Goal: Task Accomplishment & Management: Use online tool/utility

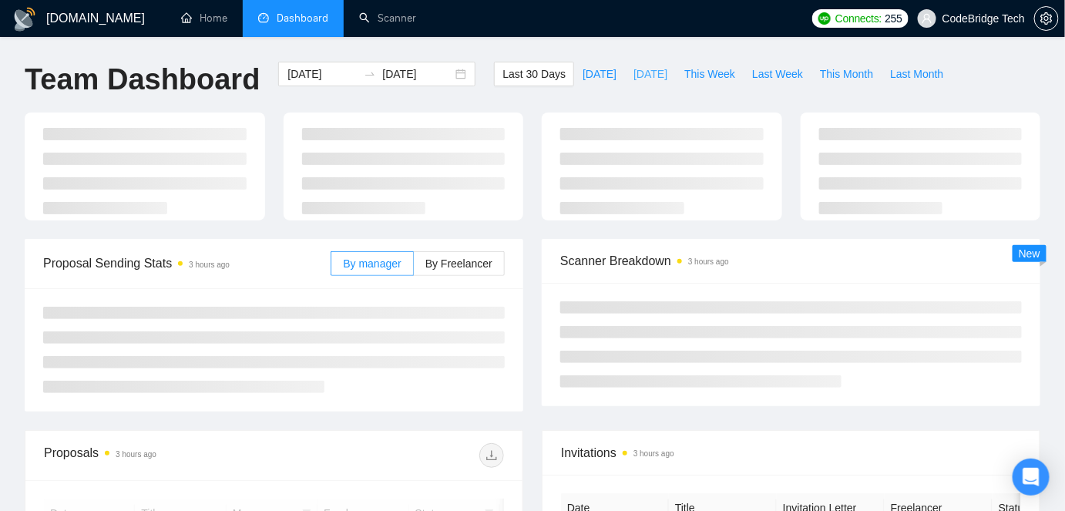
click at [647, 79] on span "[DATE]" at bounding box center [650, 73] width 34 height 17
type input "[DATE]"
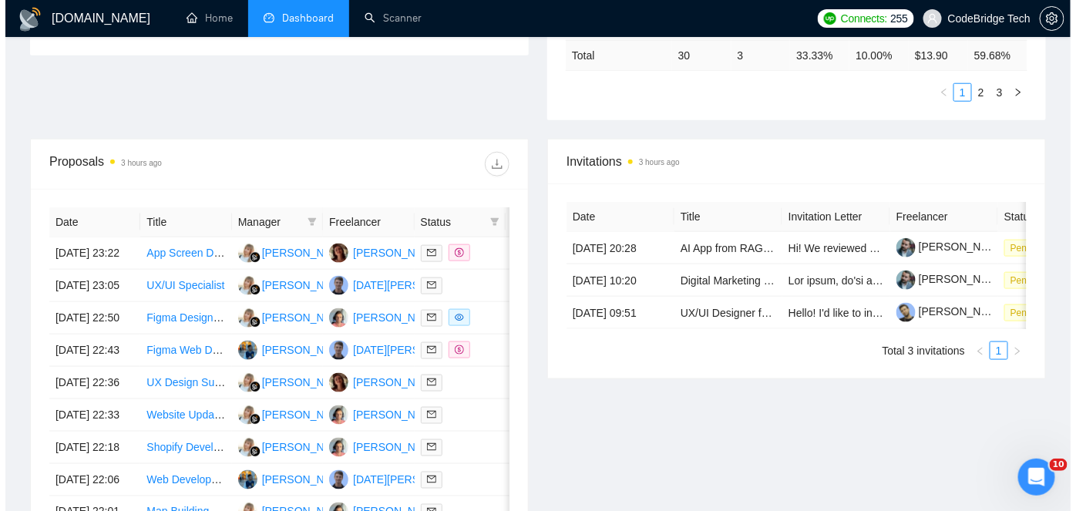
scroll to position [700, 0]
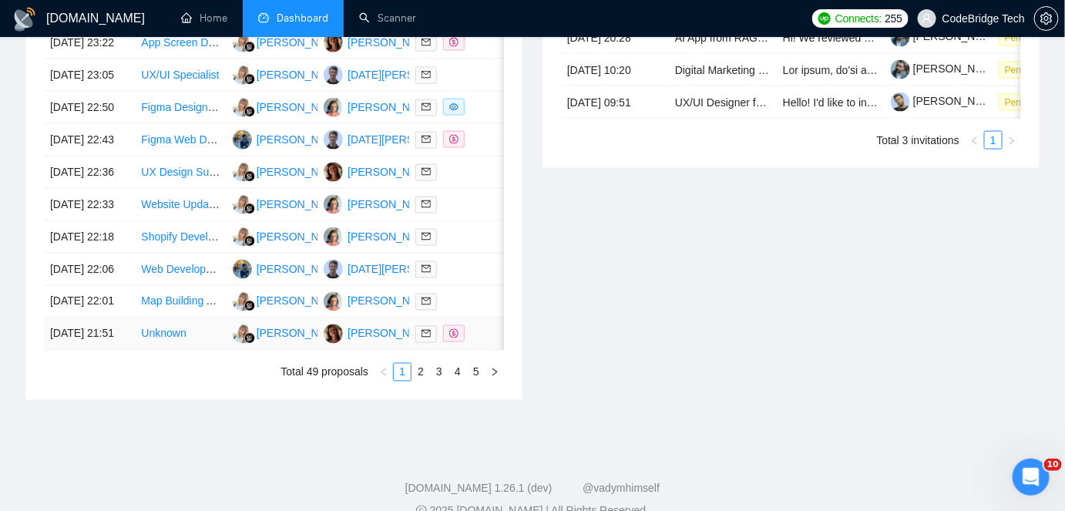
click at [119, 351] on td "[DATE] 21:51" at bounding box center [89, 334] width 91 height 32
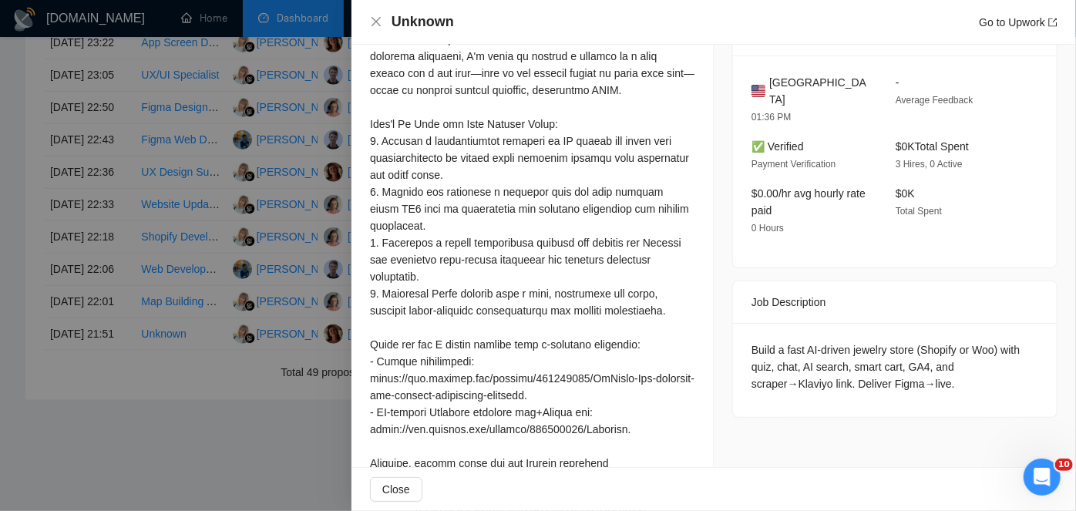
scroll to position [638, 0]
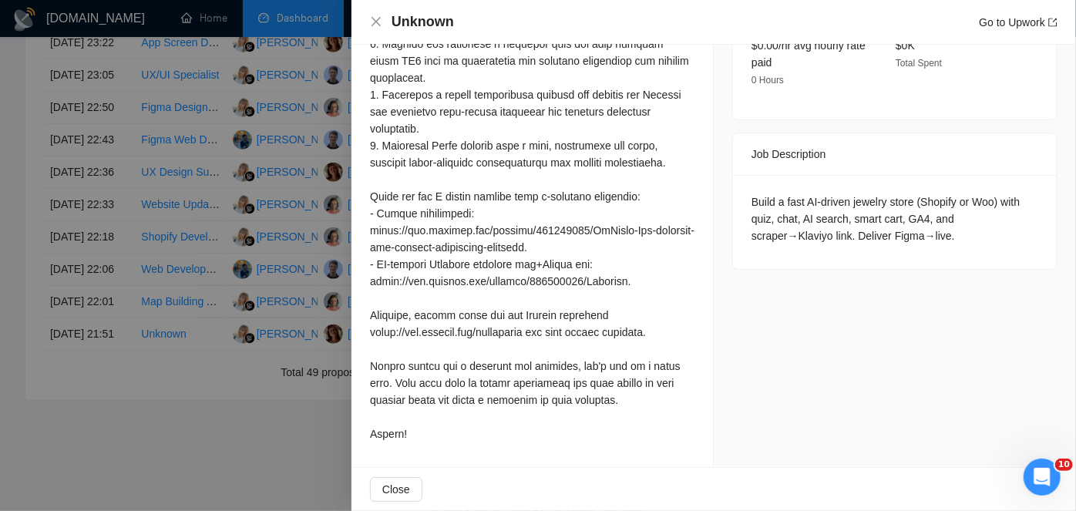
click at [1003, 202] on div "Build a fast AI-driven jewelry store (Shopify or Woo) with quiz, chat, AI searc…" at bounding box center [894, 218] width 287 height 51
copy div "Klaviyo"
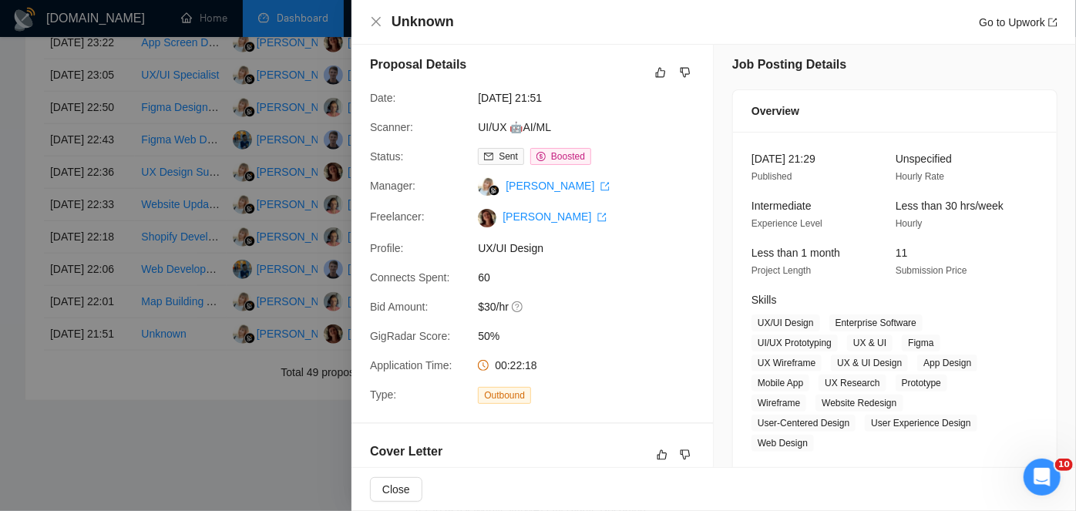
scroll to position [0, 0]
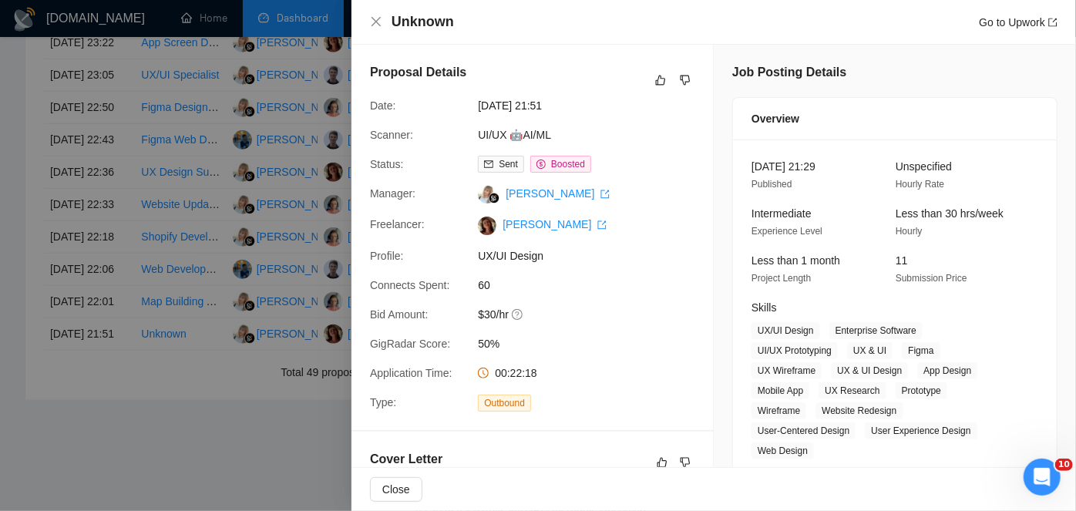
click at [192, 290] on div at bounding box center [538, 255] width 1076 height 511
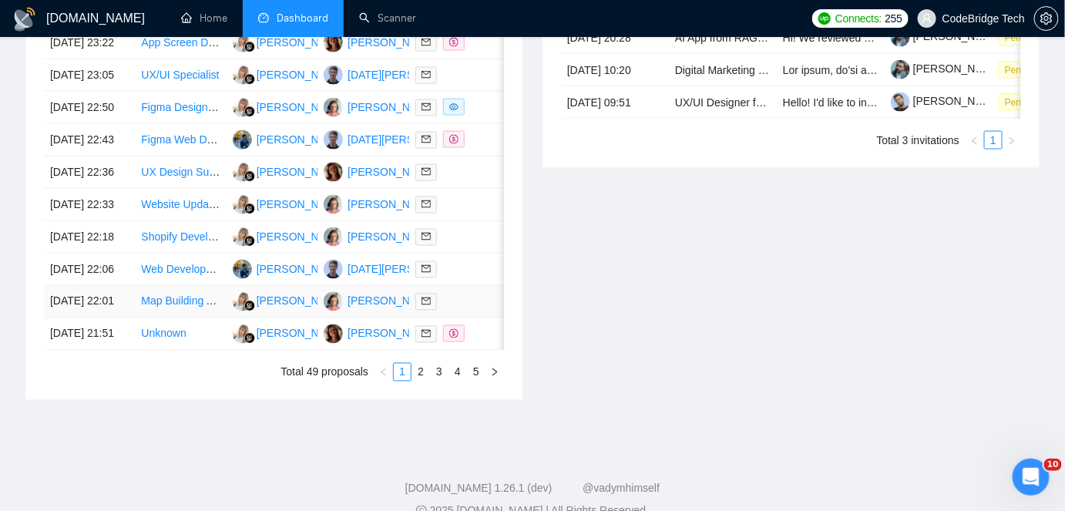
click at [106, 318] on td "[DATE] 22:01" at bounding box center [89, 302] width 91 height 32
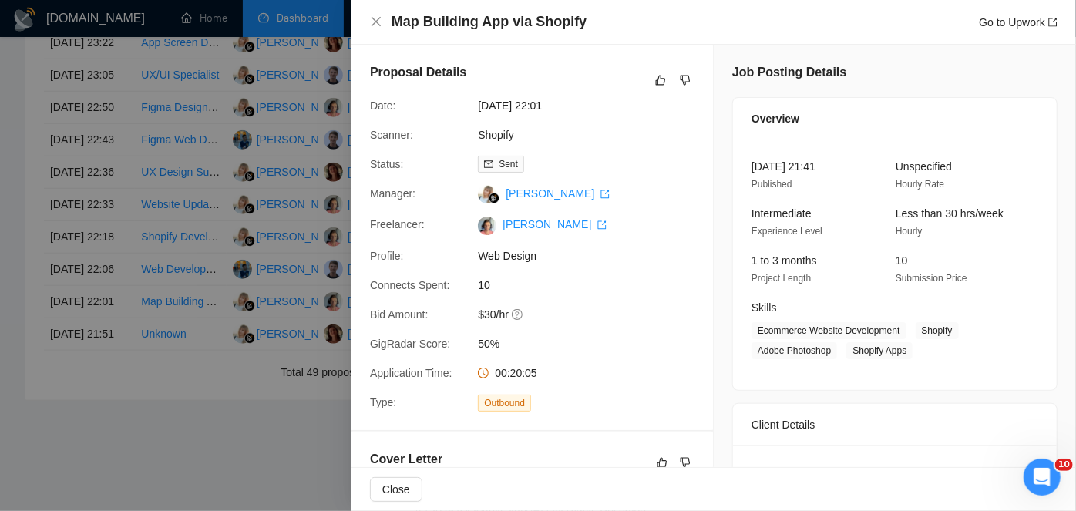
click at [242, 216] on div at bounding box center [538, 255] width 1076 height 511
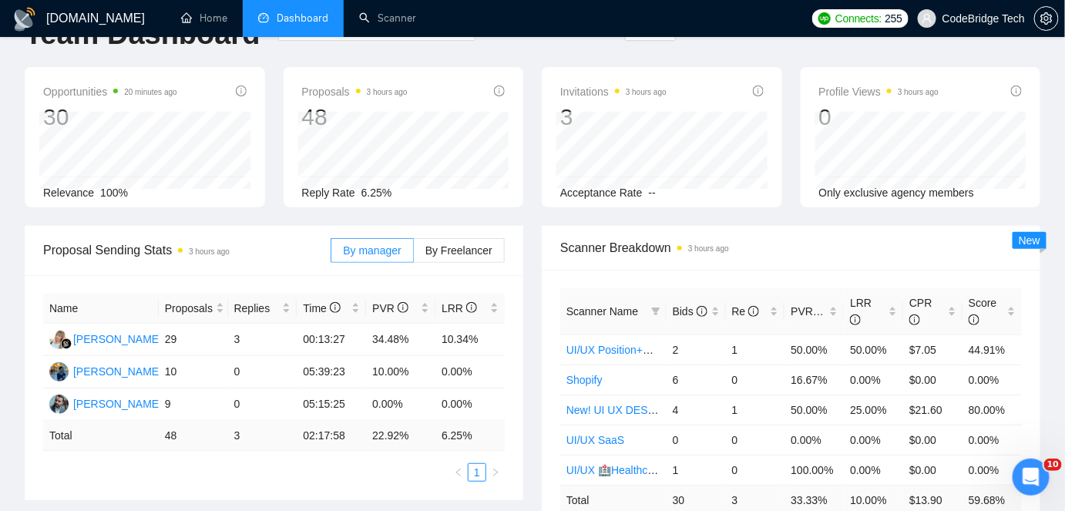
scroll to position [69, 0]
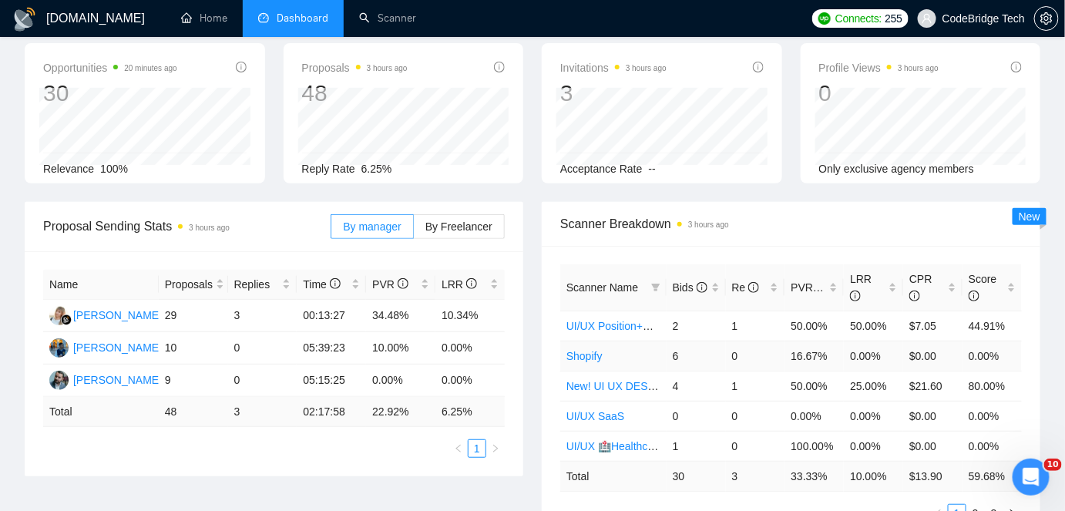
click at [582, 350] on link "Shopify" at bounding box center [584, 356] width 36 height 12
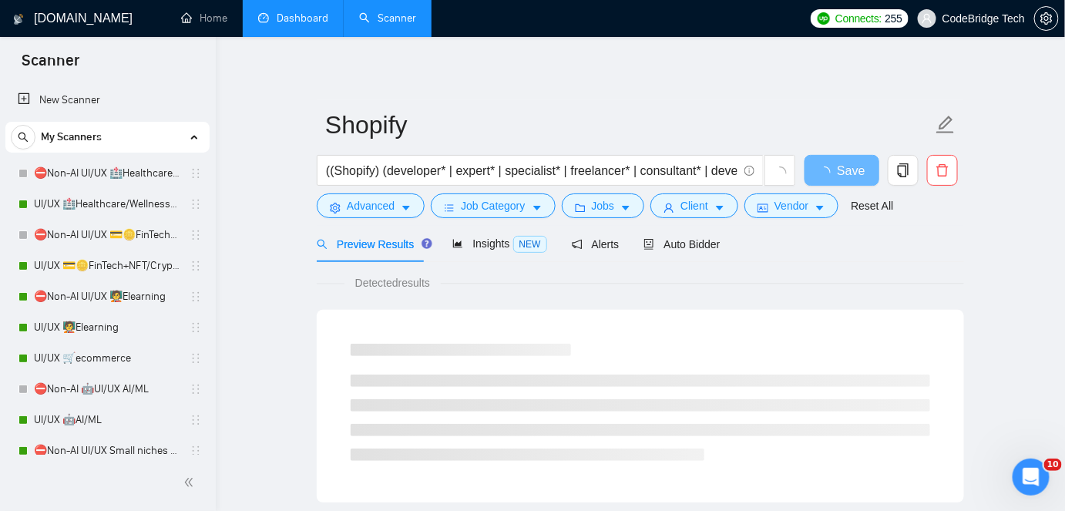
click at [310, 24] on link "Dashboard" at bounding box center [293, 18] width 70 height 13
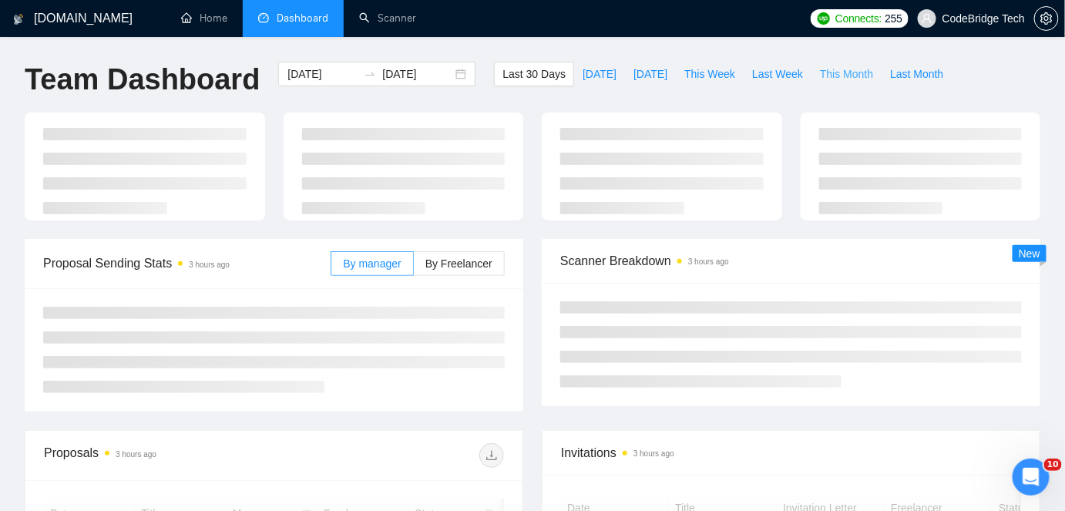
click at [851, 80] on span "This Month" at bounding box center [846, 73] width 53 height 17
type input "[DATE]"
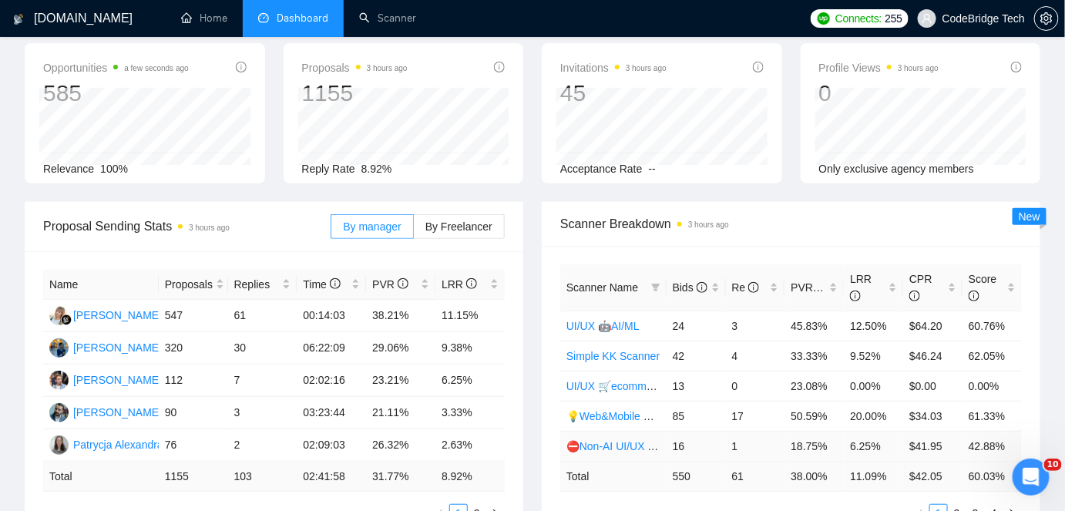
scroll to position [210, 0]
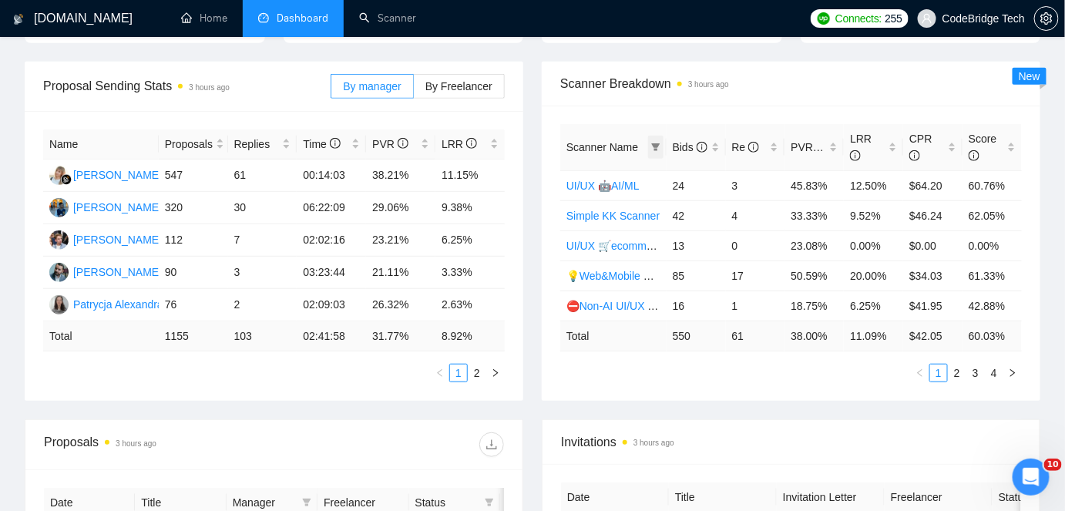
click at [650, 149] on span at bounding box center [655, 147] width 15 height 23
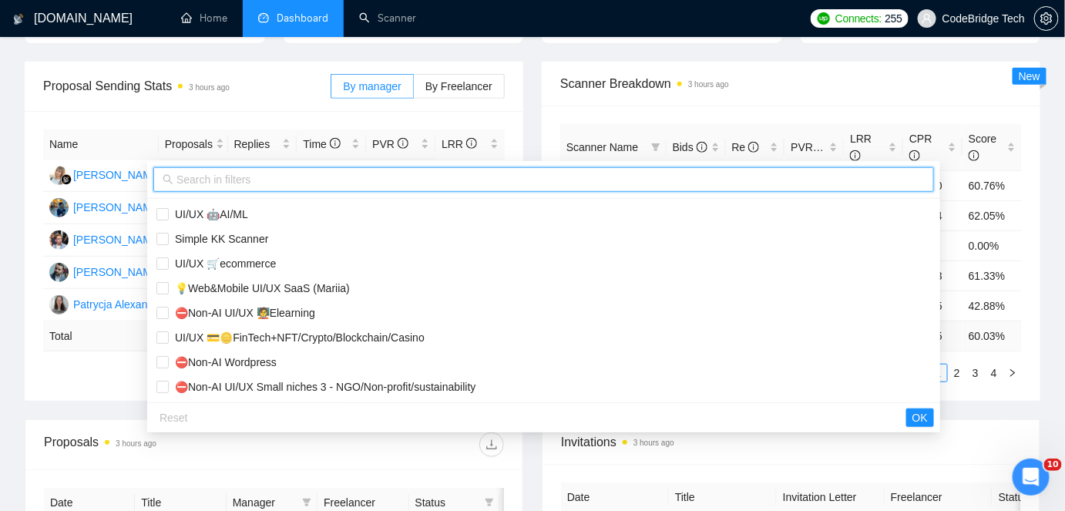
click at [250, 180] on input "text" at bounding box center [550, 179] width 748 height 17
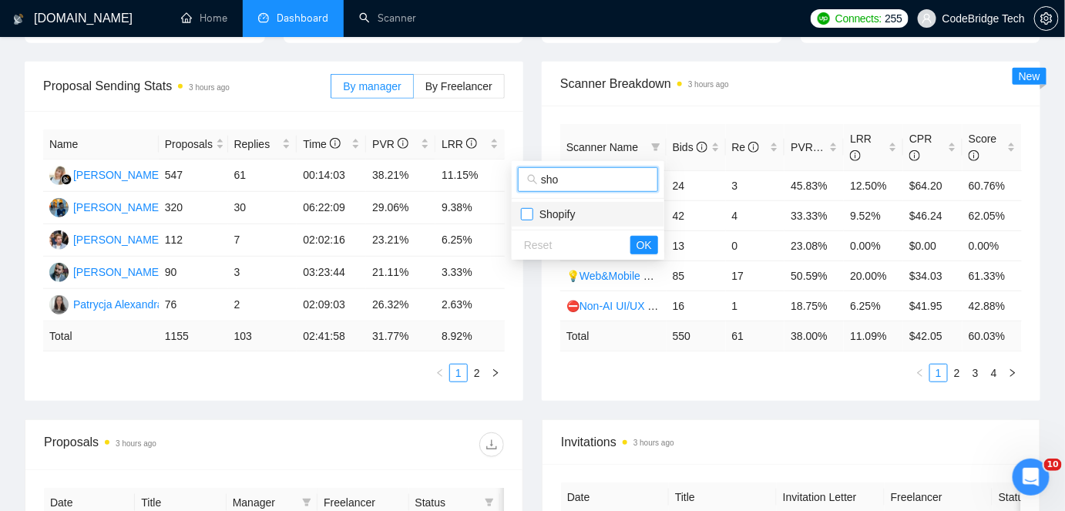
type input "sho"
click at [532, 211] on input "checkbox" at bounding box center [527, 214] width 12 height 12
checkbox input "true"
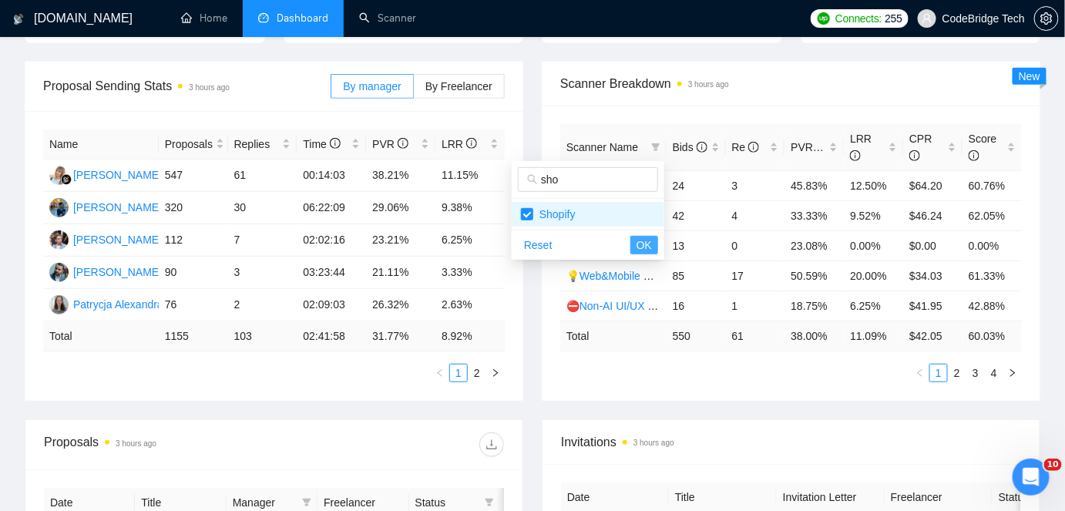
click at [643, 240] on span "OK" at bounding box center [643, 245] width 15 height 17
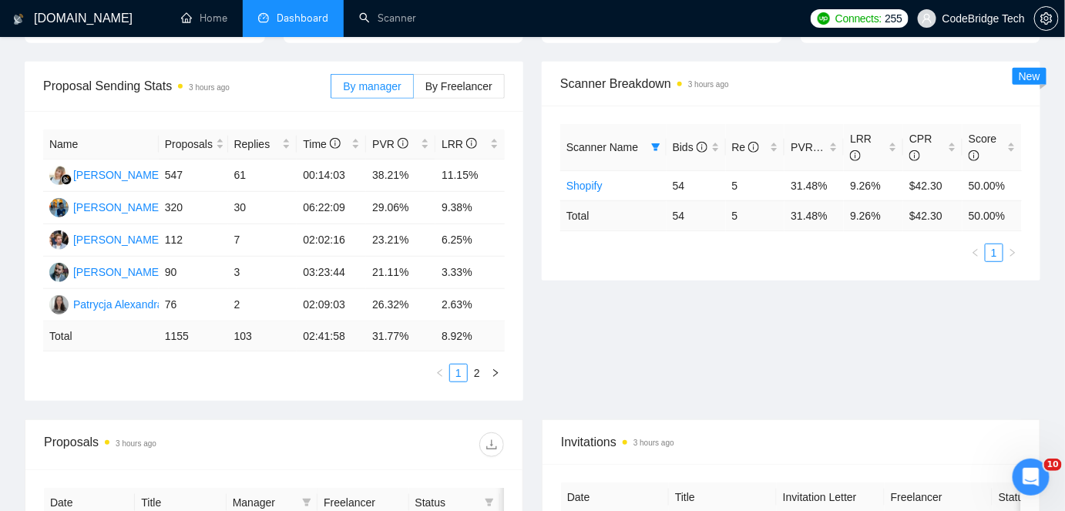
scroll to position [0, 0]
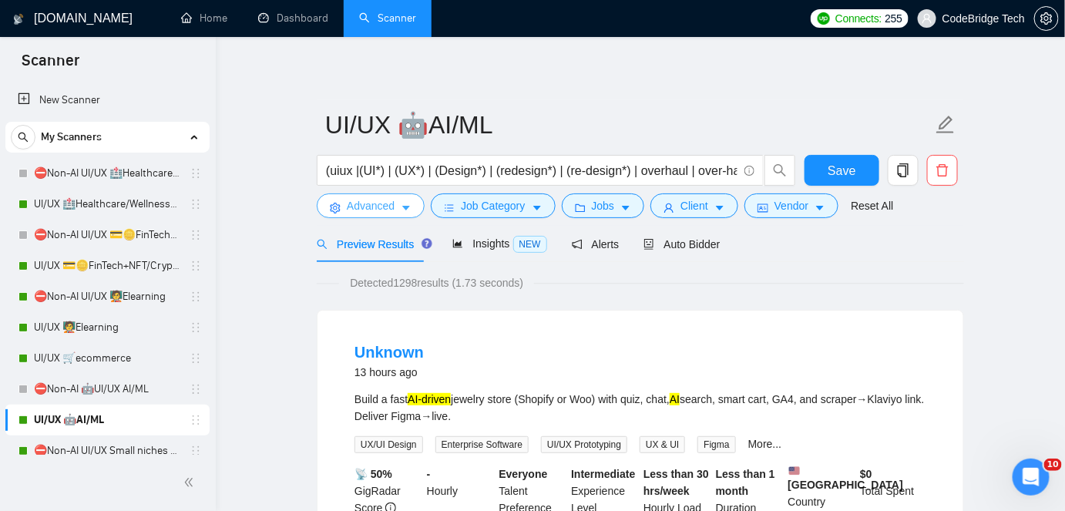
click at [379, 212] on span "Advanced" at bounding box center [371, 205] width 48 height 17
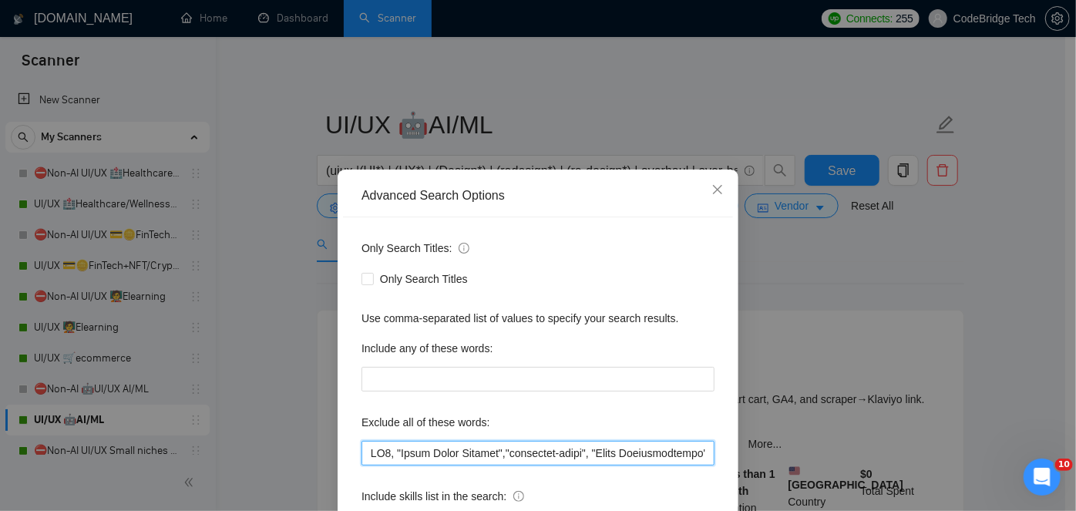
click at [524, 461] on input "text" at bounding box center [537, 453] width 353 height 25
click at [398, 453] on input "text" at bounding box center [537, 453] width 353 height 25
click at [368, 447] on input "text" at bounding box center [537, 453] width 353 height 25
paste input "Klaviyo"
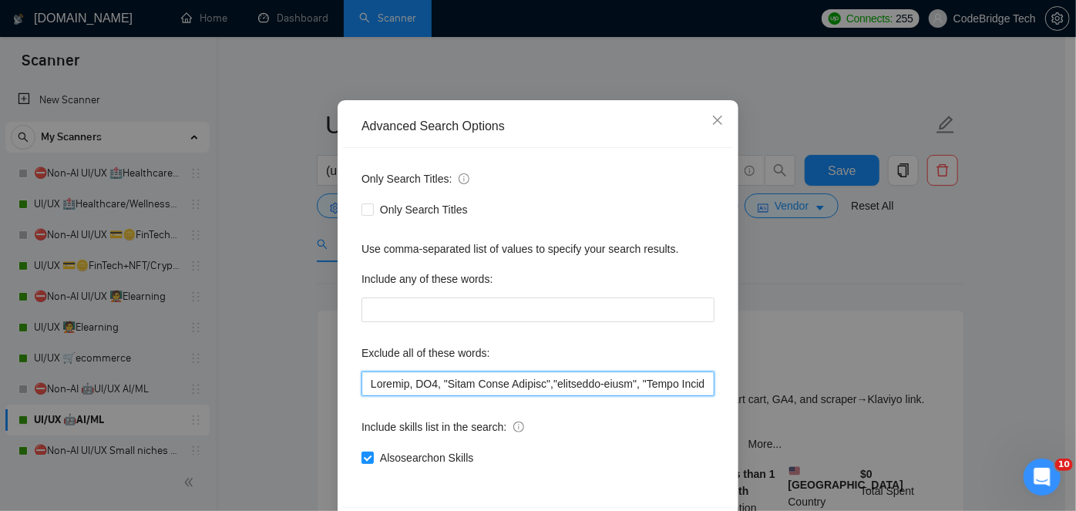
scroll to position [129, 0]
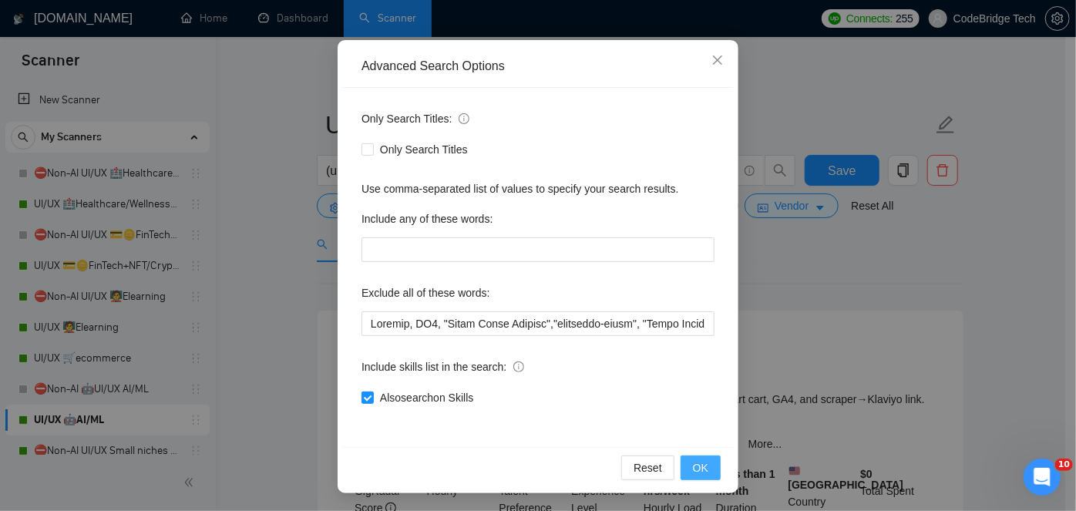
click at [693, 465] on span "OK" at bounding box center [700, 467] width 15 height 17
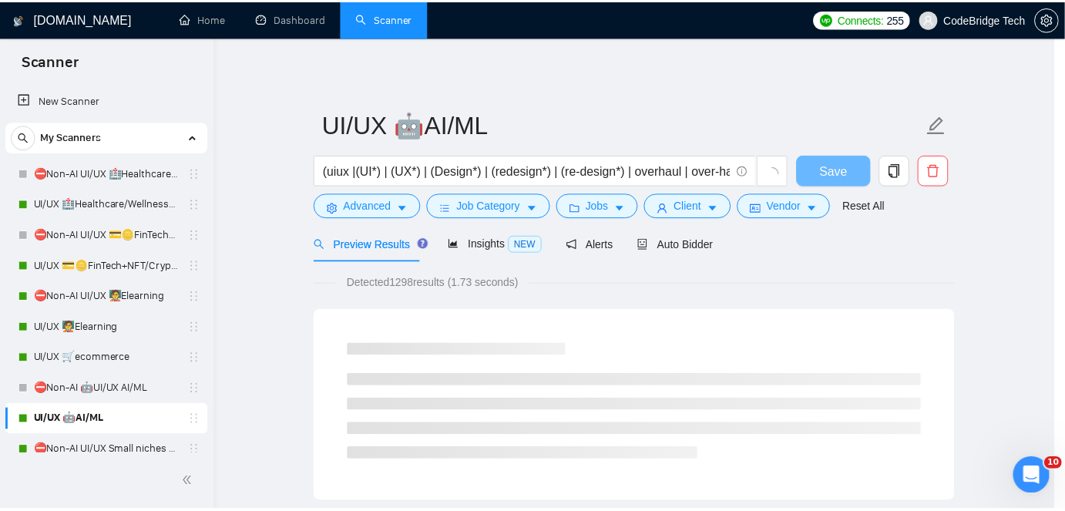
scroll to position [52, 0]
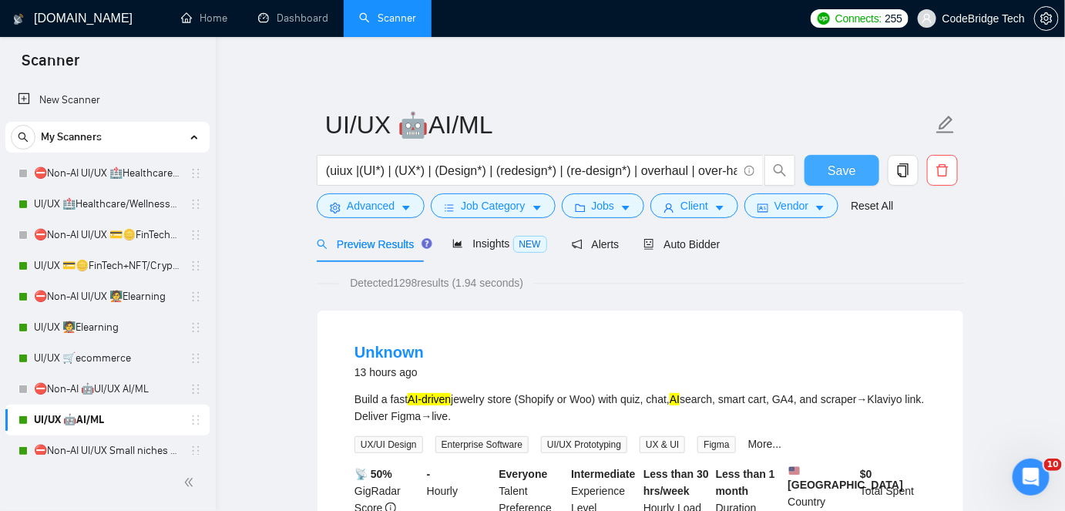
click at [825, 165] on button "Save" at bounding box center [841, 170] width 75 height 31
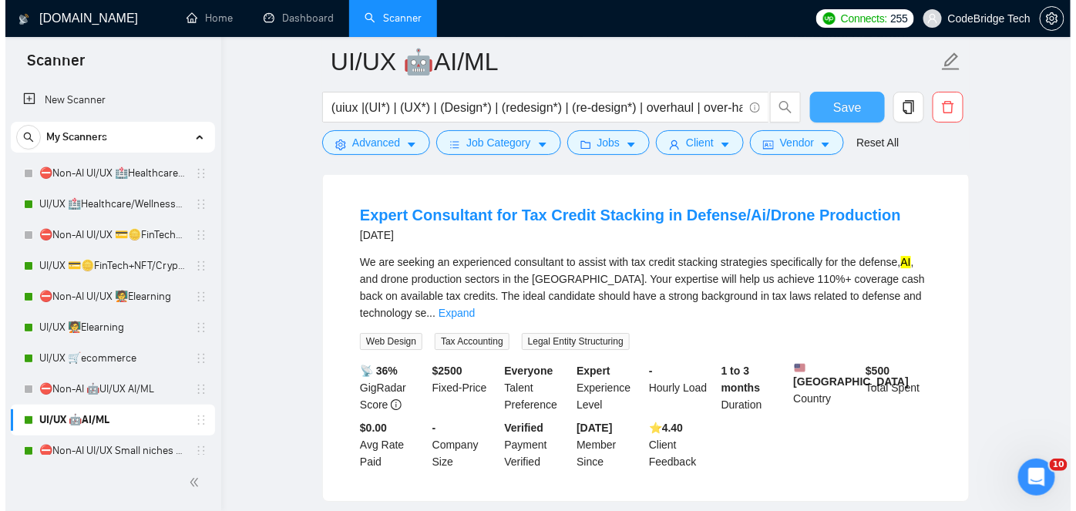
scroll to position [1471, 0]
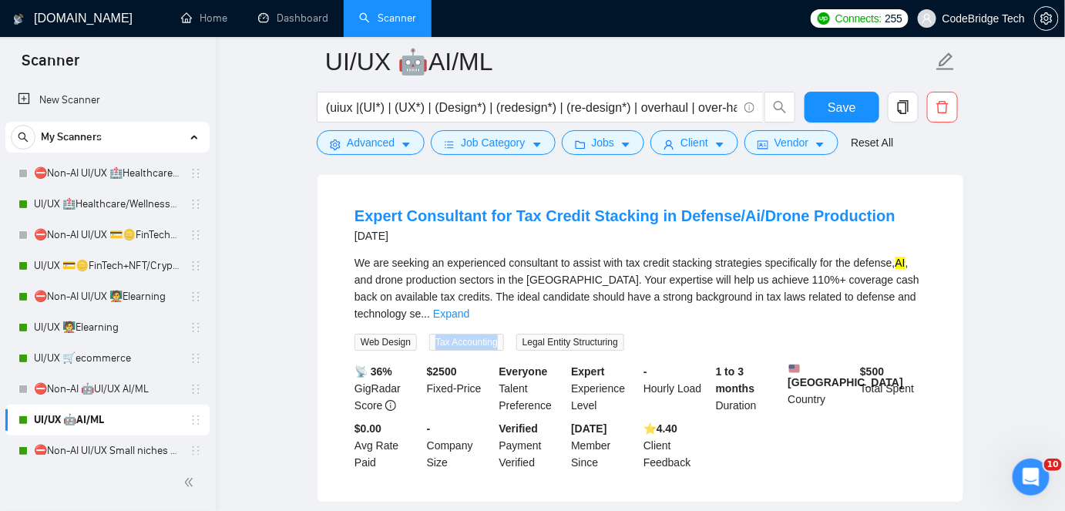
drag, startPoint x: 495, startPoint y: 341, endPoint x: 431, endPoint y: 337, distance: 63.3
click at [431, 337] on span "Tax Accounting" at bounding box center [466, 342] width 75 height 17
copy span "Tax Accounting"
click at [354, 144] on span "Advanced" at bounding box center [371, 142] width 48 height 17
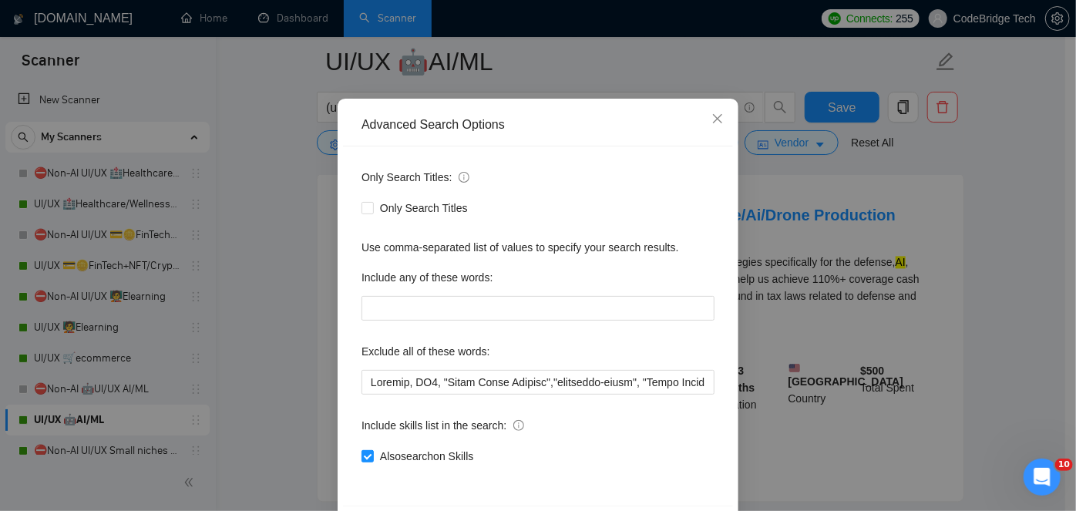
scroll to position [129, 0]
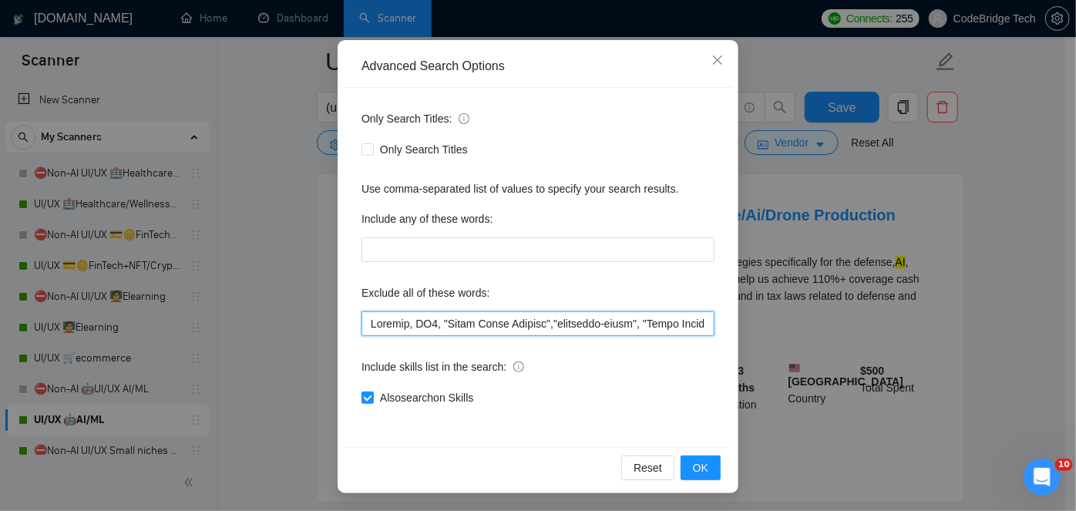
click at [361, 327] on input "text" at bounding box center [537, 323] width 353 height 25
paste input "Tax Accounting"
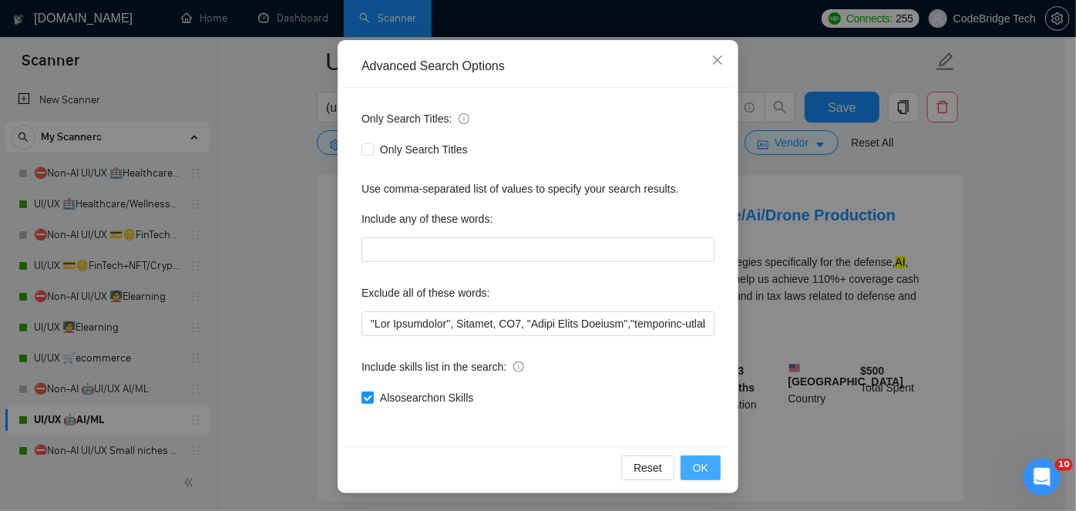
click at [694, 475] on span "OK" at bounding box center [700, 467] width 15 height 17
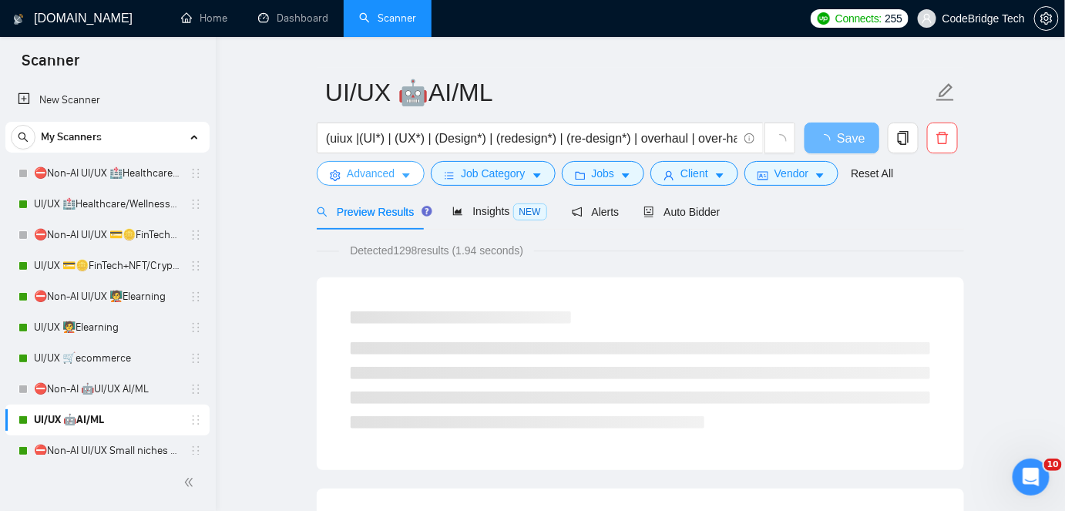
scroll to position [0, 0]
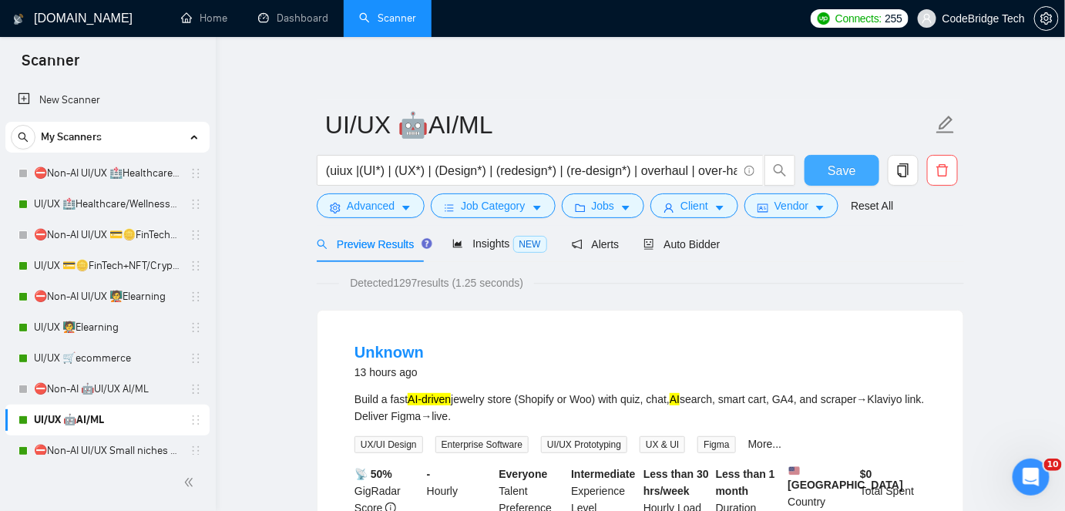
click at [858, 169] on button "Save" at bounding box center [841, 170] width 75 height 31
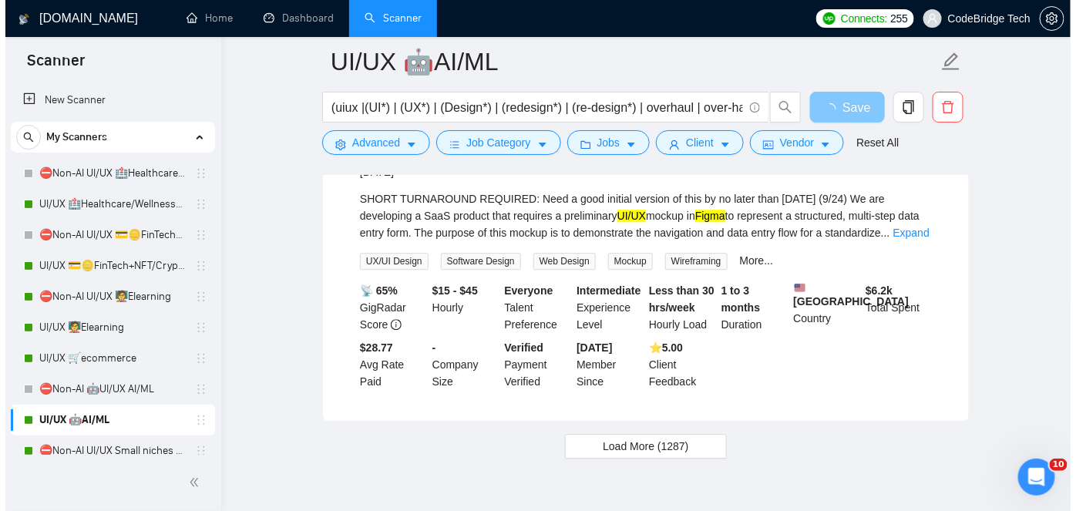
scroll to position [3151, 0]
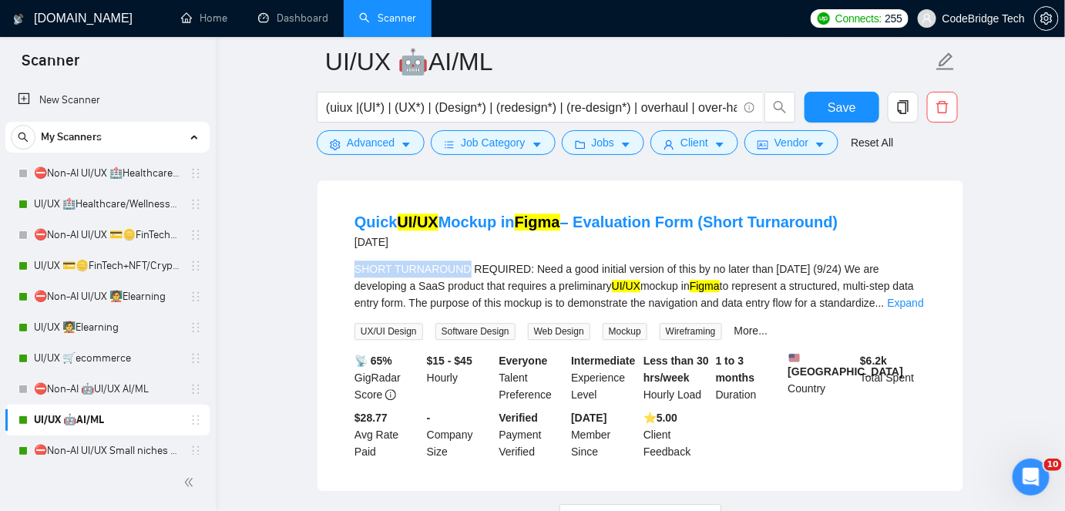
drag, startPoint x: 354, startPoint y: 297, endPoint x: 460, endPoint y: 297, distance: 106.3
click at [460, 297] on div "SHORT TURNAROUND REQUIRED: Need a good initial version of this by no later than…" at bounding box center [640, 285] width 572 height 51
copy div "SHORT TURNAROUND"
click at [394, 139] on button "Advanced" at bounding box center [371, 142] width 108 height 25
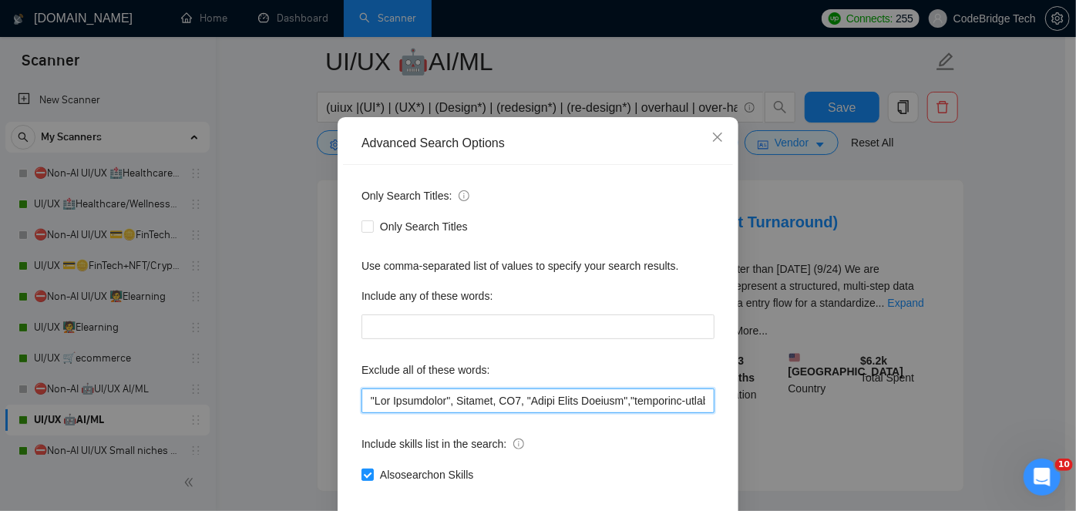
click at [361, 413] on input "text" at bounding box center [537, 400] width 353 height 25
paste input "SHORT TURNAROUND"
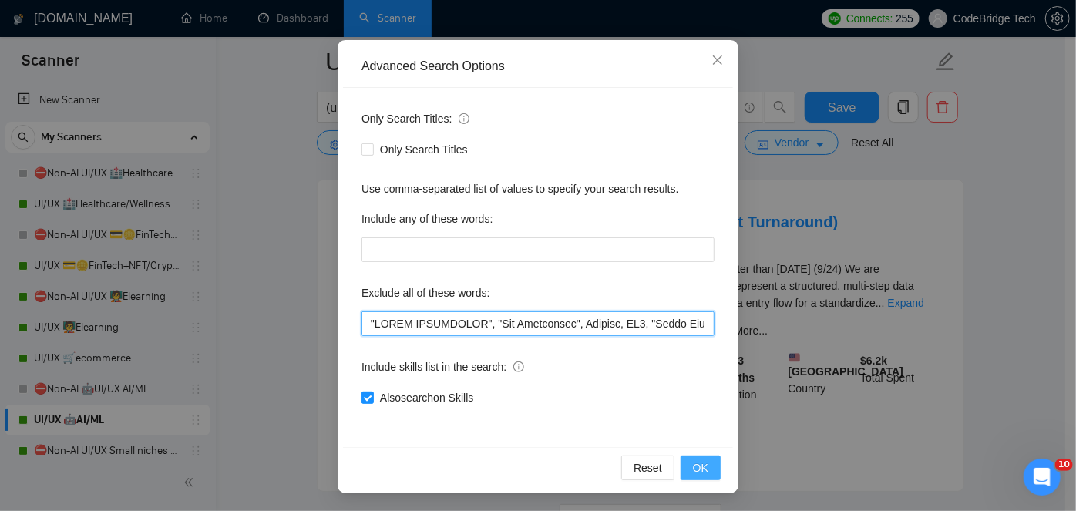
type input ""SHORT TURNAROUND", "Tax Accounting", Klaviyo, MP4, "Adobe After Effects","comm…"
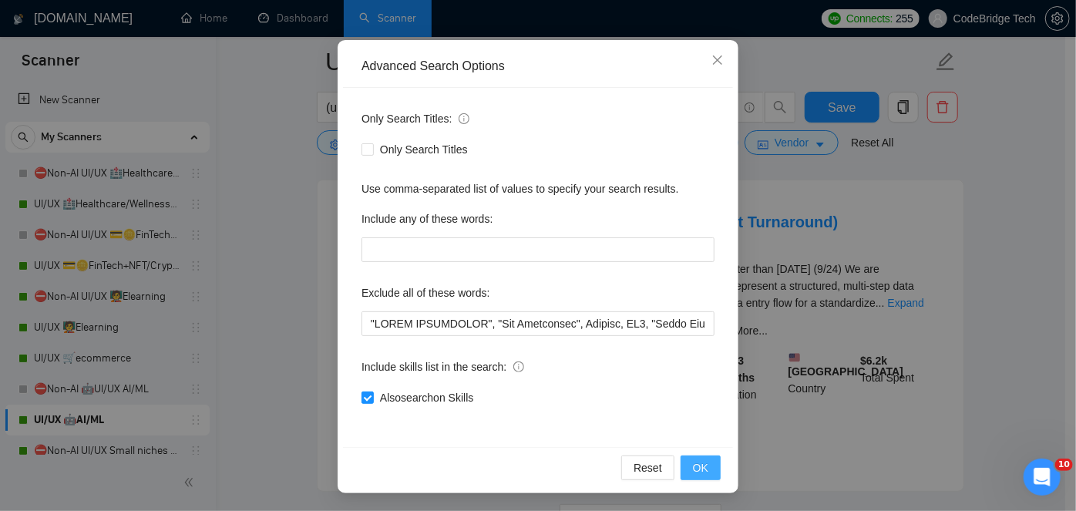
click at [686, 461] on button "OK" at bounding box center [700, 467] width 40 height 25
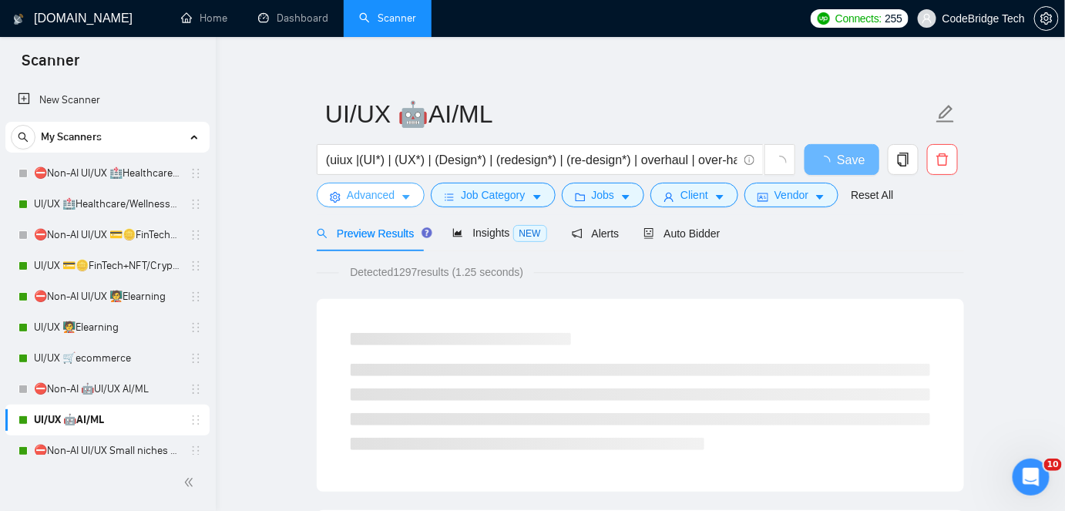
scroll to position [0, 0]
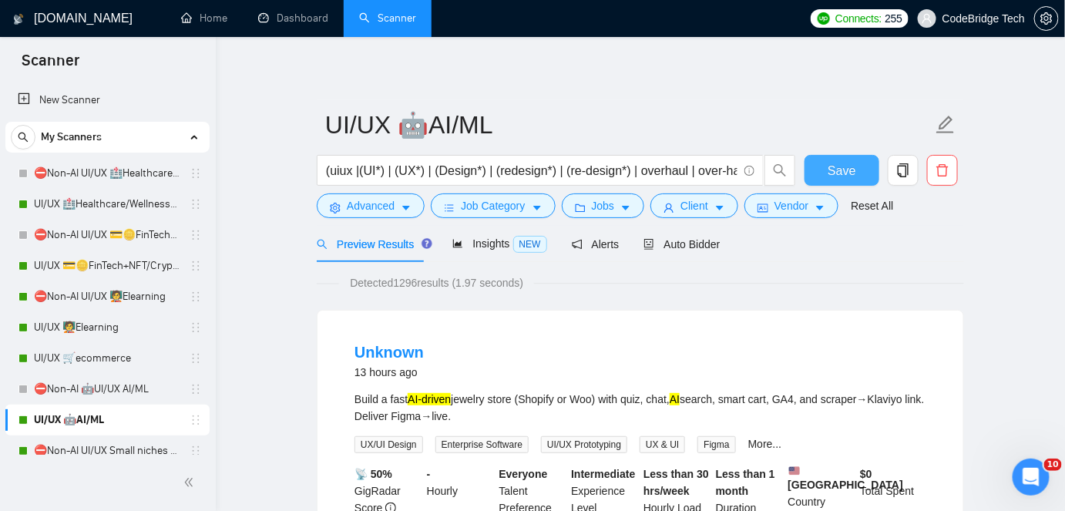
click at [843, 168] on span "Save" at bounding box center [841, 170] width 28 height 19
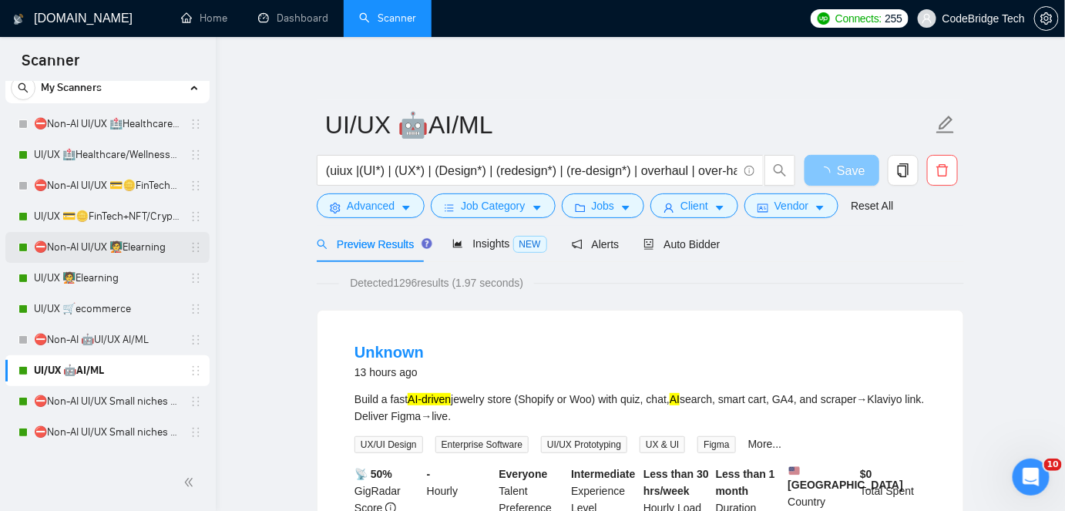
scroll to position [69, 0]
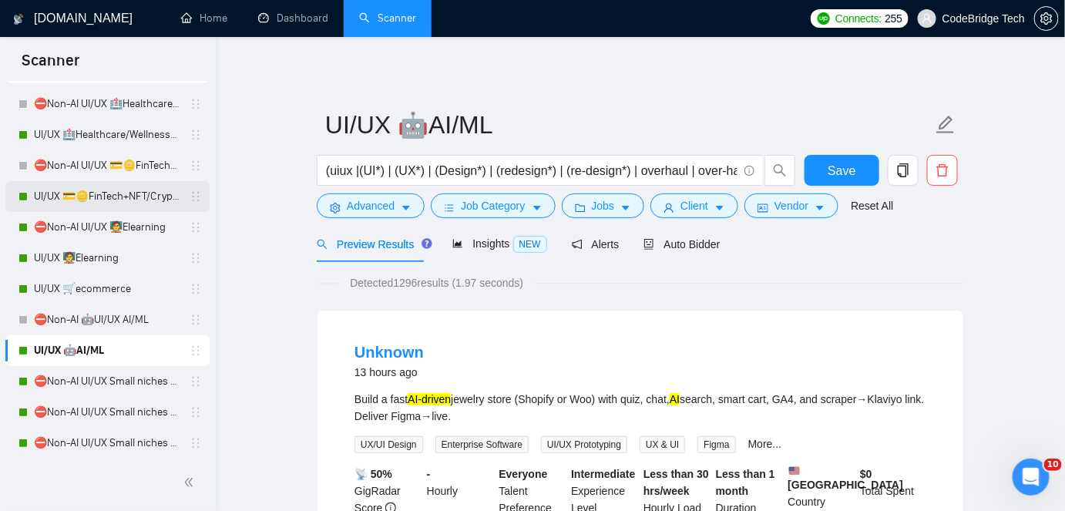
click at [100, 188] on link "UI/UX 💳🪙FinTech+NFT/Crypto/Blockchain/Casino" at bounding box center [107, 196] width 146 height 31
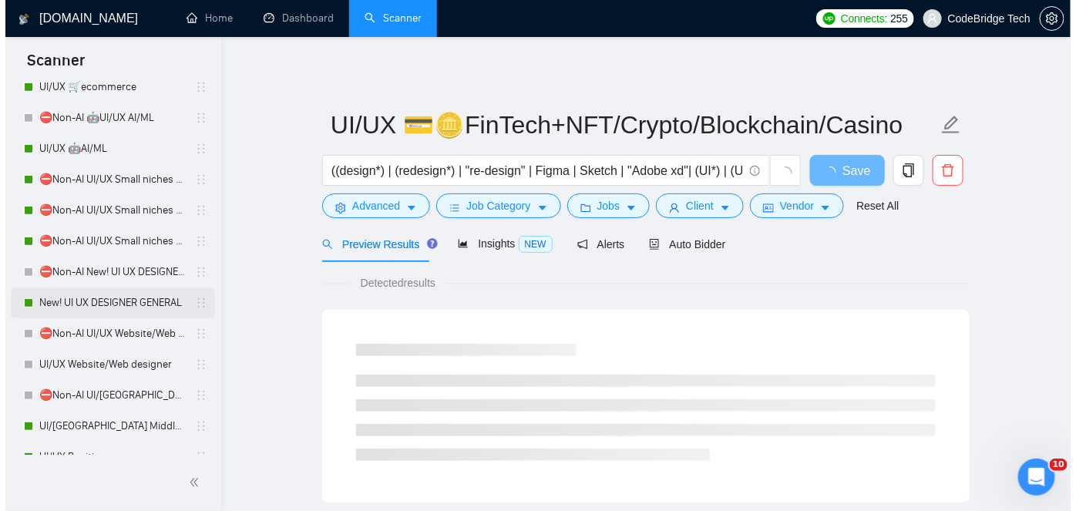
scroll to position [280, 0]
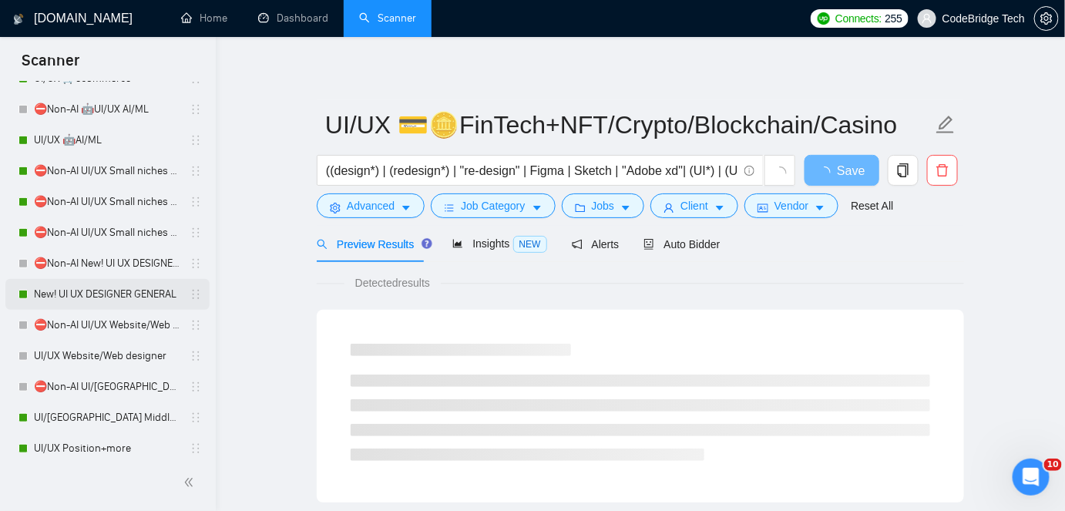
click at [149, 296] on link "New! UI UX DESIGNER GENERAL" at bounding box center [107, 294] width 146 height 31
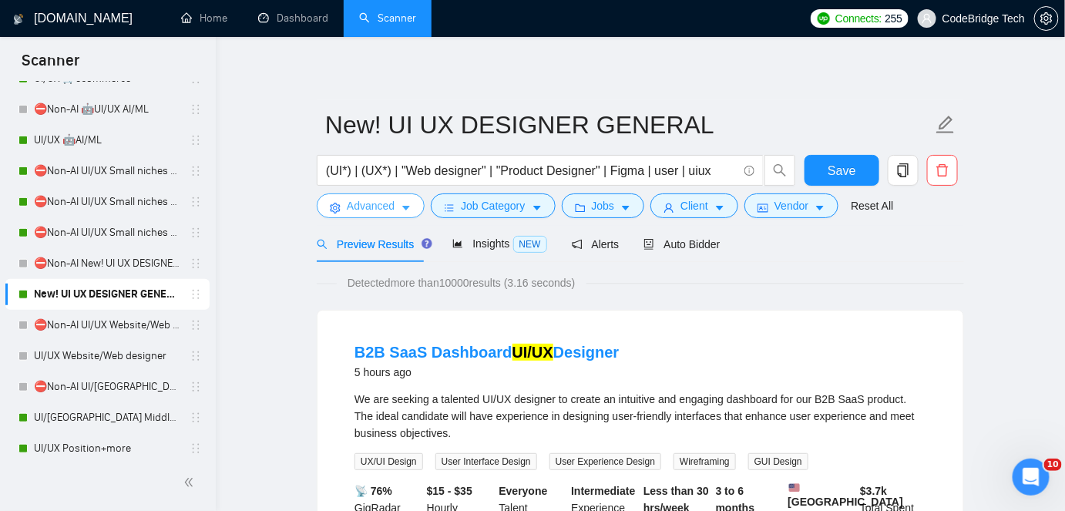
click at [378, 197] on span "Advanced" at bounding box center [371, 205] width 48 height 17
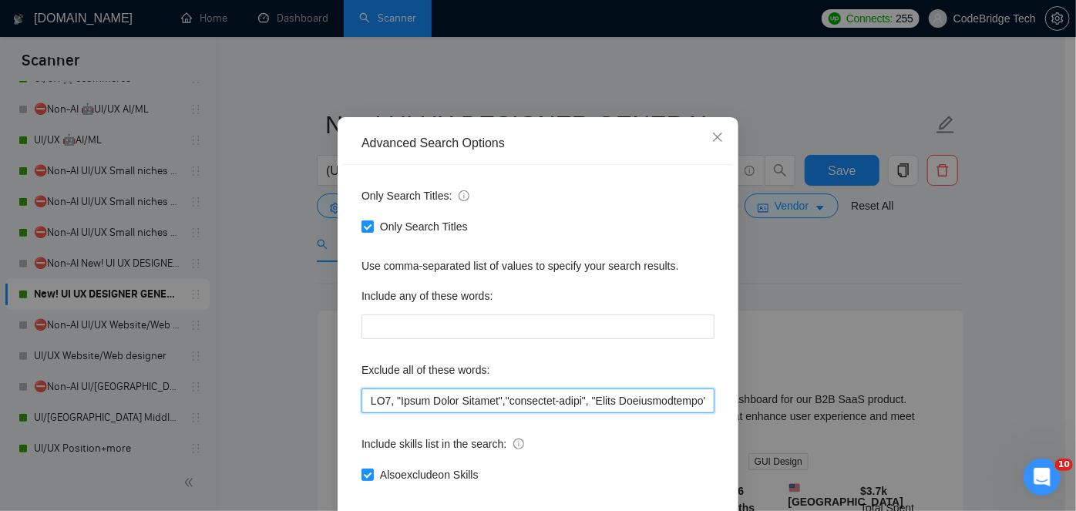
click at [361, 413] on input "text" at bounding box center [537, 400] width 353 height 25
paste input "SHORT TURNAROUND"
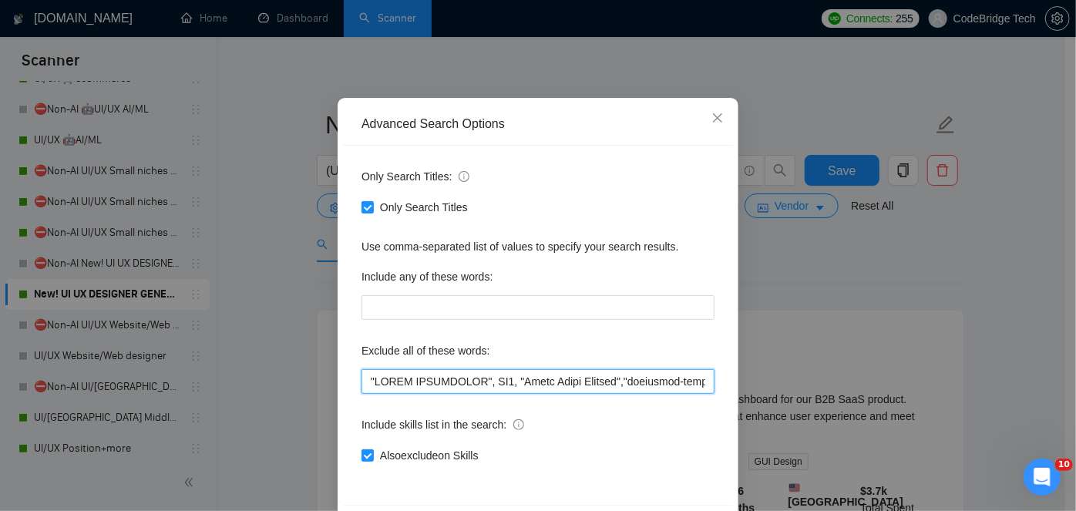
scroll to position [129, 0]
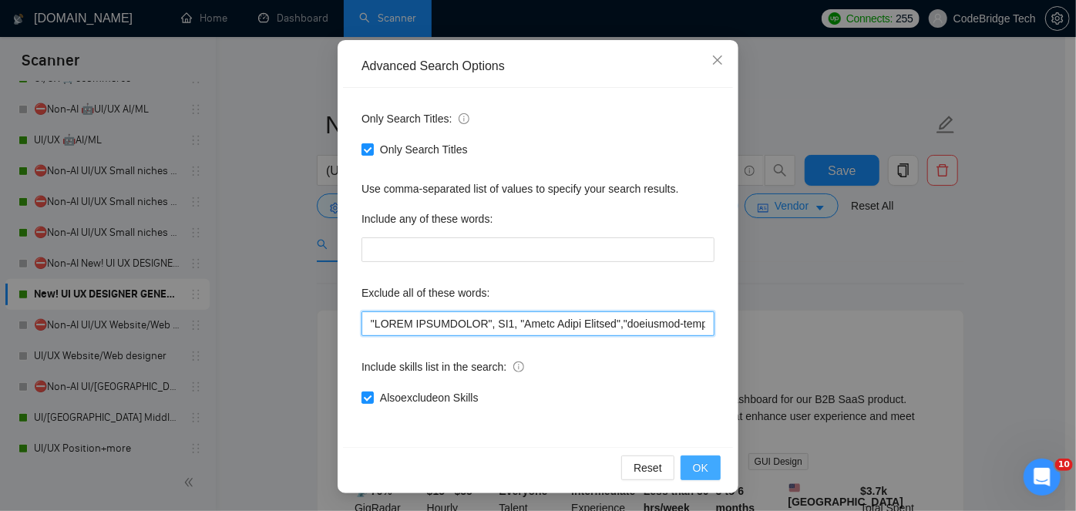
type input ""SHORT TURNAROUND", MP4, "Adobe After Effects","commision-based", "Sales Repres…"
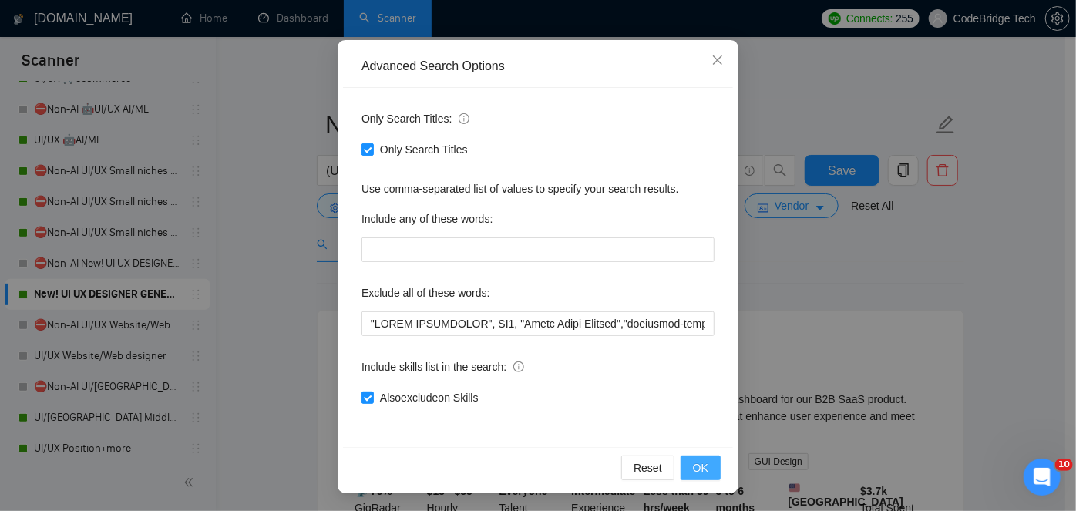
click at [697, 465] on span "OK" at bounding box center [700, 467] width 15 height 17
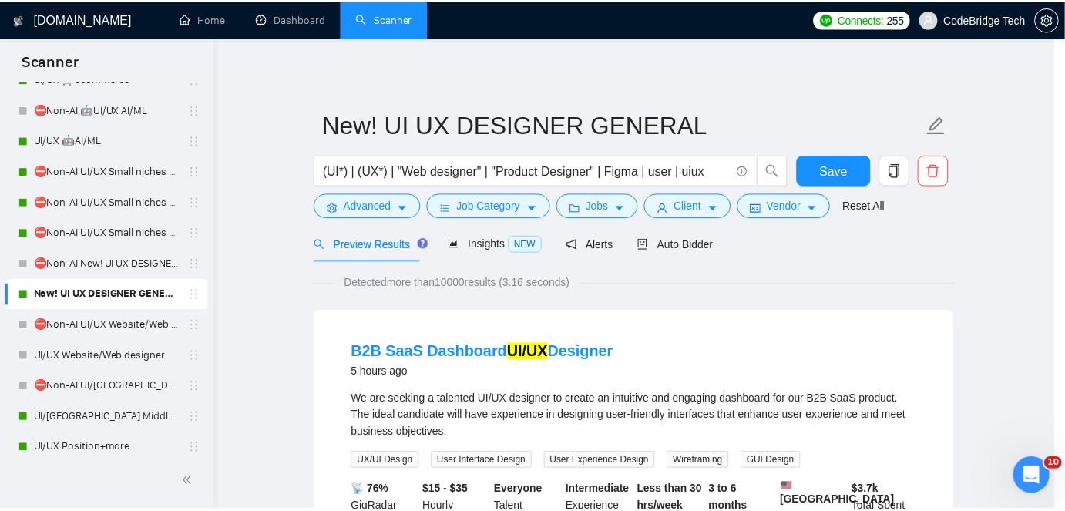
scroll to position [52, 0]
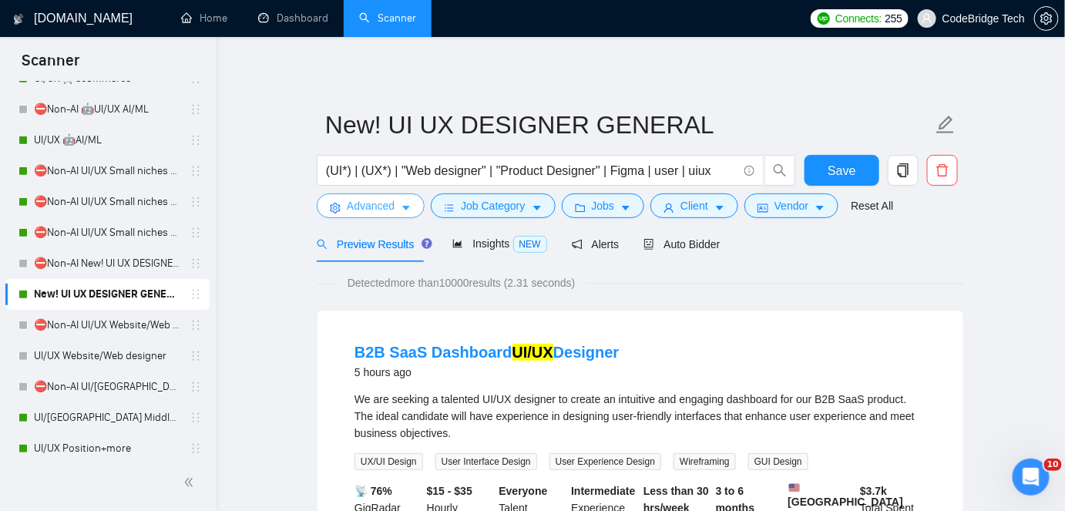
click at [357, 206] on span "Advanced" at bounding box center [371, 205] width 48 height 17
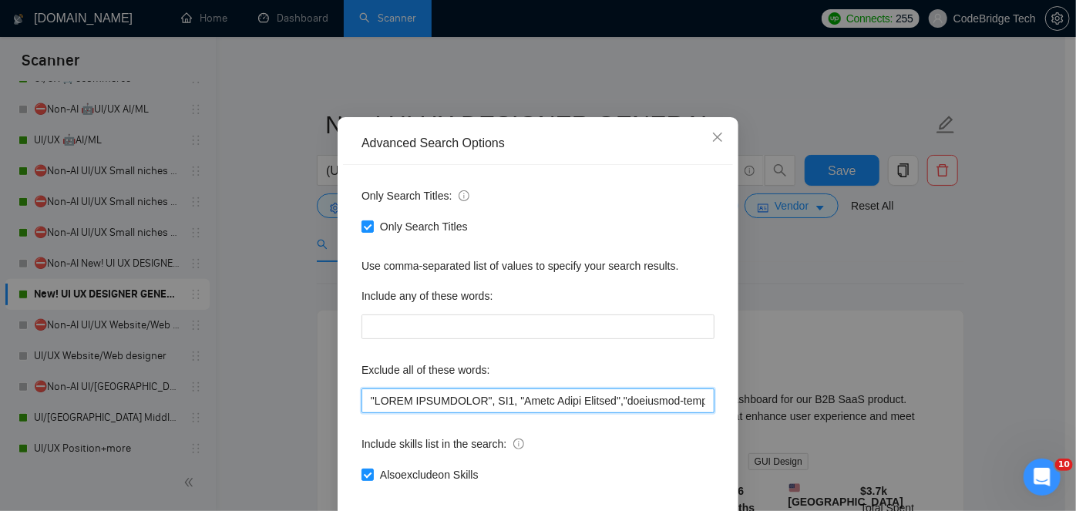
click at [364, 413] on input "text" at bounding box center [537, 400] width 353 height 25
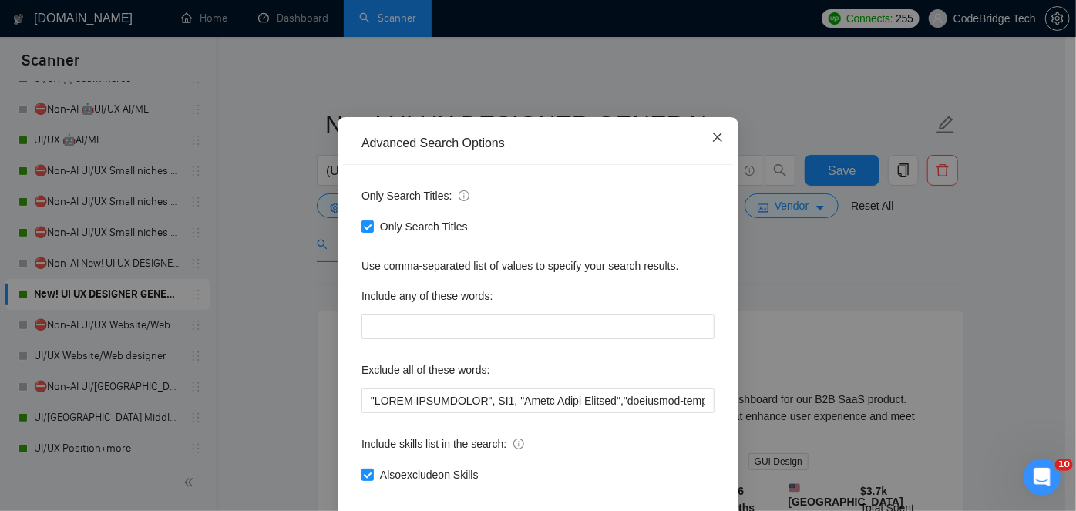
click at [713, 143] on icon "close" at bounding box center [717, 137] width 12 height 12
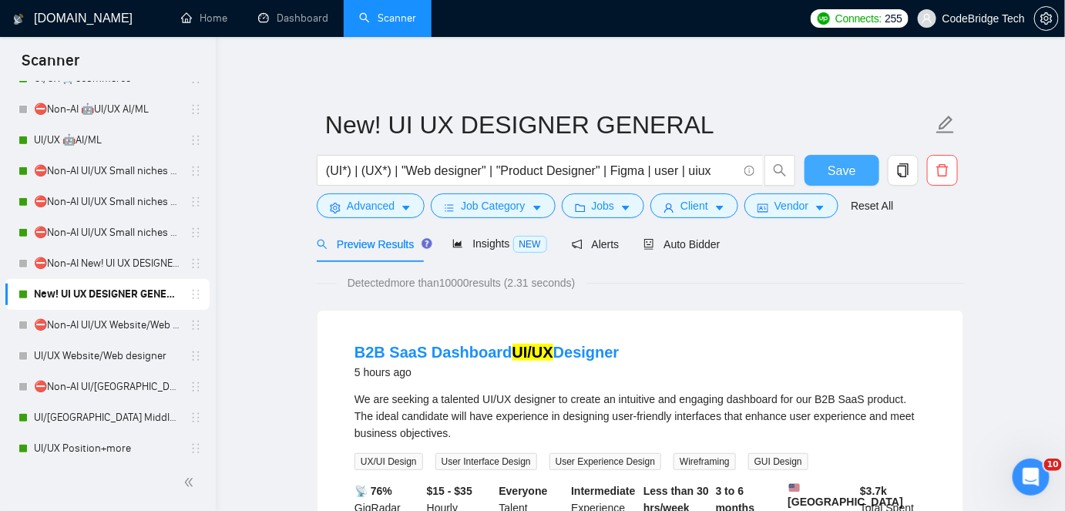
click at [830, 159] on button "Save" at bounding box center [841, 170] width 75 height 31
click at [288, 25] on link "Dashboard" at bounding box center [293, 18] width 70 height 13
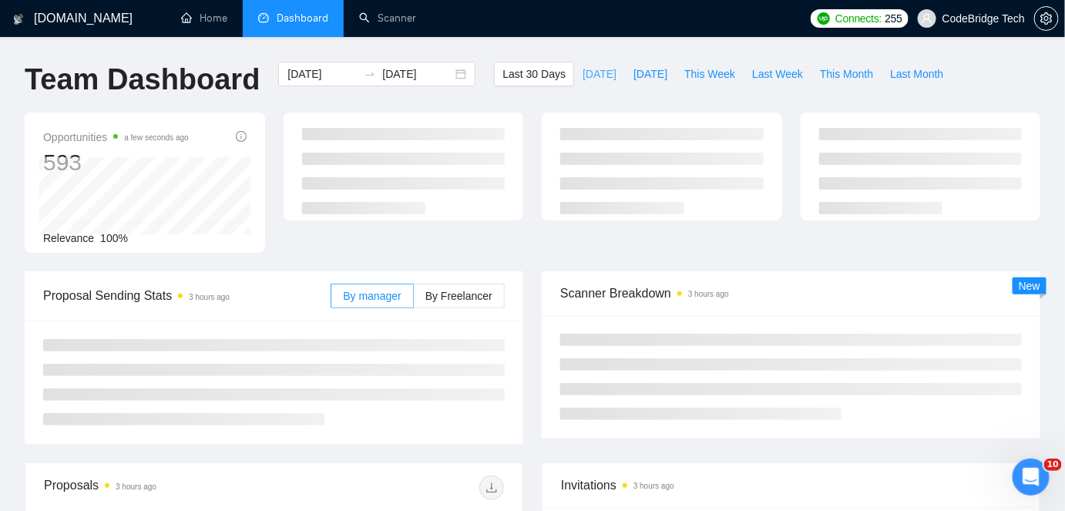
click at [582, 76] on span "[DATE]" at bounding box center [599, 73] width 34 height 17
type input "[DATE]"
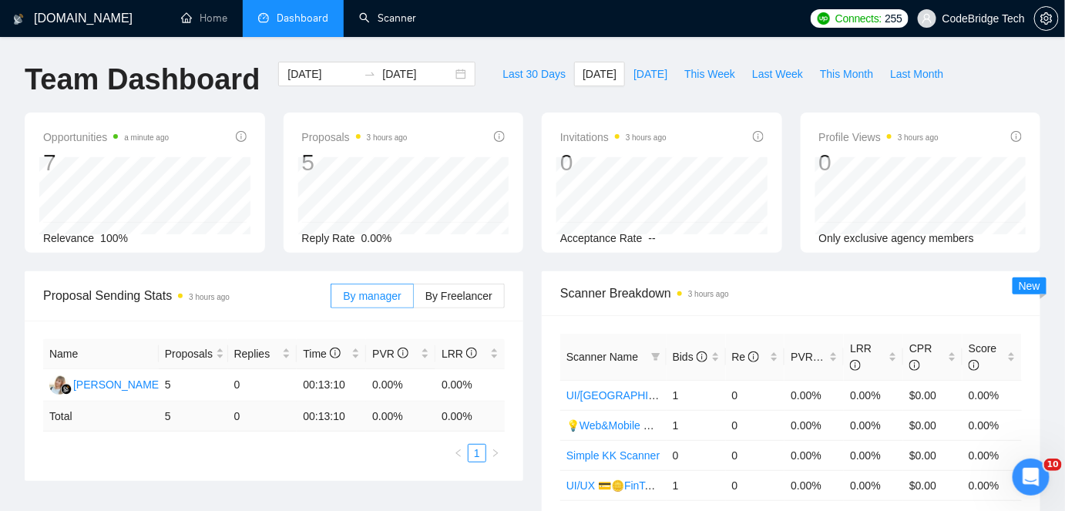
drag, startPoint x: 381, startPoint y: 19, endPoint x: 223, endPoint y: 84, distance: 170.0
click at [381, 19] on link "Scanner" at bounding box center [387, 18] width 57 height 13
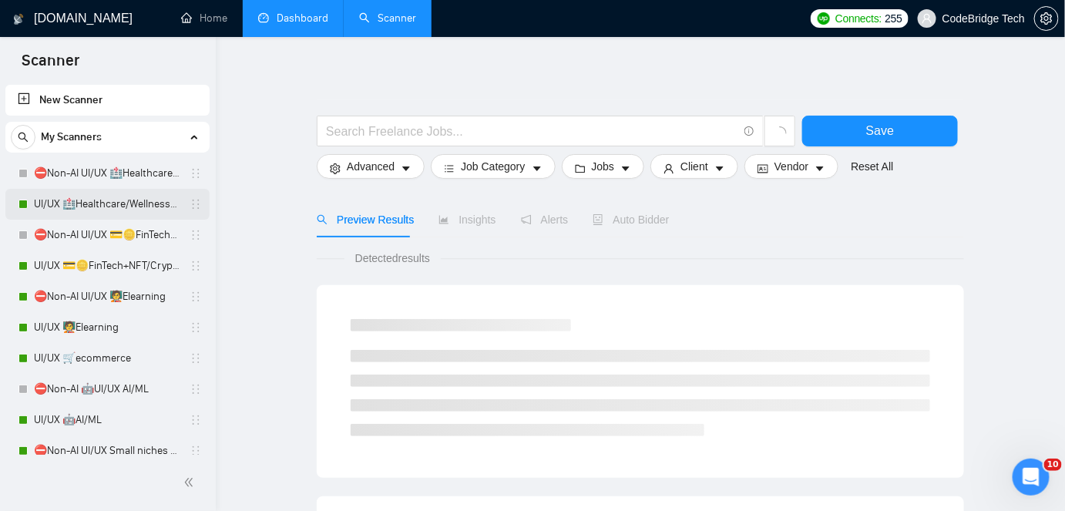
click at [79, 203] on link "UI/UX 🏥Healthcare/Wellness/Sports/Fitness" at bounding box center [107, 204] width 146 height 31
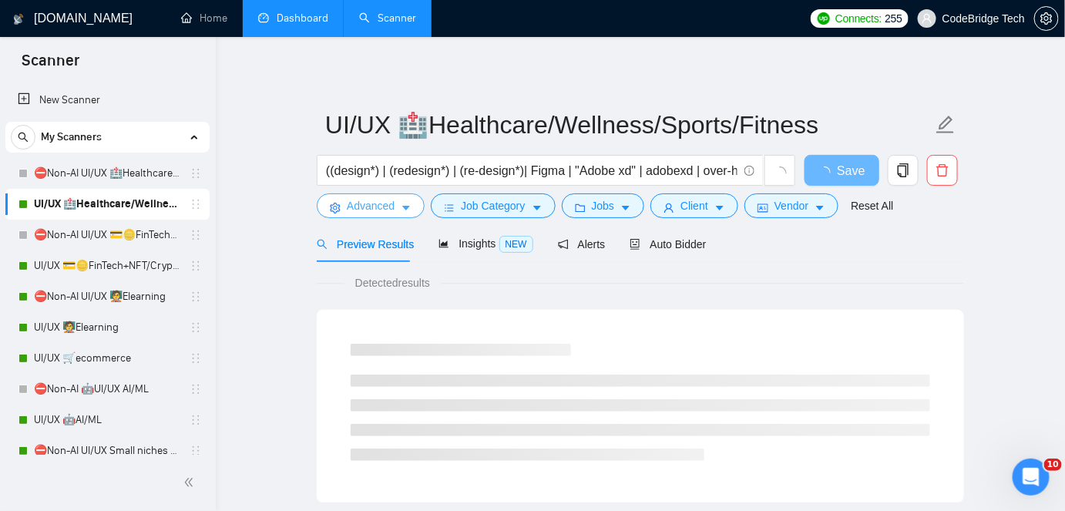
click at [365, 210] on span "Advanced" at bounding box center [371, 205] width 48 height 17
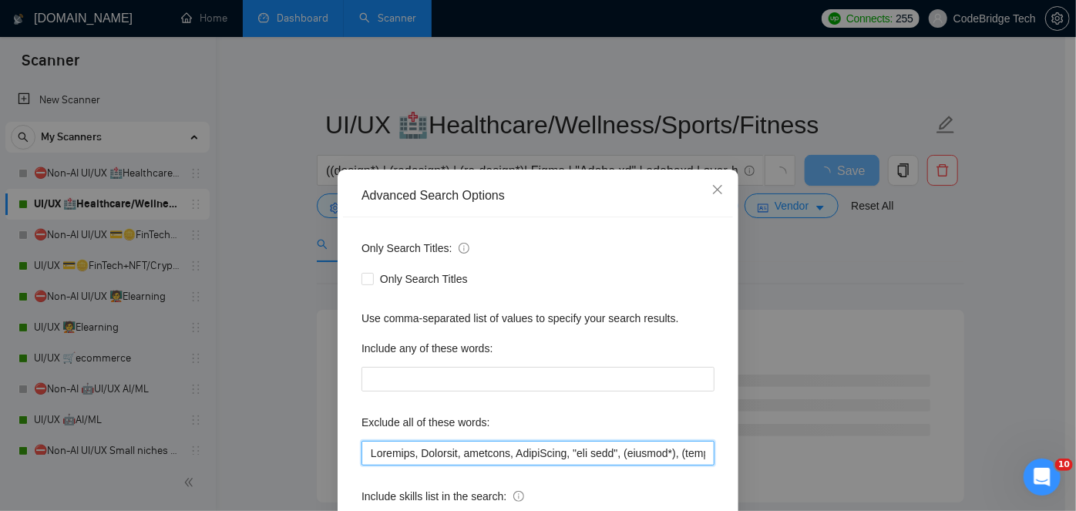
click at [480, 452] on input "text" at bounding box center [537, 453] width 353 height 25
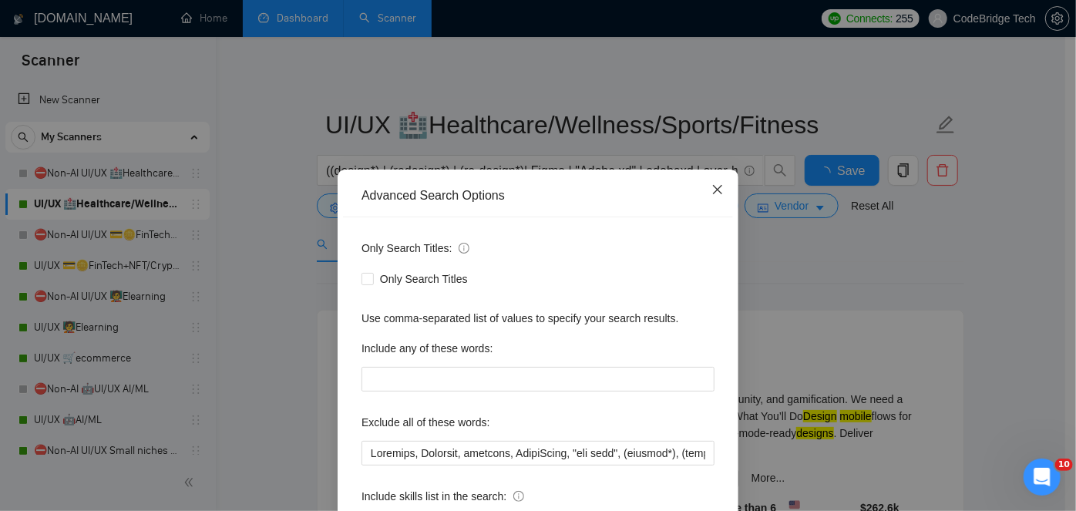
click at [703, 188] on span "Close" at bounding box center [717, 191] width 42 height 42
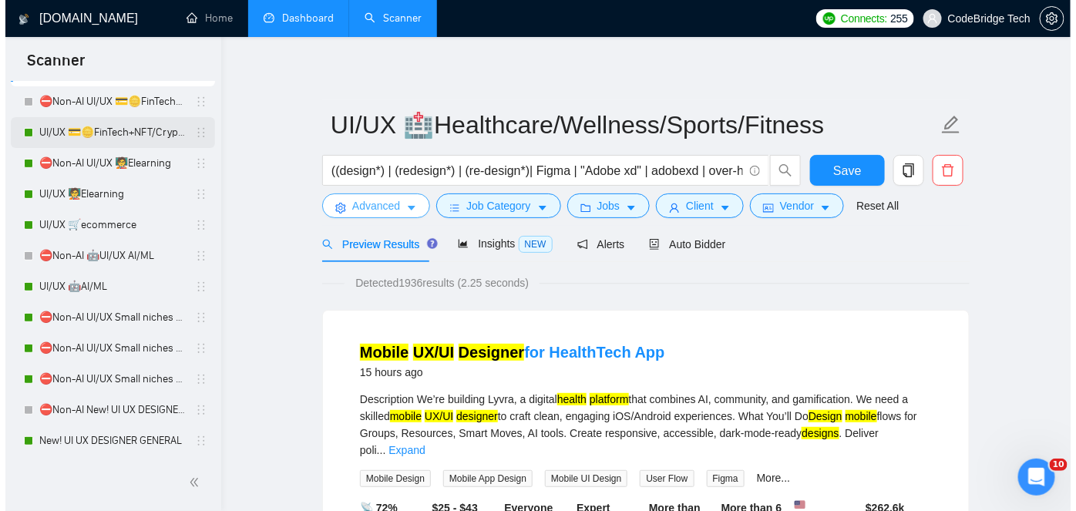
scroll to position [139, 0]
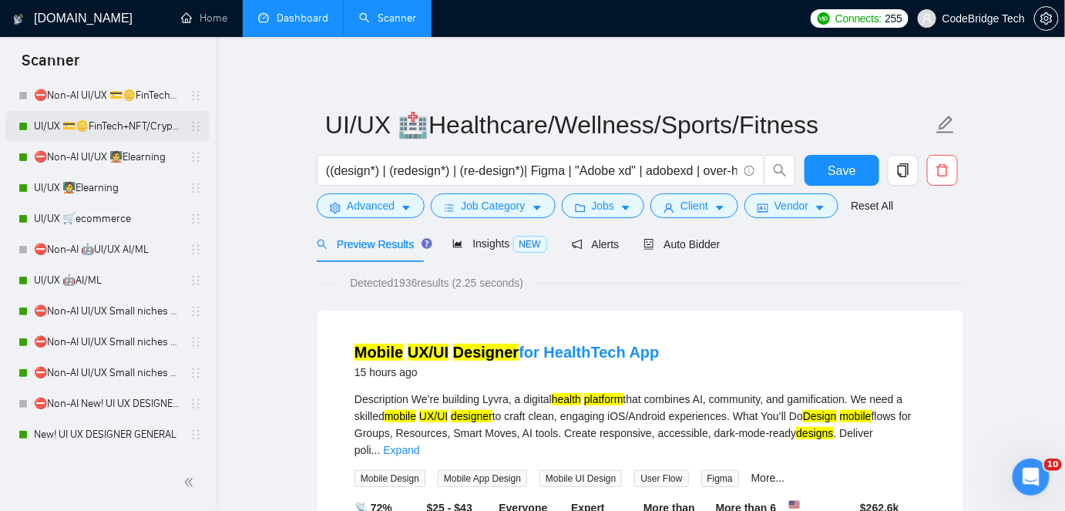
click at [91, 275] on link "UI/UX 🤖AI/ML" at bounding box center [107, 280] width 146 height 31
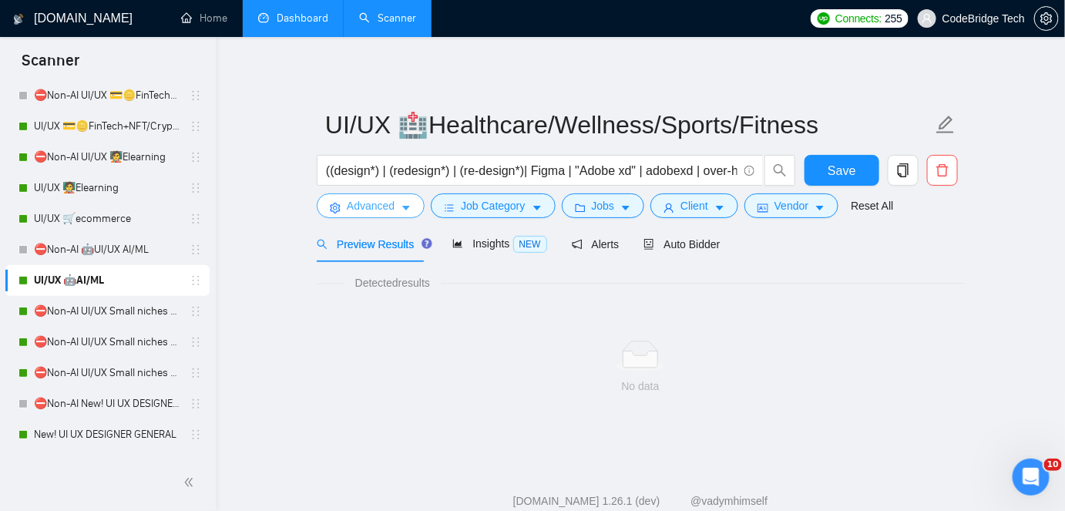
click at [368, 208] on span "Advanced" at bounding box center [371, 205] width 48 height 17
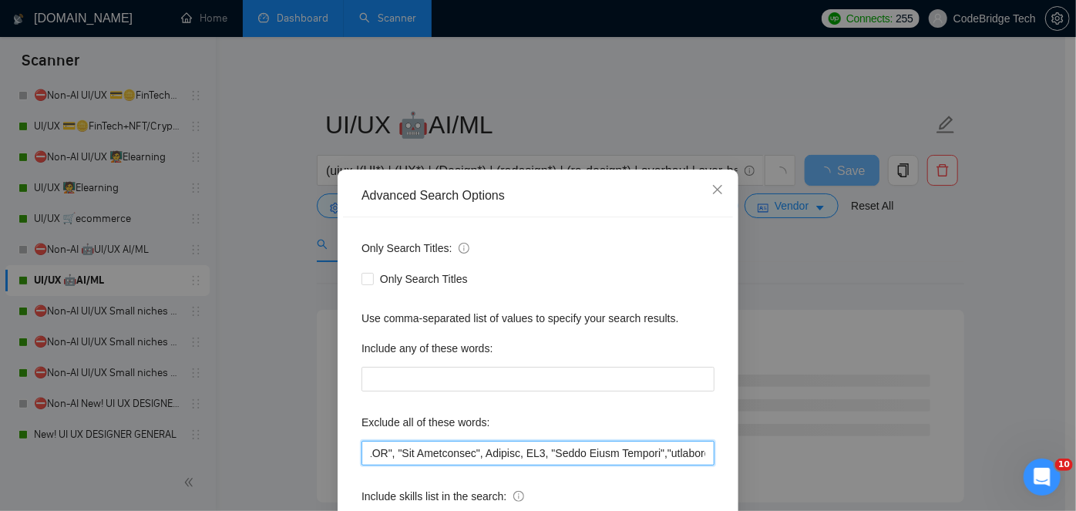
drag, startPoint x: 676, startPoint y: 445, endPoint x: 698, endPoint y: 446, distance: 21.6
click at [698, 446] on input "text" at bounding box center [537, 453] width 353 height 25
click at [679, 450] on input "text" at bounding box center [537, 453] width 353 height 25
click at [668, 456] on input "text" at bounding box center [537, 453] width 353 height 25
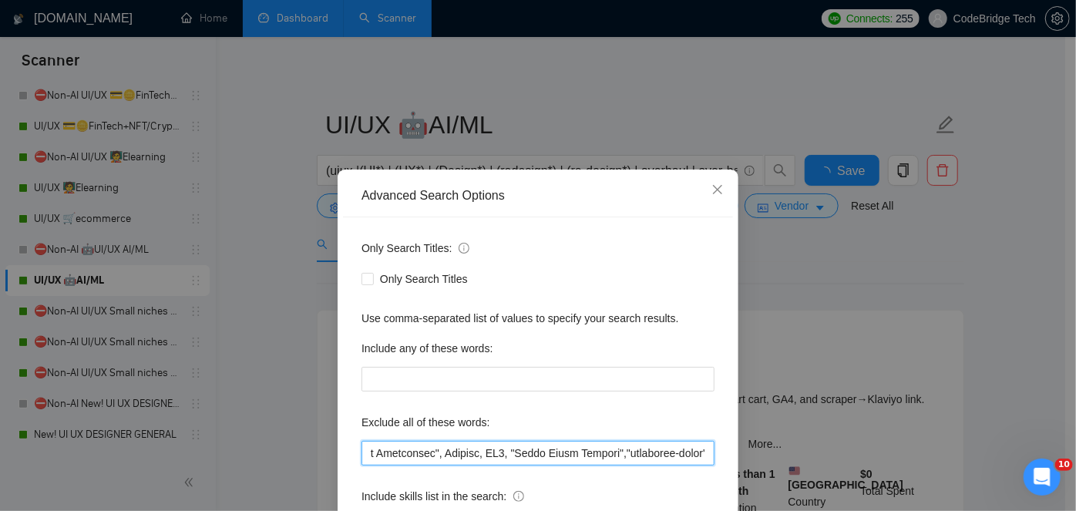
click at [711, 455] on div "Only Search Titles: Only Search Titles Use comma-separated list of values to sp…" at bounding box center [538, 396] width 390 height 359
click at [692, 450] on input "text" at bounding box center [537, 453] width 353 height 25
drag, startPoint x: 682, startPoint y: 450, endPoint x: 706, endPoint y: 450, distance: 23.9
click at [706, 450] on input "text" at bounding box center [537, 453] width 353 height 25
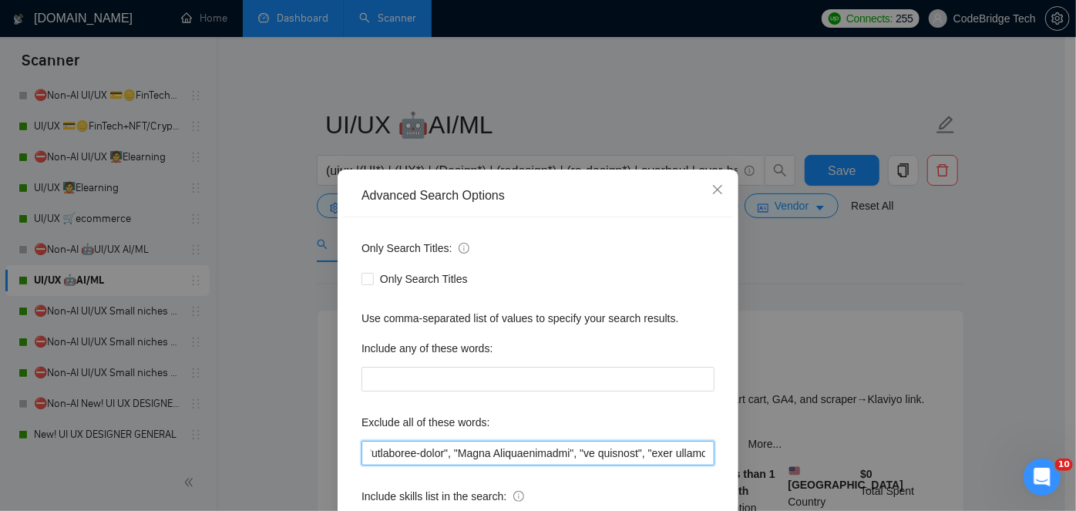
click at [618, 448] on input "text" at bounding box center [537, 453] width 353 height 25
click at [672, 450] on input "text" at bounding box center [537, 453] width 353 height 25
drag, startPoint x: 683, startPoint y: 451, endPoint x: 696, endPoint y: 455, distance: 13.5
click at [696, 455] on input "text" at bounding box center [537, 453] width 353 height 25
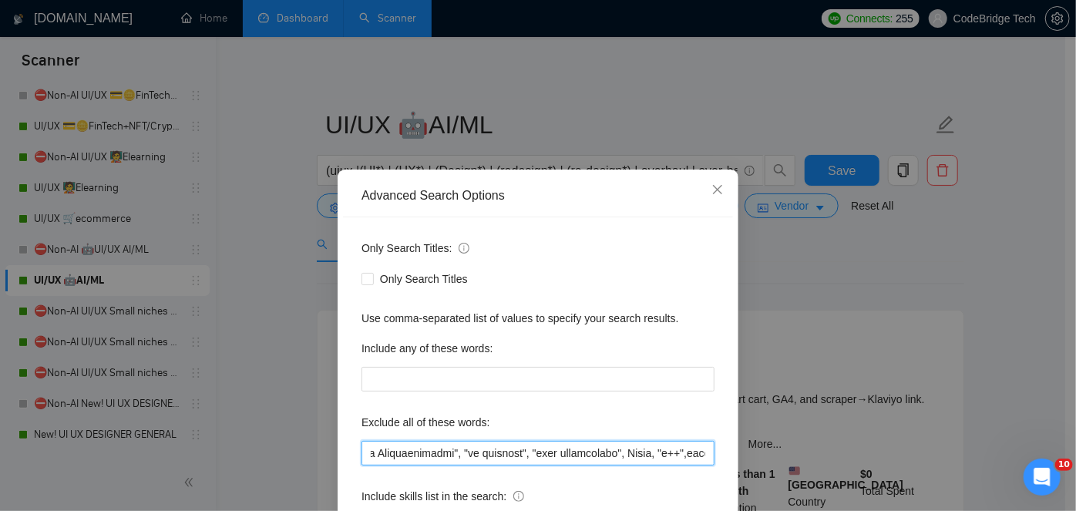
click at [666, 455] on input "text" at bounding box center [537, 453] width 353 height 25
click at [690, 449] on input "text" at bounding box center [537, 453] width 353 height 25
click at [695, 449] on input "text" at bounding box center [537, 453] width 353 height 25
click at [684, 452] on input "text" at bounding box center [537, 453] width 353 height 25
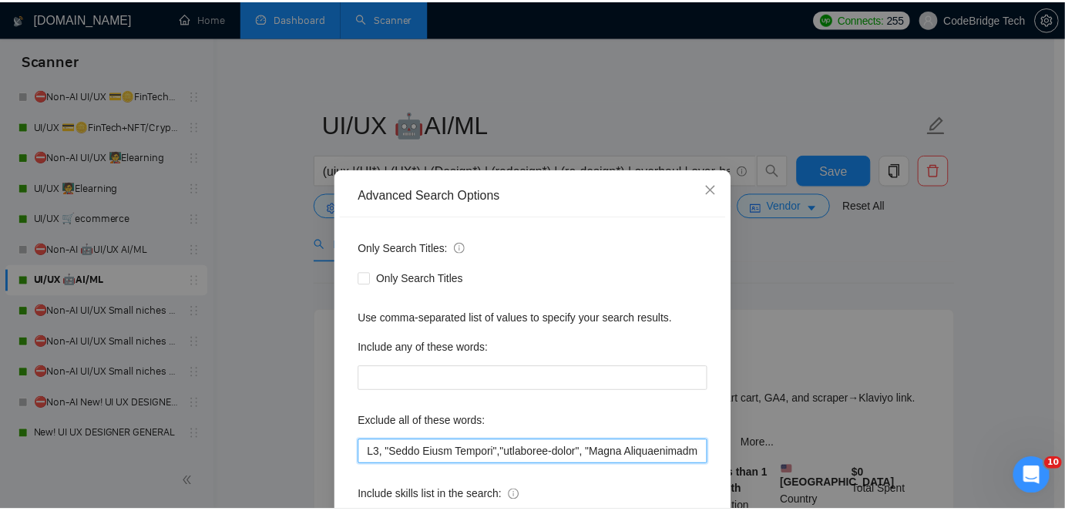
scroll to position [0, 0]
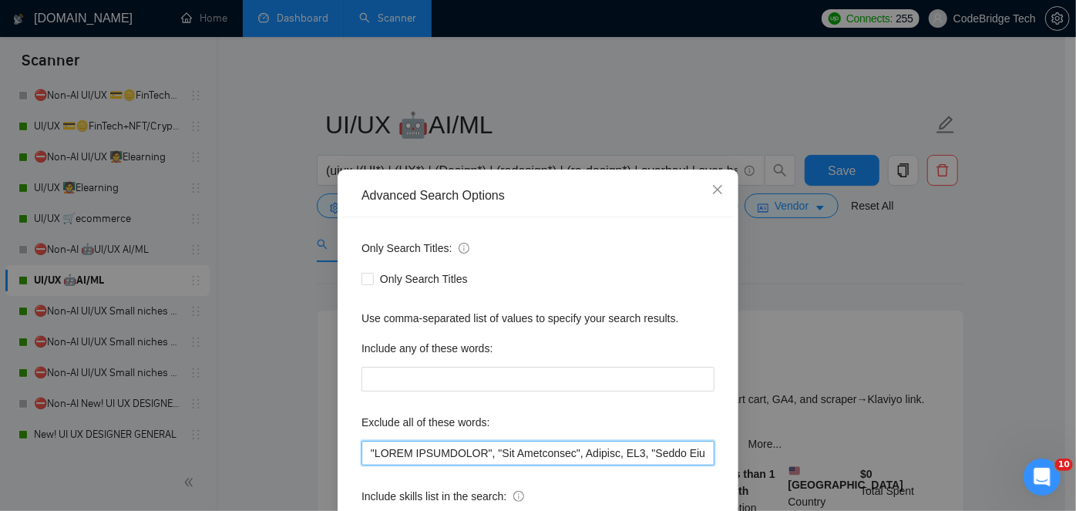
drag, startPoint x: 670, startPoint y: 456, endPoint x: 233, endPoint y: 456, distance: 436.9
click at [233, 456] on div "Advanced Search Options Only Search Titles: Only Search Titles Use comma-separa…" at bounding box center [538, 255] width 1076 height 511
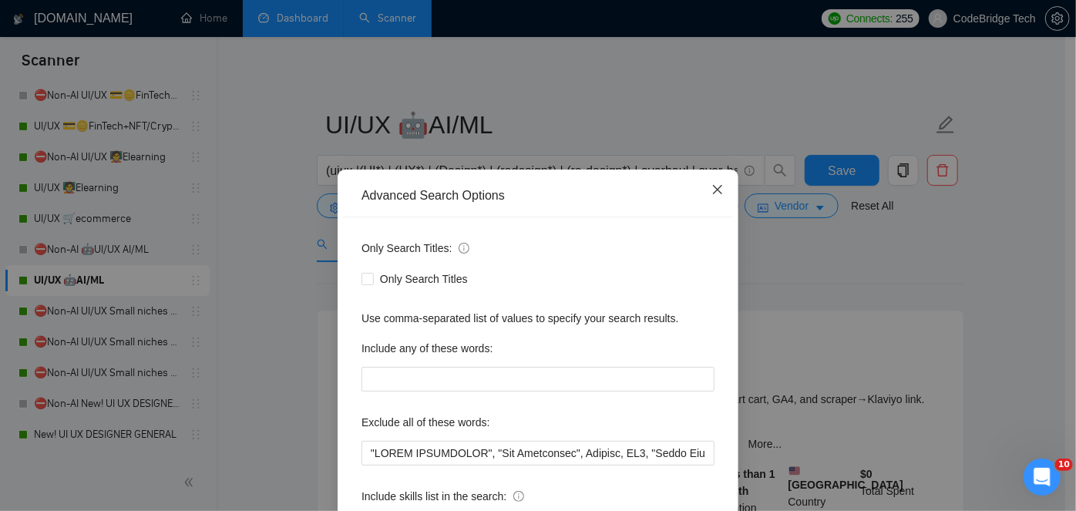
click at [710, 196] on span "Close" at bounding box center [717, 191] width 42 height 42
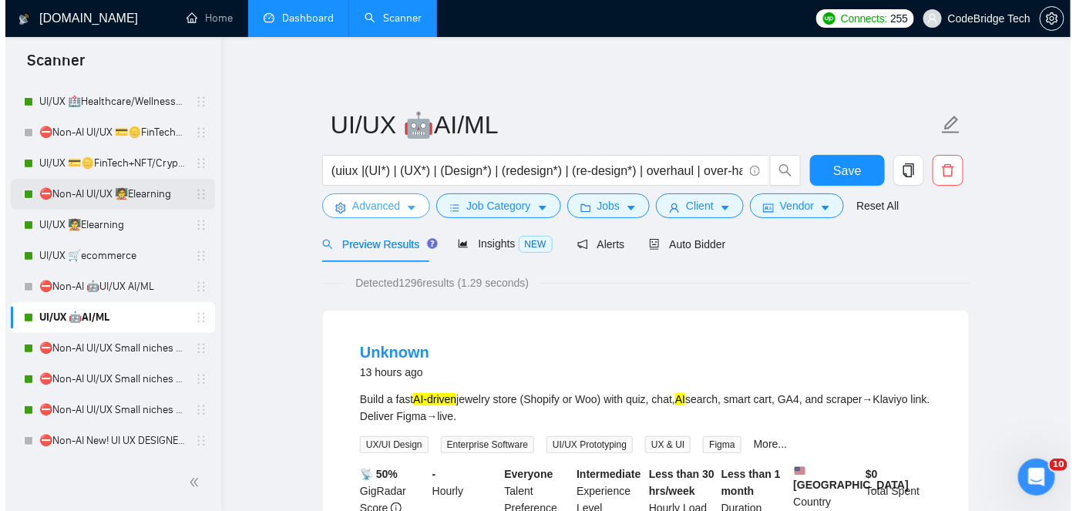
scroll to position [69, 0]
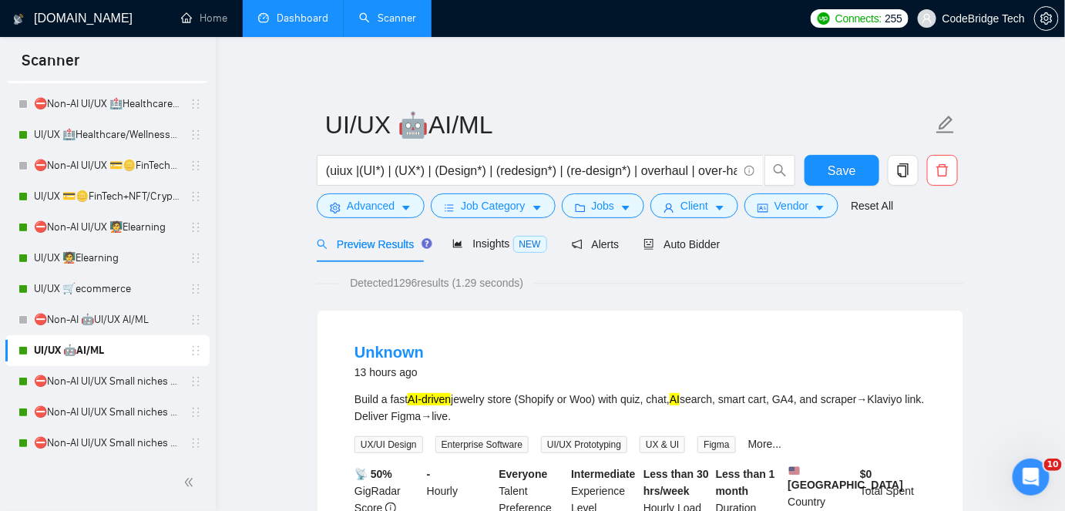
drag, startPoint x: 96, startPoint y: 136, endPoint x: 356, endPoint y: 247, distance: 283.1
click at [96, 136] on link "UI/UX 🏥Healthcare/Wellness/Sports/Fitness" at bounding box center [107, 134] width 146 height 31
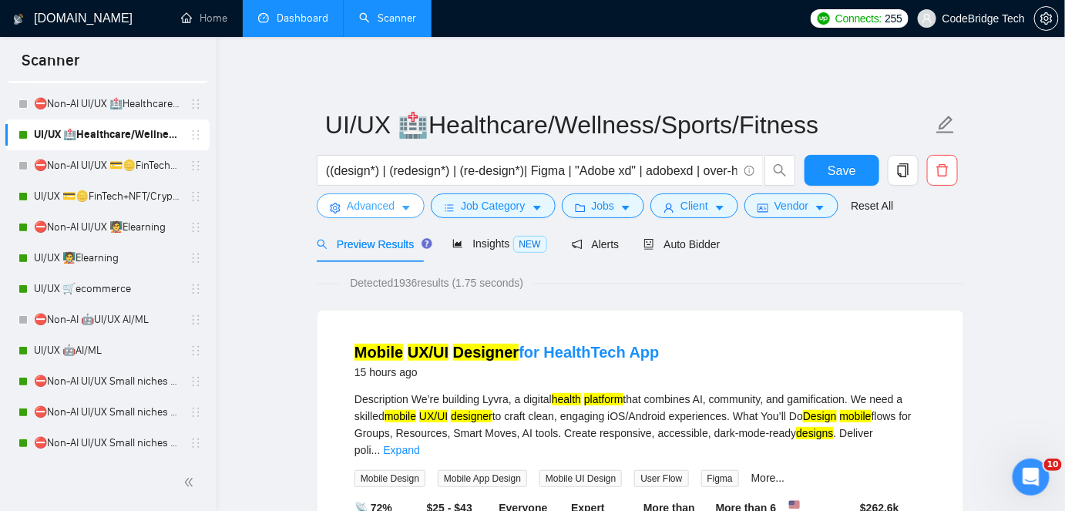
click at [397, 206] on button "Advanced" at bounding box center [371, 205] width 108 height 25
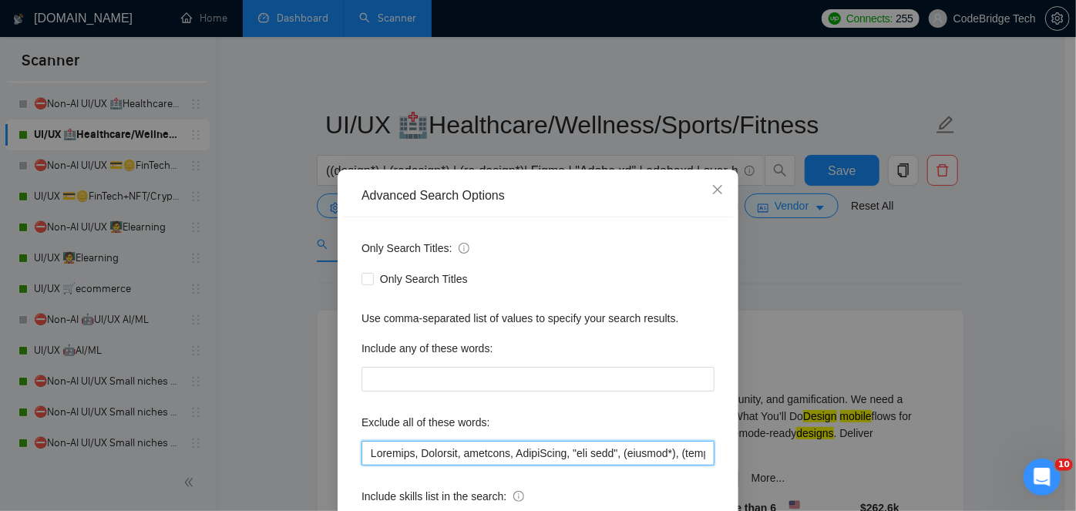
click at [363, 455] on input "text" at bounding box center [537, 453] width 353 height 25
paste input ""SHORT TURNAROUND", "Tax Accounting", Klaviyo, MP4, "Adobe After Effects","comm…"
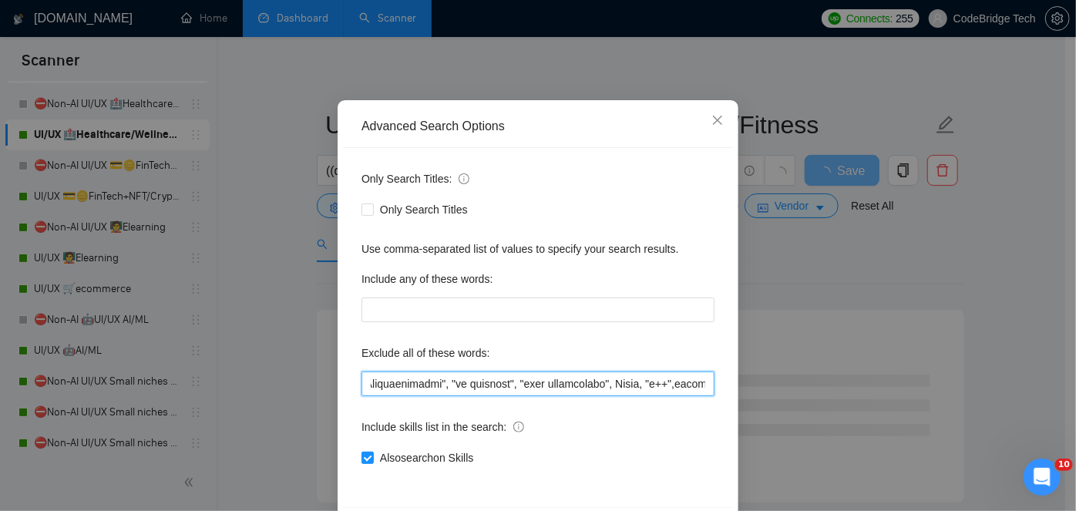
scroll to position [129, 0]
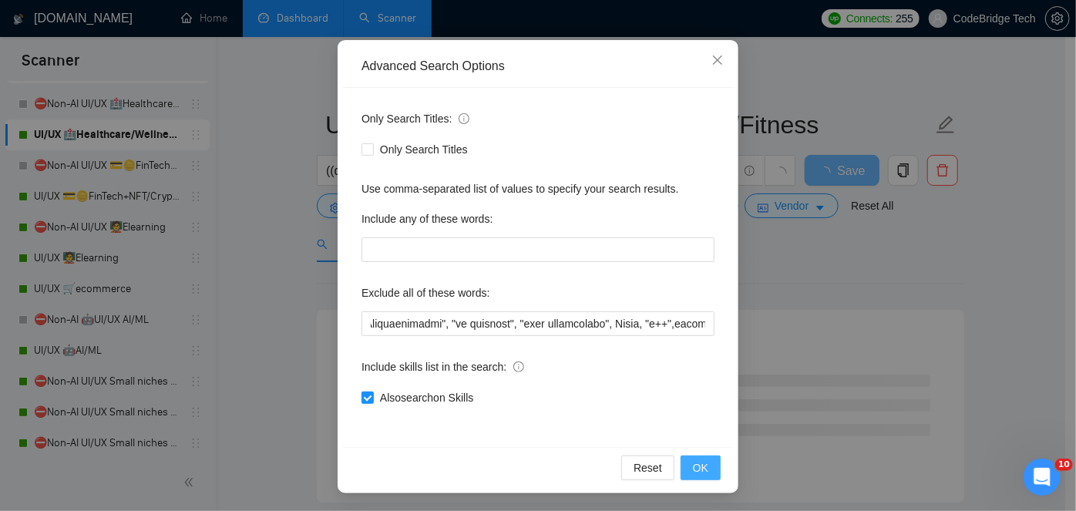
click at [703, 467] on button "OK" at bounding box center [700, 467] width 40 height 25
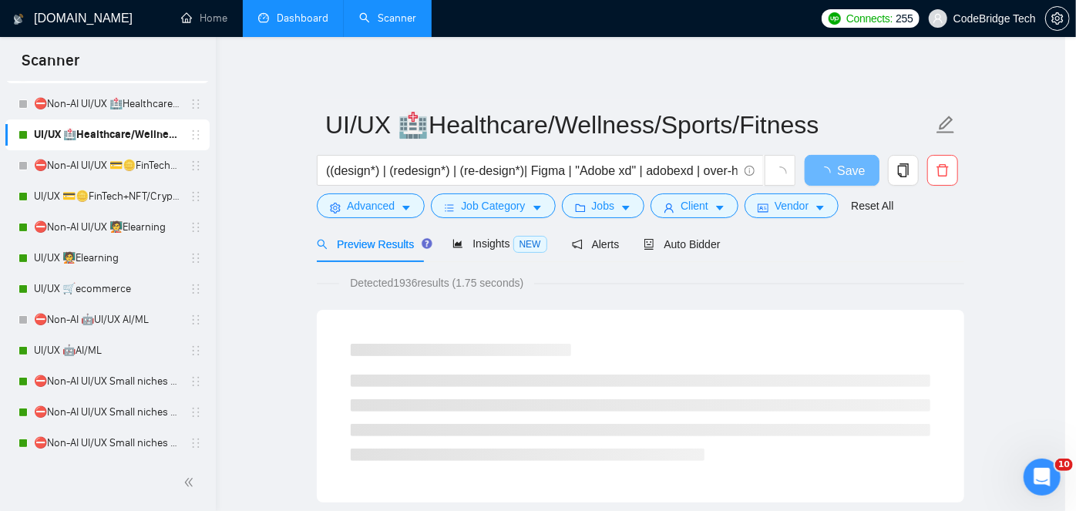
scroll to position [52, 0]
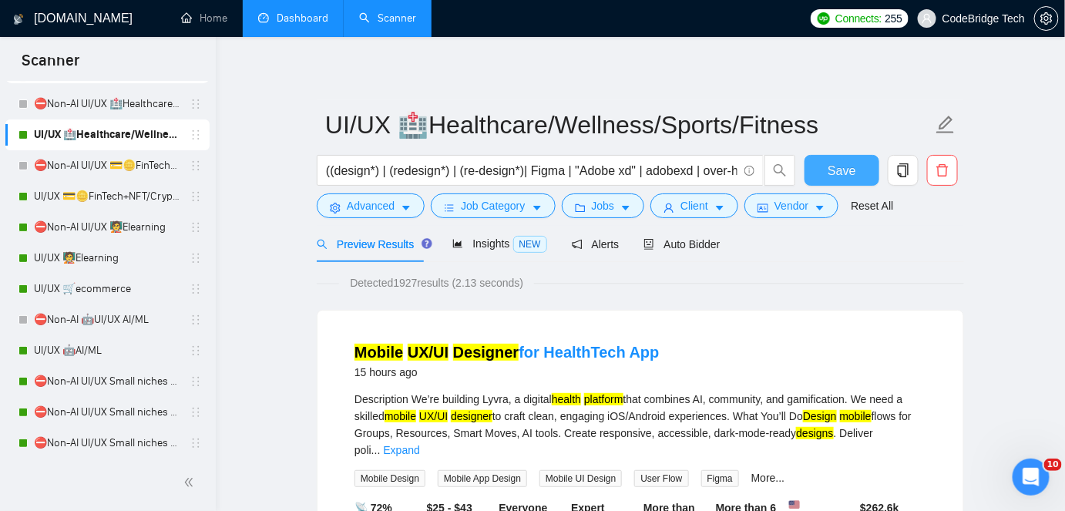
click at [844, 170] on span "Save" at bounding box center [841, 170] width 28 height 19
click at [360, 210] on span "Advanced" at bounding box center [371, 205] width 48 height 17
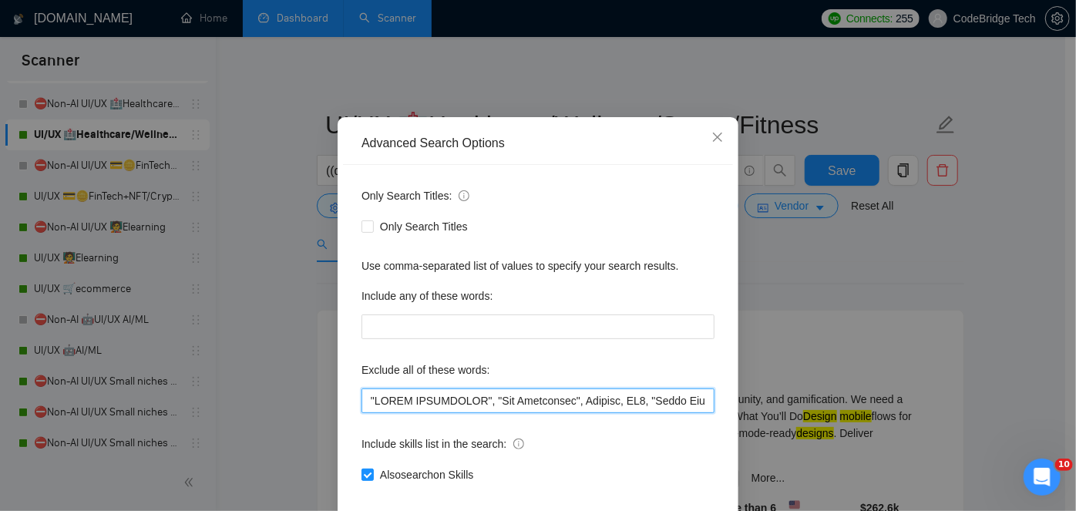
click at [504, 413] on input "text" at bounding box center [537, 400] width 353 height 25
click at [553, 413] on input "text" at bounding box center [537, 400] width 353 height 25
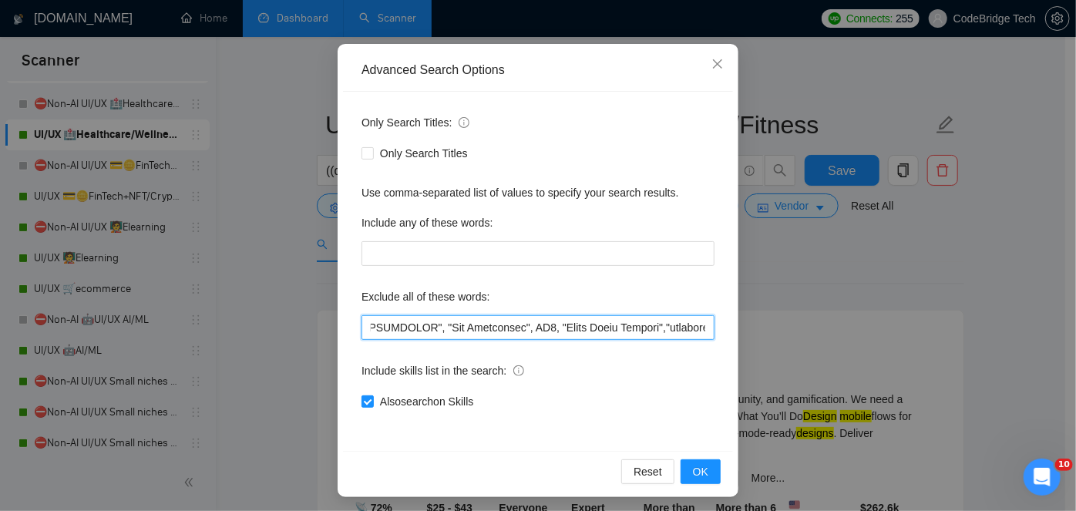
scroll to position [129, 0]
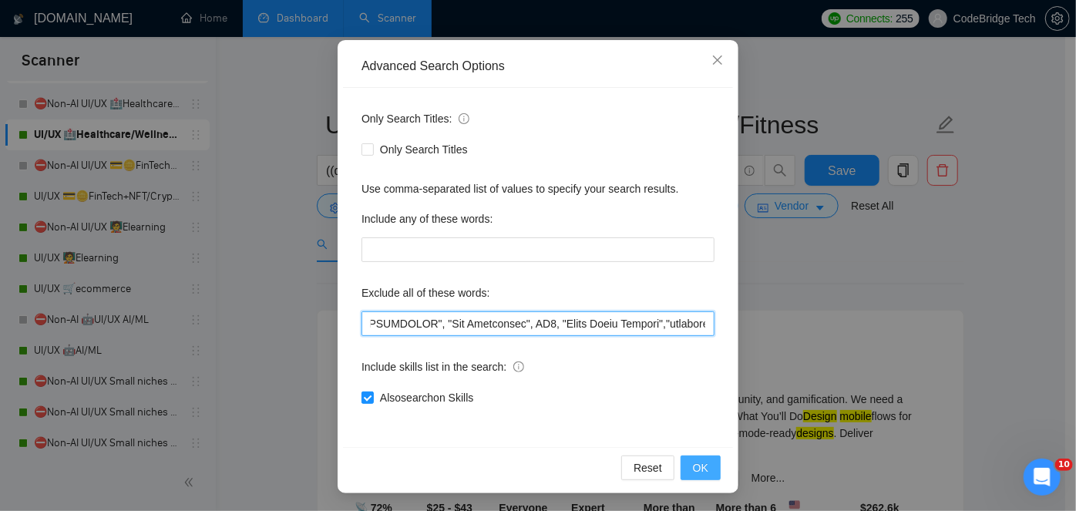
type input ""SHORT TURNAROUND", "Tax Accounting", MP4, "Adobe After Effects","commision-bas…"
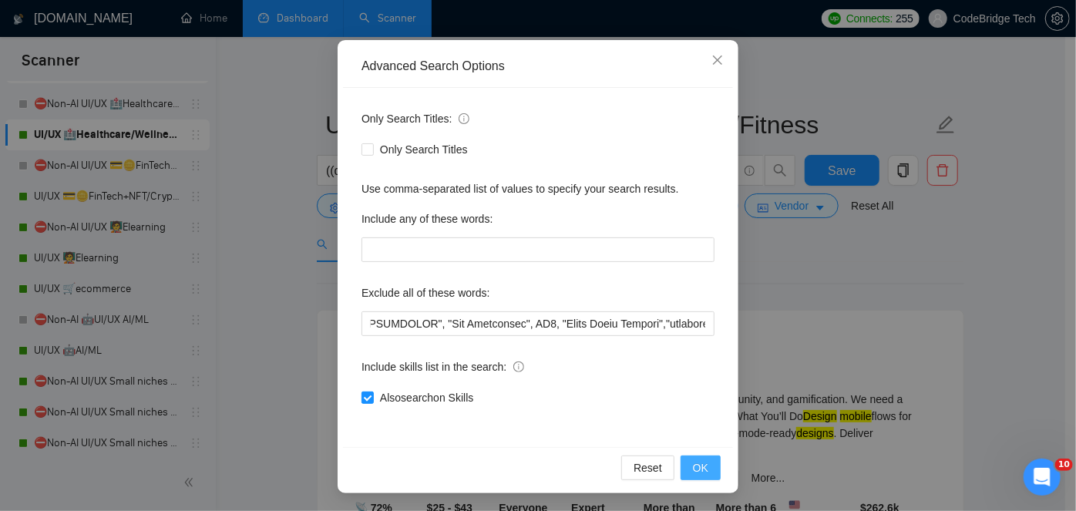
click at [697, 469] on span "OK" at bounding box center [700, 467] width 15 height 17
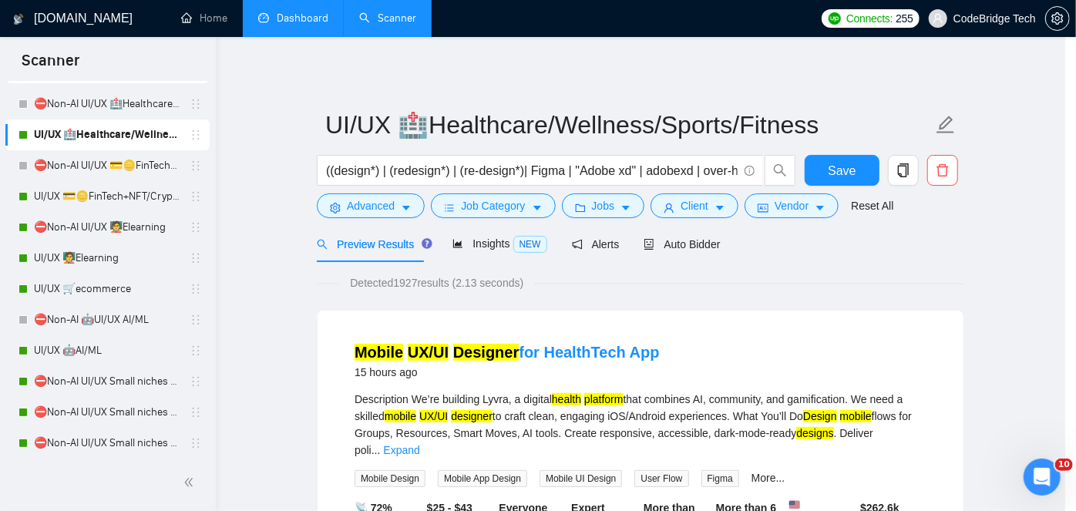
scroll to position [52, 0]
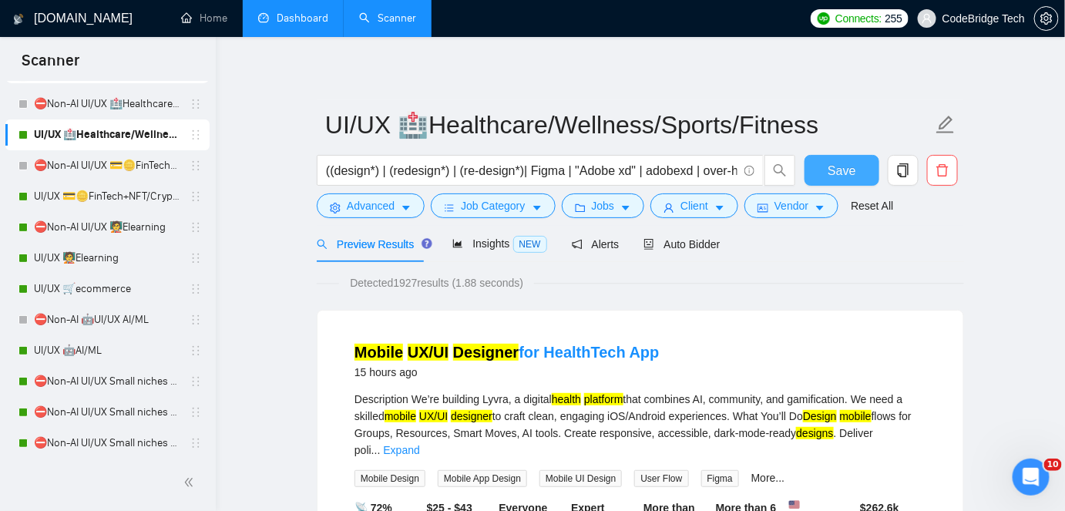
click at [851, 179] on span "Save" at bounding box center [841, 170] width 28 height 19
drag, startPoint x: 121, startPoint y: 186, endPoint x: 348, endPoint y: 230, distance: 231.6
click at [121, 186] on link "UI/UX 💳🪙FinTech+NFT/Crypto/Blockchain/Casino" at bounding box center [107, 196] width 146 height 31
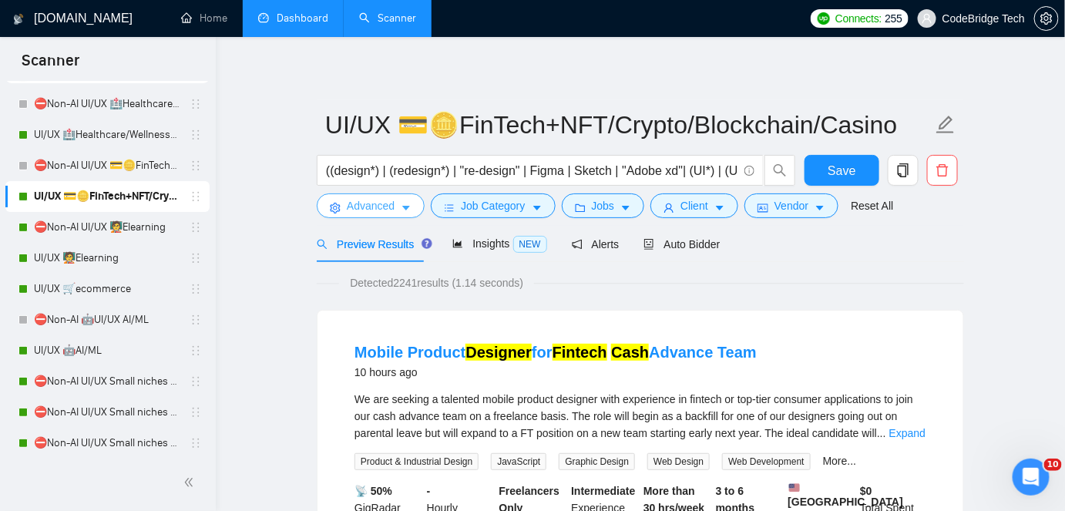
click at [361, 203] on span "Advanced" at bounding box center [371, 205] width 48 height 17
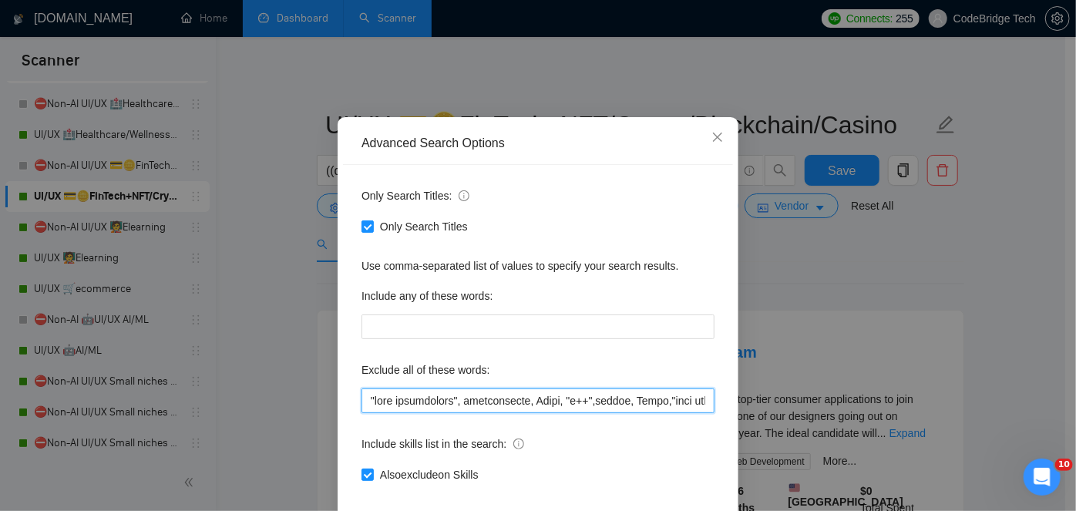
click at [361, 413] on input "text" at bounding box center [537, 400] width 353 height 25
drag, startPoint x: 595, startPoint y: 446, endPoint x: 692, endPoint y: 451, distance: 97.2
click at [692, 413] on input "text" at bounding box center [537, 400] width 353 height 25
click at [582, 413] on input "text" at bounding box center [537, 400] width 353 height 25
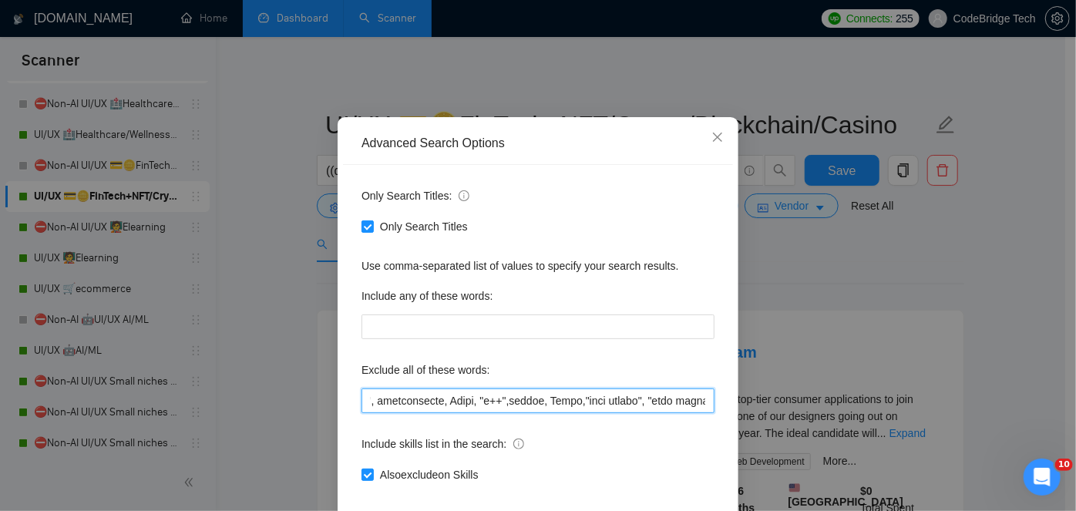
scroll to position [0, 0]
drag, startPoint x: 390, startPoint y: 452, endPoint x: 345, endPoint y: 452, distance: 44.7
click at [345, 452] on div "Only Search Titles: Only Search Titles Use comma-separated list of values to sp…" at bounding box center [538, 344] width 390 height 359
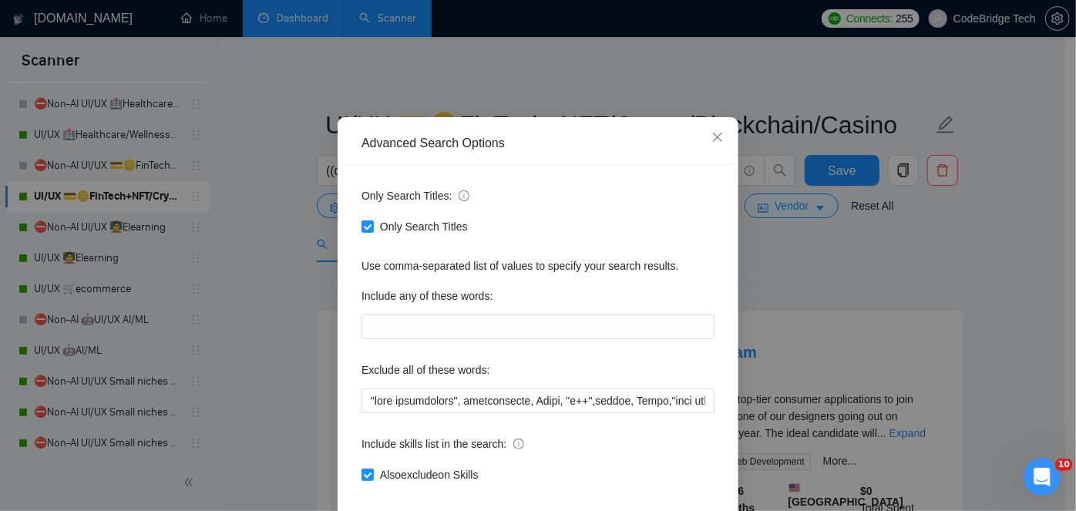
click at [355, 450] on div "Only Search Titles: Only Search Titles Use comma-separated list of values to sp…" at bounding box center [538, 344] width 390 height 359
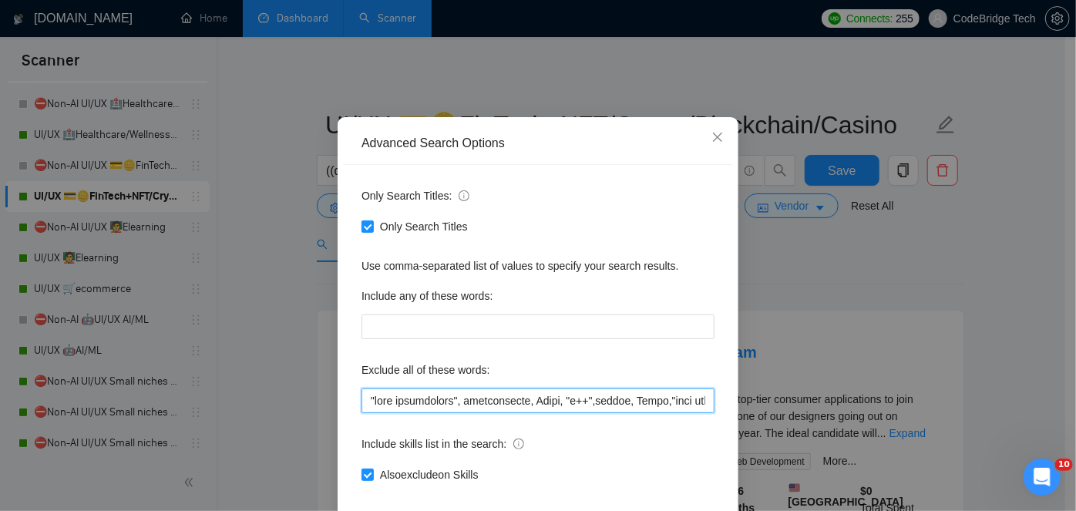
click at [361, 413] on input "text" at bounding box center [537, 400] width 353 height 25
click at [364, 413] on input "text" at bounding box center [537, 400] width 353 height 25
paste input ""Tax Accounting", [PERSON_NAME], MP4, "Adobe After Effects","commision-based", …"
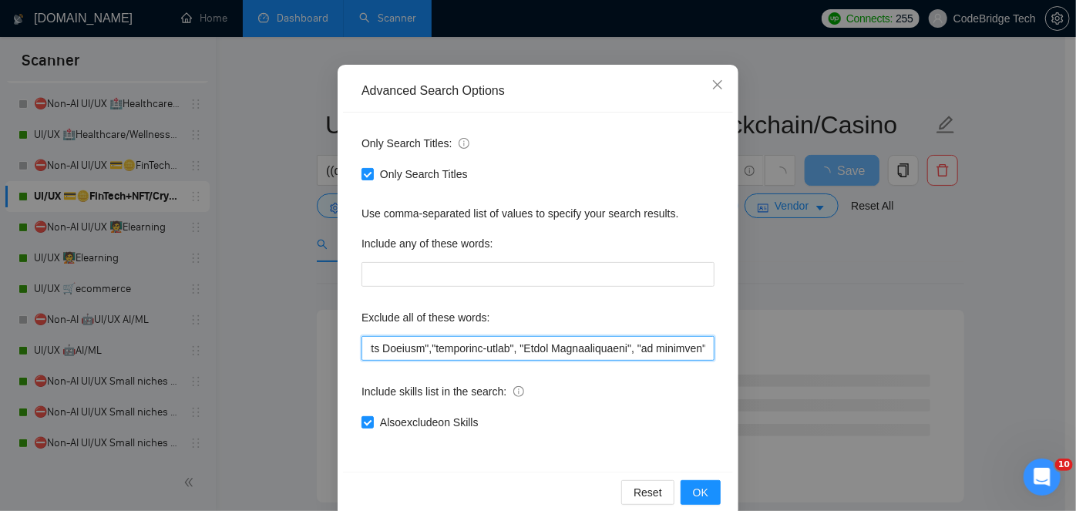
scroll to position [129, 0]
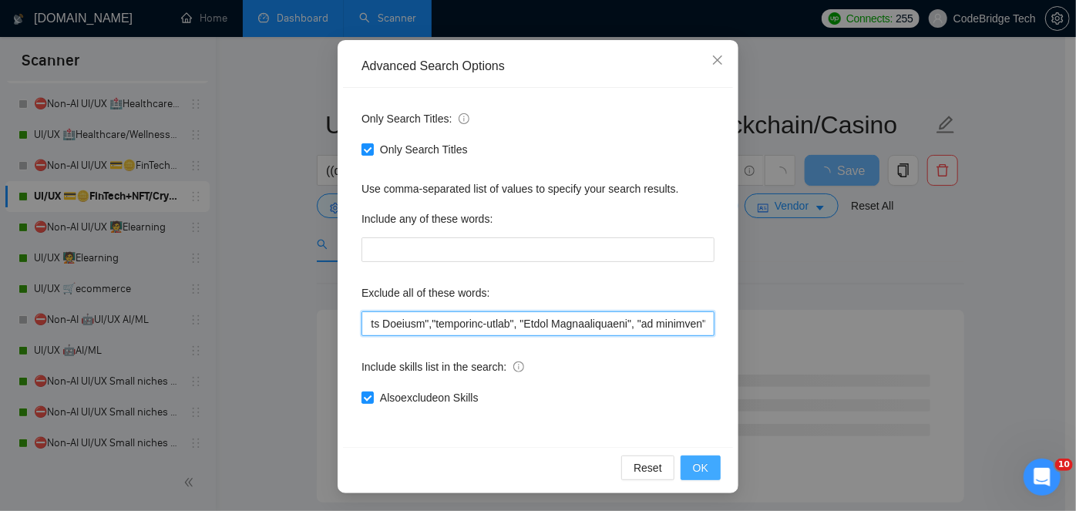
type input ""Tax Accounting", Klaviyo, MP4, "Adobe After Effects","commision-based", "Sales…"
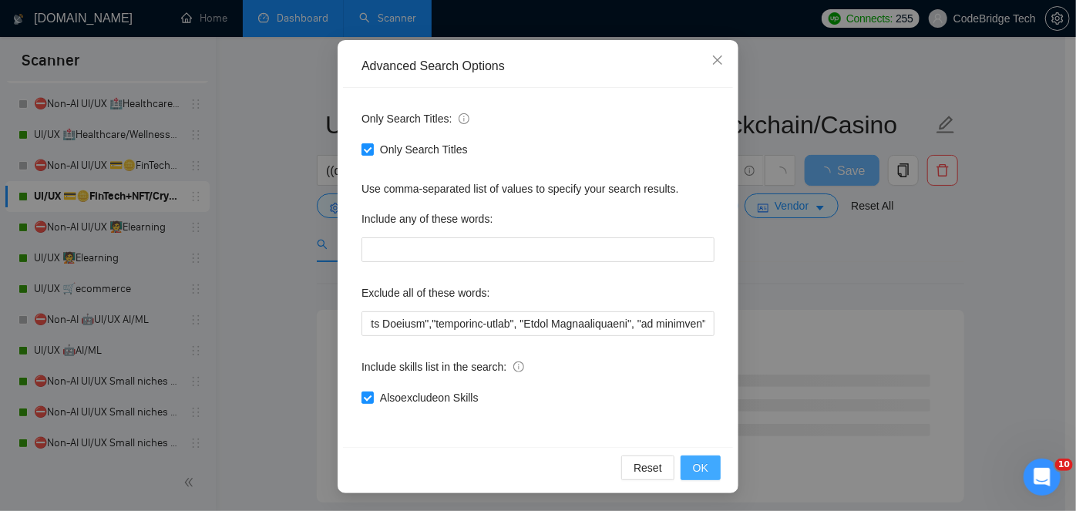
click at [687, 462] on button "OK" at bounding box center [700, 467] width 40 height 25
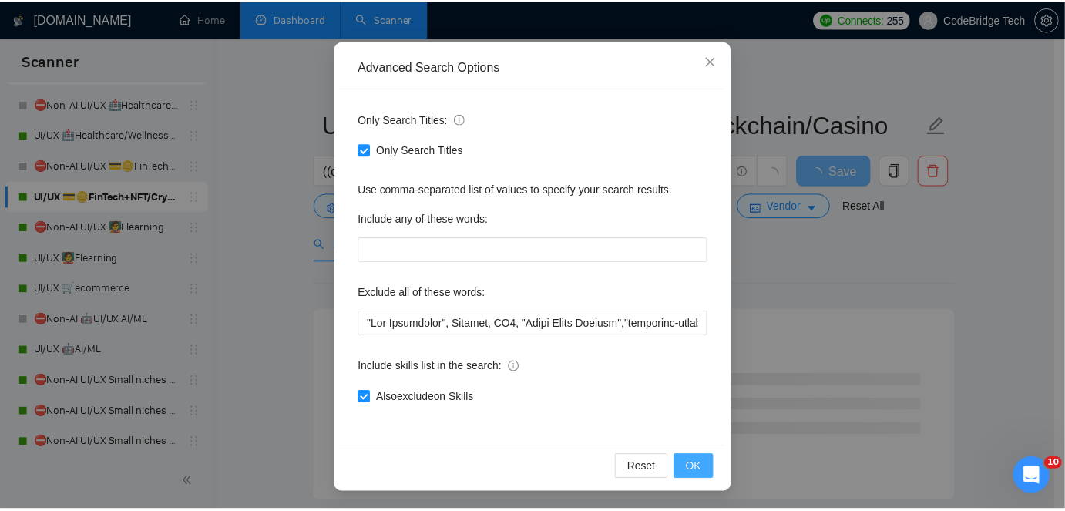
scroll to position [52, 0]
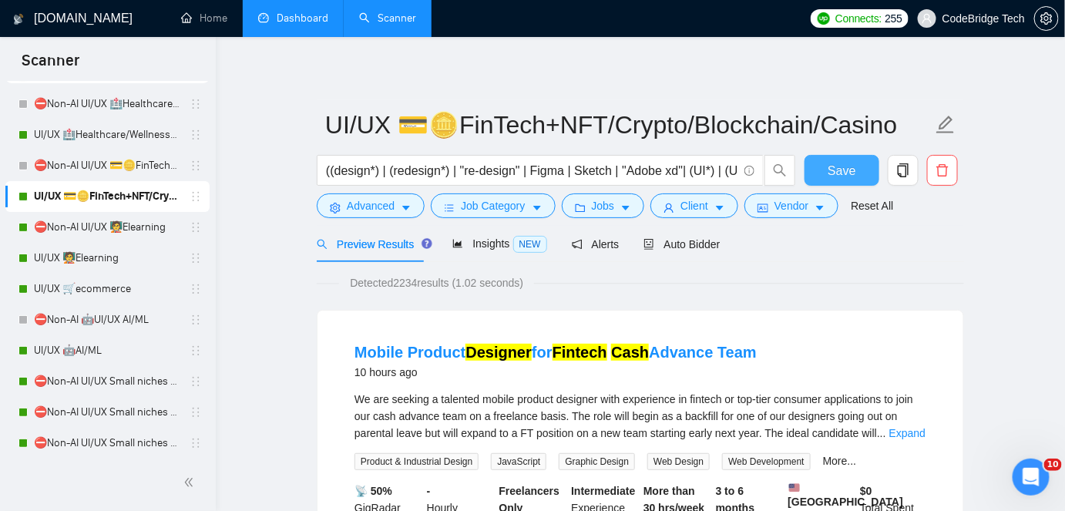
click at [831, 169] on span "Save" at bounding box center [841, 170] width 28 height 19
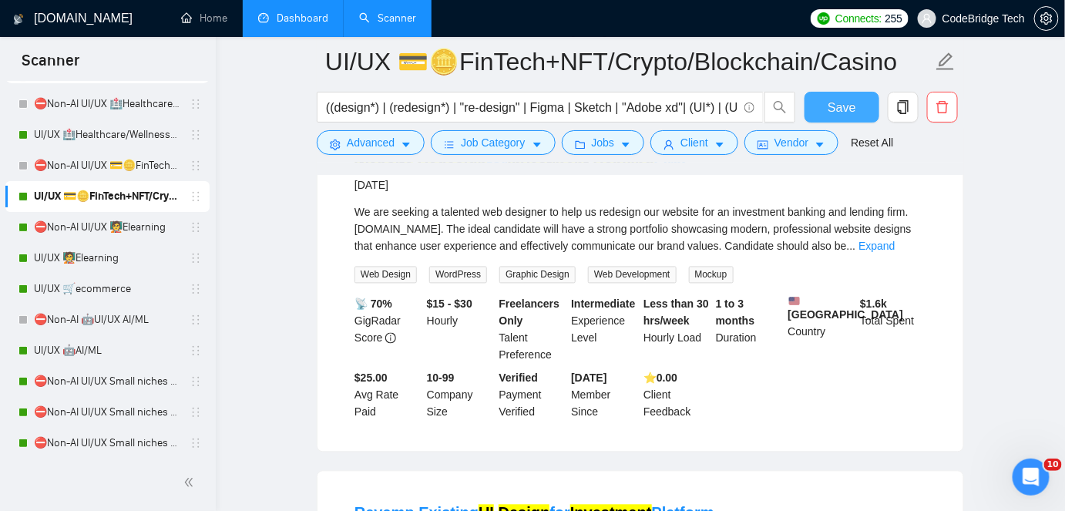
scroll to position [1050, 0]
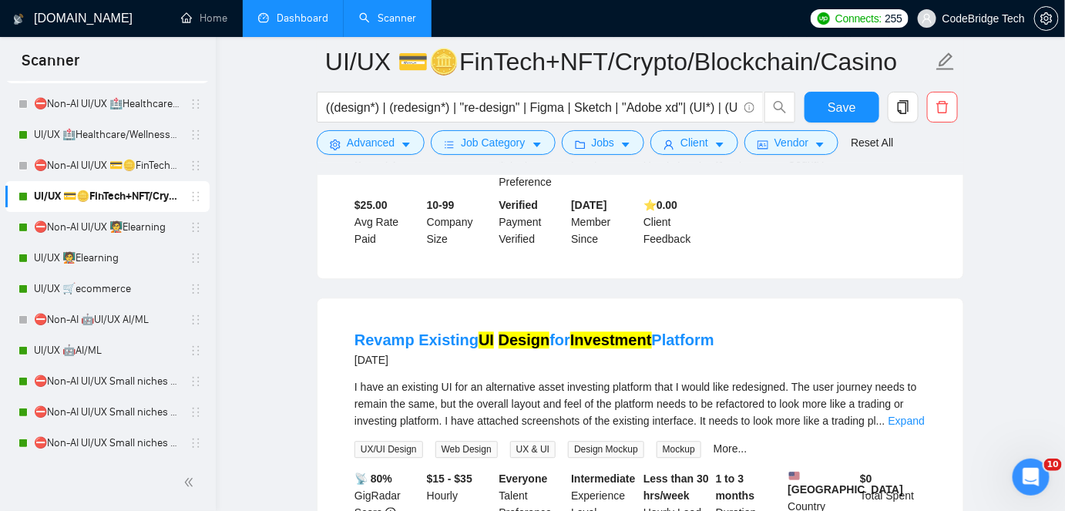
click at [300, 15] on link "Dashboard" at bounding box center [293, 18] width 70 height 13
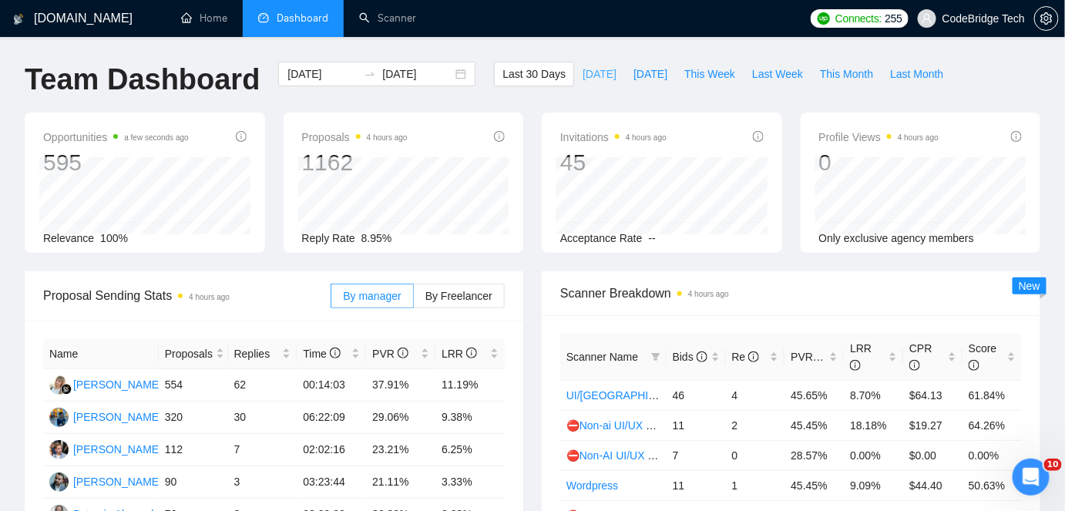
click at [574, 73] on button "[DATE]" at bounding box center [599, 74] width 51 height 25
type input "[DATE]"
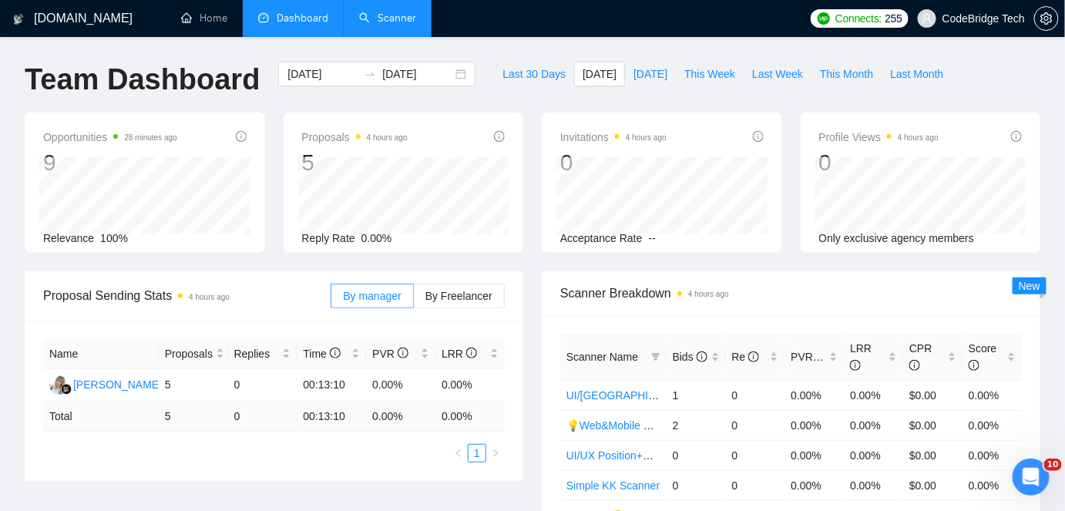
click at [409, 13] on link "Scanner" at bounding box center [387, 18] width 57 height 13
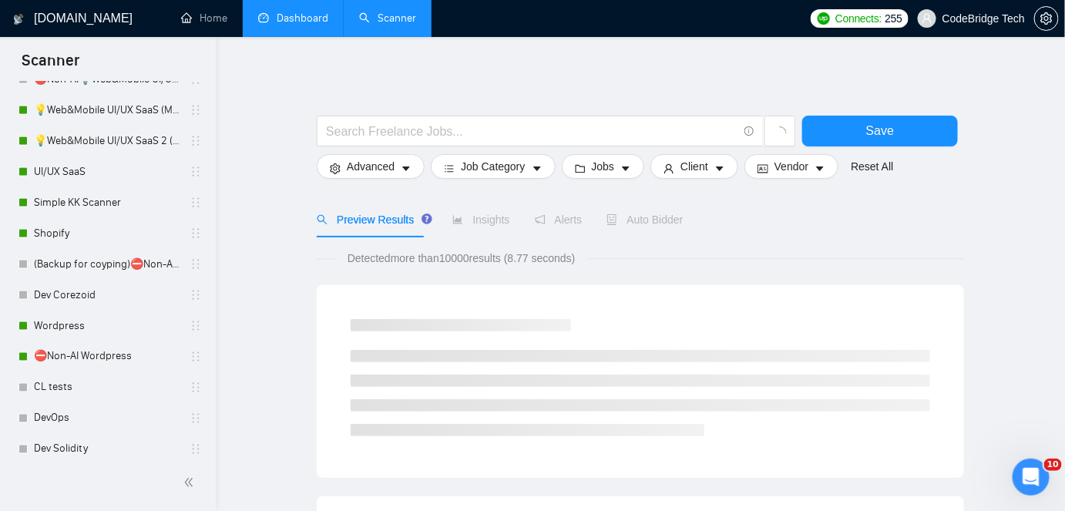
scroll to position [720, 0]
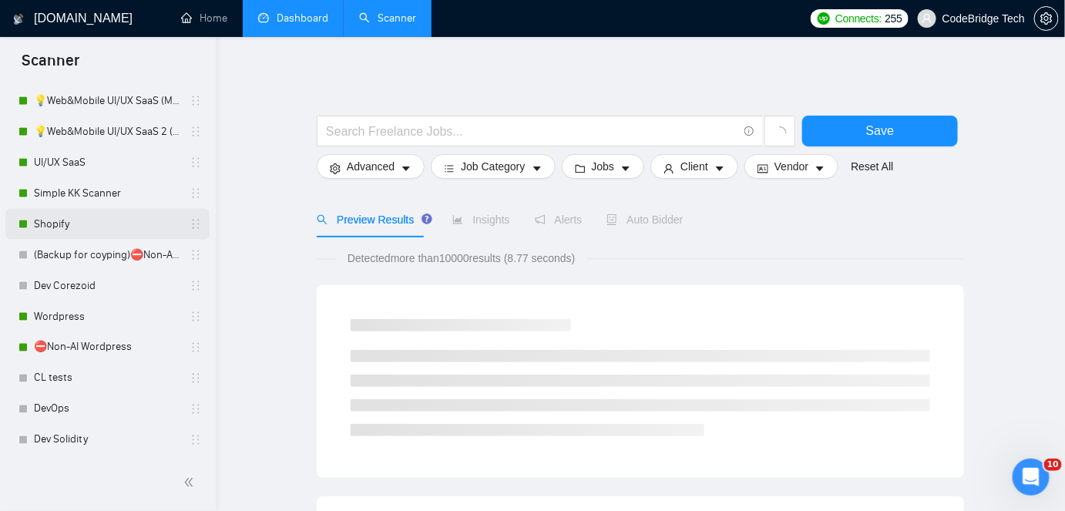
click at [52, 211] on link "Shopify" at bounding box center [107, 224] width 146 height 31
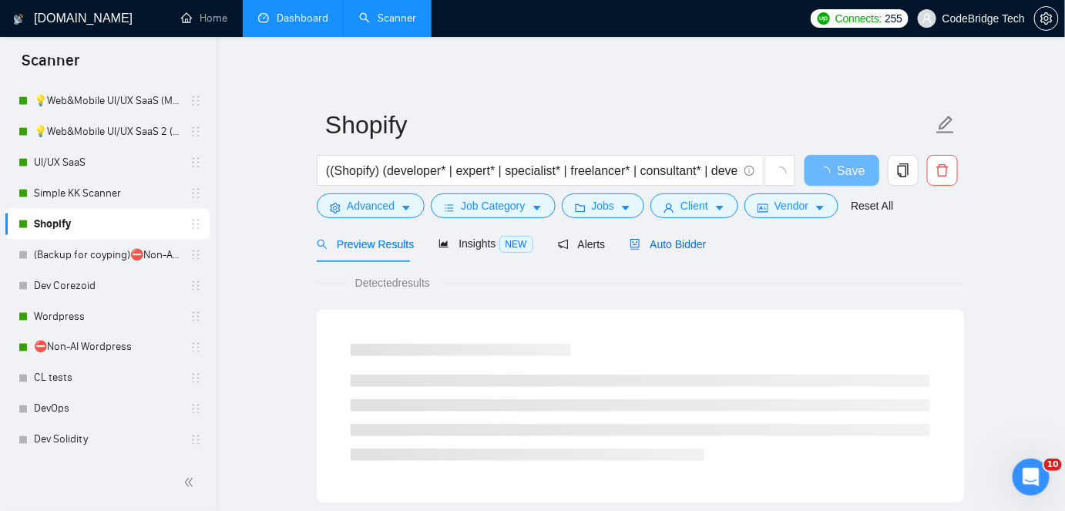
click at [690, 247] on span "Auto Bidder" at bounding box center [667, 244] width 76 height 12
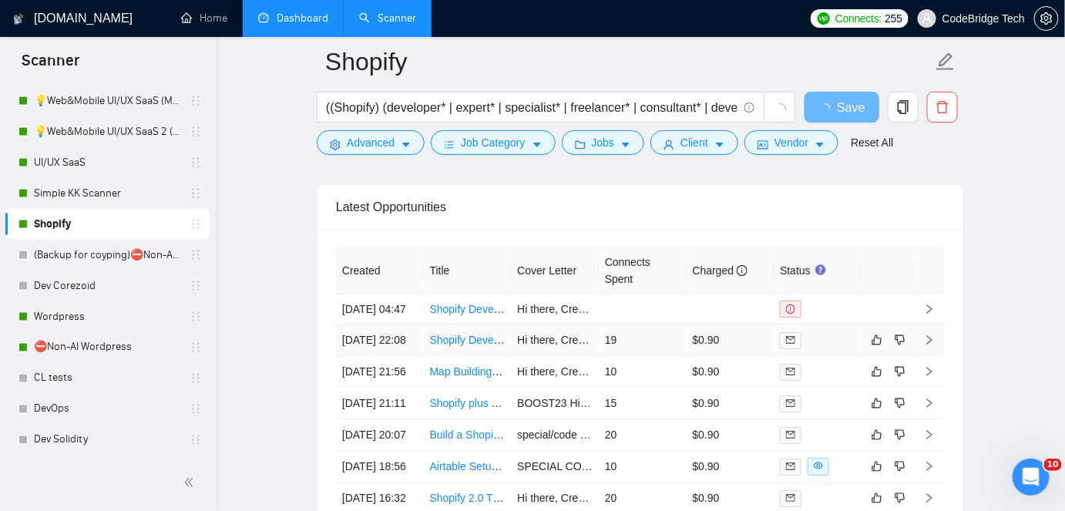
scroll to position [3572, 0]
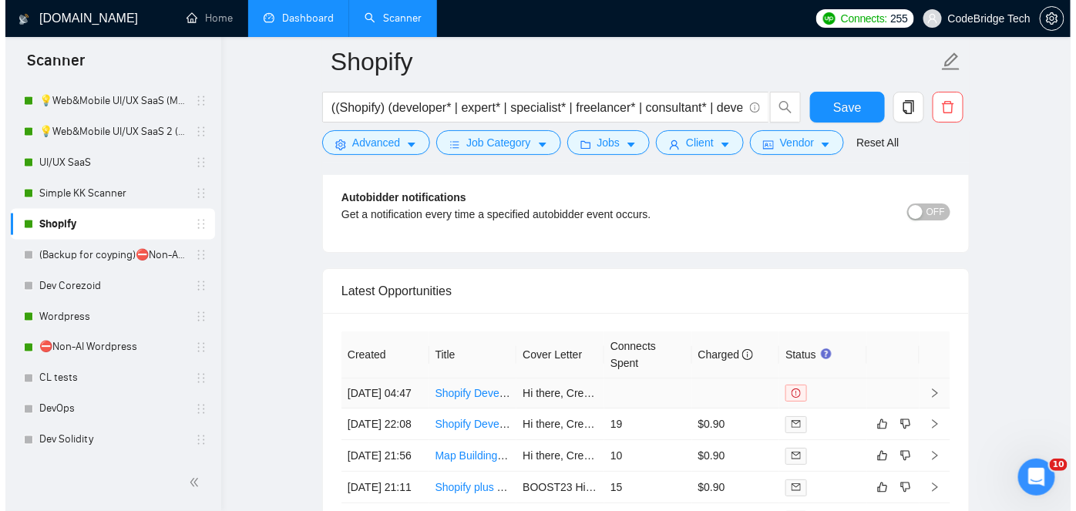
scroll to position [3712, 0]
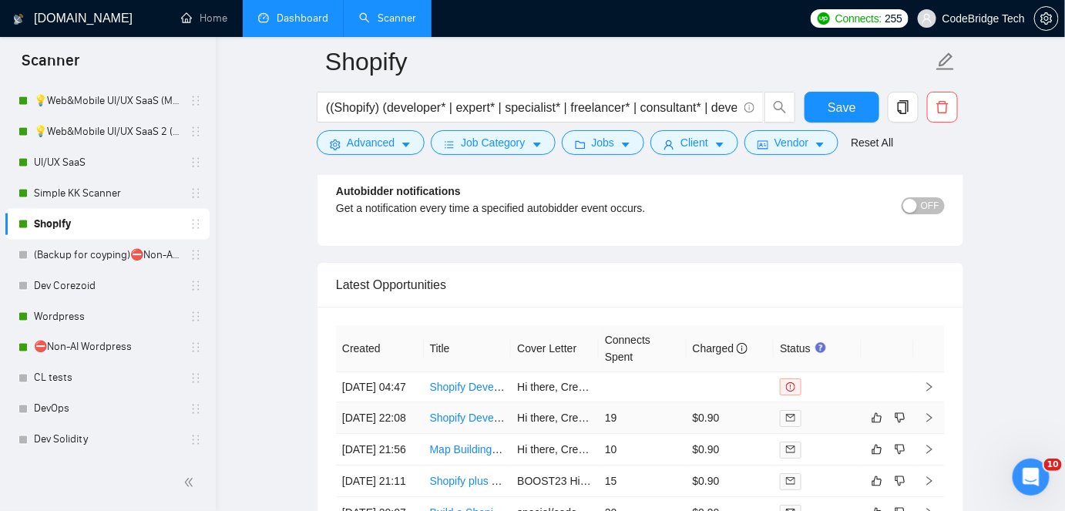
click at [655, 403] on td "19" at bounding box center [643, 418] width 88 height 32
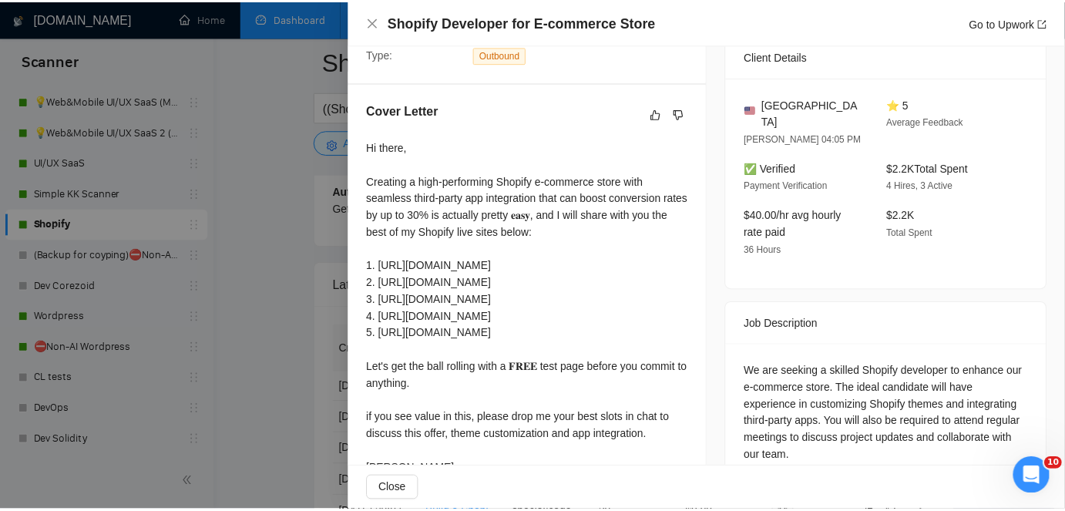
scroll to position [401, 0]
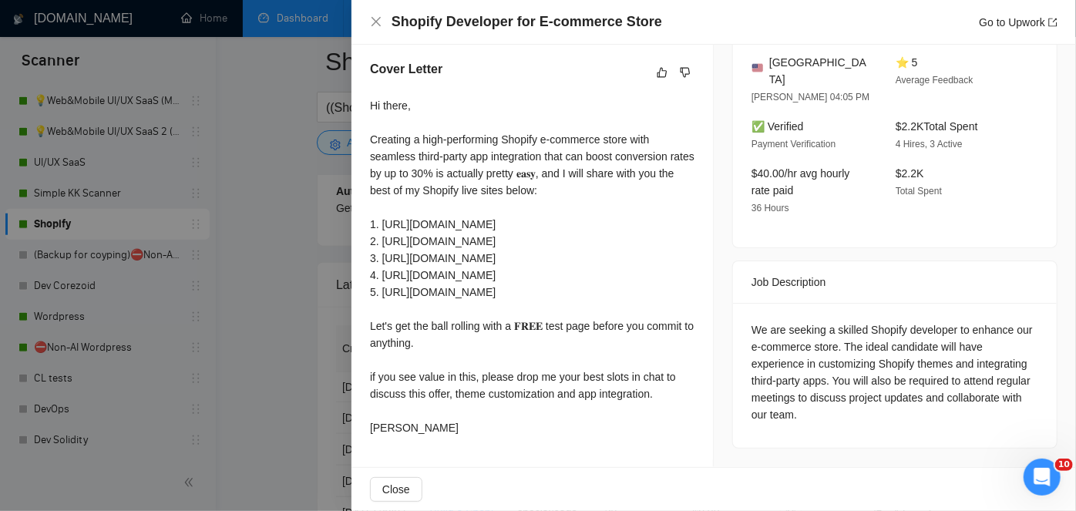
click at [240, 197] on div at bounding box center [538, 255] width 1076 height 511
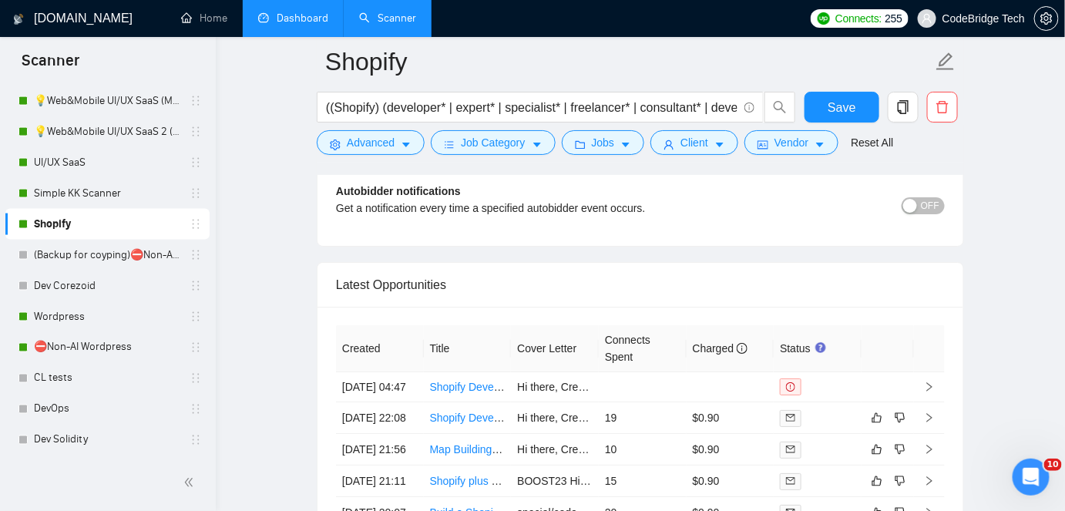
click at [303, 18] on link "Dashboard" at bounding box center [293, 18] width 70 height 13
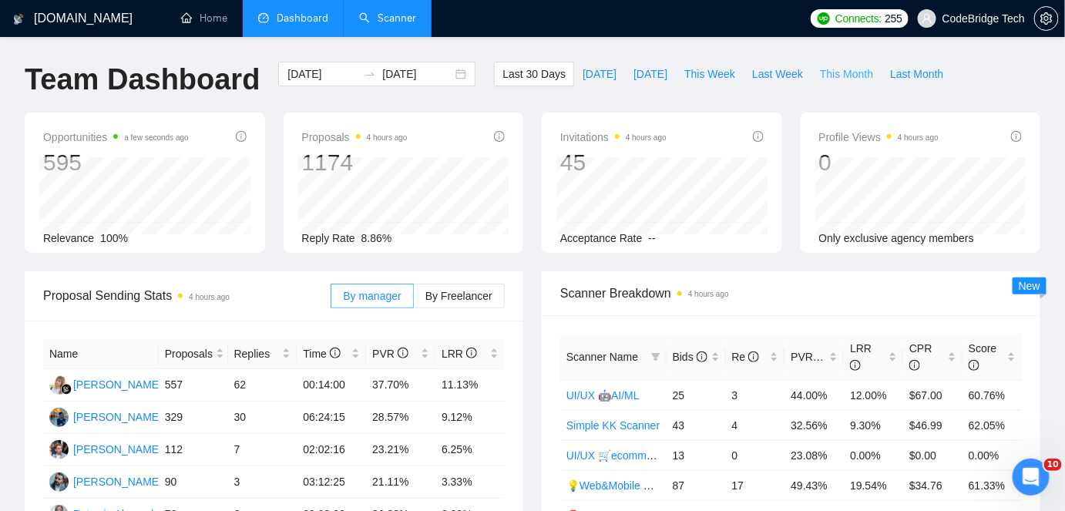
click at [820, 73] on span "This Month" at bounding box center [846, 73] width 53 height 17
type input "[DATE]"
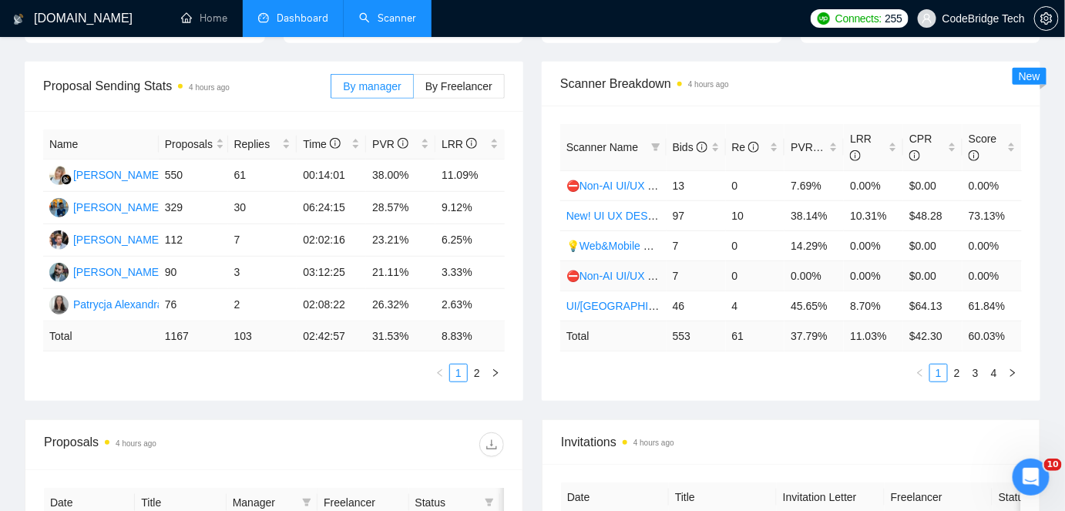
scroll to position [139, 0]
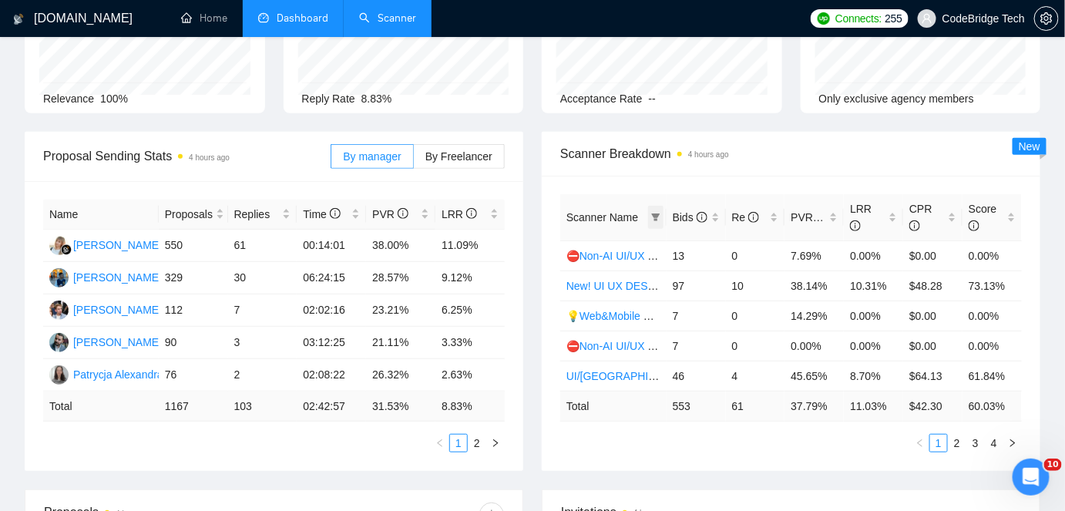
click at [660, 213] on icon "filter" at bounding box center [655, 217] width 9 height 9
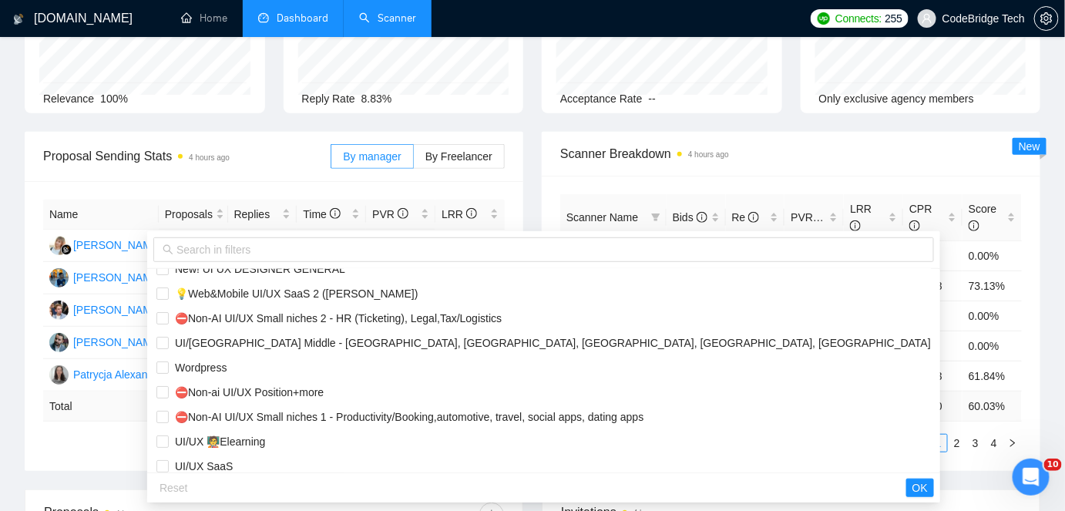
scroll to position [0, 0]
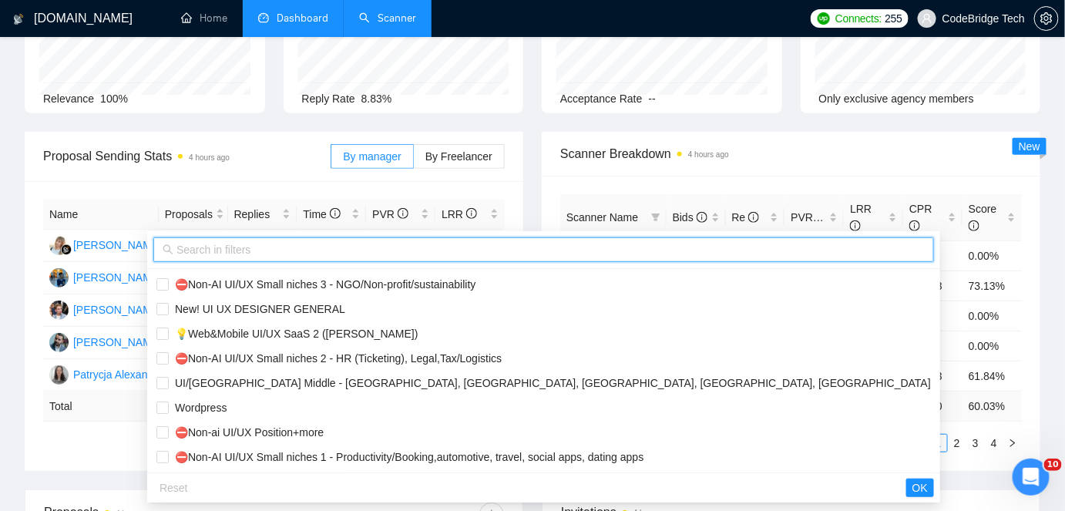
click at [255, 241] on input "text" at bounding box center [550, 249] width 748 height 17
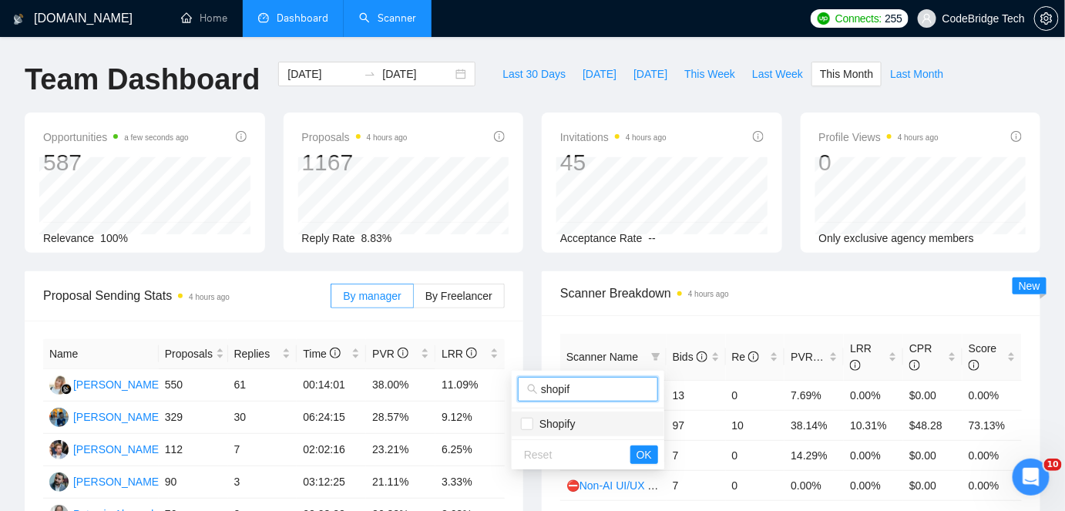
type input "shopif"
click at [543, 418] on span "Shopify" at bounding box center [554, 424] width 42 height 12
checkbox input "true"
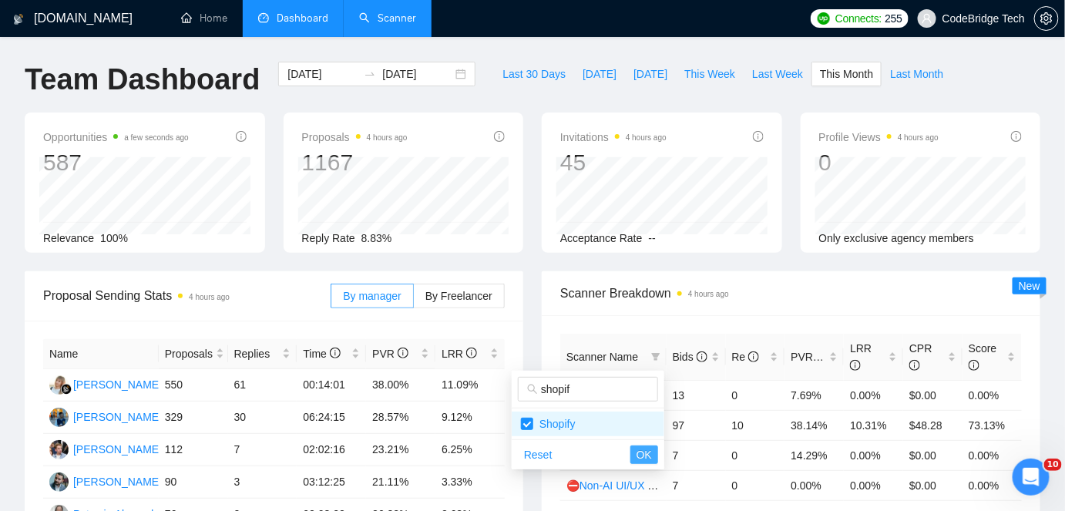
click at [645, 446] on span "OK" at bounding box center [643, 454] width 15 height 17
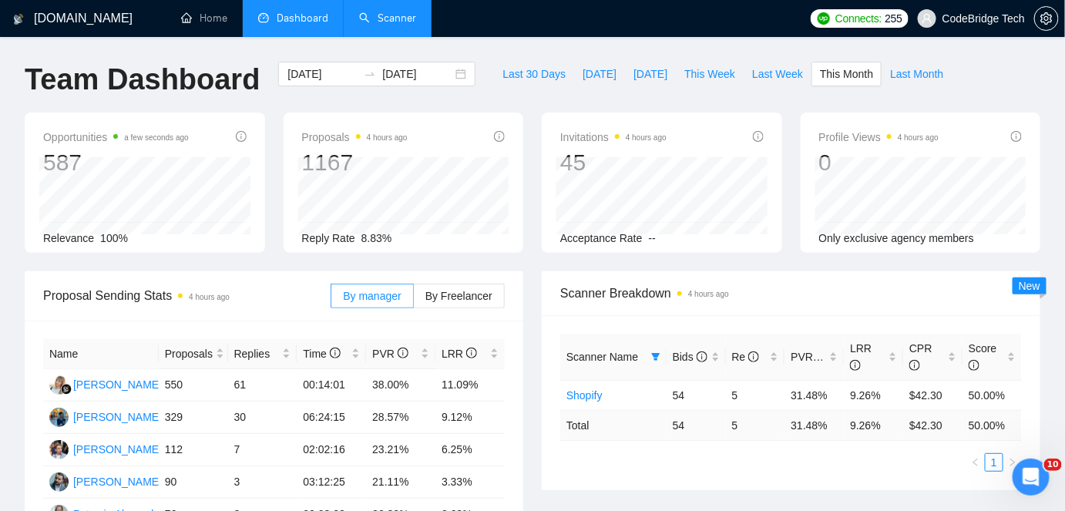
click at [645, 466] on ul "1" at bounding box center [791, 462] width 462 height 18
click at [643, 455] on ul "1" at bounding box center [791, 462] width 462 height 18
drag, startPoint x: 852, startPoint y: 399, endPoint x: 878, endPoint y: 395, distance: 25.7
click at [878, 395] on td "9.26%" at bounding box center [873, 395] width 59 height 30
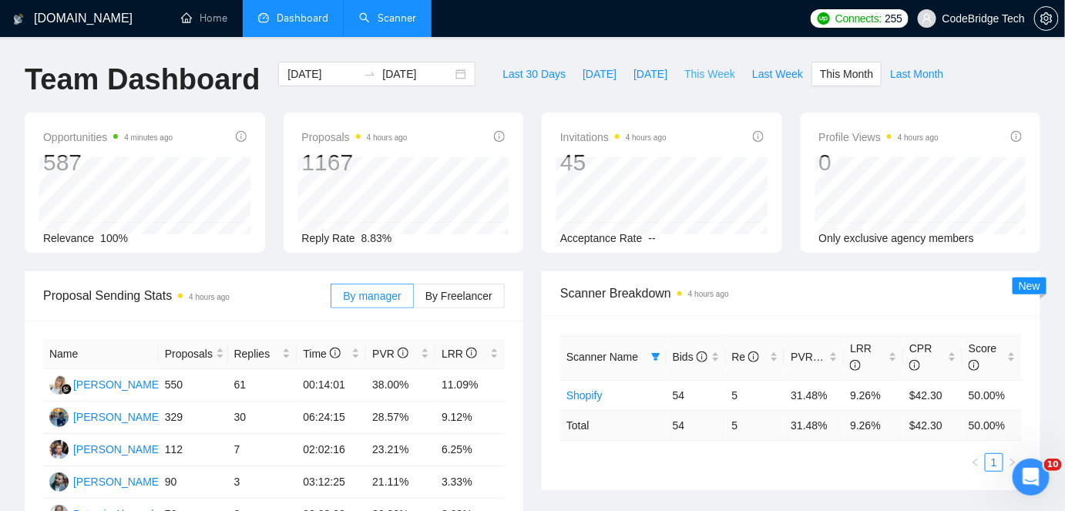
click at [693, 71] on span "This Week" at bounding box center [709, 73] width 51 height 17
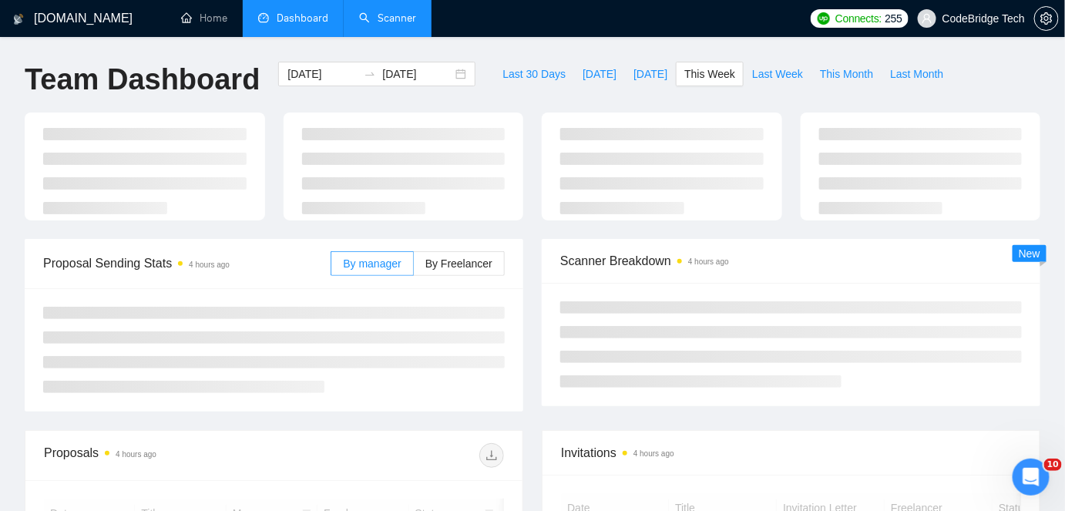
type input "[DATE]"
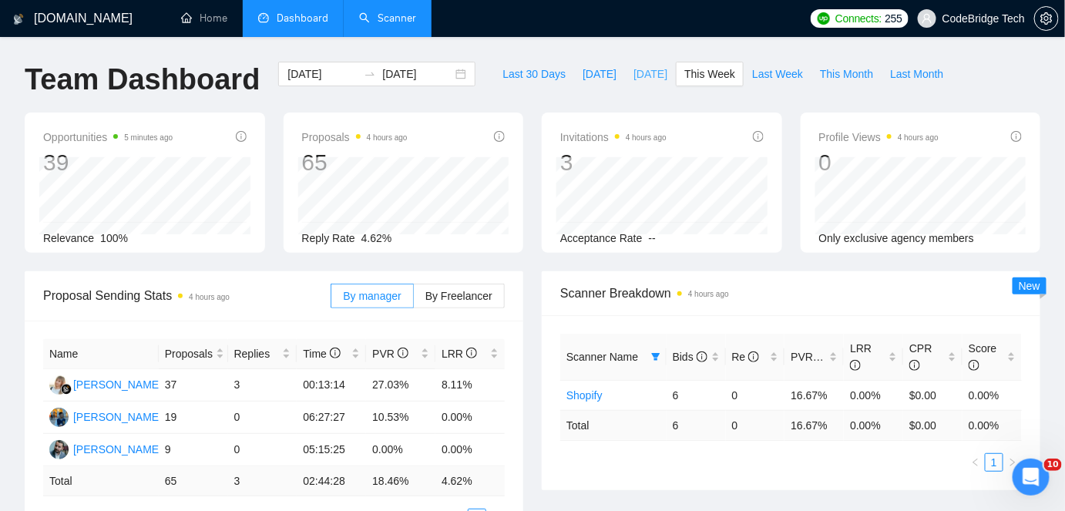
click at [633, 75] on span "[DATE]" at bounding box center [650, 73] width 34 height 17
type input "[DATE]"
click at [820, 74] on span "This Month" at bounding box center [846, 73] width 53 height 17
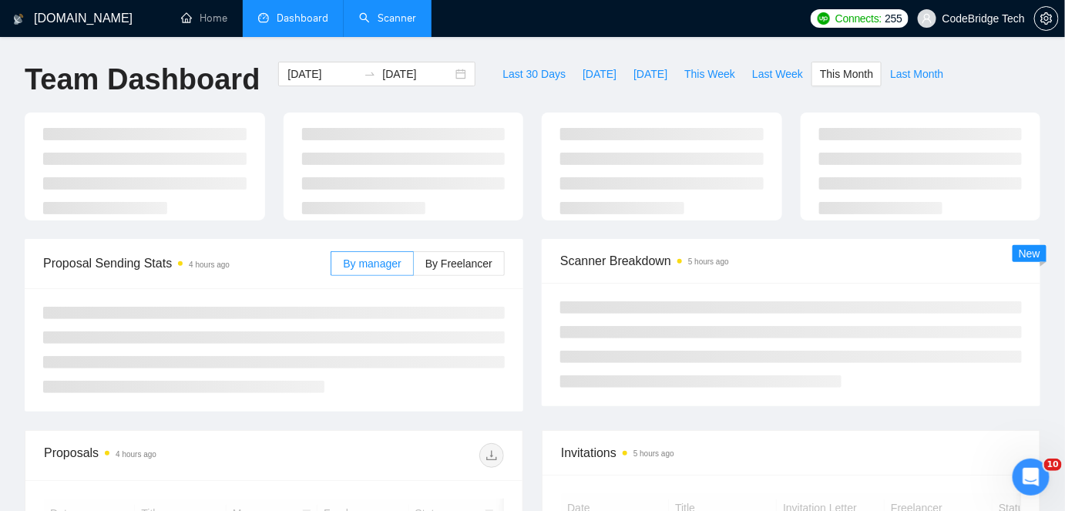
type input "[DATE]"
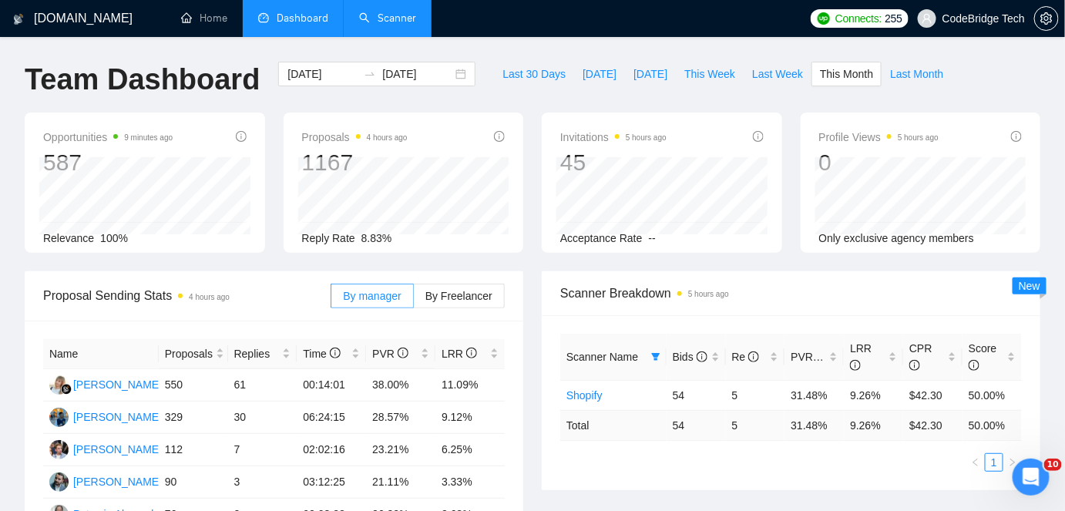
click at [708, 77] on span "This Week" at bounding box center [709, 73] width 51 height 17
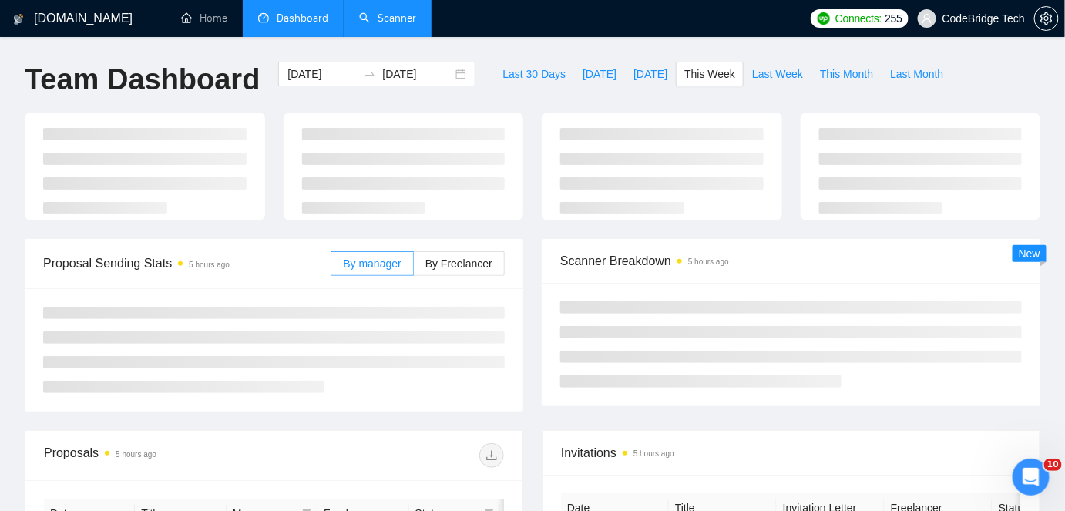
type input "[DATE]"
click at [820, 79] on span "This Month" at bounding box center [846, 73] width 53 height 17
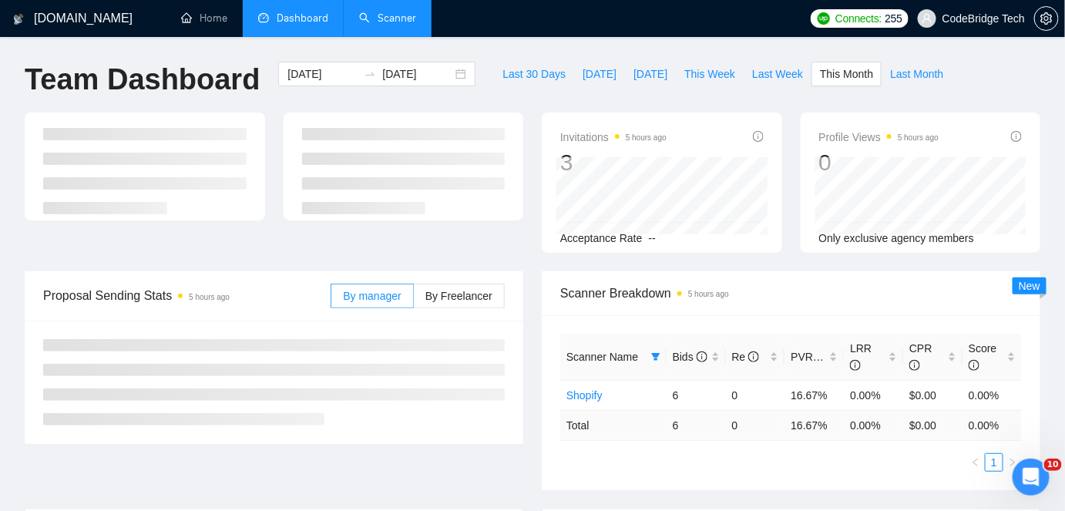
type input "[DATE]"
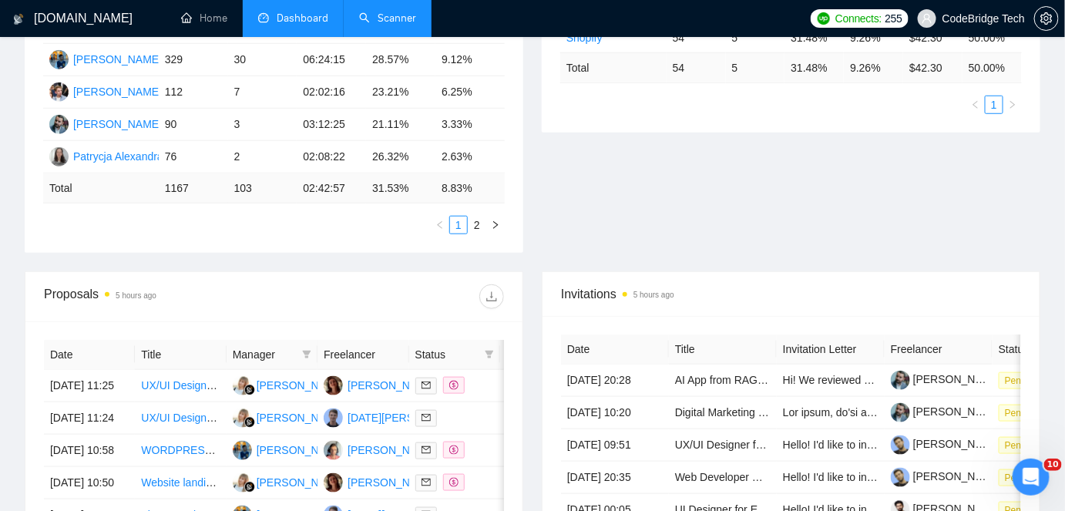
scroll to position [382, 0]
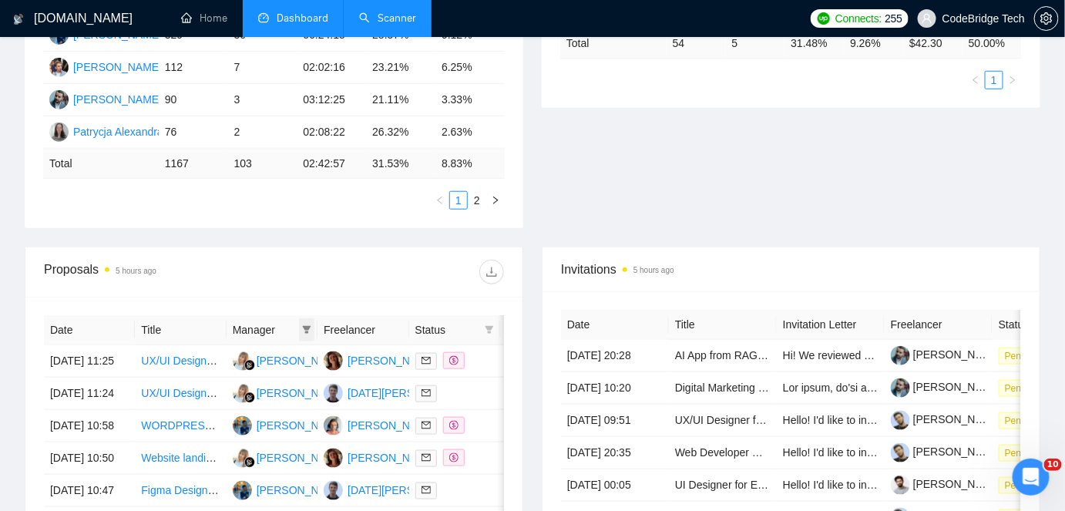
click at [308, 331] on icon "filter" at bounding box center [306, 329] width 9 height 9
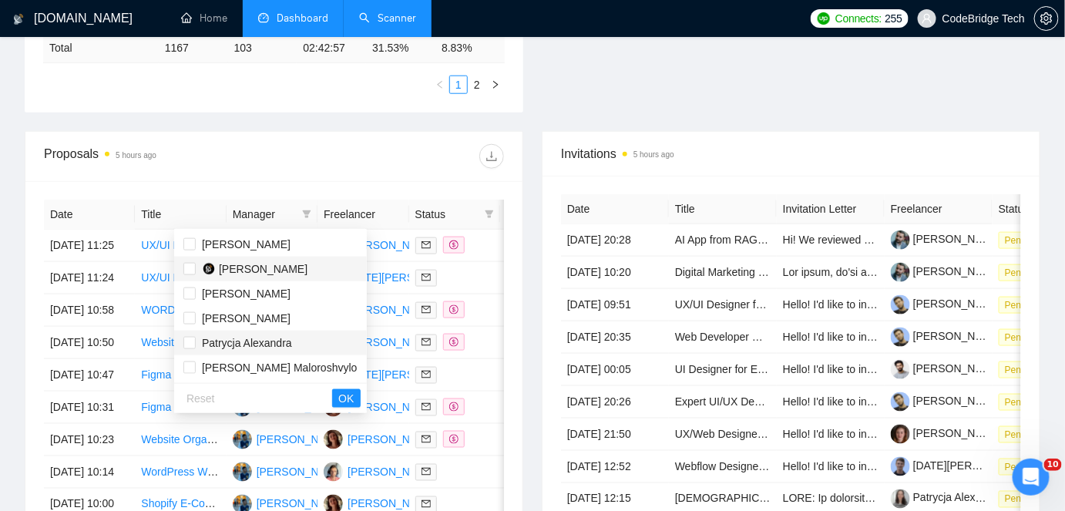
scroll to position [522, 0]
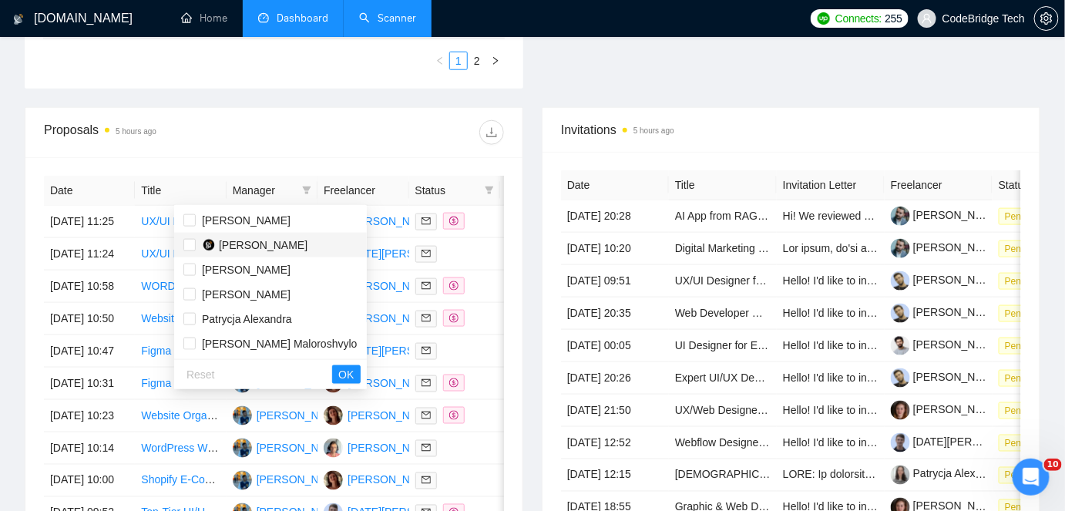
click at [227, 237] on div "[PERSON_NAME]" at bounding box center [263, 245] width 89 height 17
checkbox input "true"
click at [338, 369] on span "OK" at bounding box center [345, 374] width 15 height 17
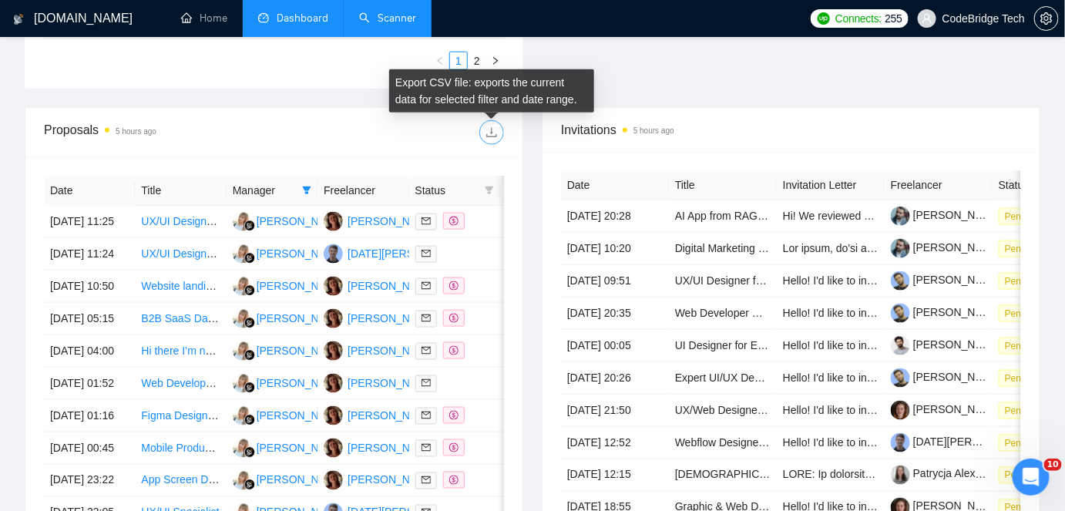
click at [498, 127] on span "download" at bounding box center [491, 132] width 23 height 12
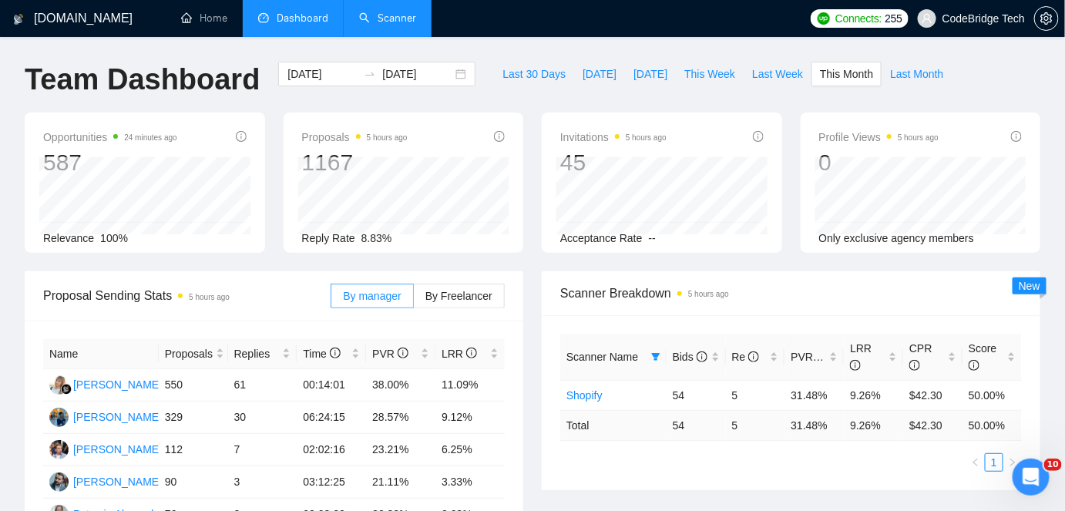
click at [552, 507] on div "Proposal Sending Stats 5 hours ago By manager By Freelancer Name Proposals Repl…" at bounding box center [532, 449] width 1034 height 357
click at [704, 74] on span "This Week" at bounding box center [709, 73] width 51 height 17
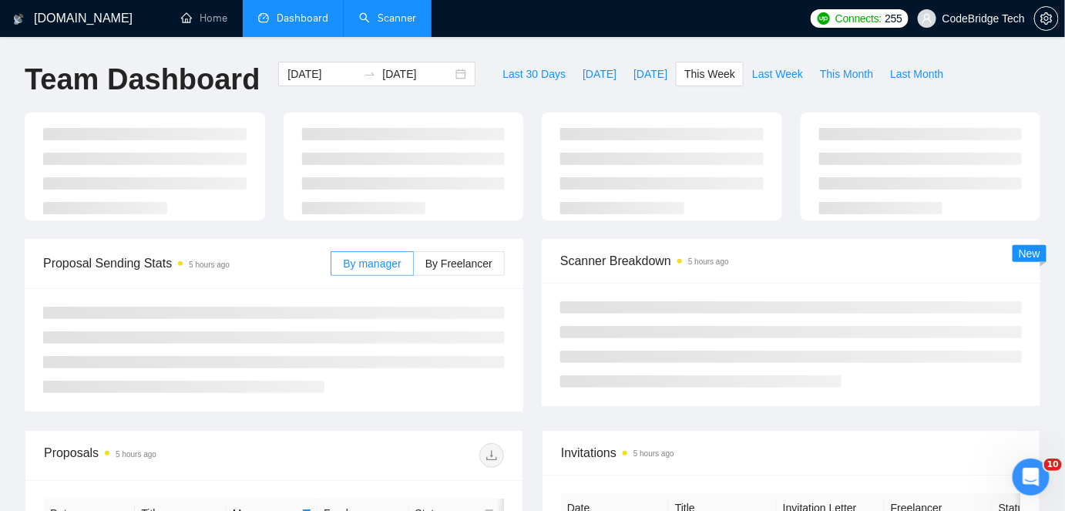
type input "[DATE]"
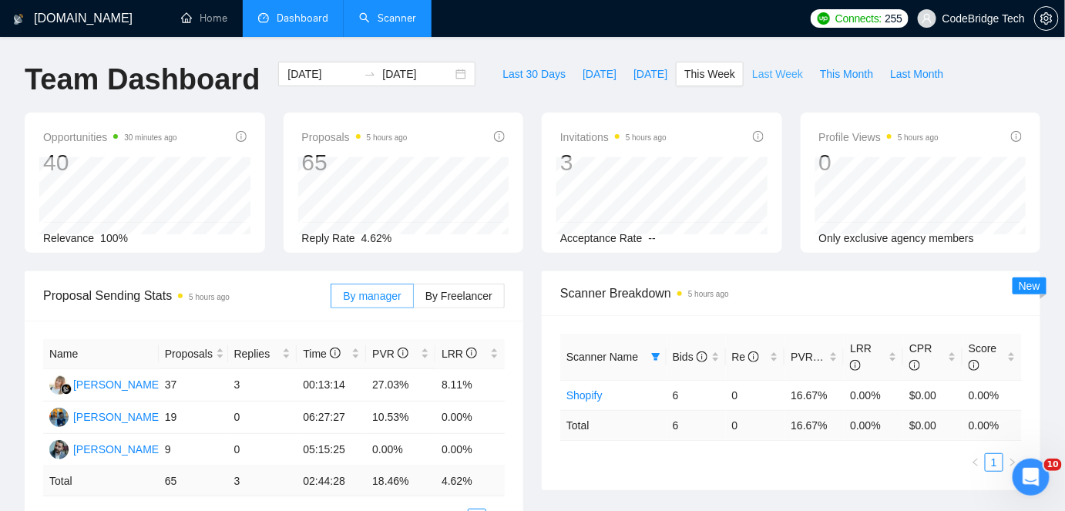
click at [759, 74] on span "Last Week" at bounding box center [777, 73] width 51 height 17
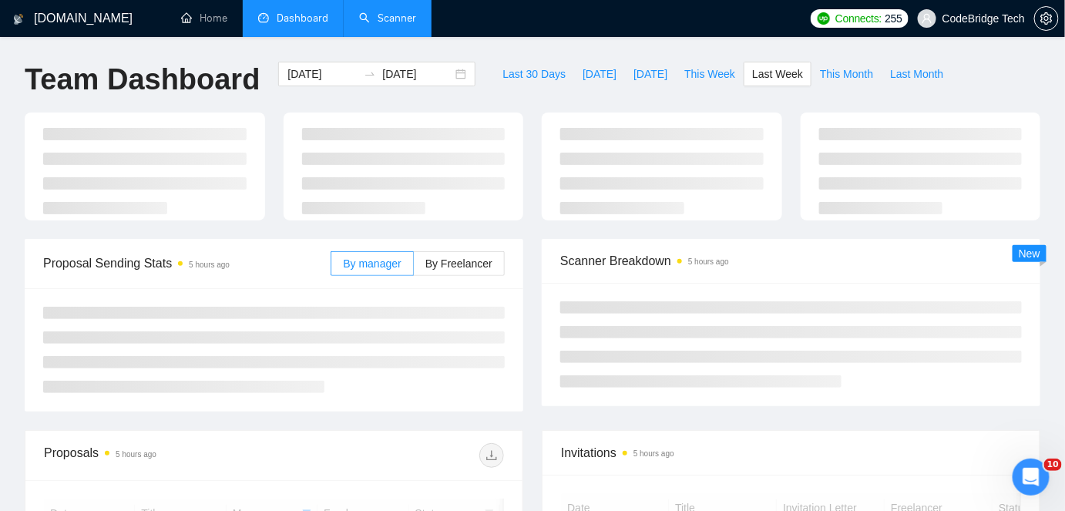
type input "[DATE]"
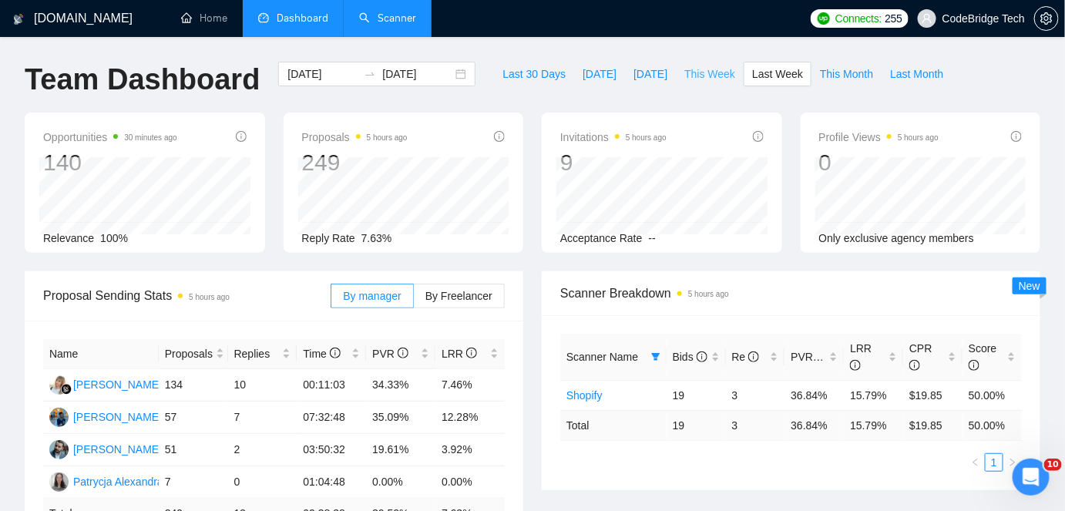
scroll to position [350, 0]
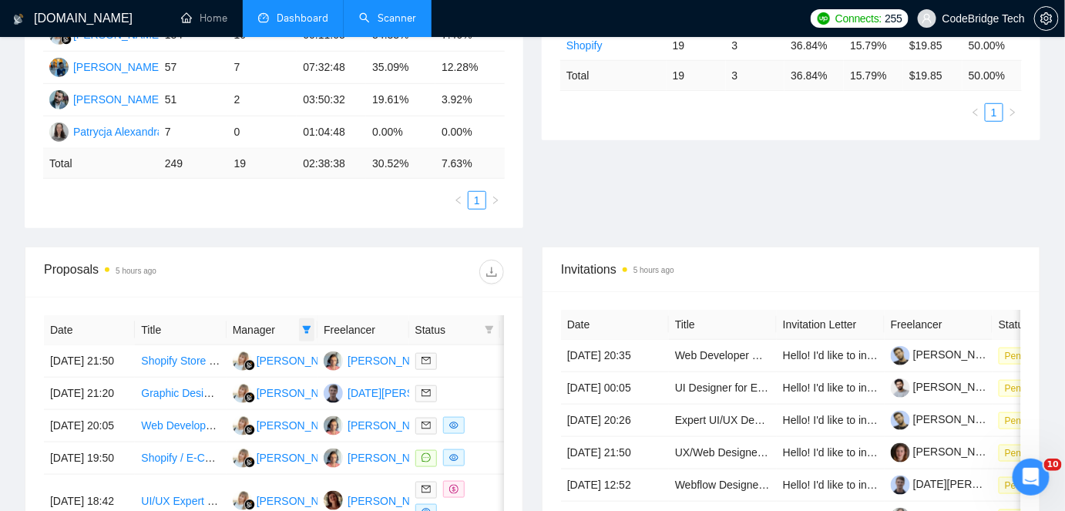
click at [301, 335] on span at bounding box center [306, 329] width 15 height 23
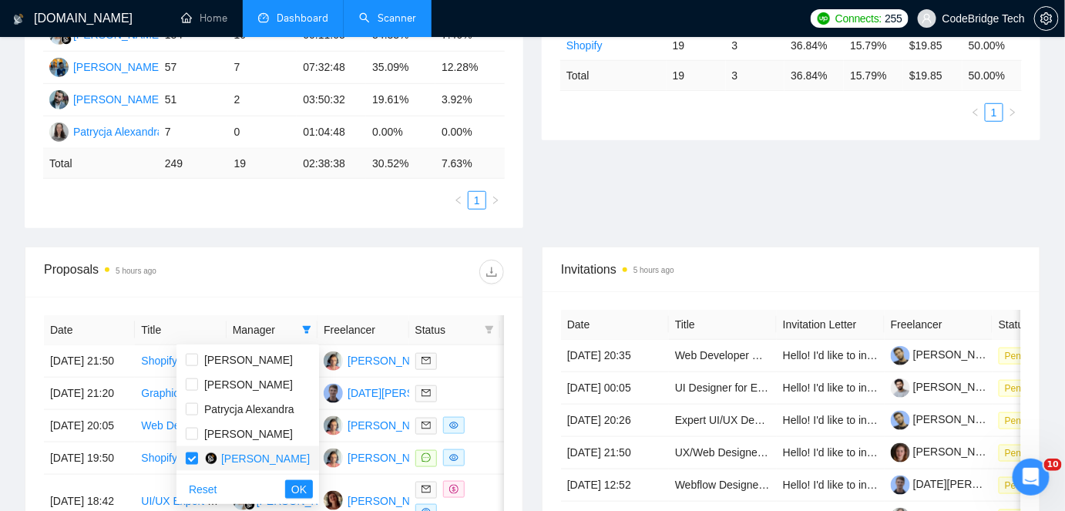
click at [229, 467] on li "[PERSON_NAME]" at bounding box center [247, 458] width 143 height 25
checkbox input "false"
click at [238, 432] on span "[PERSON_NAME]" at bounding box center [248, 434] width 89 height 12
checkbox input "true"
click at [285, 486] on button "OK" at bounding box center [299, 489] width 28 height 18
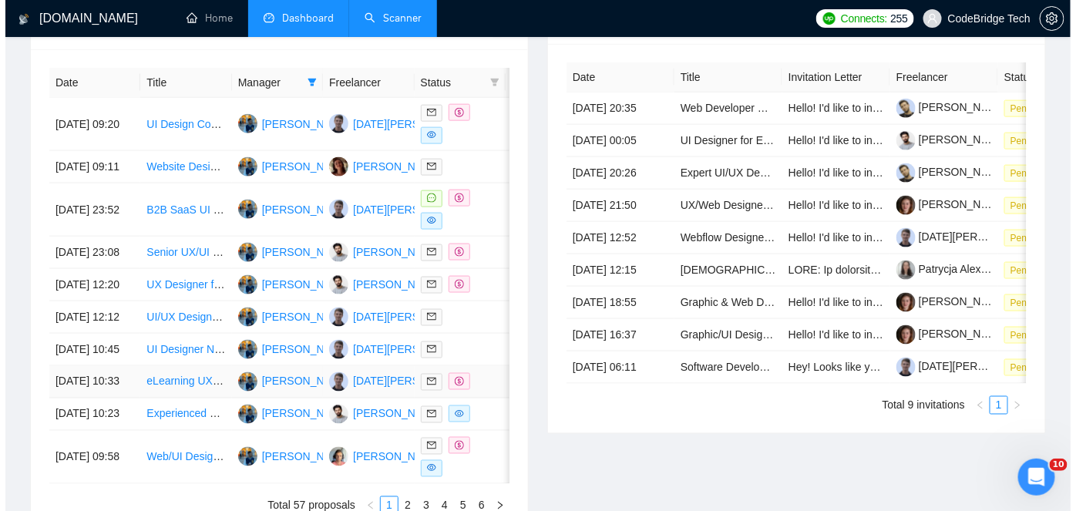
scroll to position [490, 0]
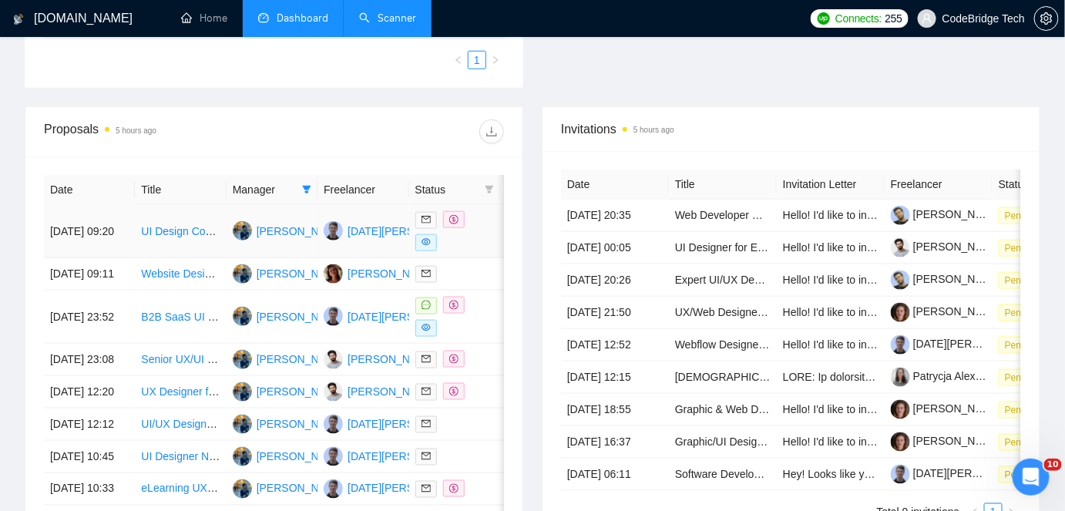
click at [146, 248] on td "UI Design Consultant for Real Estate SaaS" at bounding box center [180, 231] width 91 height 53
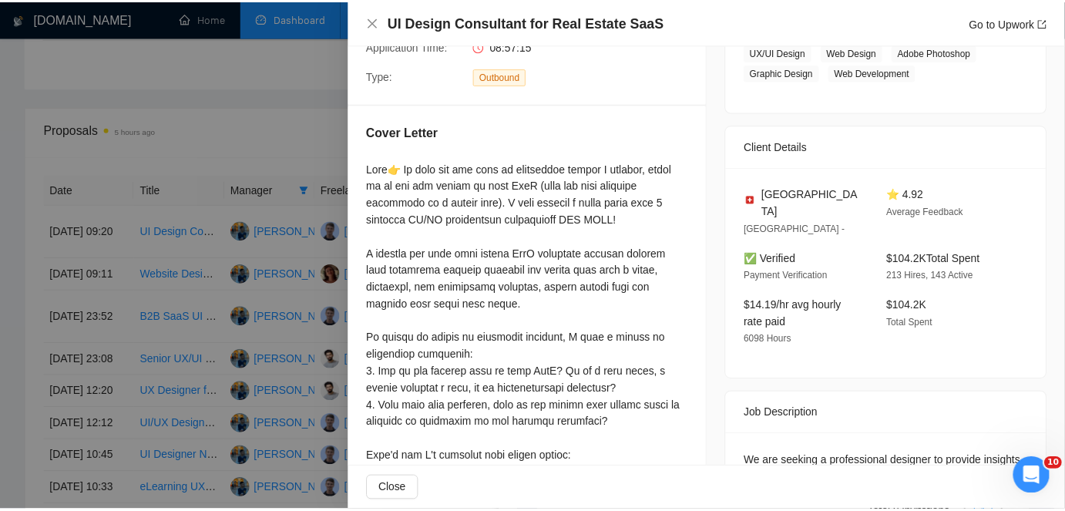
scroll to position [420, 0]
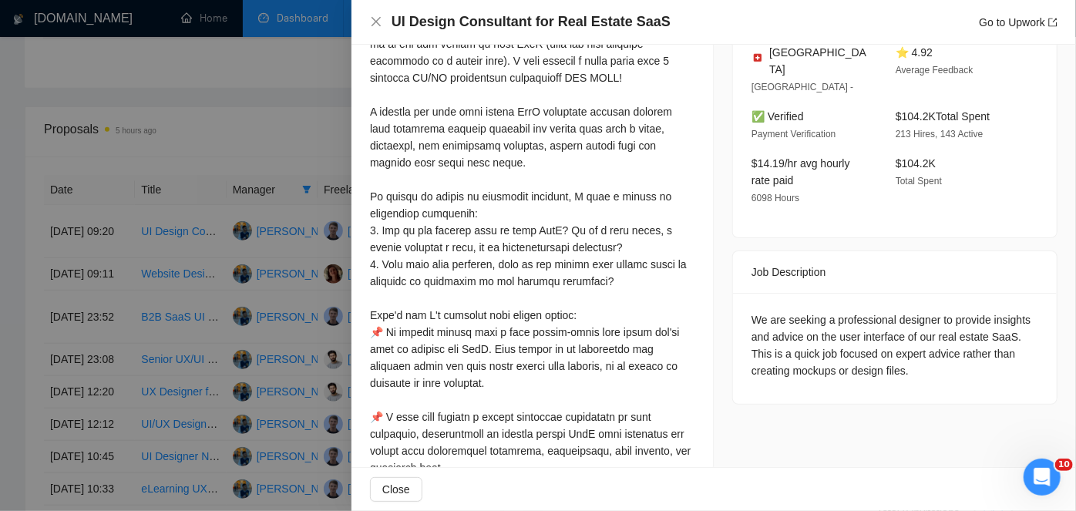
click at [230, 111] on div at bounding box center [538, 255] width 1076 height 511
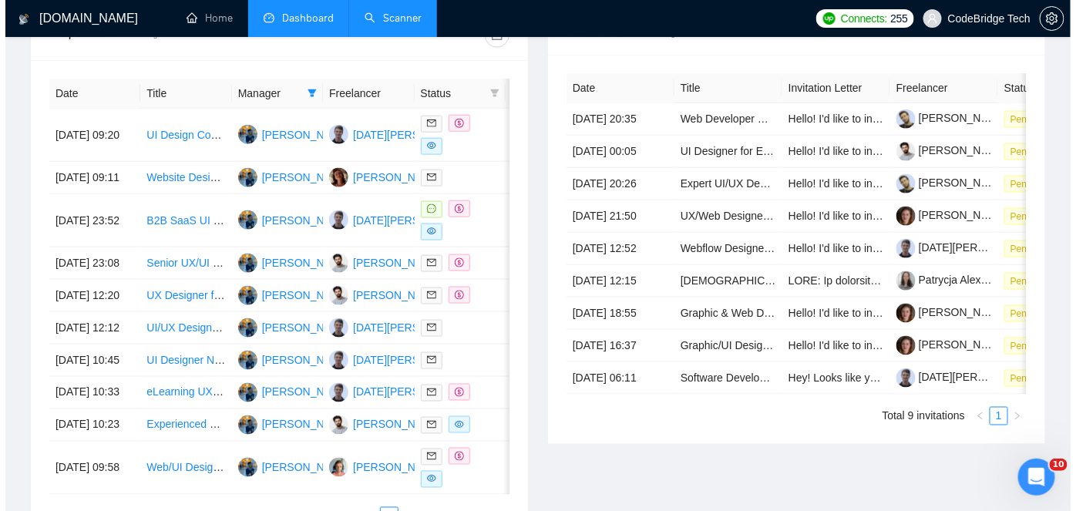
scroll to position [490, 0]
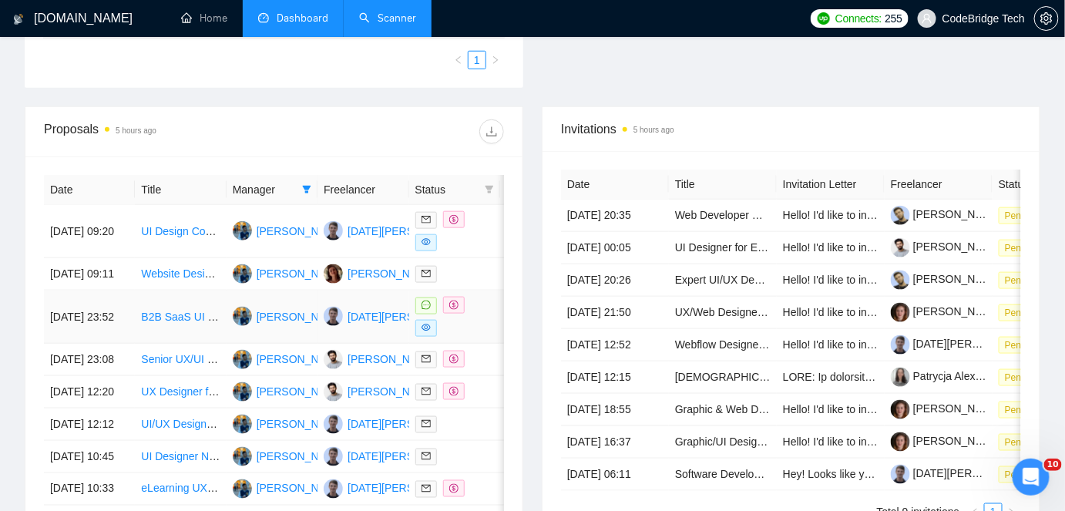
click at [174, 344] on td "B2B SaaS UI Designer Needed for CRM MVP" at bounding box center [180, 316] width 91 height 53
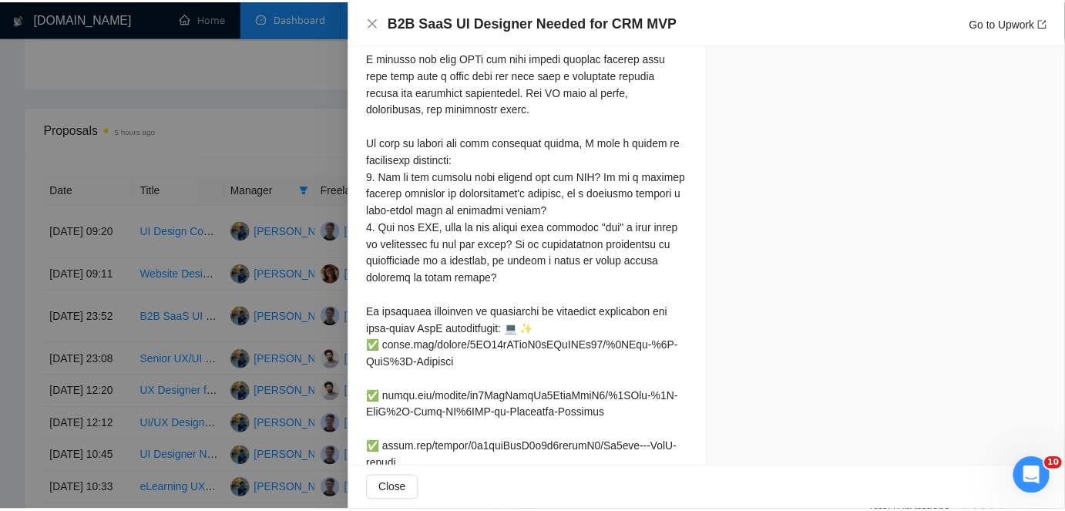
scroll to position [980, 0]
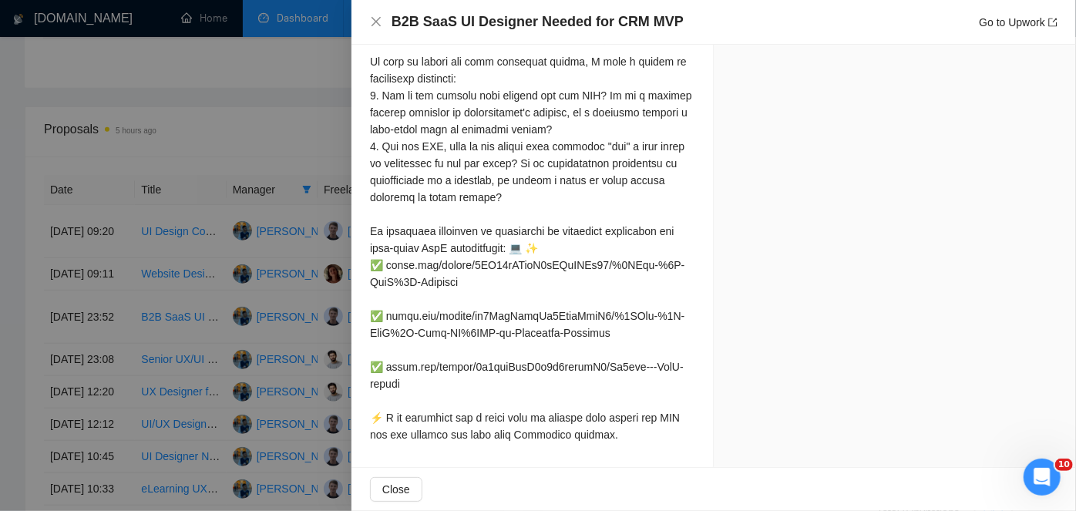
click at [173, 351] on div at bounding box center [538, 255] width 1076 height 511
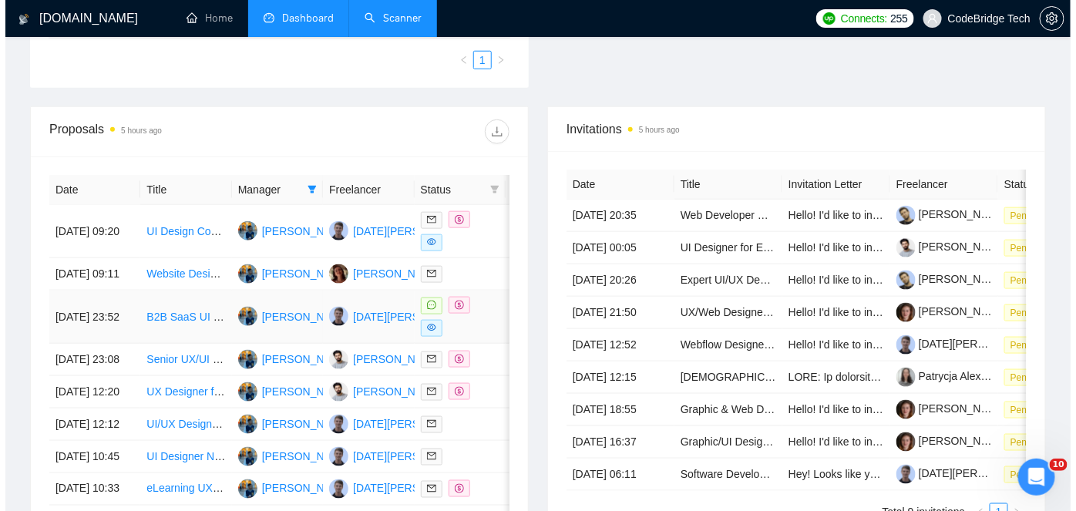
scroll to position [700, 0]
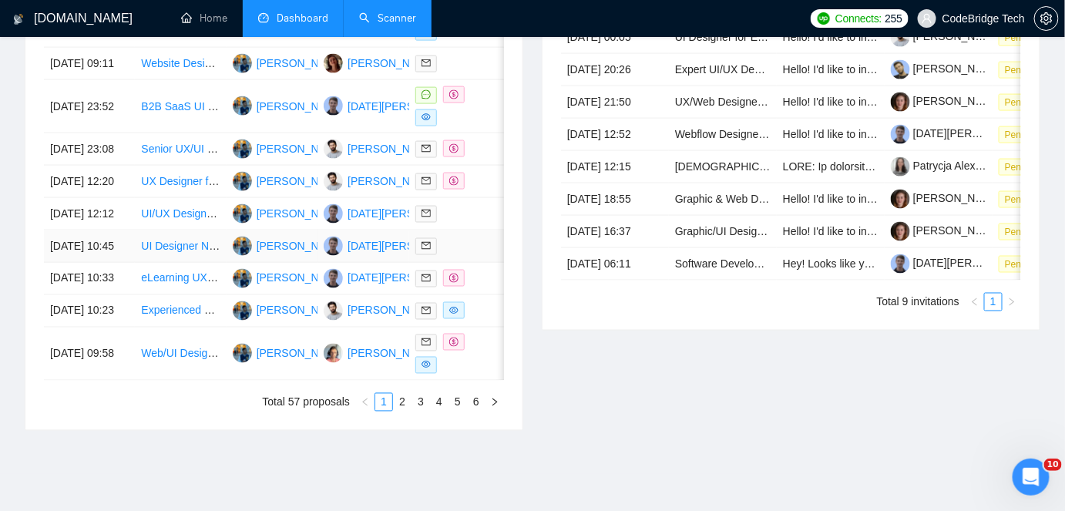
click at [201, 263] on td "UI Designer Needed for Cannabis Delivery Mobile App" at bounding box center [180, 246] width 91 height 32
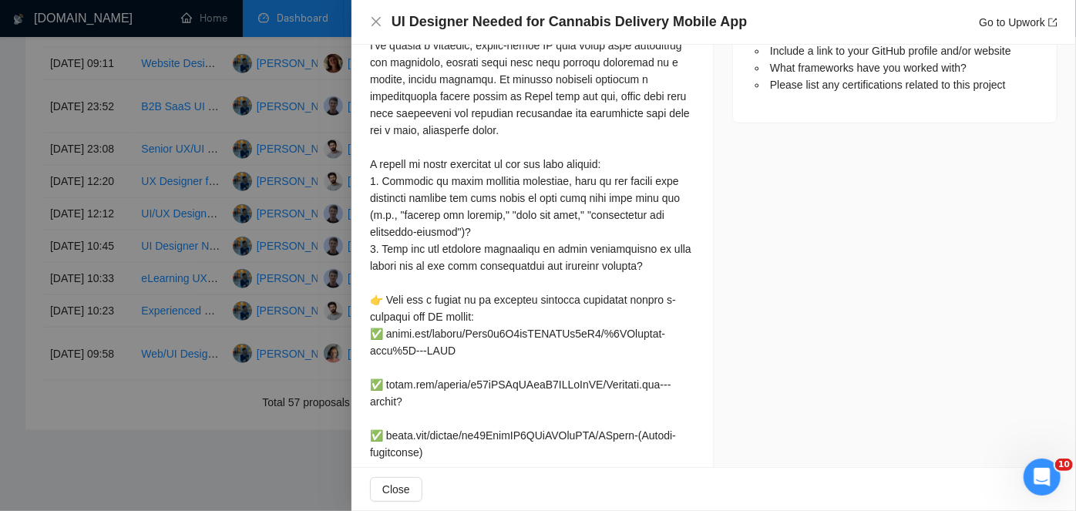
click at [211, 408] on div at bounding box center [538, 255] width 1076 height 511
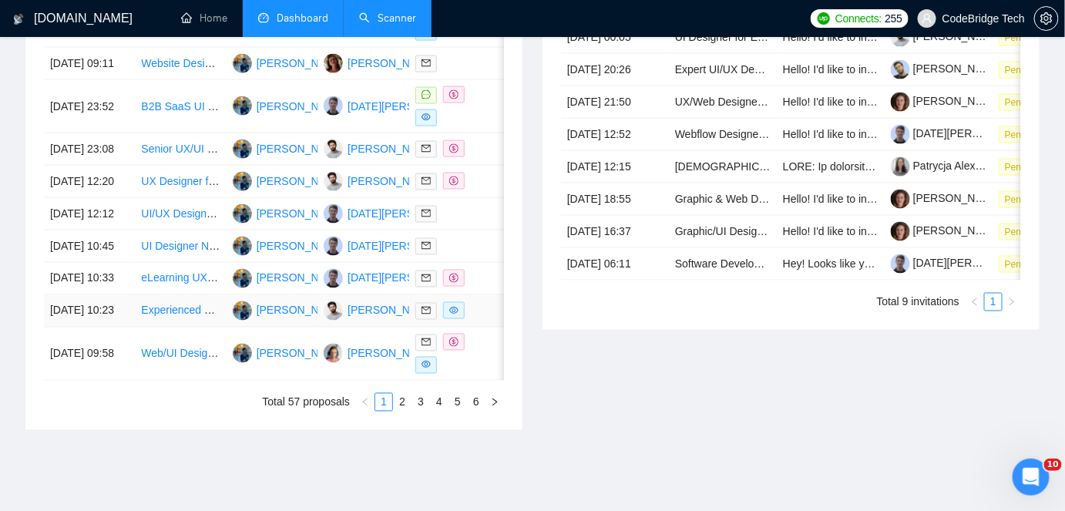
click at [222, 327] on td "Experienced UI/UX Designer, Figma Expert – Website, Dashboard & App Design" at bounding box center [180, 311] width 91 height 32
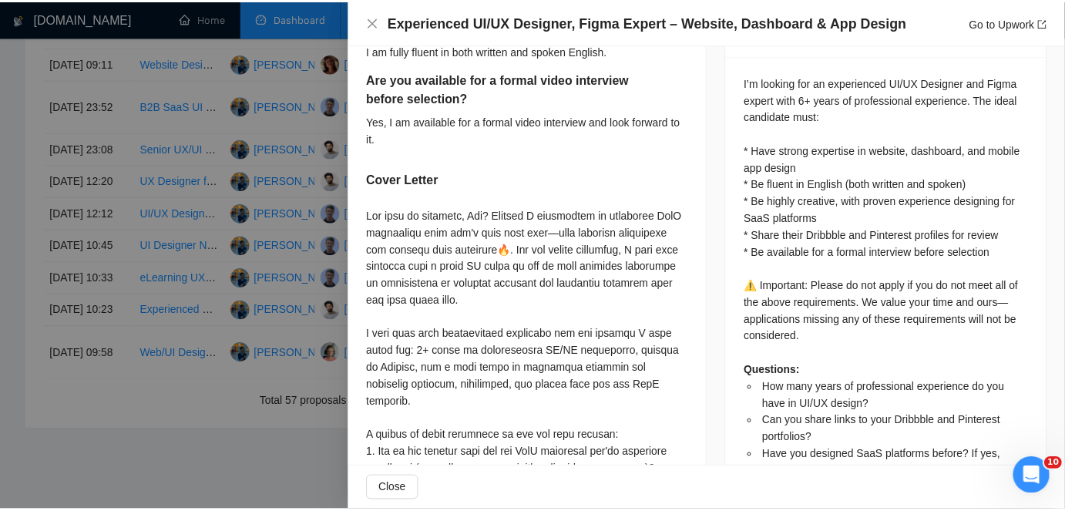
scroll to position [635, 0]
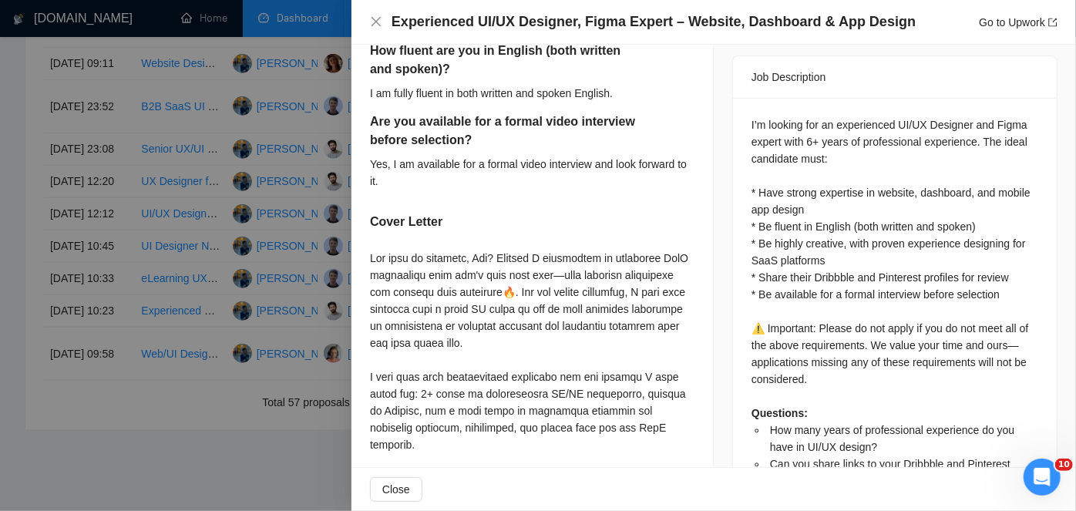
click at [300, 278] on div at bounding box center [538, 255] width 1076 height 511
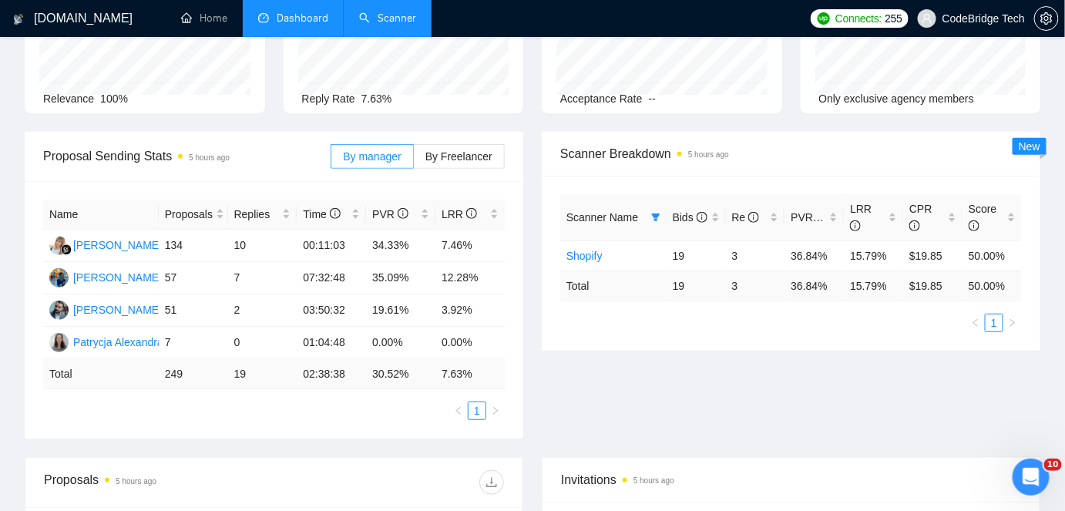
scroll to position [0, 0]
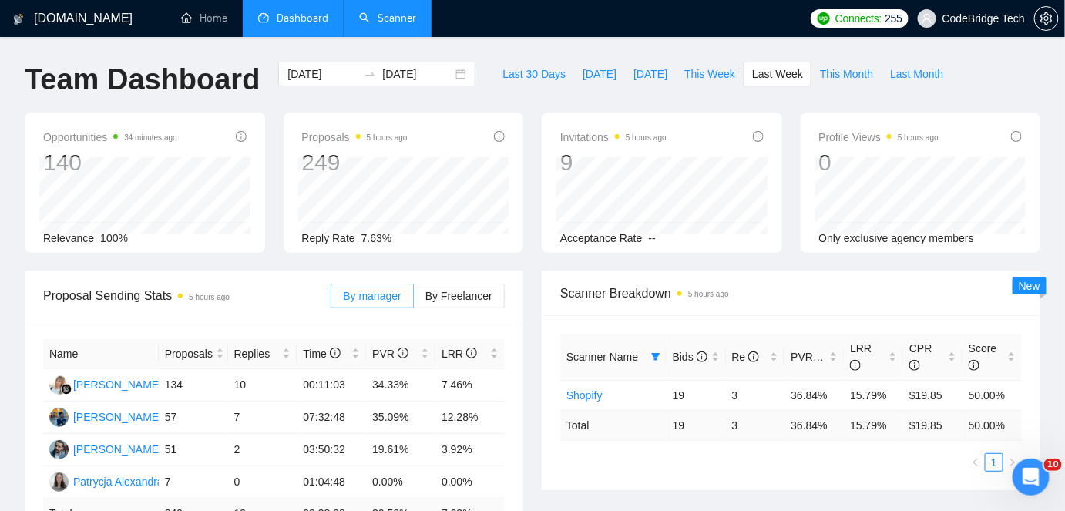
click at [382, 16] on link "Scanner" at bounding box center [387, 18] width 57 height 13
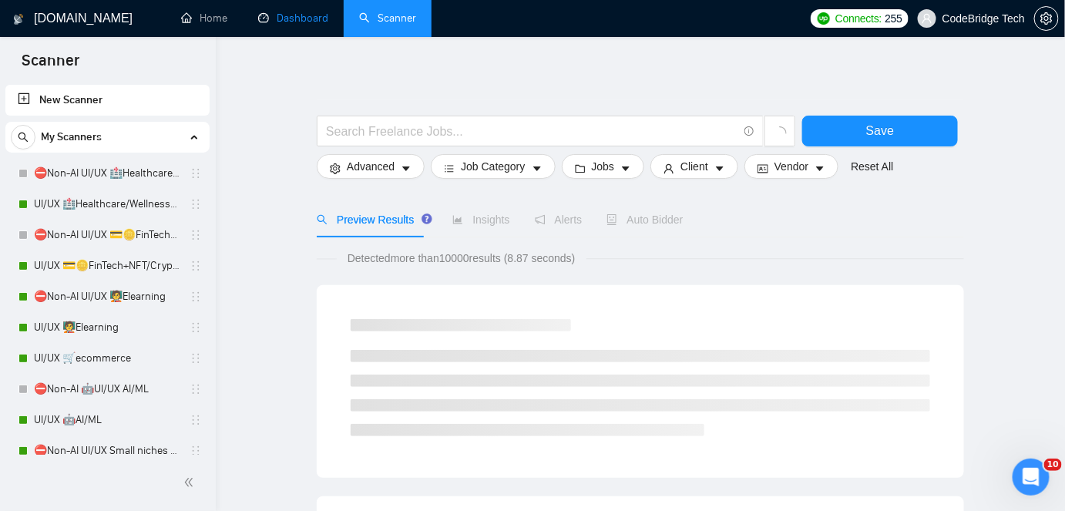
click at [291, 12] on link "Dashboard" at bounding box center [293, 18] width 70 height 13
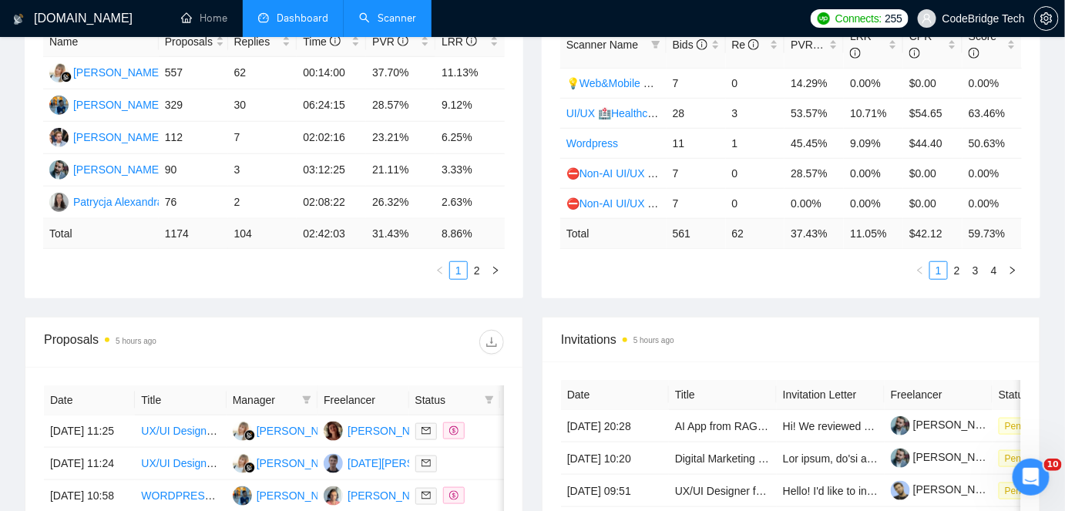
scroll to position [242, 0]
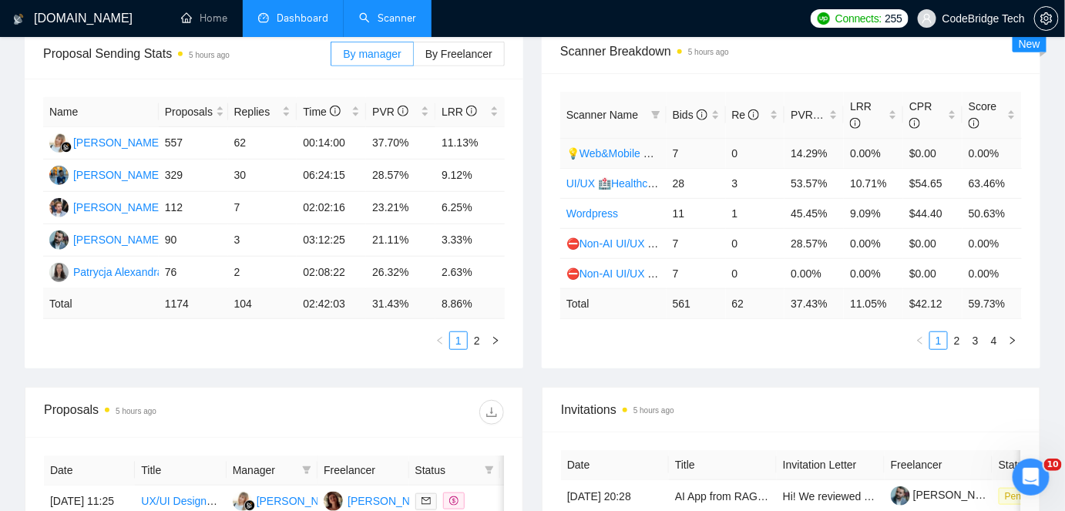
click at [583, 147] on link "💡Web&Mobile UI/UX SaaS 2 ([PERSON_NAME])" at bounding box center [687, 153] width 243 height 12
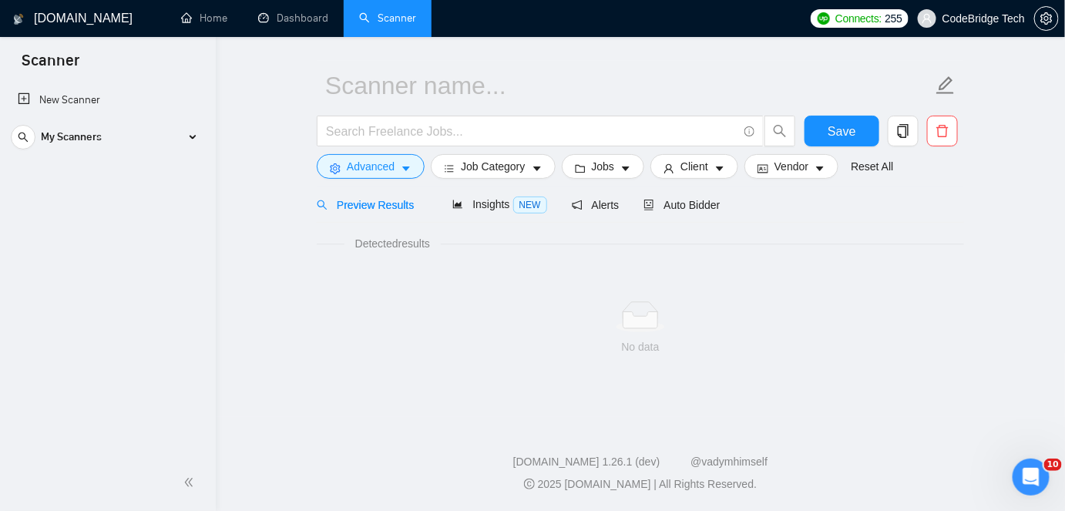
scroll to position [39, 0]
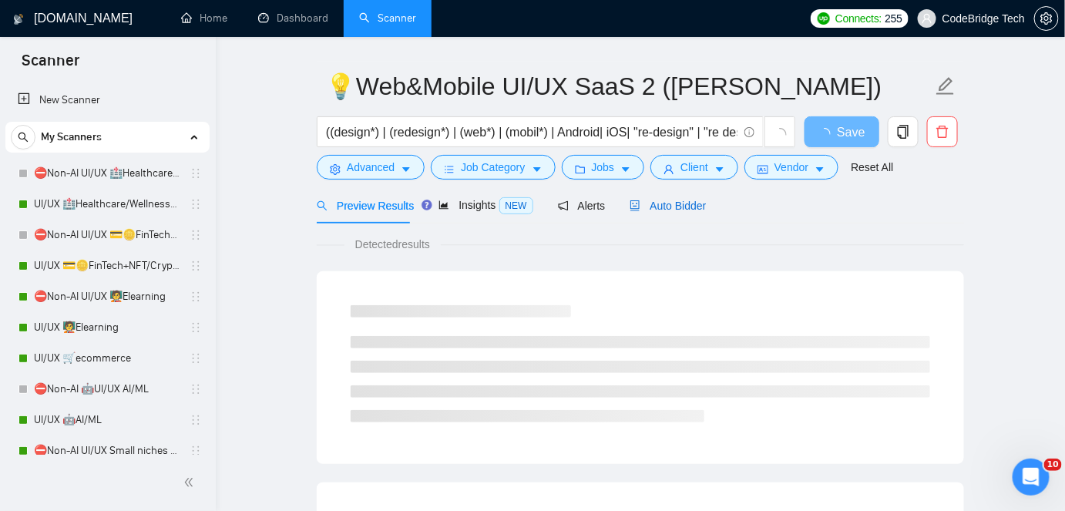
click at [629, 209] on icon "robot" at bounding box center [634, 205] width 11 height 11
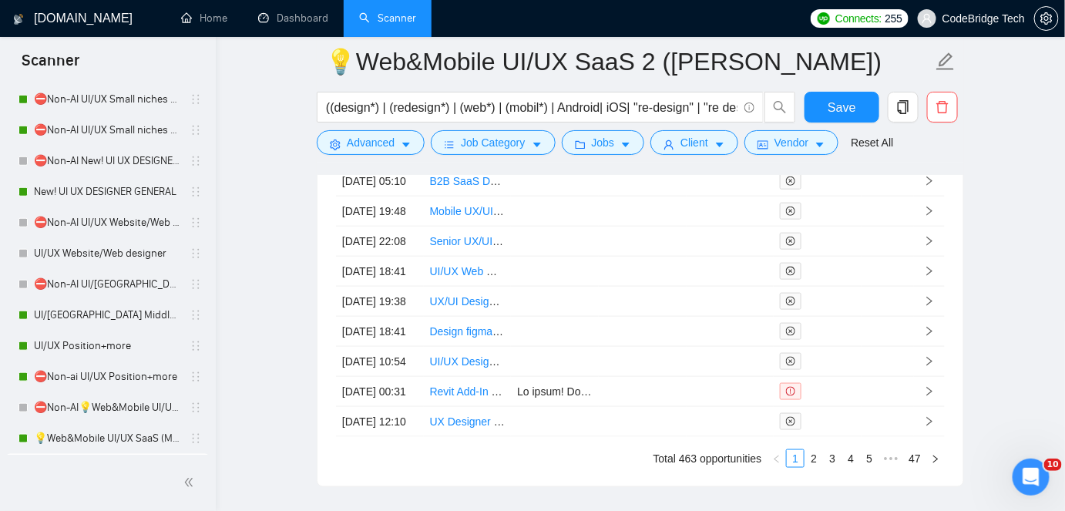
scroll to position [490, 0]
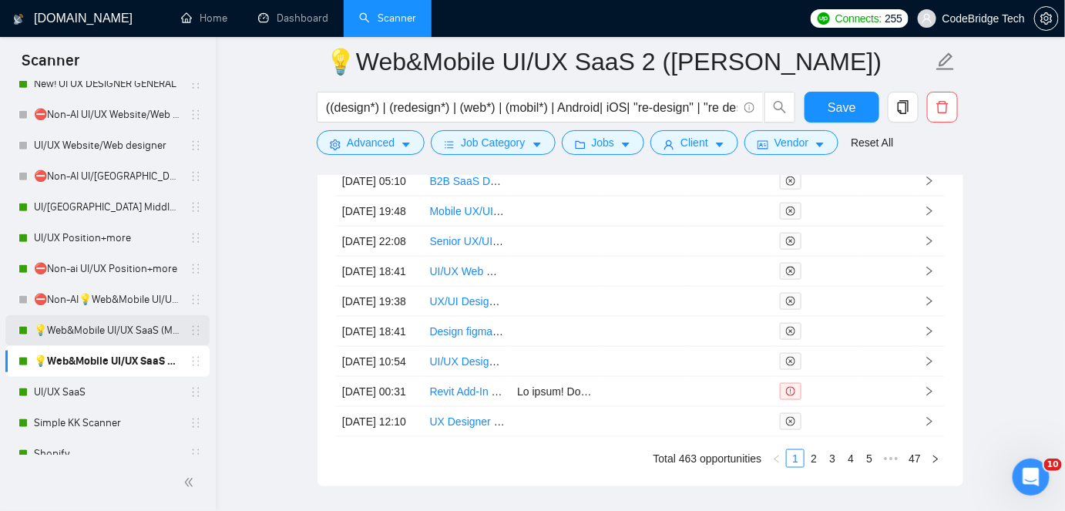
click at [102, 333] on link "💡Web&Mobile UI/UX SaaS (Mariia)" at bounding box center [107, 330] width 146 height 31
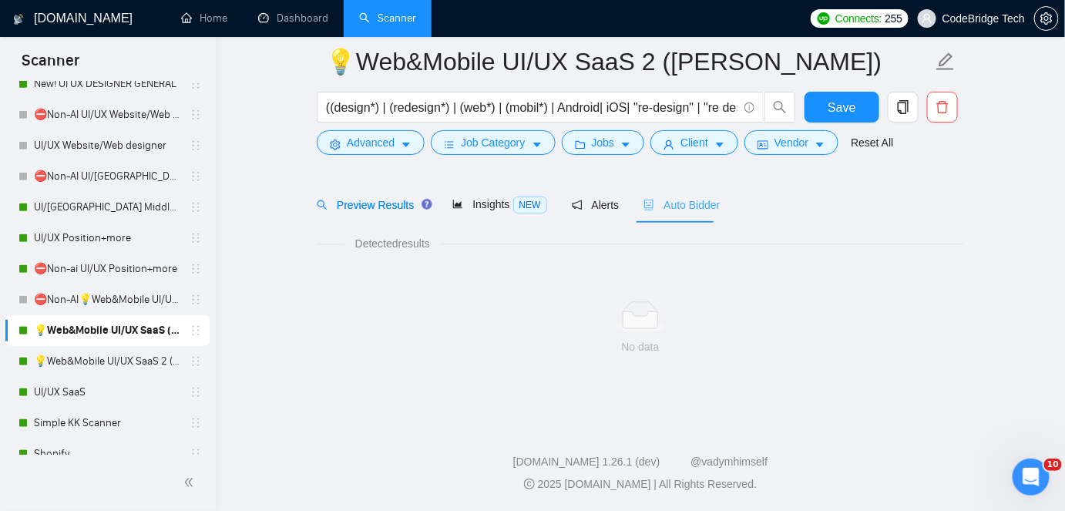
scroll to position [51, 0]
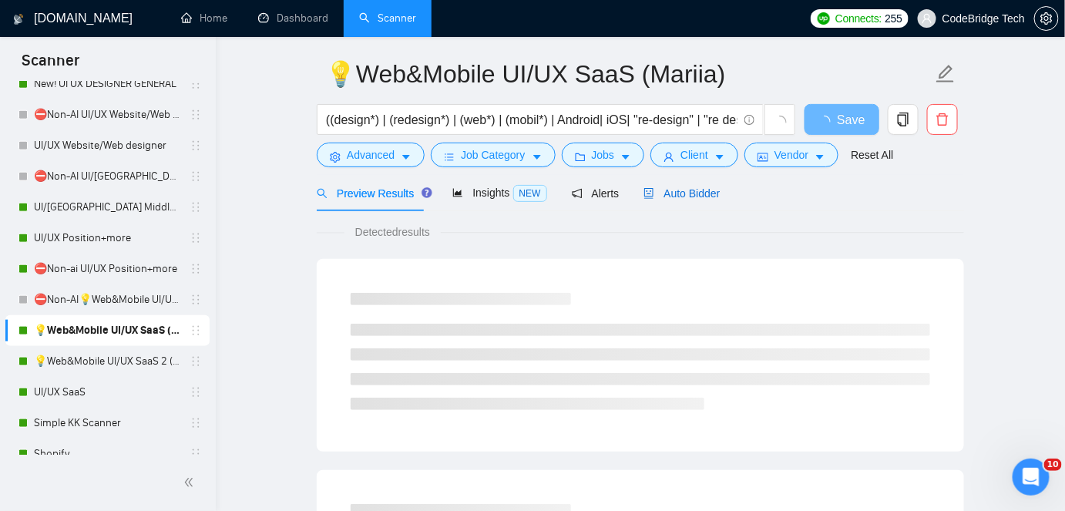
click at [703, 185] on div "Auto Bidder" at bounding box center [681, 193] width 76 height 17
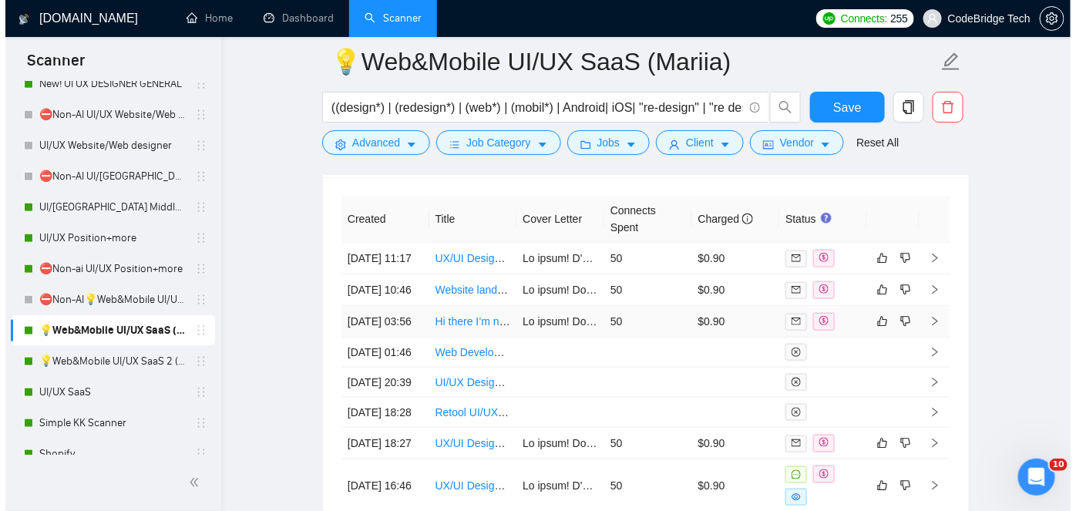
scroll to position [4341, 0]
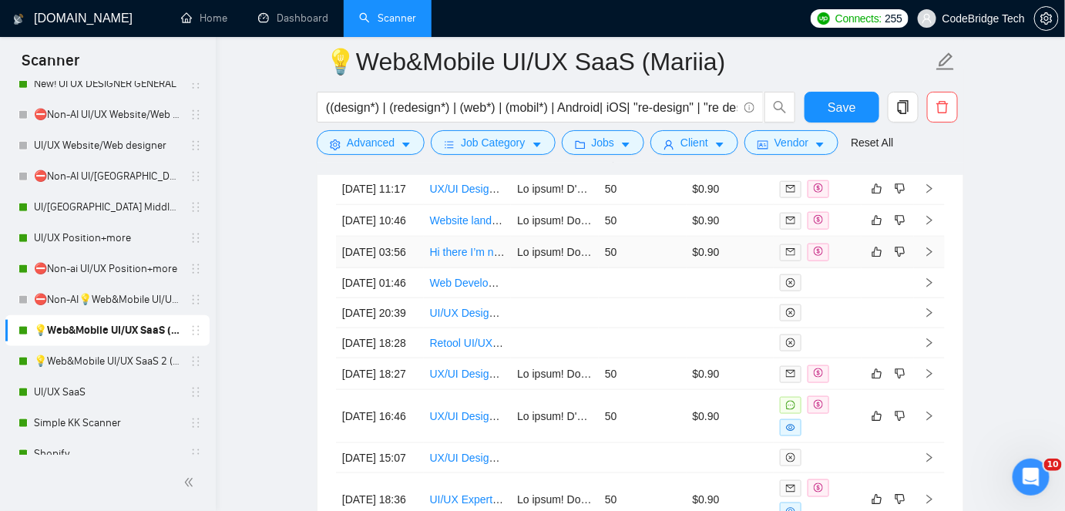
click at [549, 268] on td at bounding box center [555, 253] width 88 height 32
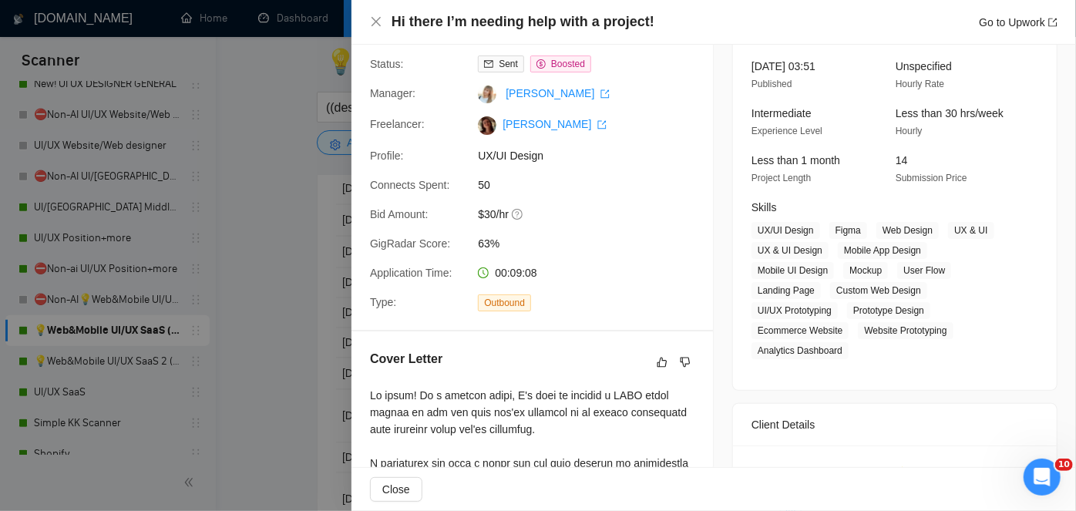
scroll to position [96, 0]
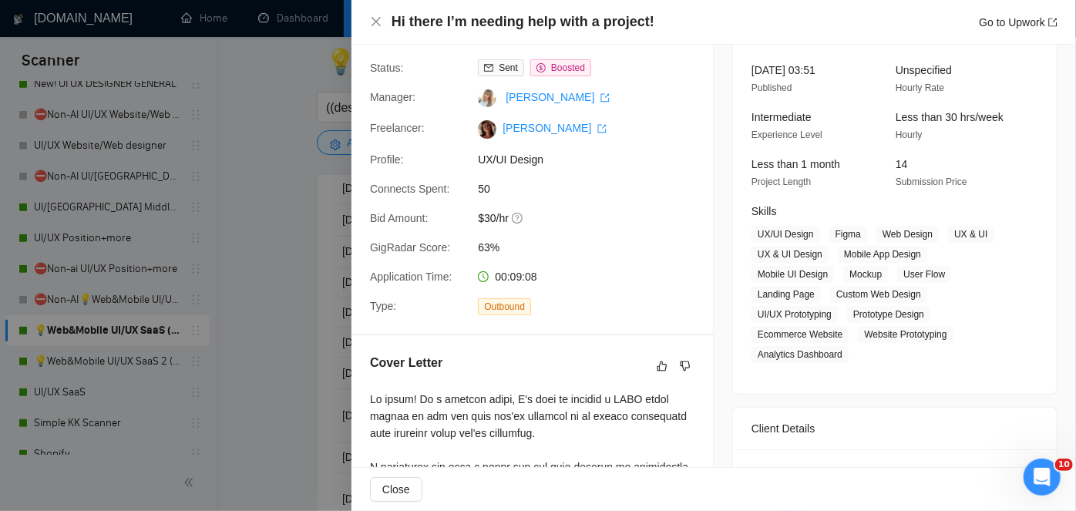
click at [211, 255] on div at bounding box center [538, 255] width 1076 height 511
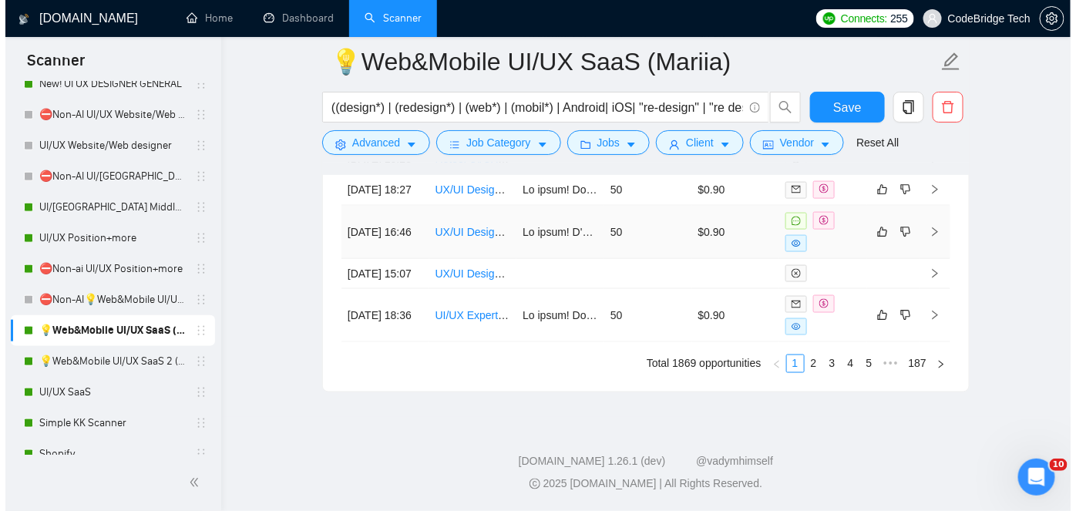
scroll to position [4551, 0]
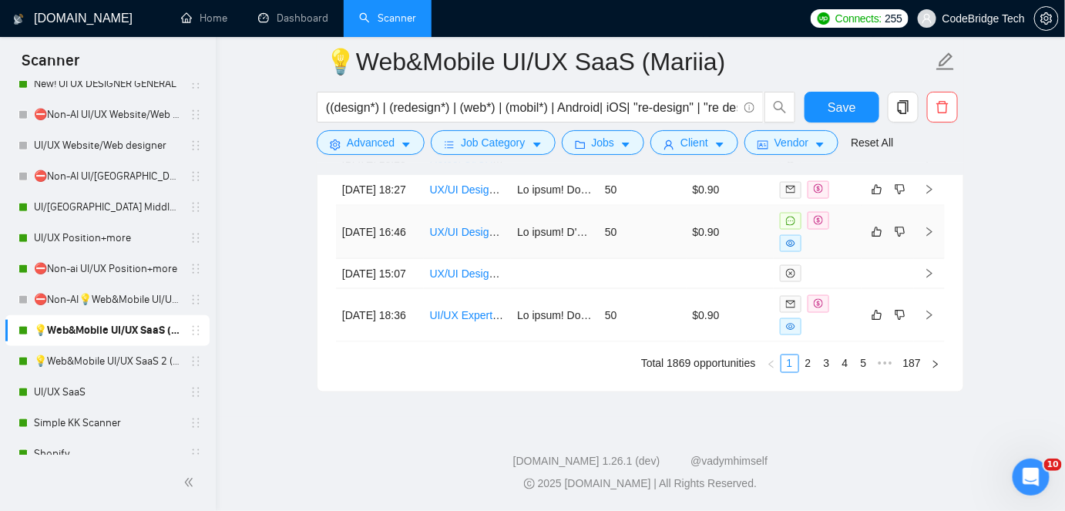
click at [523, 259] on td at bounding box center [555, 232] width 88 height 53
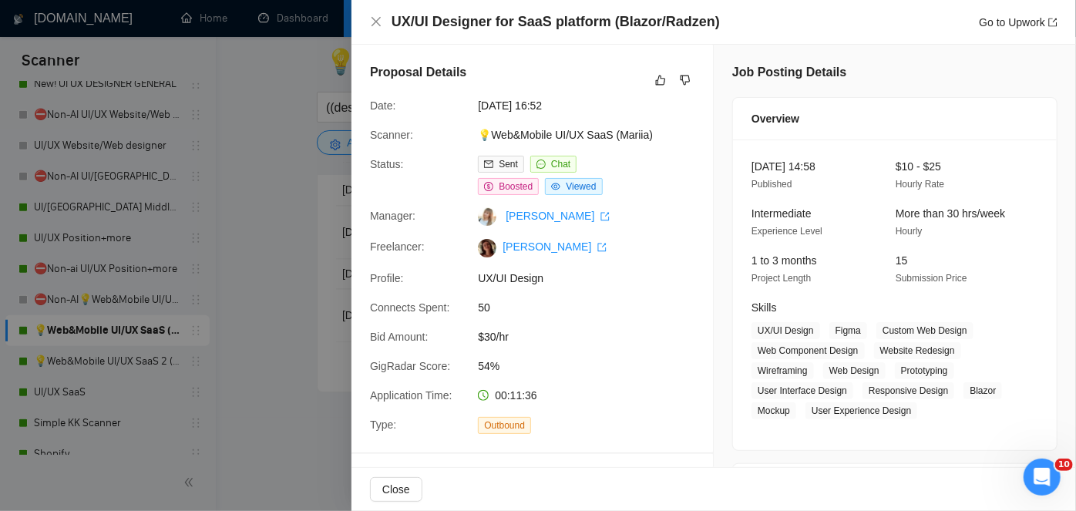
click at [249, 250] on div at bounding box center [538, 255] width 1076 height 511
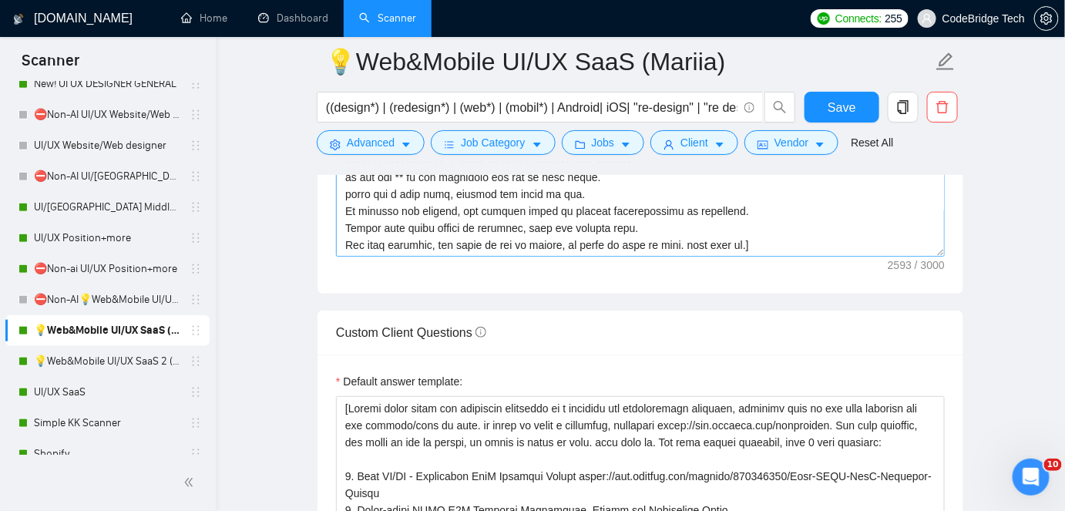
scroll to position [2170, 0]
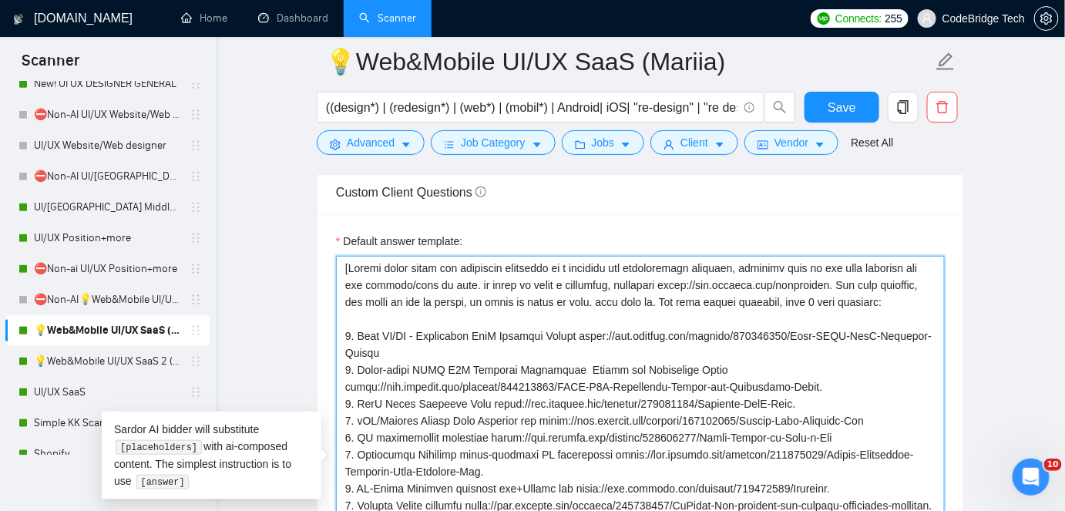
drag, startPoint x: 349, startPoint y: 296, endPoint x: 906, endPoint y: 294, distance: 557.0
click at [906, 294] on textarea "Default answer template:" at bounding box center [640, 471] width 609 height 431
click at [816, 300] on textarea "Default answer template:" at bounding box center [640, 471] width 609 height 431
click at [663, 296] on textarea "Default answer template:" at bounding box center [640, 471] width 609 height 431
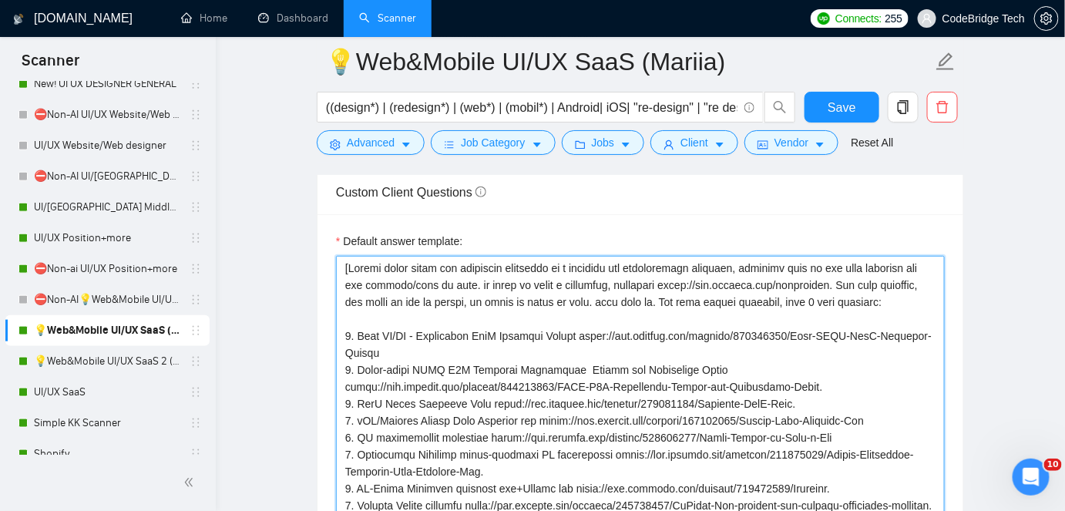
click at [478, 299] on textarea "Default answer template:" at bounding box center [640, 471] width 609 height 431
drag, startPoint x: 494, startPoint y: 299, endPoint x: 798, endPoint y: 300, distance: 304.3
click at [798, 300] on textarea "Default answer template:" at bounding box center [640, 471] width 609 height 431
click at [339, 288] on textarea "Default answer template:" at bounding box center [640, 471] width 609 height 431
click at [343, 305] on textarea "Default answer template:" at bounding box center [640, 471] width 609 height 431
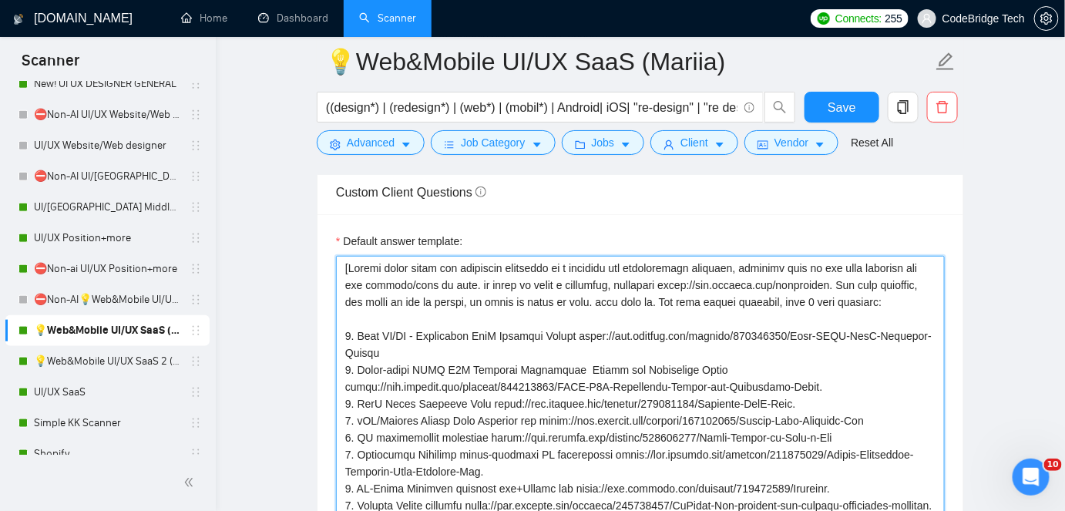
type textarea "[Answer using short and impactful sentences in a friendly yet professional lang…"
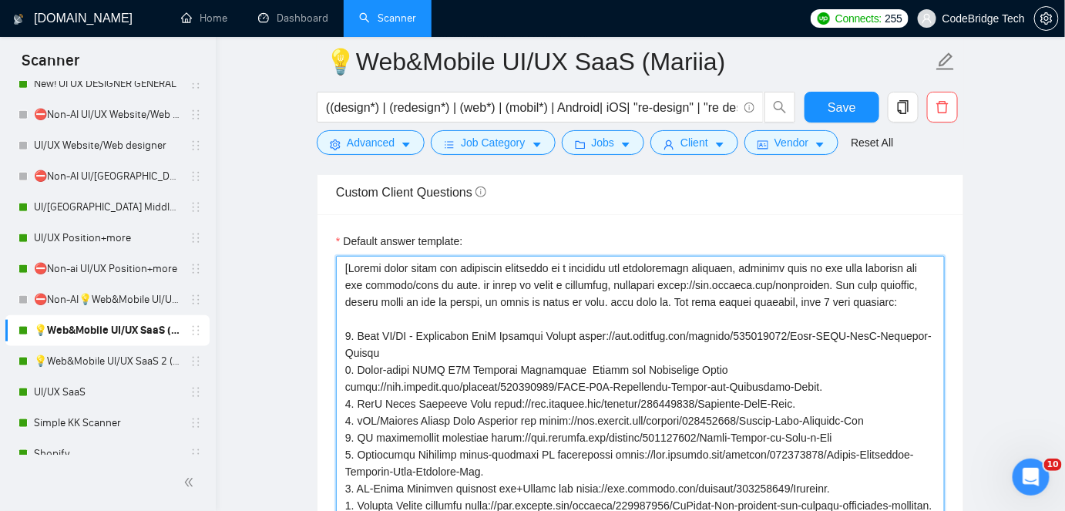
type textarea "[Answer using short and impactful sentences in a friendly yet professional lang…"
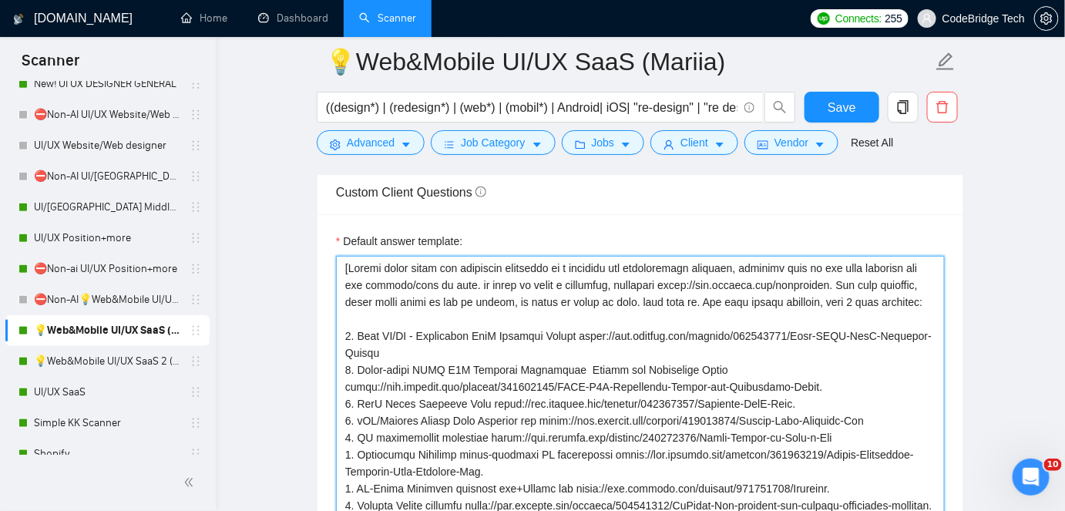
type textarea "[Answer using short and impactful sentences in a friendly yet professional lang…"
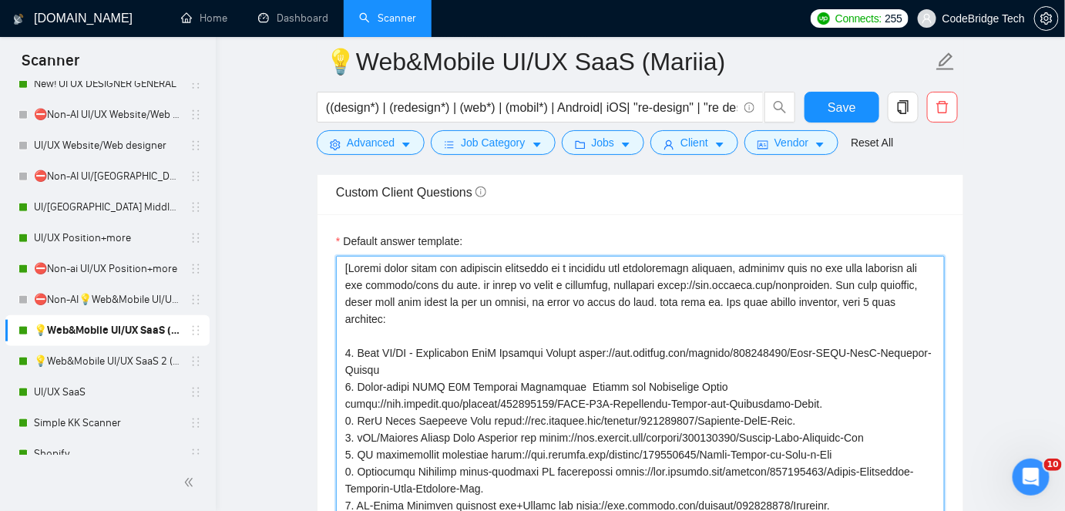
type textarea "[Answer using short and impactful sentences in a friendly yet professional lang…"
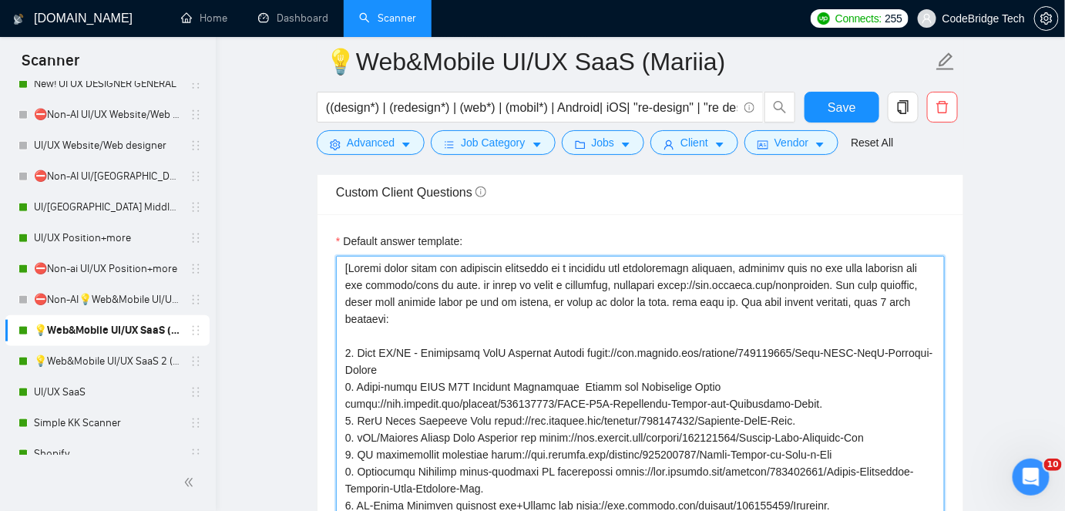
type textarea "[Answer using short and impactful sentences in a friendly yet professional lang…"
paste textarea "[URL][DOMAIN_NAME]"
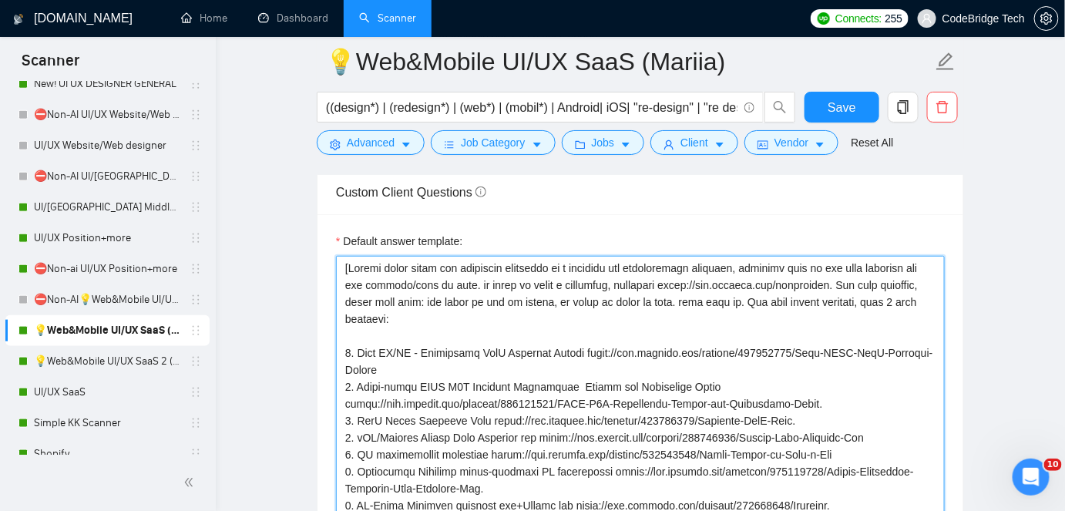
type textarea "[Answer using short and impactful sentences in a friendly yet professional lang…"
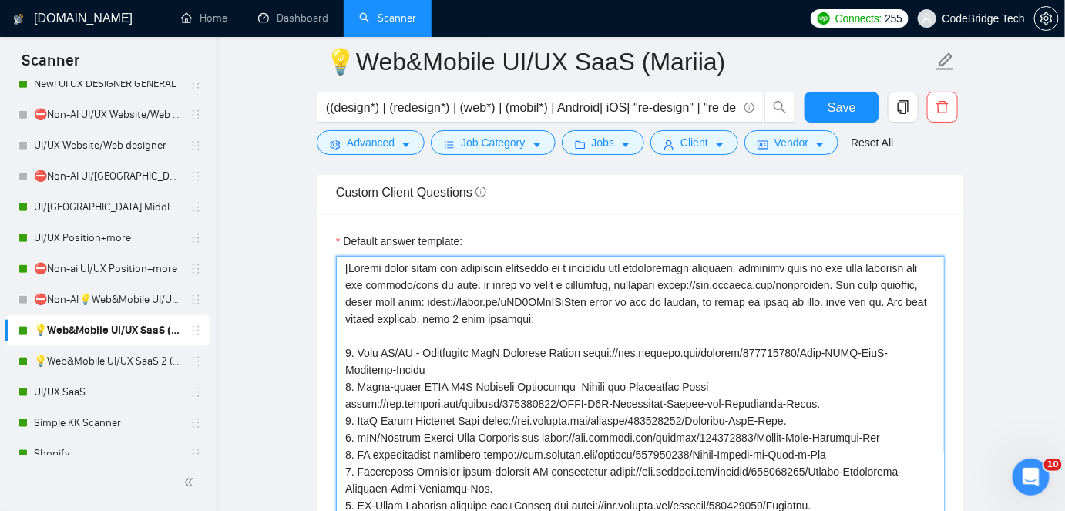
type textarea "[Answer using short and impactful sentences in a friendly yet professional lang…"
drag, startPoint x: 572, startPoint y: 294, endPoint x: 824, endPoint y: 290, distance: 252.8
click at [824, 290] on textarea "Default answer template:" at bounding box center [640, 480] width 609 height 448
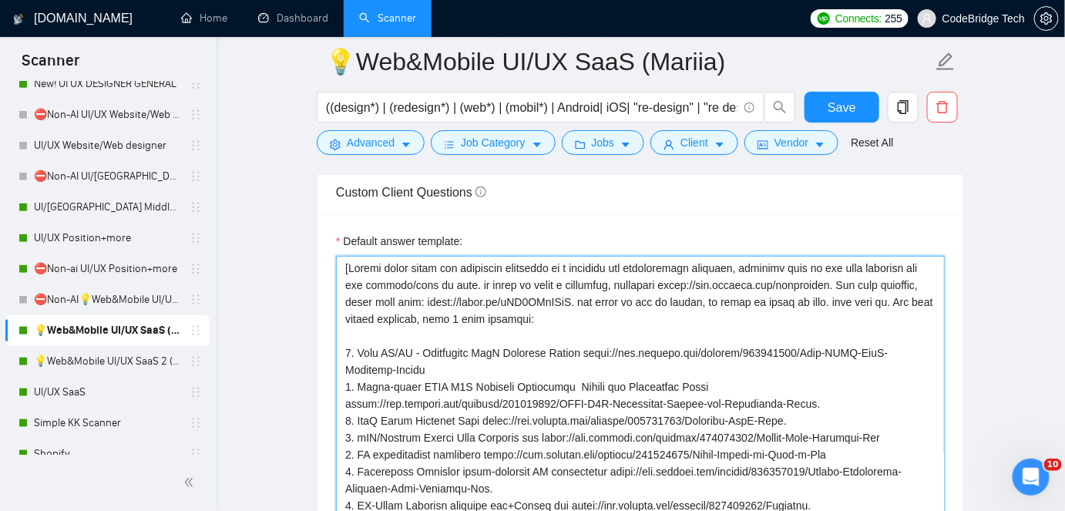
drag, startPoint x: 566, startPoint y: 300, endPoint x: 701, endPoint y: 300, distance: 134.8
click at [701, 300] on textarea "Default answer template:" at bounding box center [640, 480] width 609 height 448
type textarea "[Answer using short and impactful sentences in a friendly yet professional lang…"
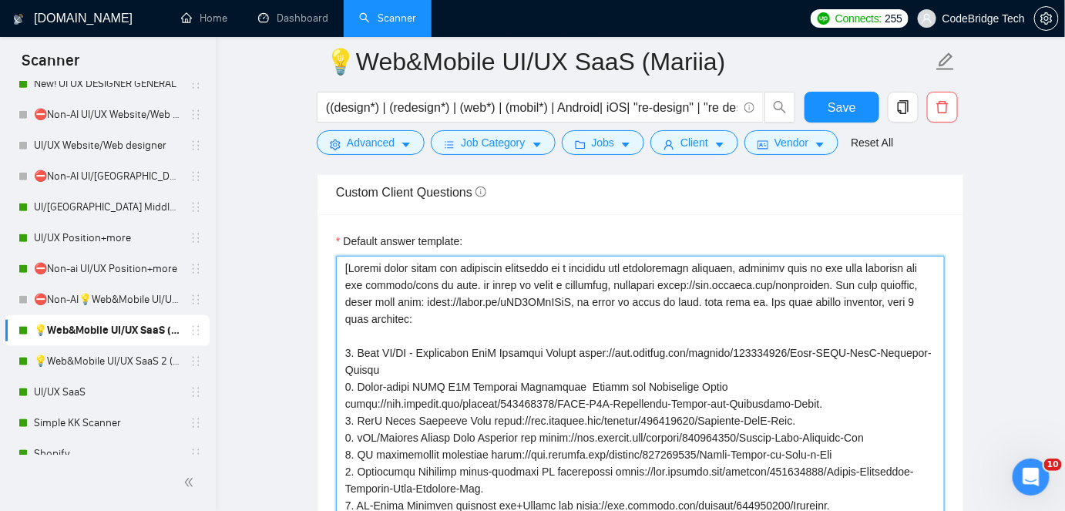
click at [920, 283] on textarea "Default answer template:" at bounding box center [640, 480] width 609 height 448
type textarea "[Answer using short and impactful sentences in a friendly yet professional lang…"
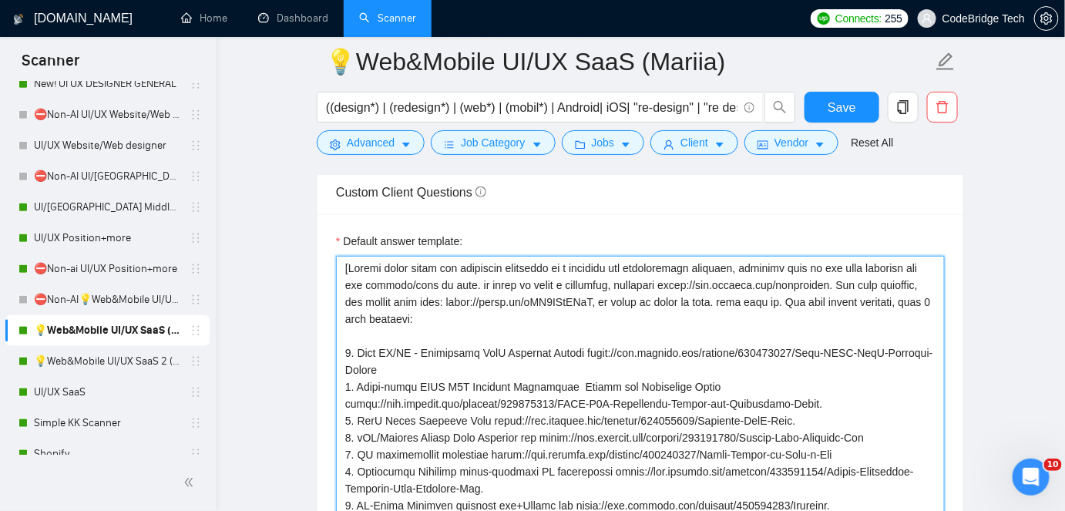
type textarea "[Answer using short and impactful sentences in a friendly yet professional lang…"
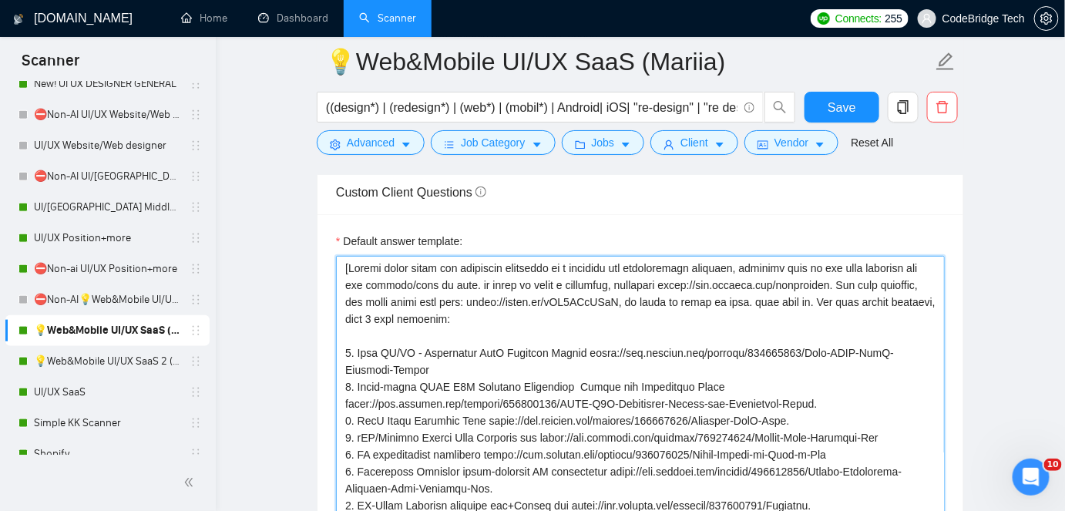
paste textarea ". say speed is key on upwork"
type textarea "[Answer using short and impactful sentences in a friendly yet professional lang…"
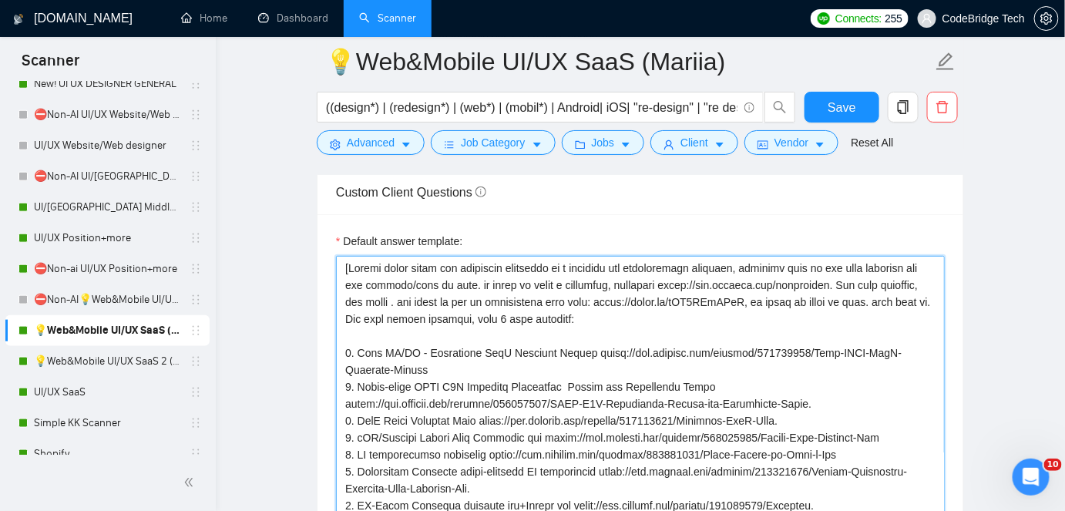
click at [411, 298] on textarea "Default answer template:" at bounding box center [640, 480] width 609 height 448
type textarea "[Answer using short and impactful sentences in a friendly yet professional lang…"
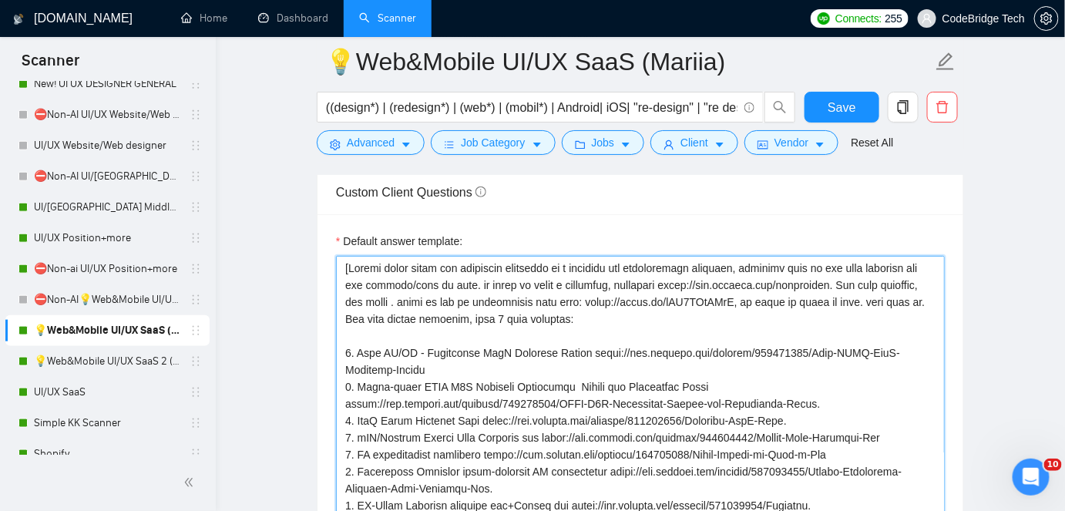
type textarea "[Answer using short and impactful sentences in a friendly yet professional lang…"
drag, startPoint x: 504, startPoint y: 294, endPoint x: 570, endPoint y: 295, distance: 66.3
click at [570, 295] on textarea "Default answer template:" at bounding box center [640, 480] width 609 height 448
type textarea "[Answer using short and impactful sentences in a friendly yet professional lang…"
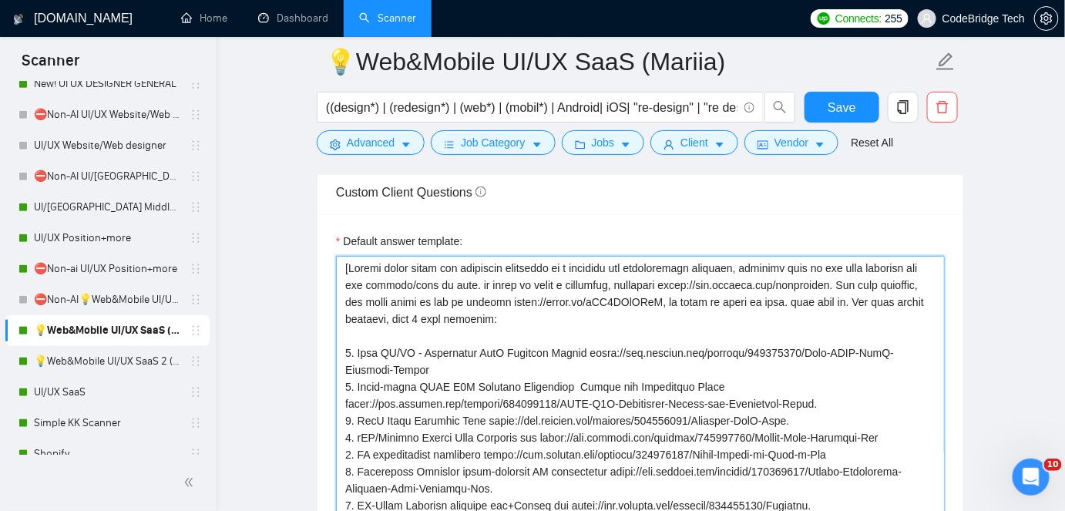
type textarea "[Answer using short and impactful sentences in a friendly yet professional lang…"
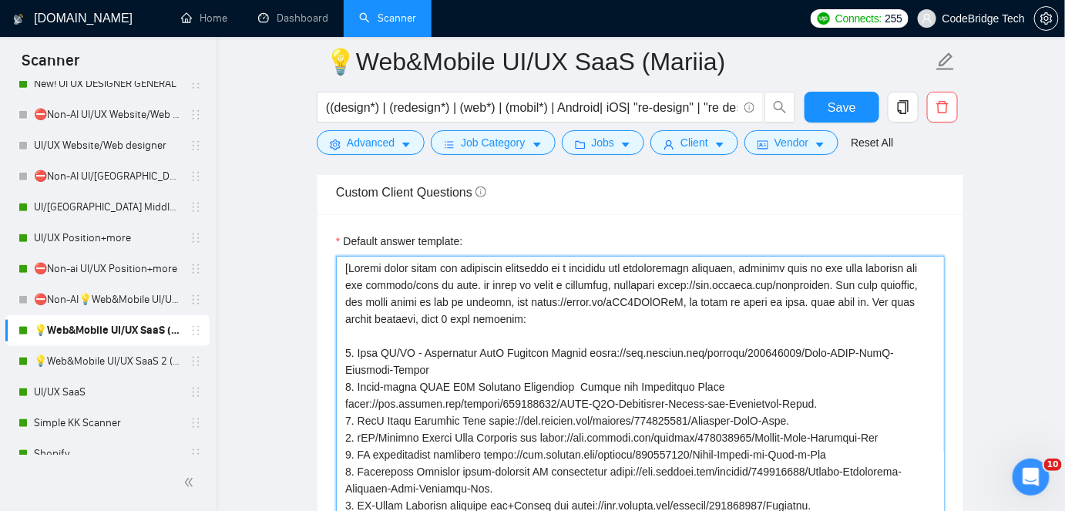
type textarea "[Answer using short and impactful sentences in a friendly yet professional lang…"
drag, startPoint x: 349, startPoint y: 294, endPoint x: 531, endPoint y: 302, distance: 182.0
click at [531, 302] on textarea "Default answer template:" at bounding box center [640, 480] width 609 height 448
type textarea "[Answer using short and impactful sentences in a friendly yet professional lang…"
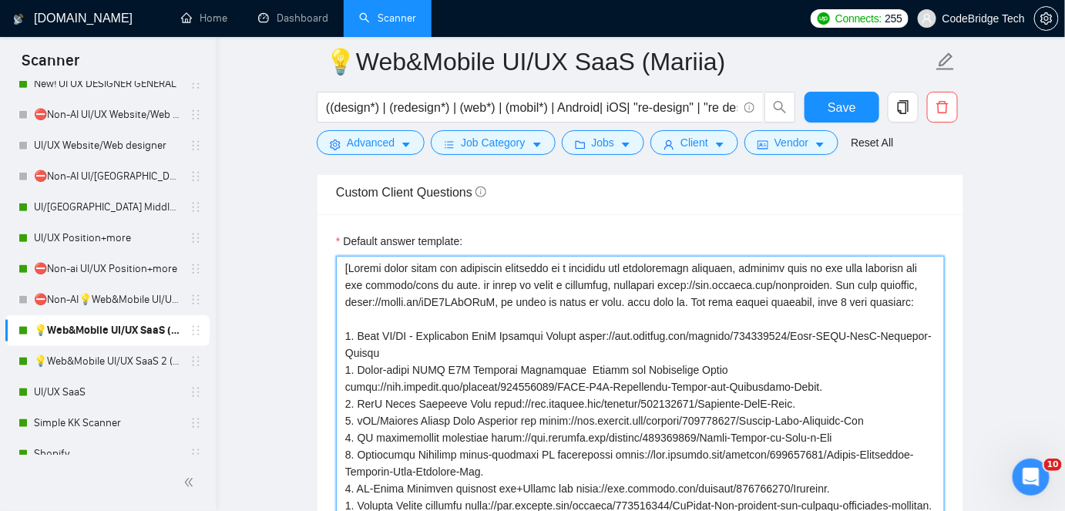
type textarea "[Answer using short and impactful sentences in a friendly yet professional lang…"
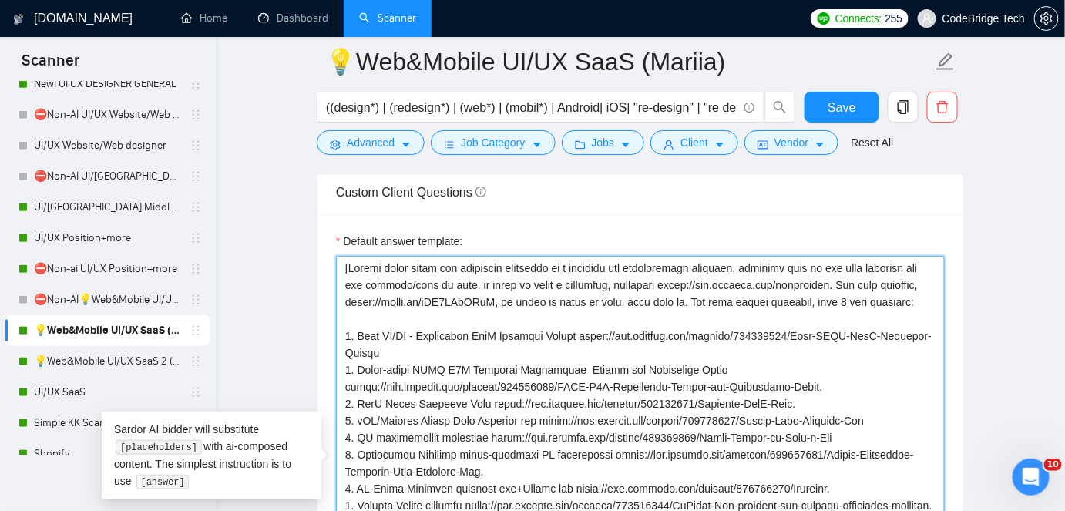
click at [338, 292] on textarea "Default answer template:" at bounding box center [640, 471] width 609 height 431
type textarea "[Answer using short and impactful sentences in a friendly yet professional lang…"
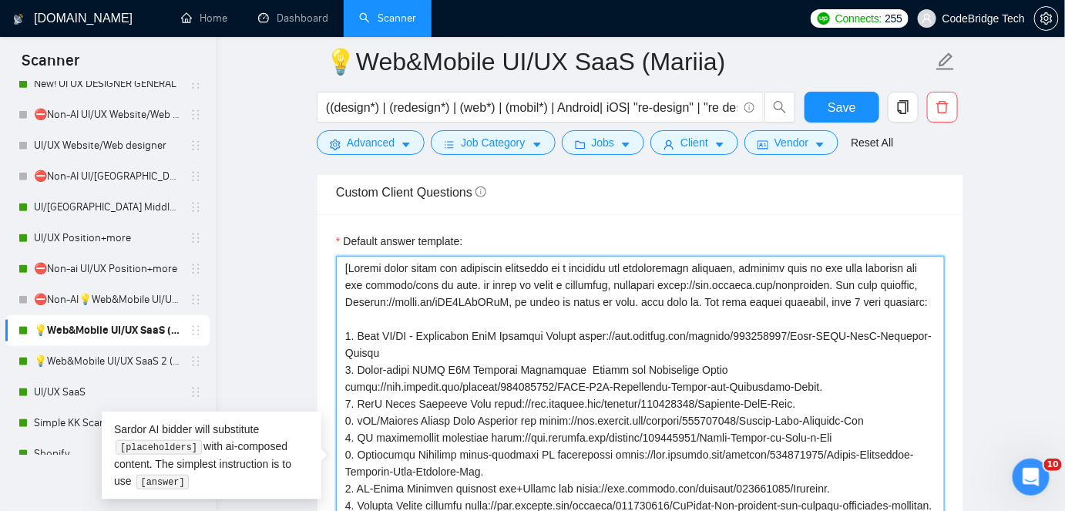
type textarea "[Answer using short and impactful sentences in a friendly yet professional lang…"
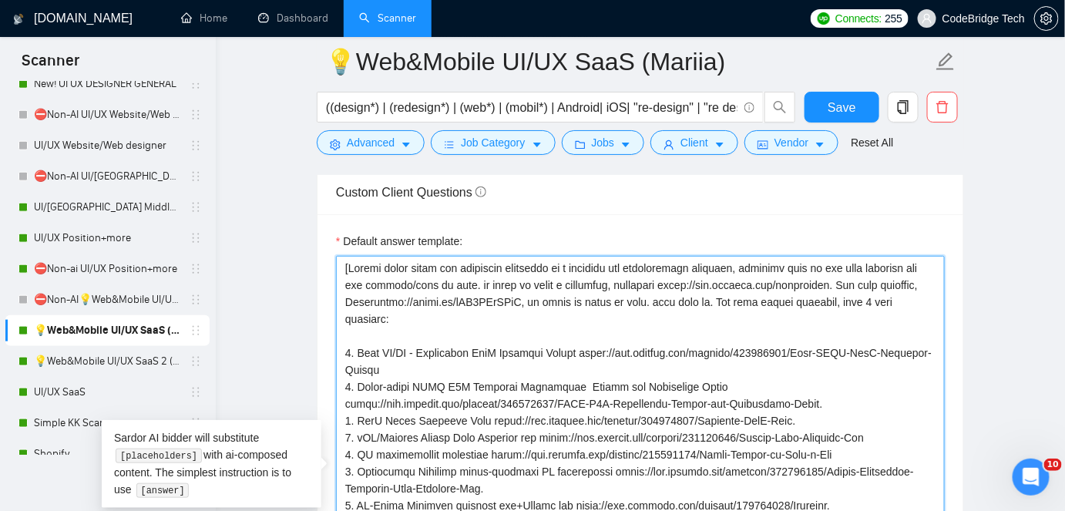
type textarea "[Answer using short and impactful sentences in a friendly yet professional lang…"
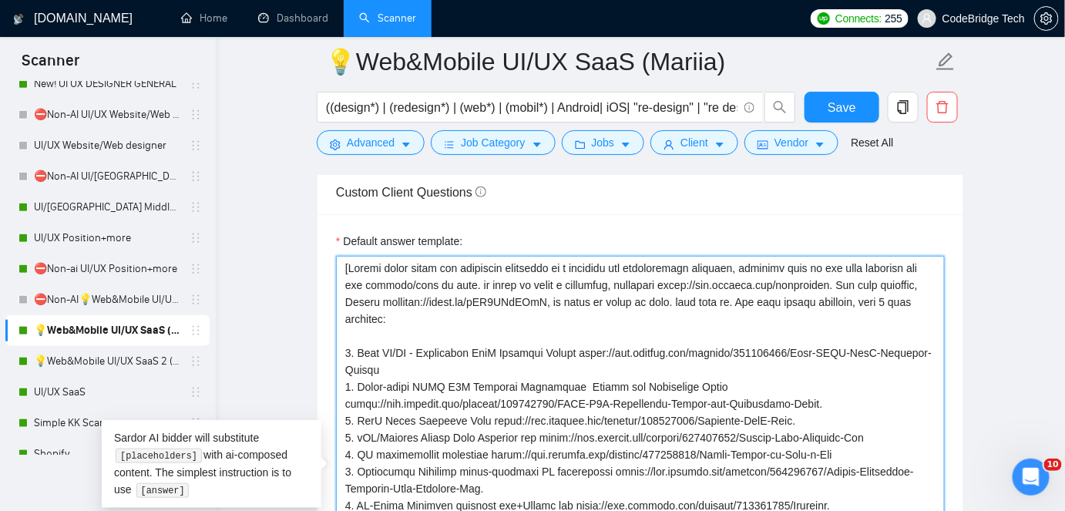
type textarea "[Answer using short and impactful sentences in a friendly yet professional lang…"
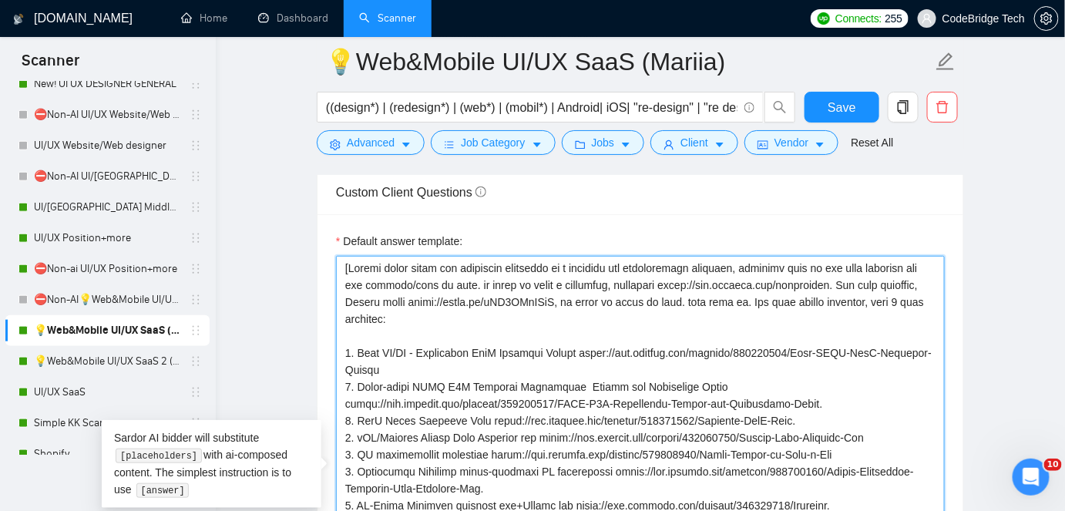
type textarea "[Answer using short and impactful sentences in a friendly yet professional lang…"
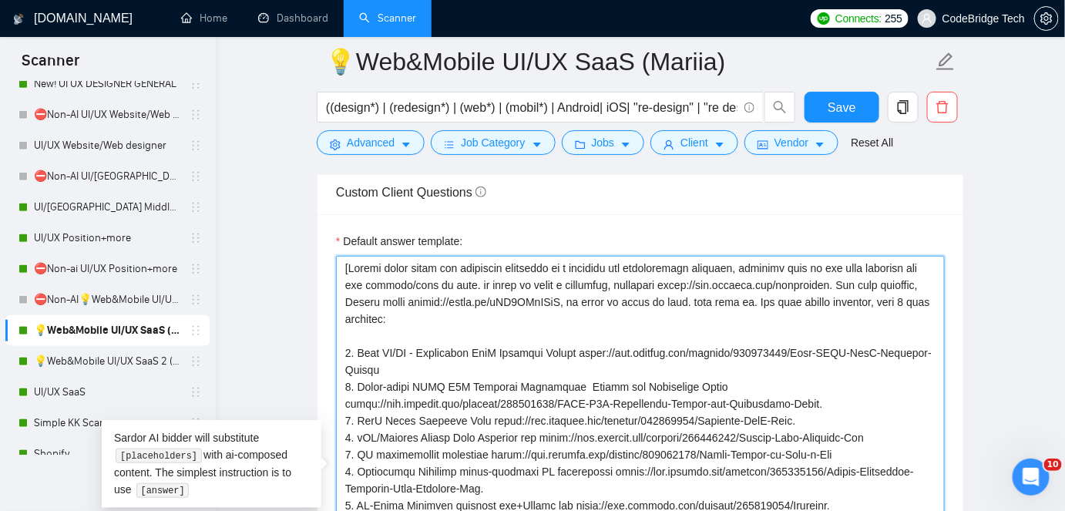
type textarea "[Answer using short and impactful sentences in a friendly yet professional lang…"
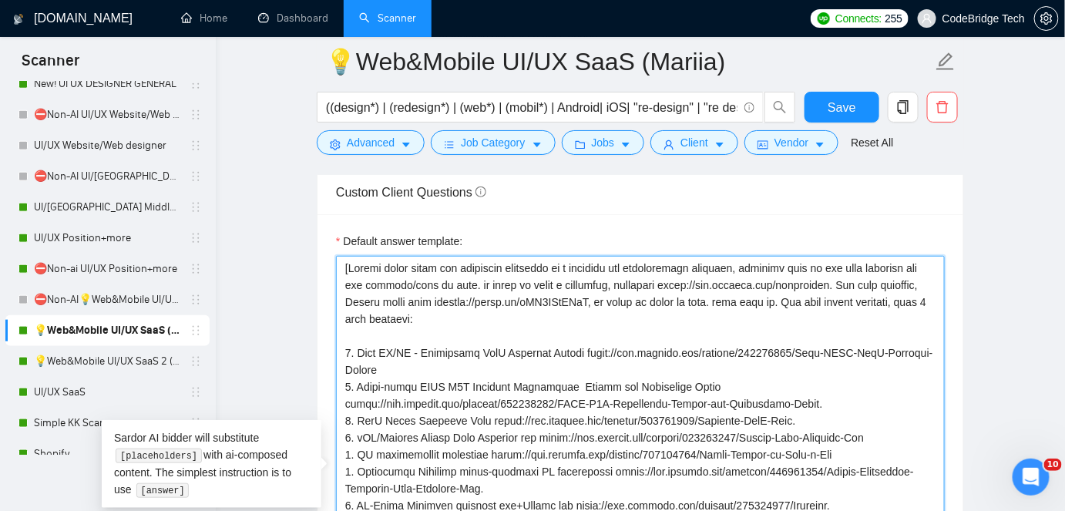
type textarea "[Answer using short and impactful sentences in a friendly yet professional lang…"
drag, startPoint x: 599, startPoint y: 300, endPoint x: 795, endPoint y: 297, distance: 195.7
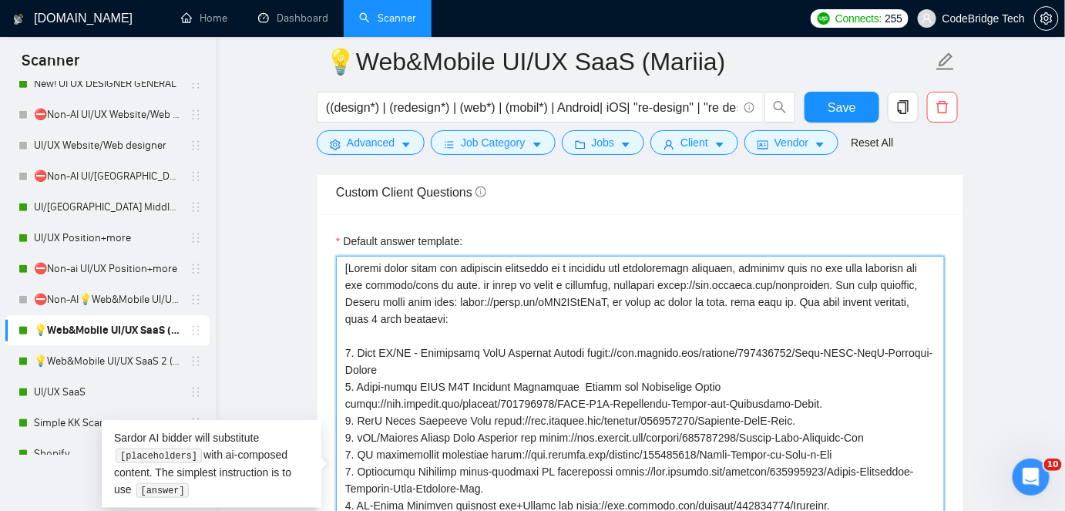
click at [795, 297] on textarea "Default answer template:" at bounding box center [640, 480] width 609 height 448
type textarea "[Answer using short and impactful sentences in a friendly yet professional lang…"
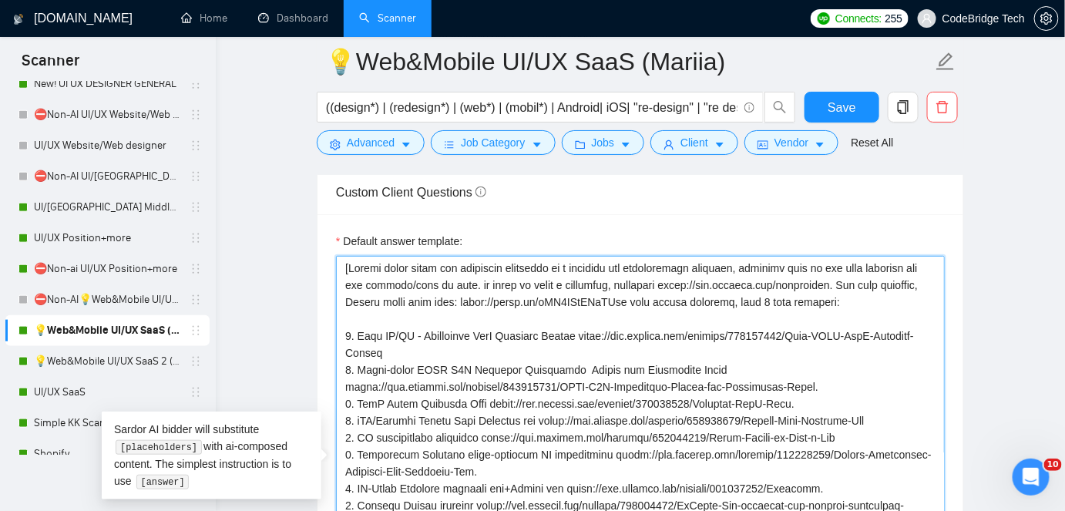
type textarea "[Answer using short and impactful sentences in a friendly yet professional lang…"
drag, startPoint x: 603, startPoint y: 294, endPoint x: 827, endPoint y: 277, distance: 224.8
click at [827, 277] on textarea "Default answer template:" at bounding box center [640, 471] width 609 height 431
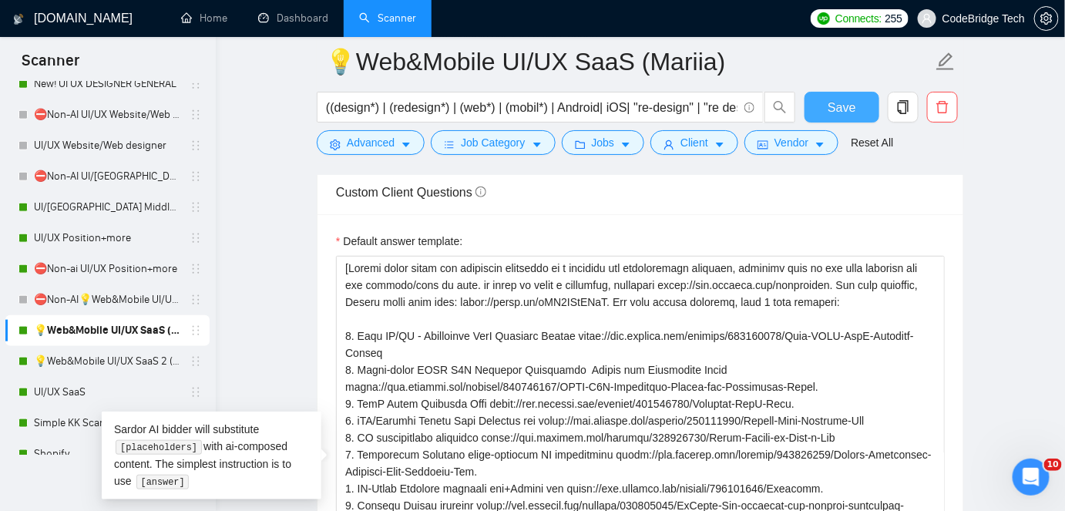
click at [830, 101] on span "Save" at bounding box center [841, 107] width 28 height 19
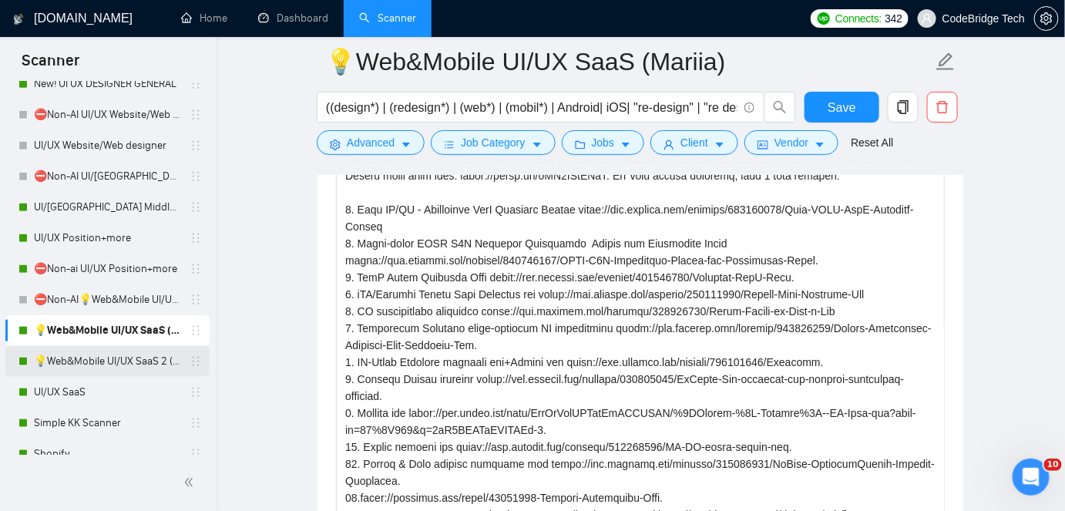
click at [136, 357] on link "💡Web&Mobile UI/UX SaaS 2 ([PERSON_NAME])" at bounding box center [107, 361] width 146 height 31
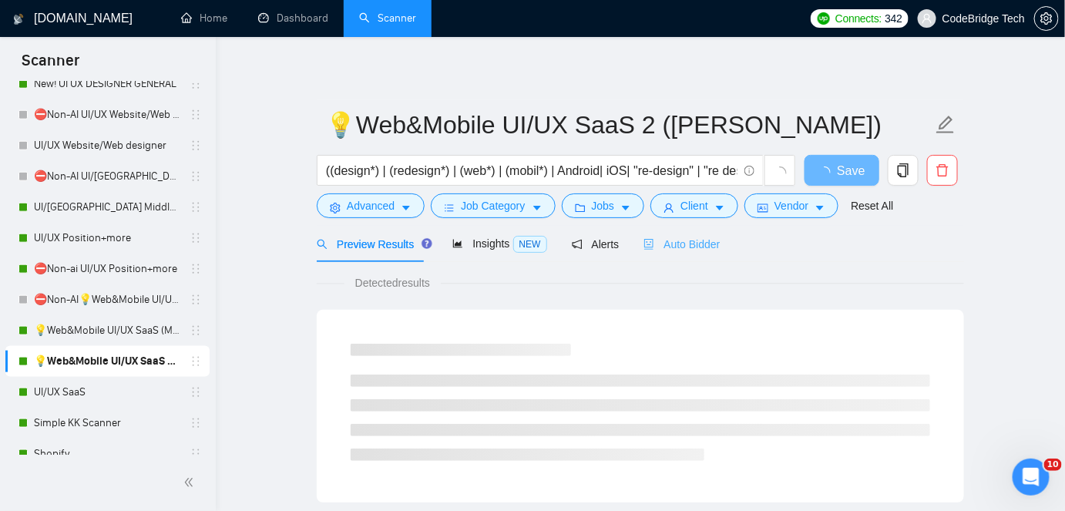
click at [670, 233] on div "Auto Bidder" at bounding box center [681, 244] width 76 height 36
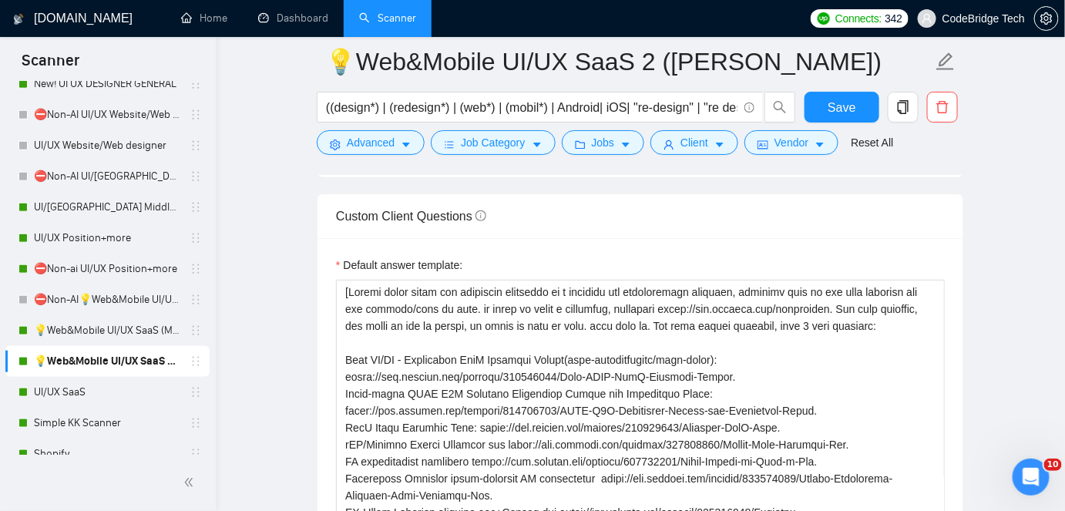
scroll to position [2031, 0]
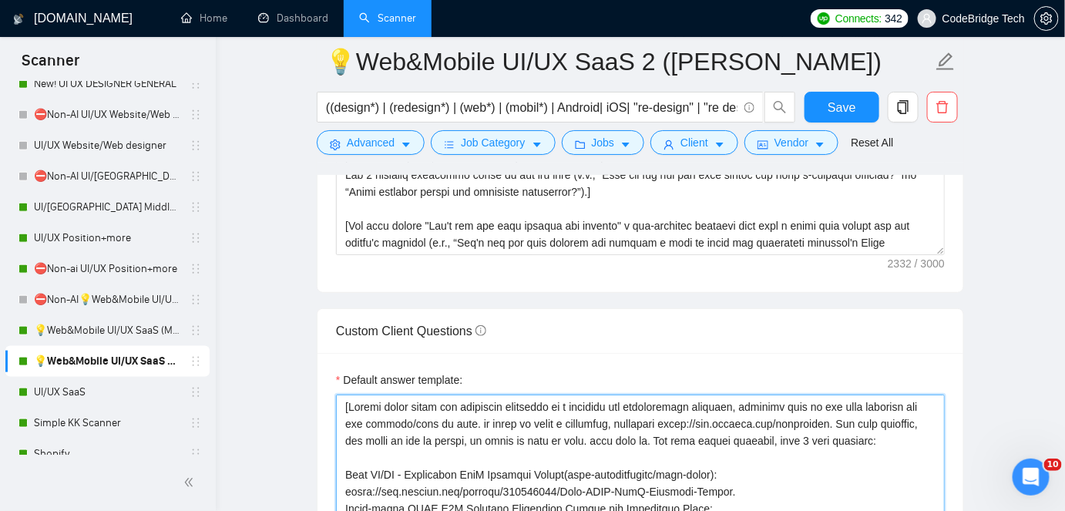
drag, startPoint x: 827, startPoint y: 416, endPoint x: 660, endPoint y: 441, distance: 169.0
paste textarea "For loom requests, Please share this link: [URL][DOMAIN_NAME]."
type textarea "[Answer using short and impactful sentences in a friendly yet professional lang…"
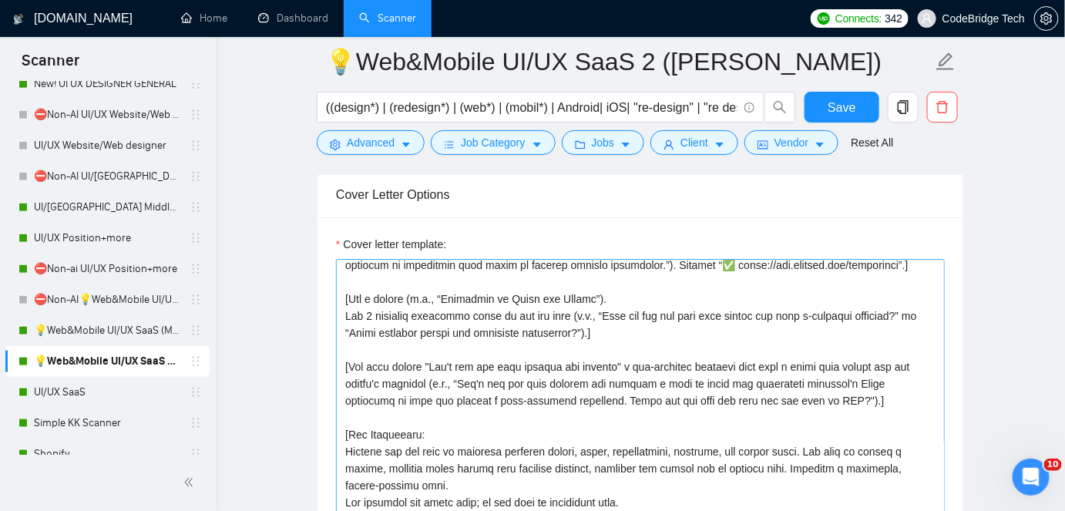
scroll to position [237, 0]
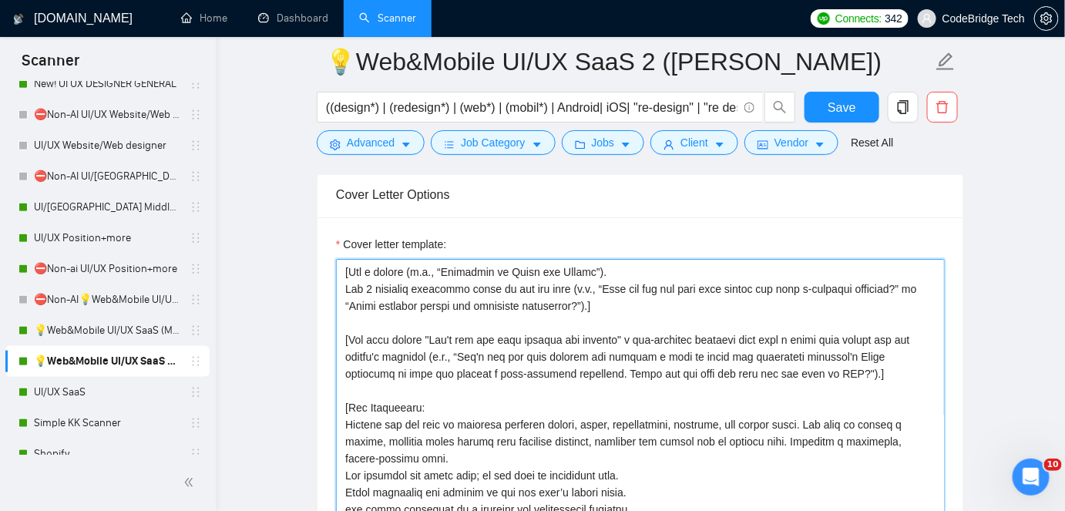
click at [682, 351] on textarea "Cover letter template:" at bounding box center [640, 432] width 609 height 347
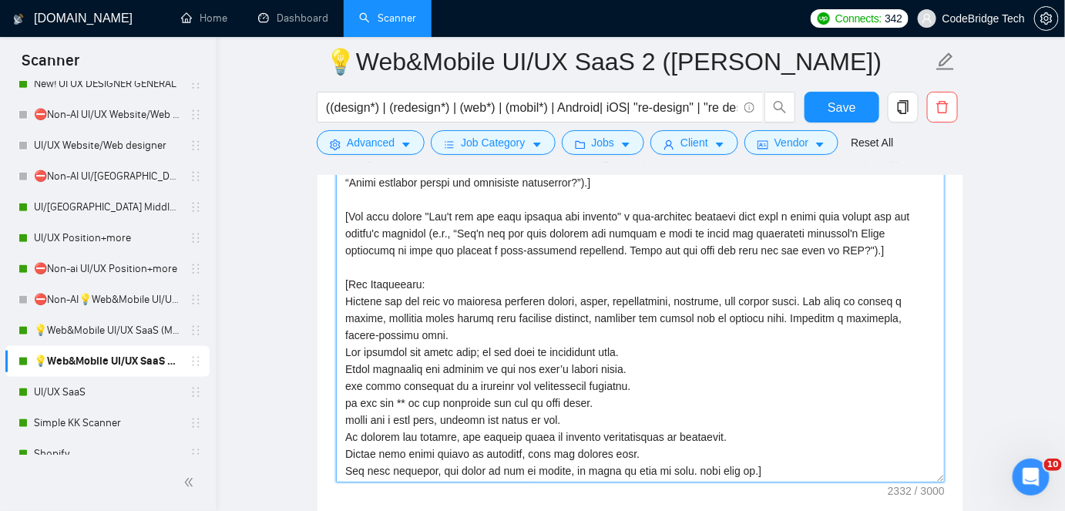
click at [420, 448] on textarea "Cover letter template:" at bounding box center [640, 309] width 609 height 347
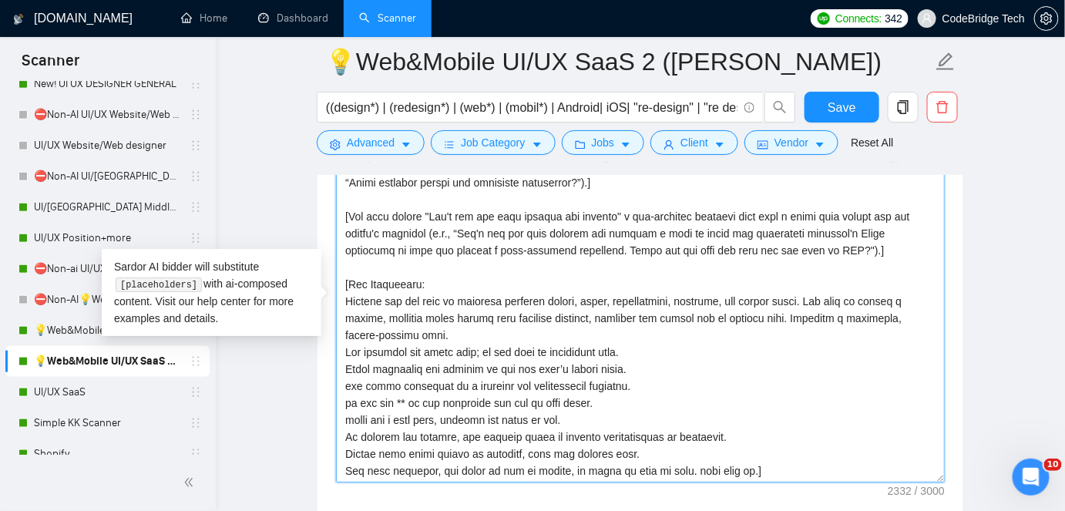
scroll to position [237, 0]
drag, startPoint x: 336, startPoint y: 465, endPoint x: 754, endPoint y: 459, distance: 418.4
click at [754, 459] on textarea "Cover letter template:" at bounding box center [640, 309] width 609 height 347
paste textarea "Please share this link: [URL][DOMAIN_NAME]."
click at [435, 467] on textarea "Cover letter template:" at bounding box center [640, 309] width 609 height 347
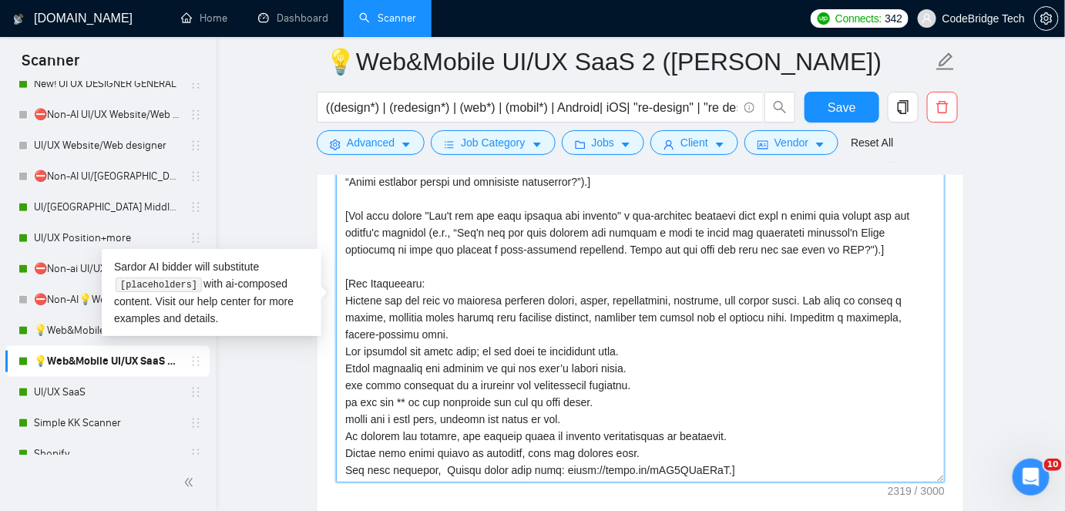
click at [438, 467] on textarea "Cover letter template:" at bounding box center [640, 309] width 609 height 347
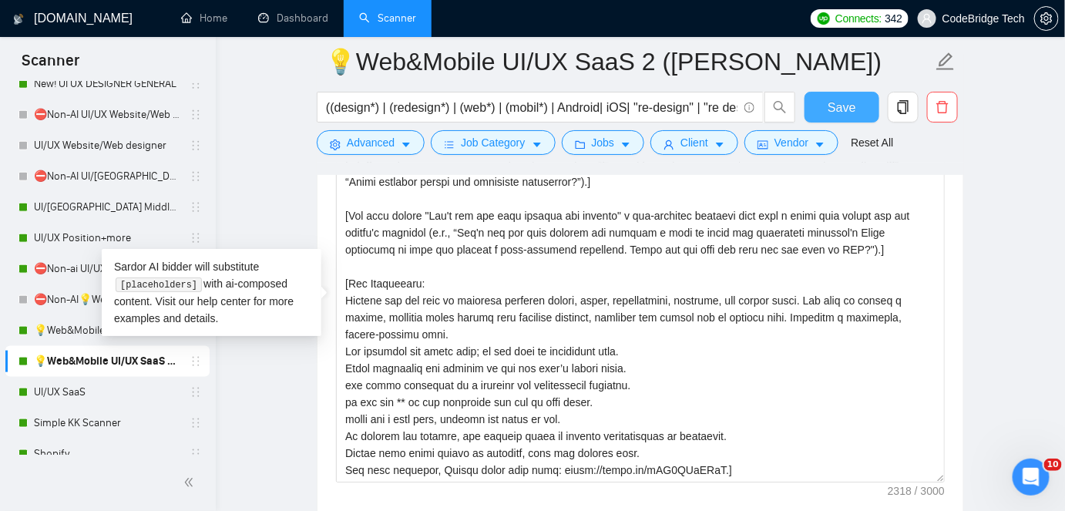
click at [853, 107] on span "Save" at bounding box center [841, 107] width 28 height 19
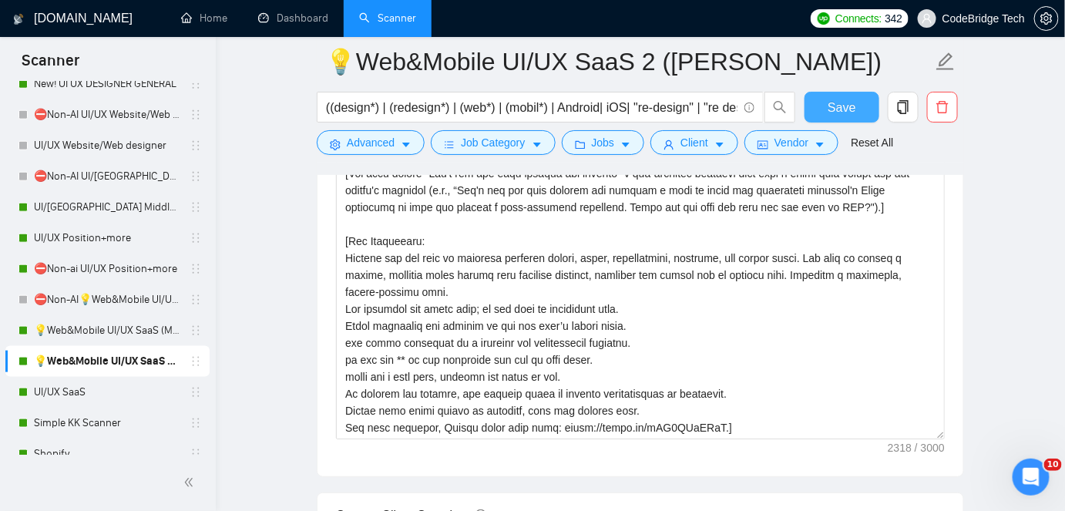
scroll to position [1850, 0]
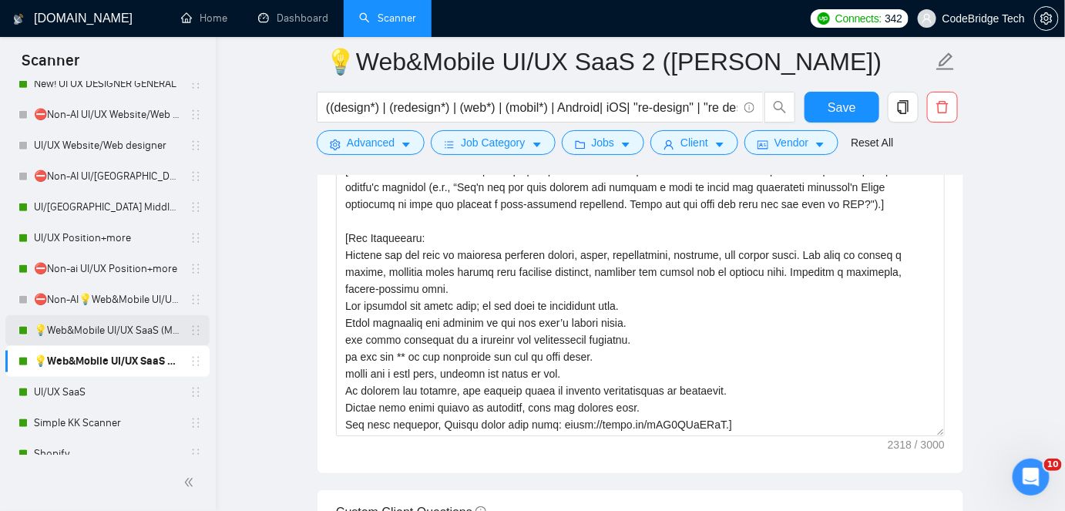
click at [64, 333] on link "💡Web&Mobile UI/UX SaaS (Mariia)" at bounding box center [107, 330] width 146 height 31
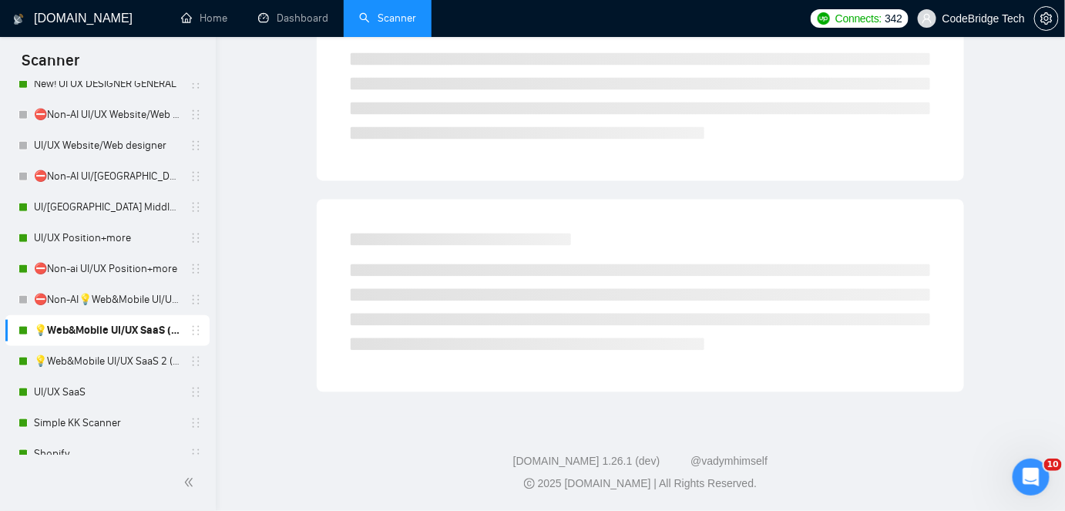
scroll to position [51, 0]
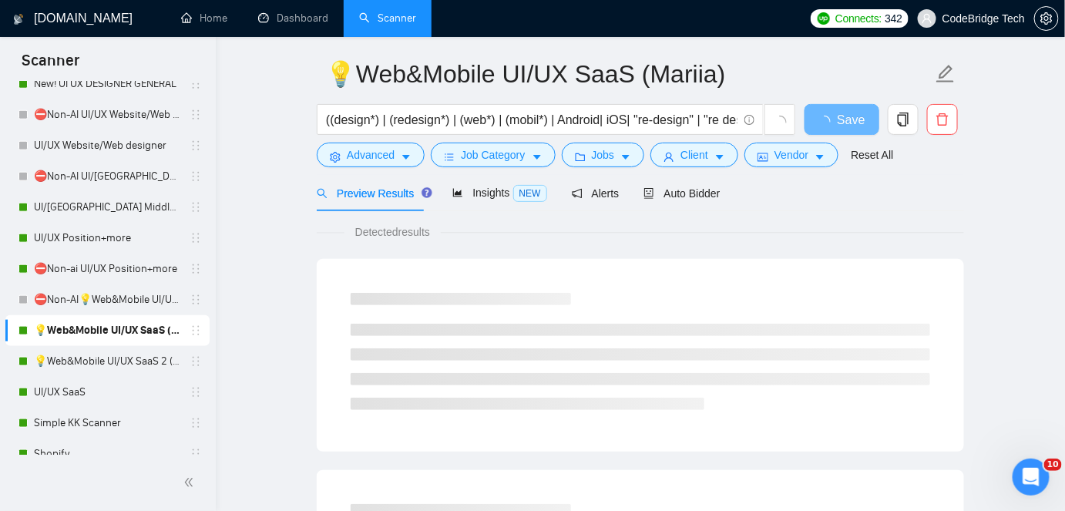
click at [721, 197] on div "Preview Results Insights NEW Alerts Auto Bidder" at bounding box center [640, 193] width 647 height 36
click at [698, 192] on span "Auto Bidder" at bounding box center [681, 193] width 76 height 12
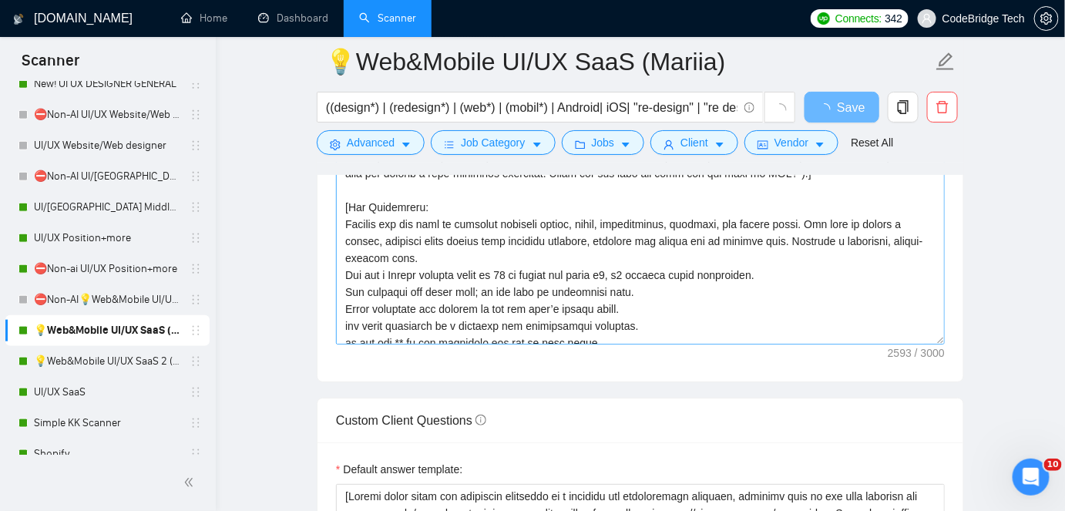
scroll to position [287, 0]
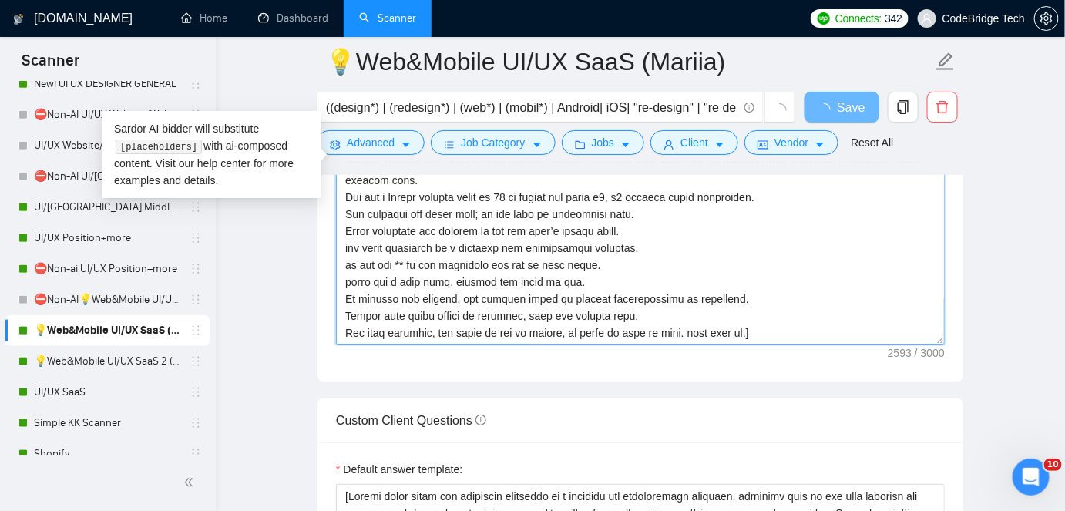
drag, startPoint x: 344, startPoint y: 329, endPoint x: 756, endPoint y: 330, distance: 411.4
click at [756, 330] on textarea "Cover letter template:" at bounding box center [640, 171] width 609 height 347
paste textarea "Please share this link: [URL][DOMAIN_NAME]."
click at [436, 329] on textarea "Cover letter template:" at bounding box center [640, 171] width 609 height 347
drag, startPoint x: 340, startPoint y: 332, endPoint x: 694, endPoint y: 325, distance: 354.5
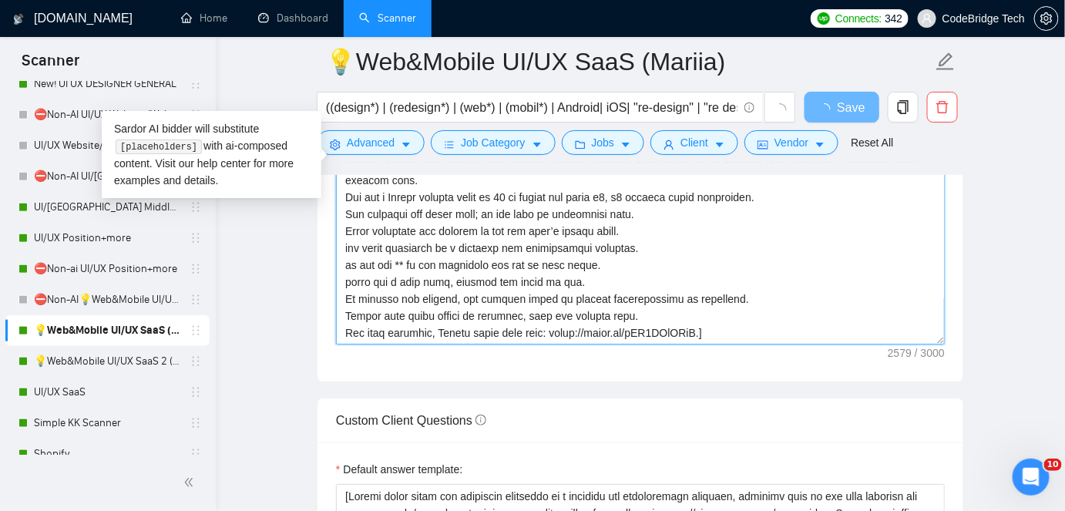
click at [694, 325] on textarea "Cover letter template:" at bounding box center [640, 171] width 609 height 347
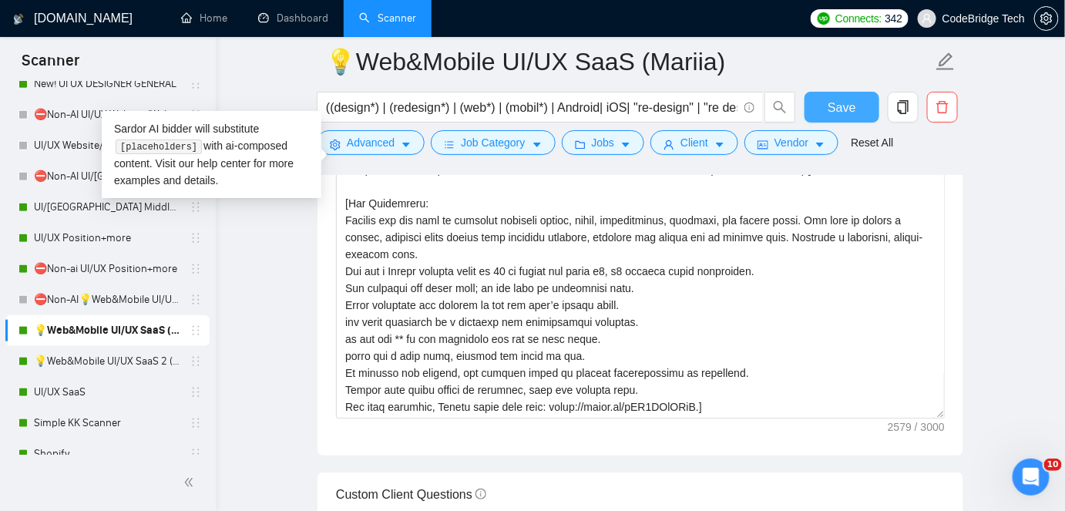
click at [846, 103] on span "Save" at bounding box center [841, 107] width 28 height 19
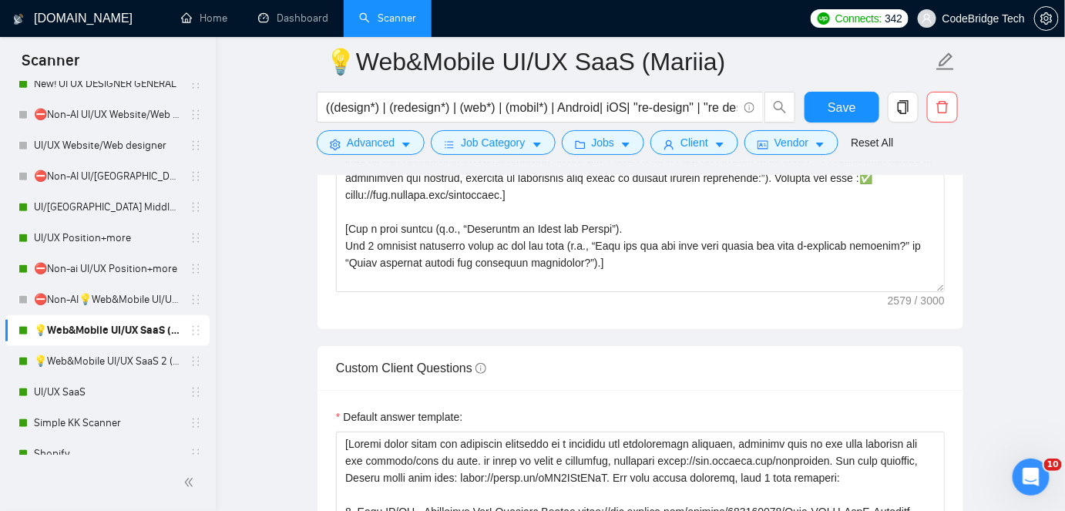
drag, startPoint x: 119, startPoint y: 212, endPoint x: 290, endPoint y: 163, distance: 178.7
click at [119, 212] on link "UI/[GEOGRAPHIC_DATA] Middle - [GEOGRAPHIC_DATA], [GEOGRAPHIC_DATA], [GEOGRAPHIC…" at bounding box center [107, 207] width 146 height 31
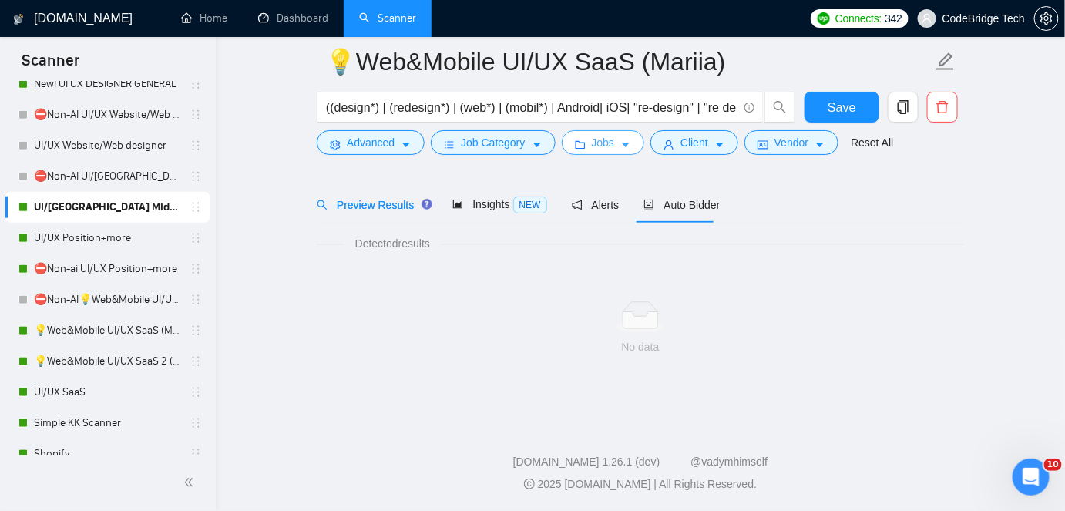
scroll to position [51, 0]
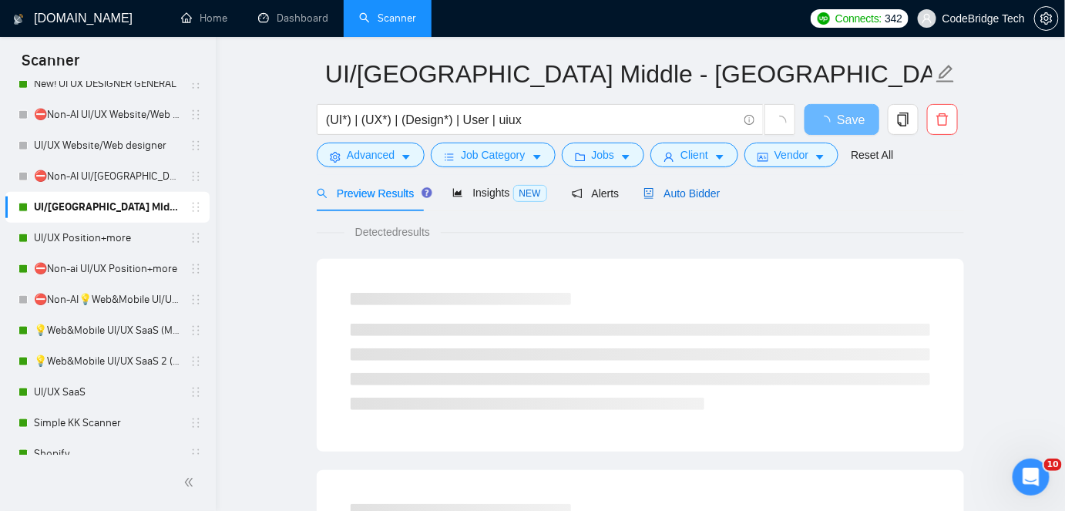
click at [643, 188] on icon "robot" at bounding box center [648, 193] width 11 height 11
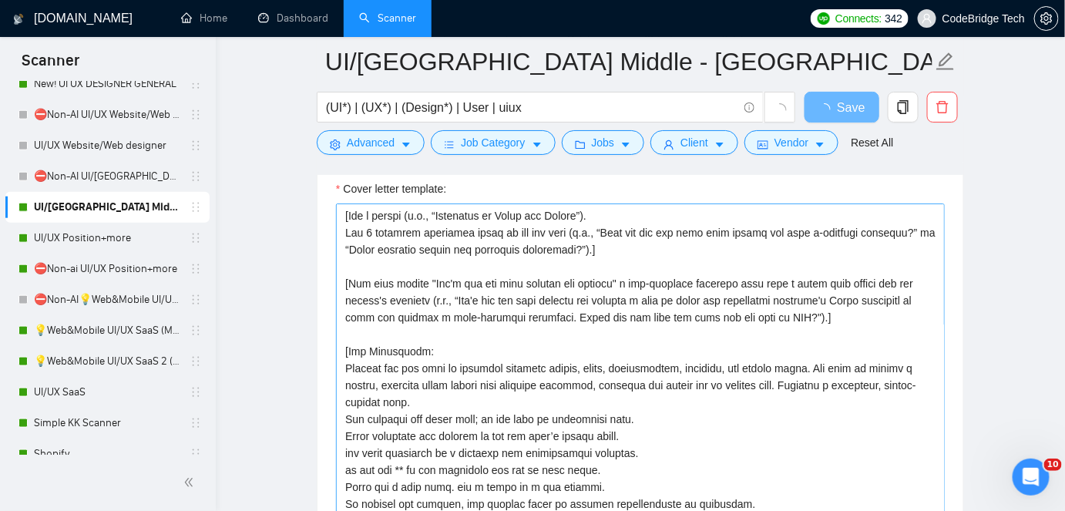
scroll to position [1802, 0]
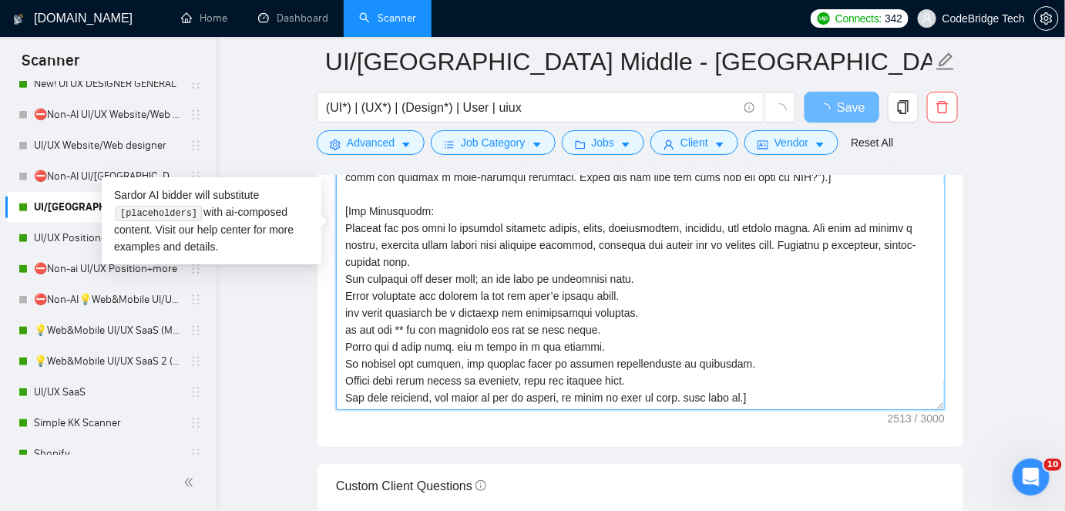
drag, startPoint x: 343, startPoint y: 393, endPoint x: 754, endPoint y: 392, distance: 411.4
click at [754, 392] on textarea "Cover letter template:" at bounding box center [640, 236] width 609 height 347
paste textarea "Please share this link: [URL][DOMAIN_NAME]"
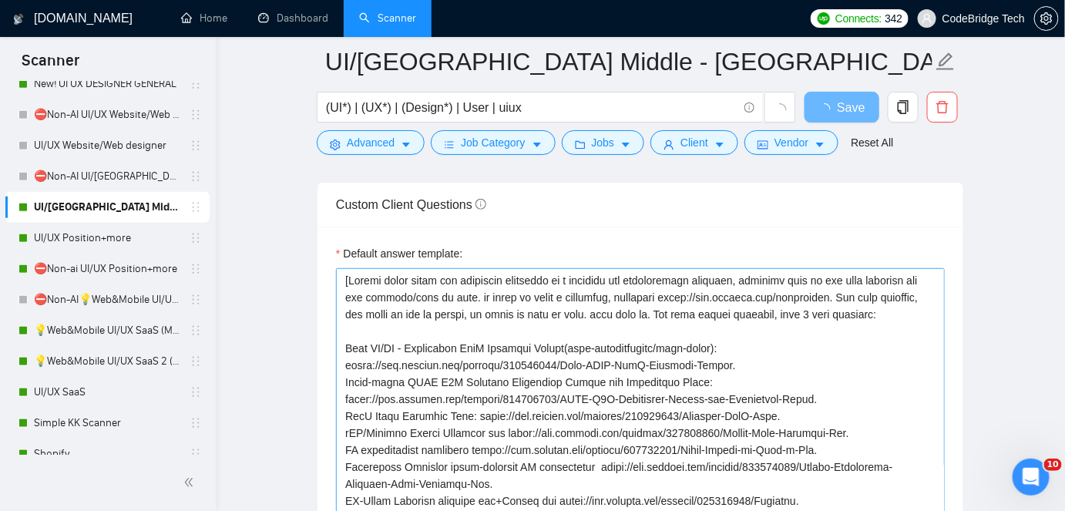
scroll to position [2083, 0]
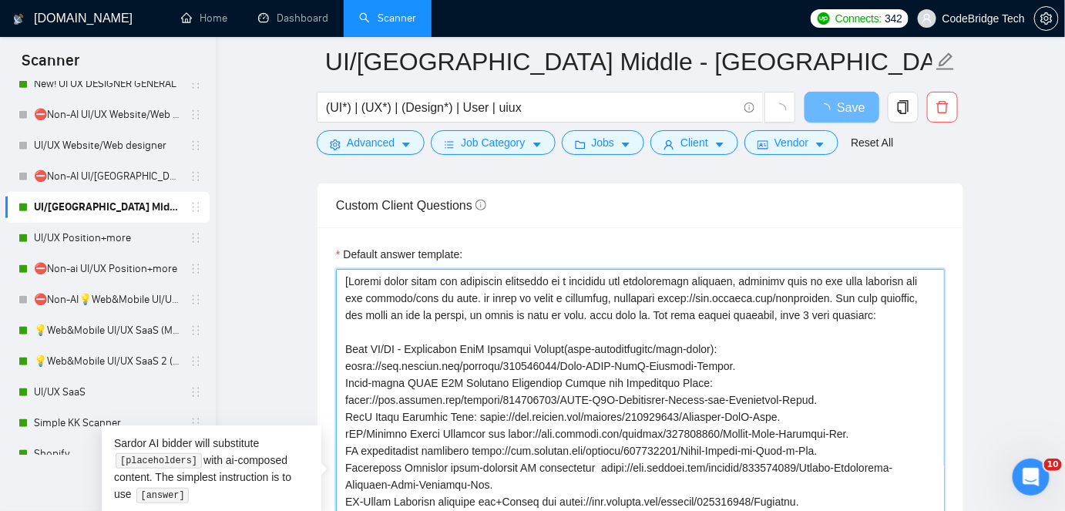
drag, startPoint x: 830, startPoint y: 294, endPoint x: 660, endPoint y: 307, distance: 170.8
click at [660, 307] on textarea "Default answer template:" at bounding box center [640, 484] width 609 height 431
paste textarea "Please share this link: [URL][DOMAIN_NAME]."
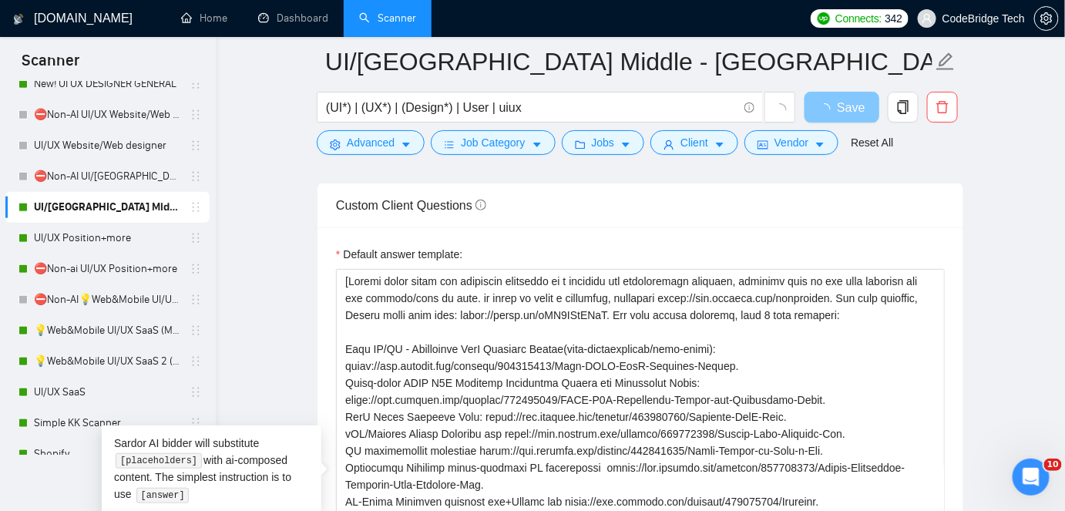
click at [831, 102] on span "button" at bounding box center [827, 107] width 18 height 19
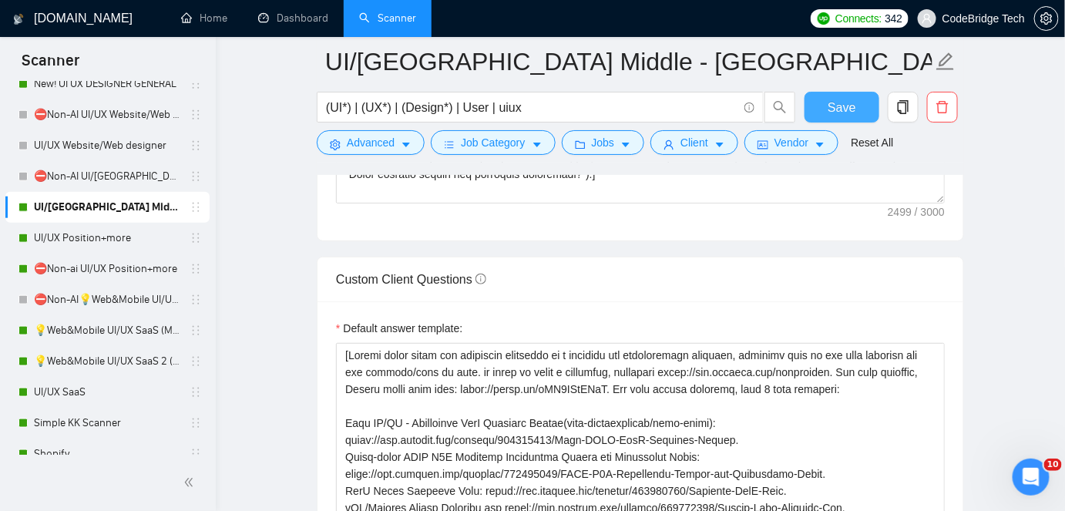
click at [831, 102] on span "Save" at bounding box center [841, 107] width 28 height 19
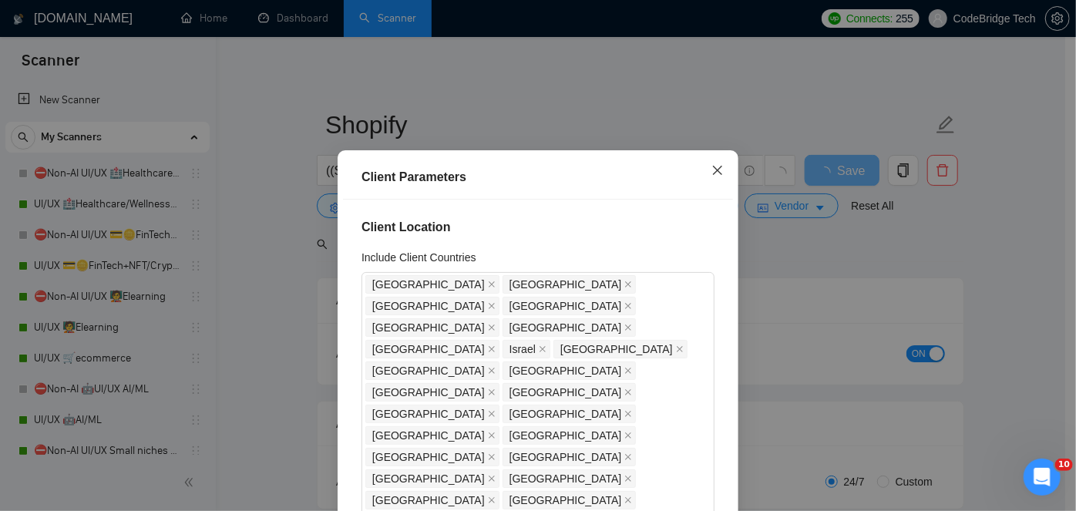
click at [723, 171] on span "Close" at bounding box center [717, 171] width 42 height 42
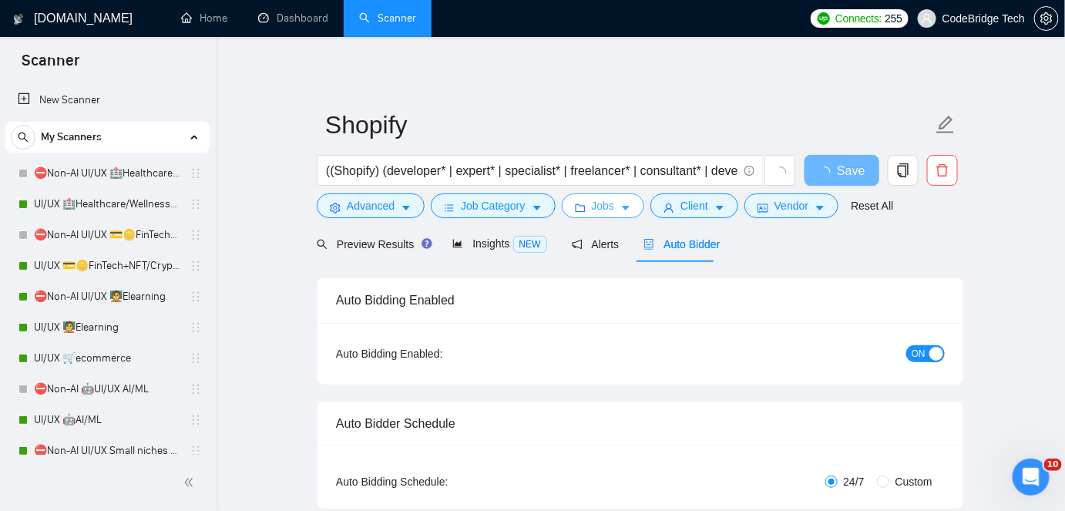
click at [580, 209] on icon "folder" at bounding box center [580, 208] width 10 height 8
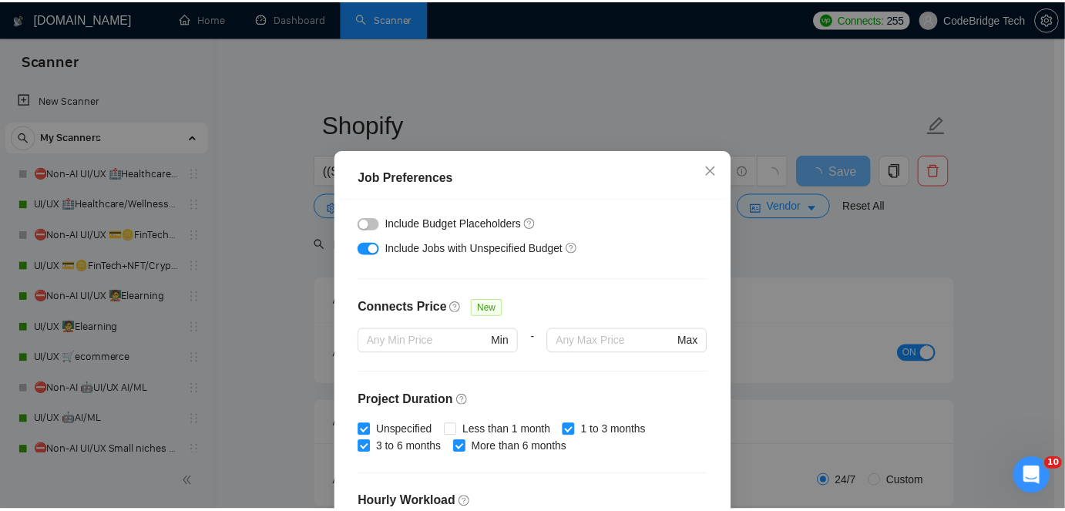
scroll to position [490, 0]
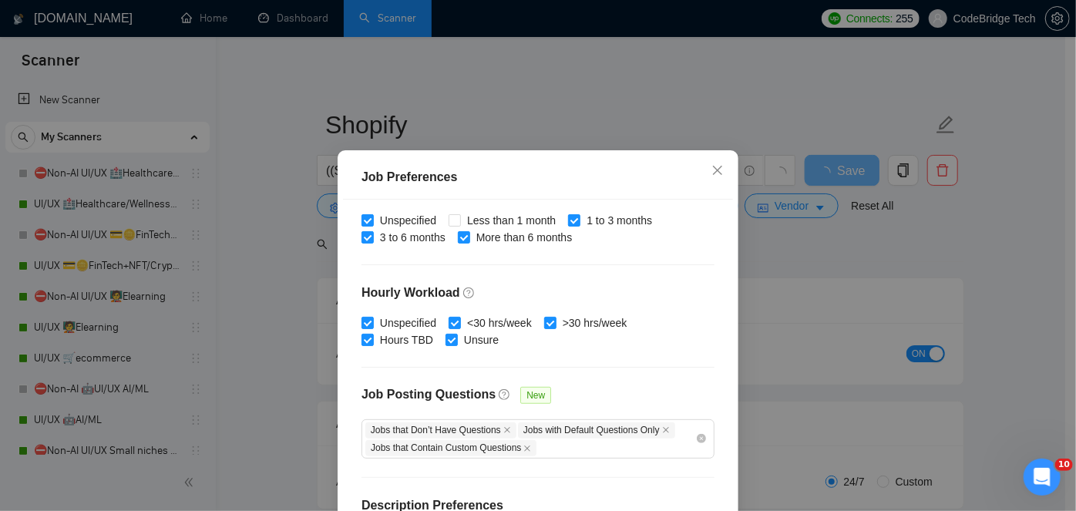
click at [783, 273] on div "Job Preferences Budget Project Type All Fixed Price Hourly Rate Fixed Price Bud…" at bounding box center [538, 255] width 1076 height 511
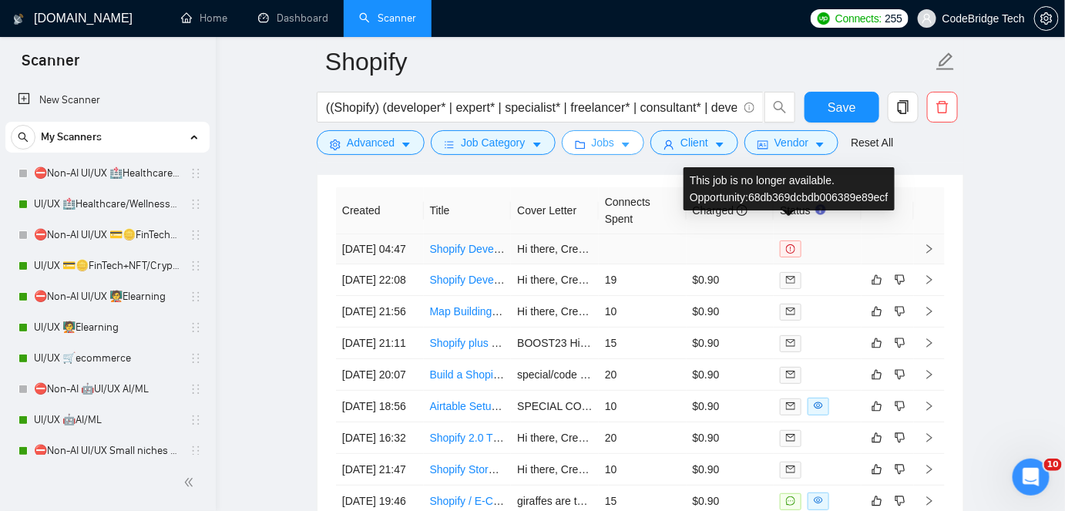
scroll to position [3826, 0]
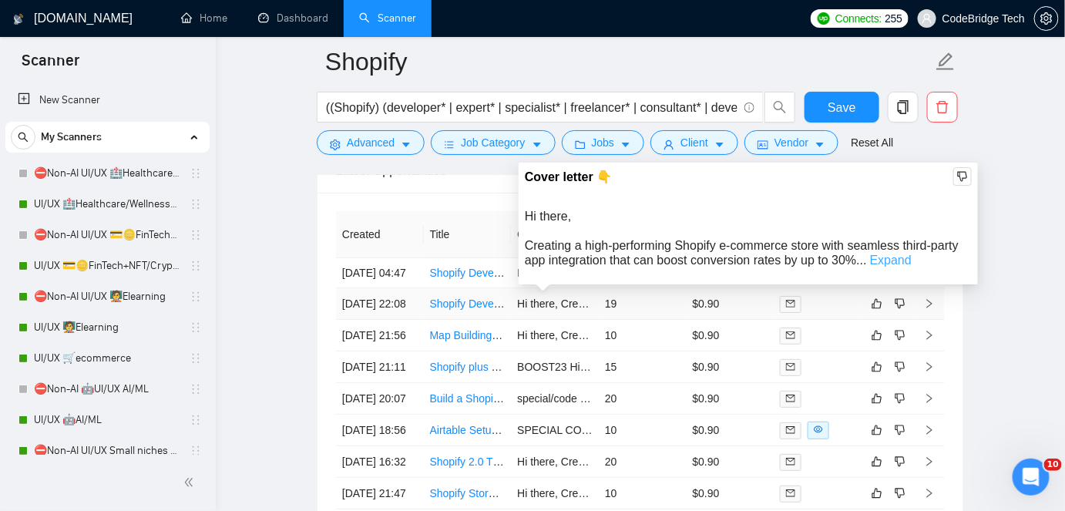
click at [885, 257] on link "Expand" at bounding box center [891, 259] width 42 height 13
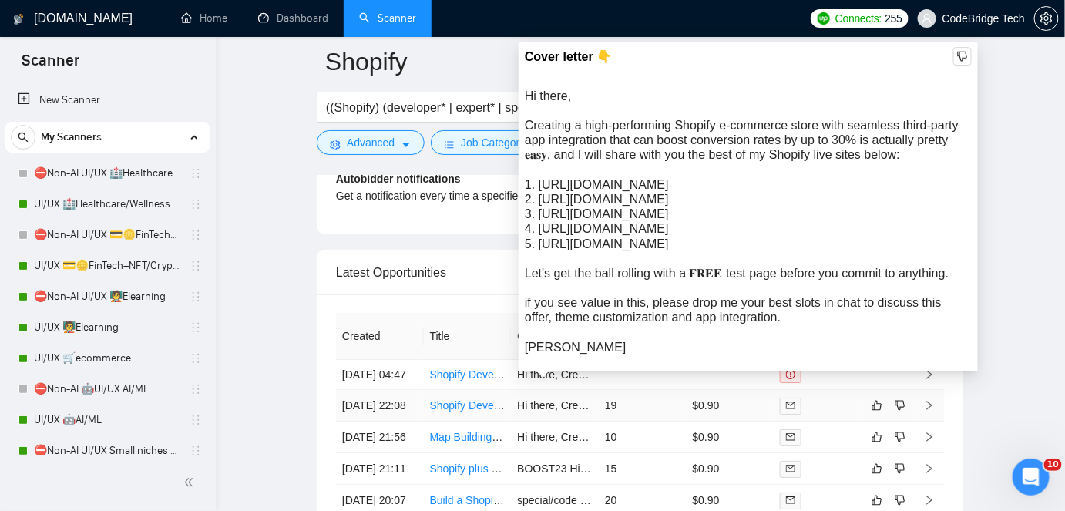
scroll to position [3686, 0]
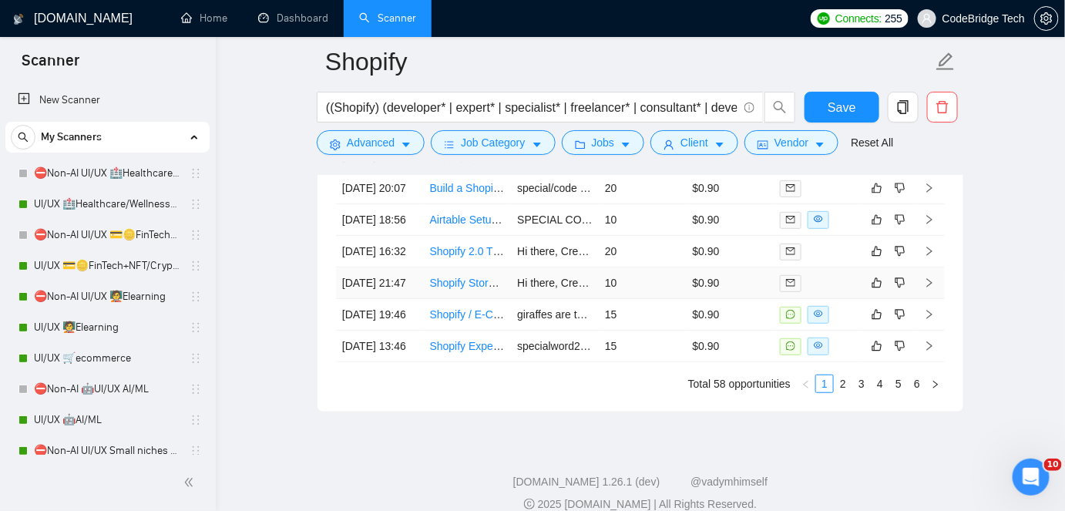
scroll to position [4107, 0]
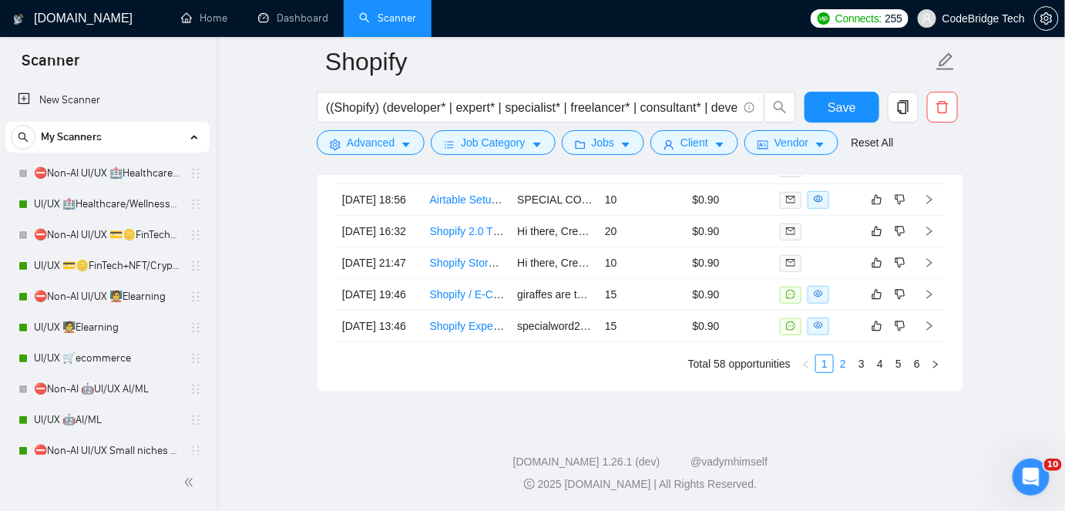
click at [836, 372] on link "2" at bounding box center [842, 363] width 17 height 17
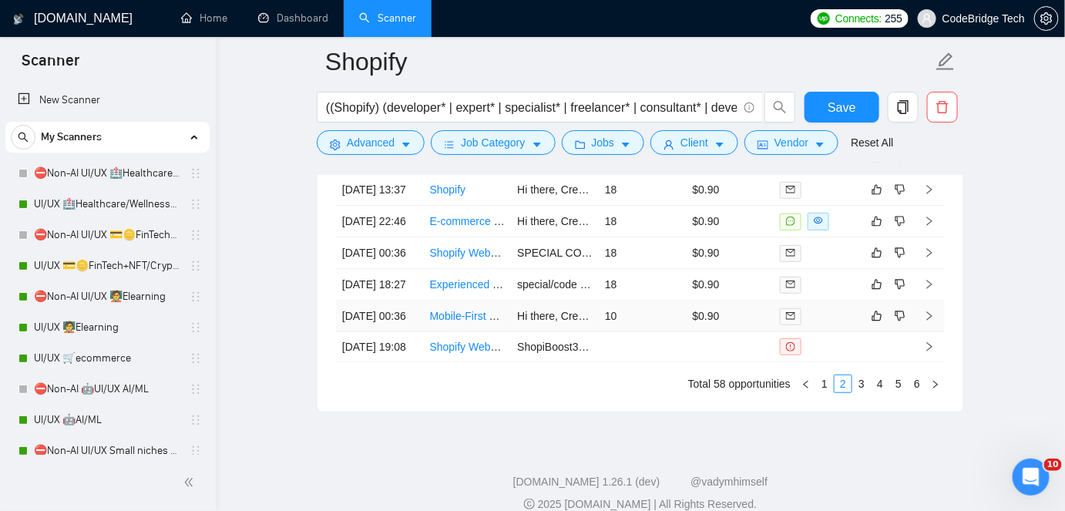
scroll to position [4177, 0]
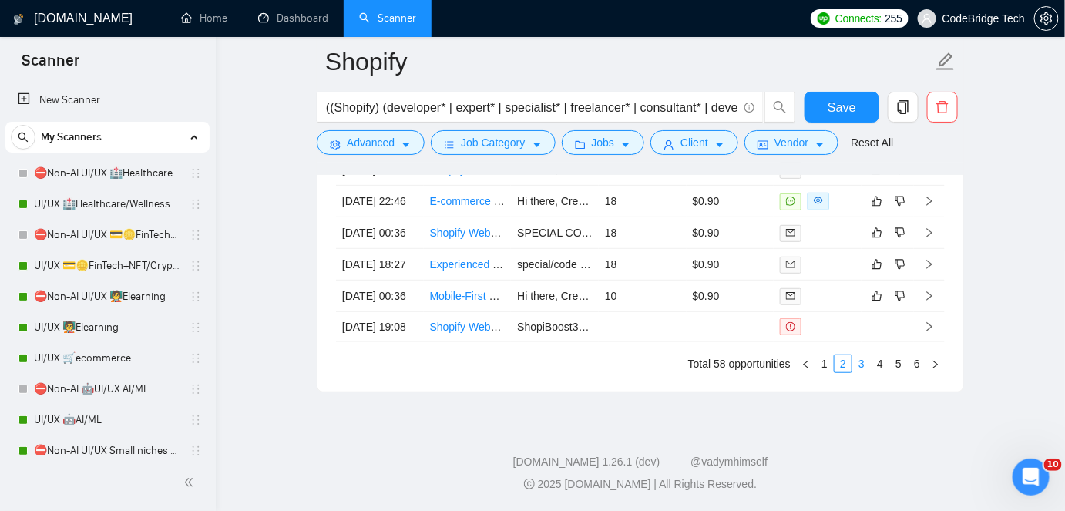
click at [861, 364] on link "3" at bounding box center [861, 363] width 17 height 17
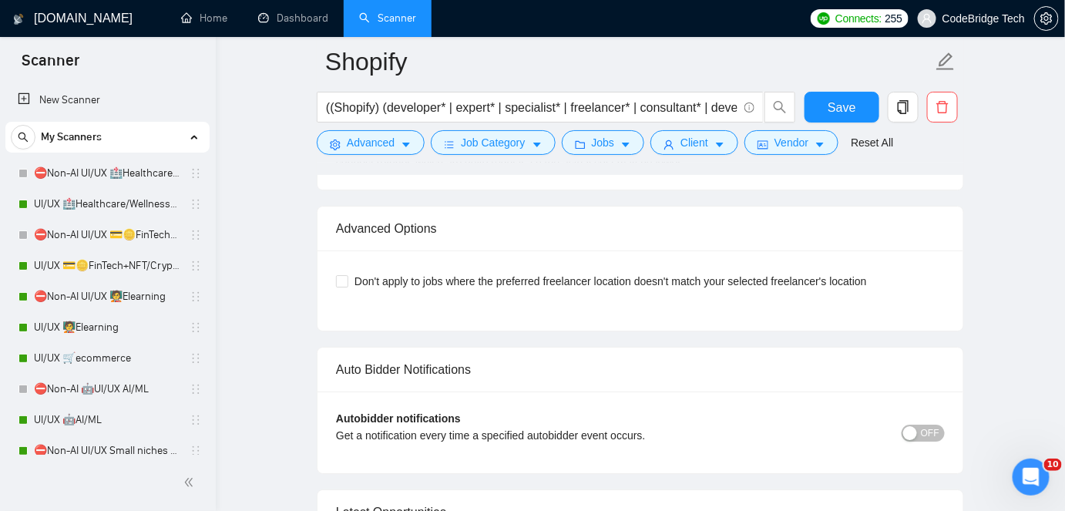
scroll to position [3336, 0]
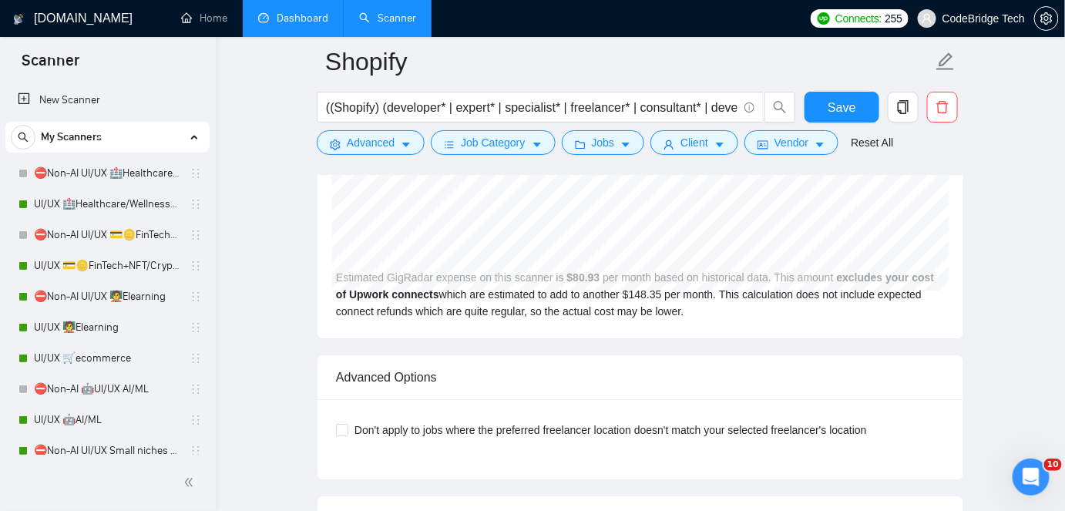
click at [313, 12] on link "Dashboard" at bounding box center [293, 18] width 70 height 13
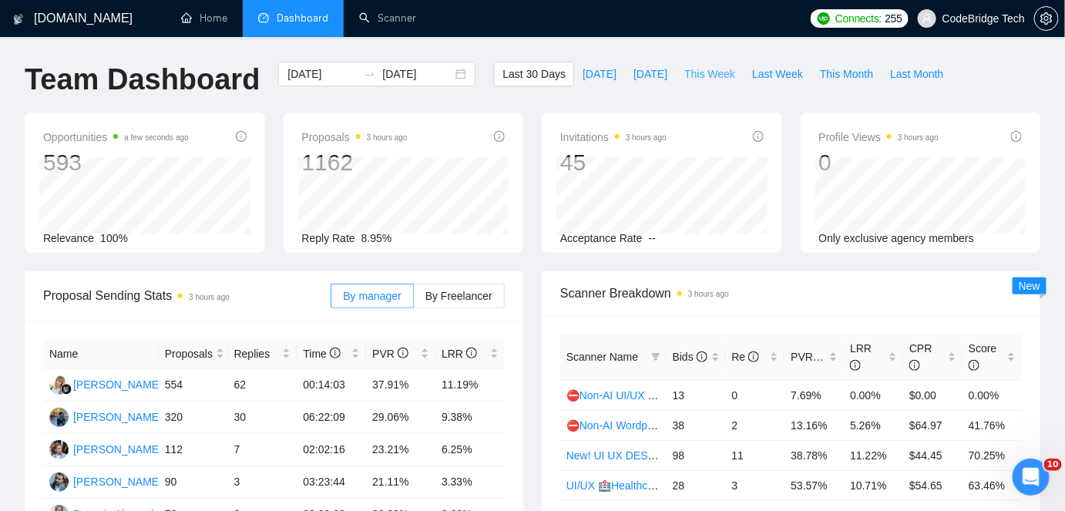
click at [684, 67] on span "This Week" at bounding box center [709, 73] width 51 height 17
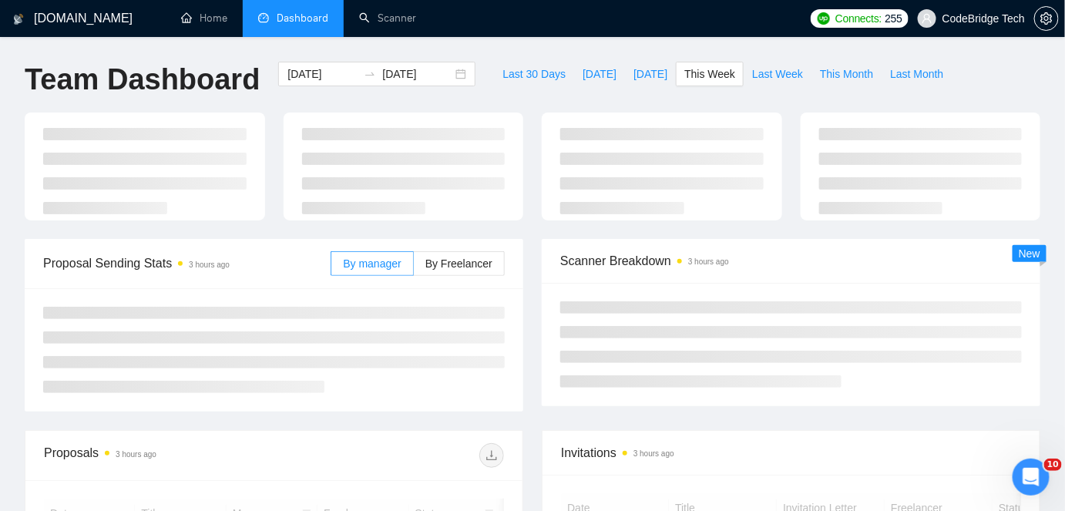
type input "[DATE]"
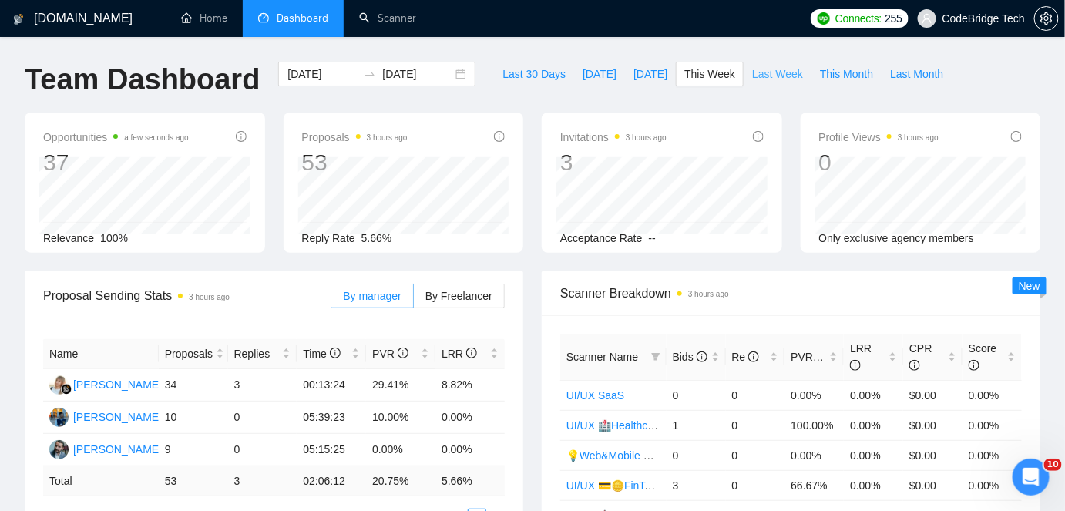
click at [789, 74] on button "Last Week" at bounding box center [777, 74] width 68 height 25
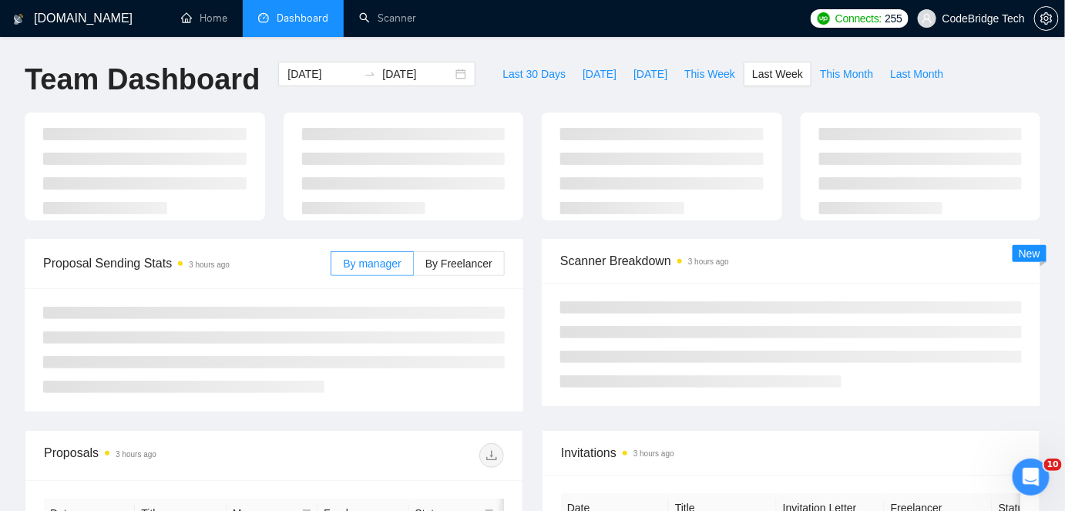
type input "[DATE]"
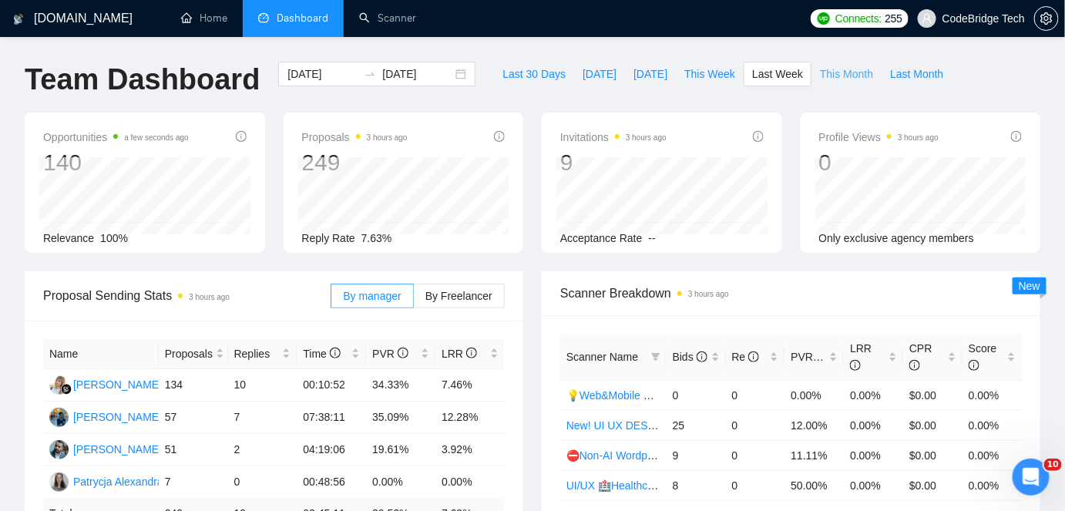
click at [820, 70] on span "This Month" at bounding box center [846, 73] width 53 height 17
type input "[DATE]"
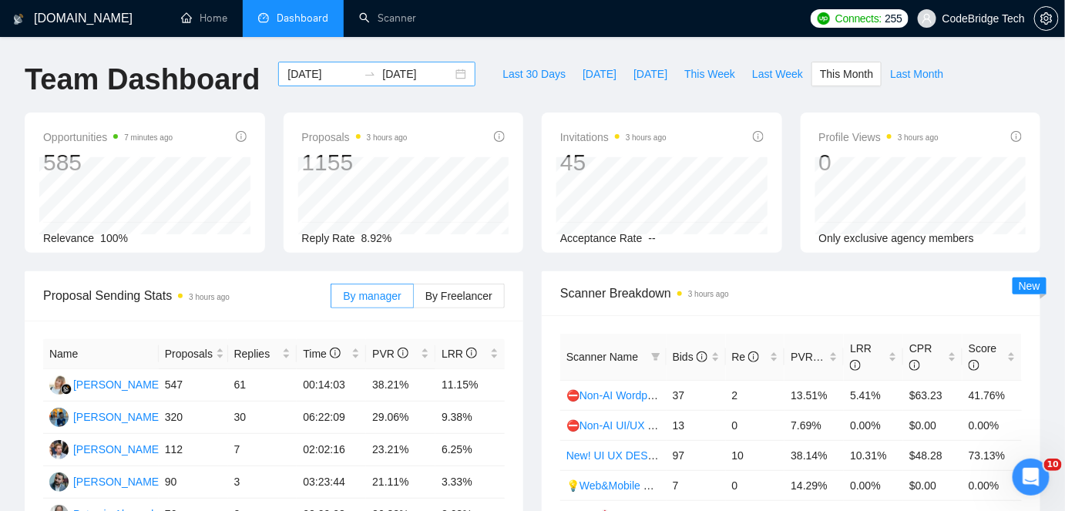
click at [304, 79] on input "[DATE]" at bounding box center [322, 73] width 70 height 17
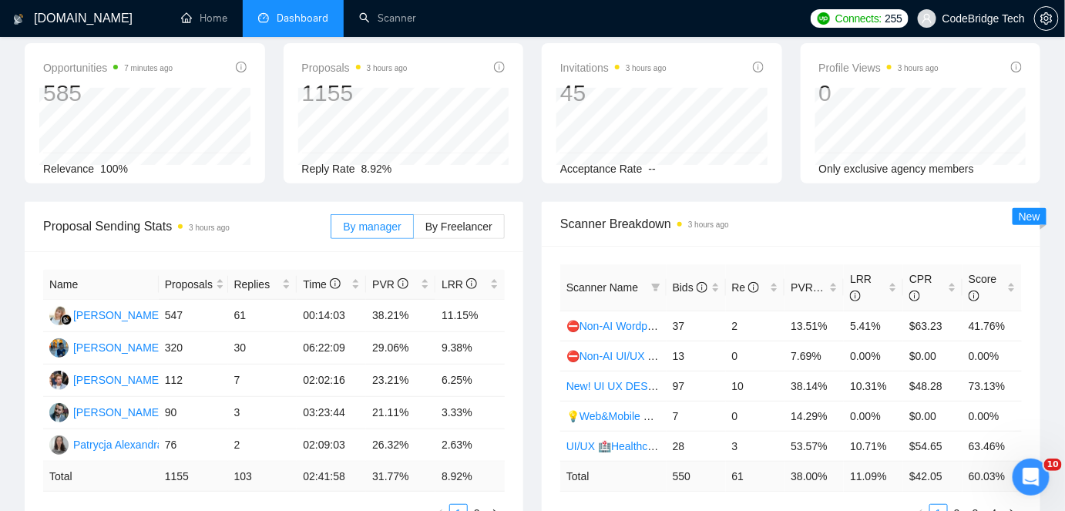
scroll to position [139, 0]
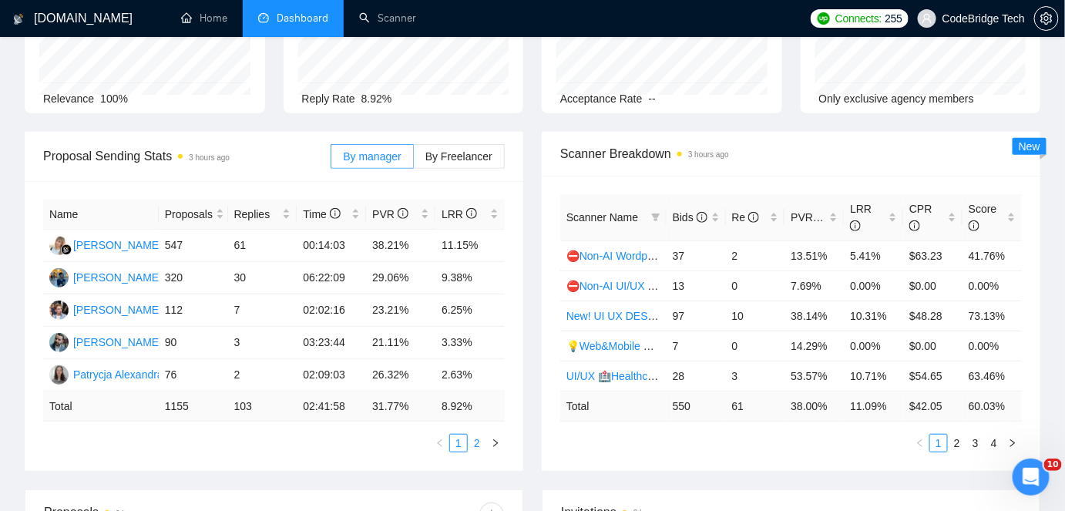
click at [480, 441] on link "2" at bounding box center [476, 443] width 17 height 17
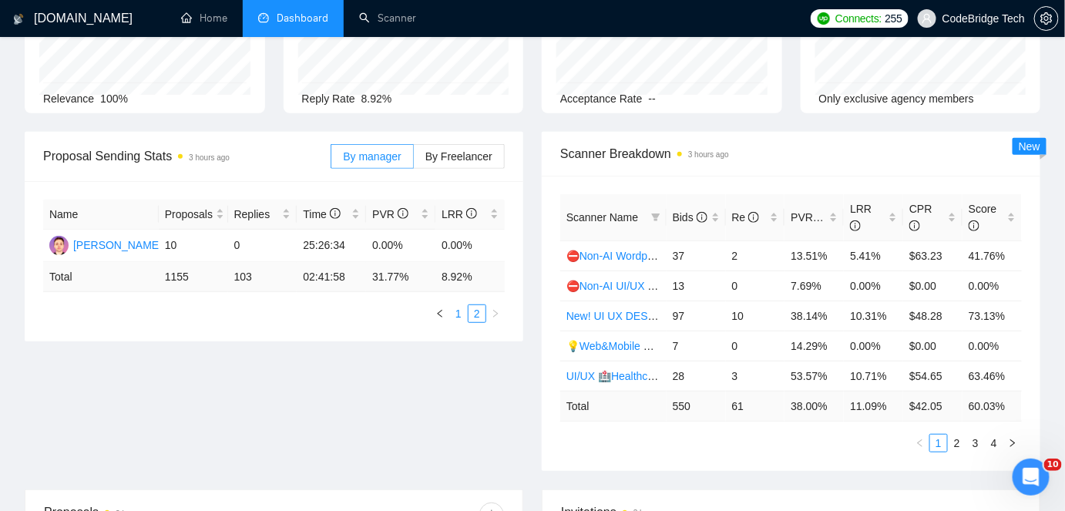
click at [460, 319] on link "1" at bounding box center [458, 313] width 17 height 17
